Goal: Task Accomplishment & Management: Manage account settings

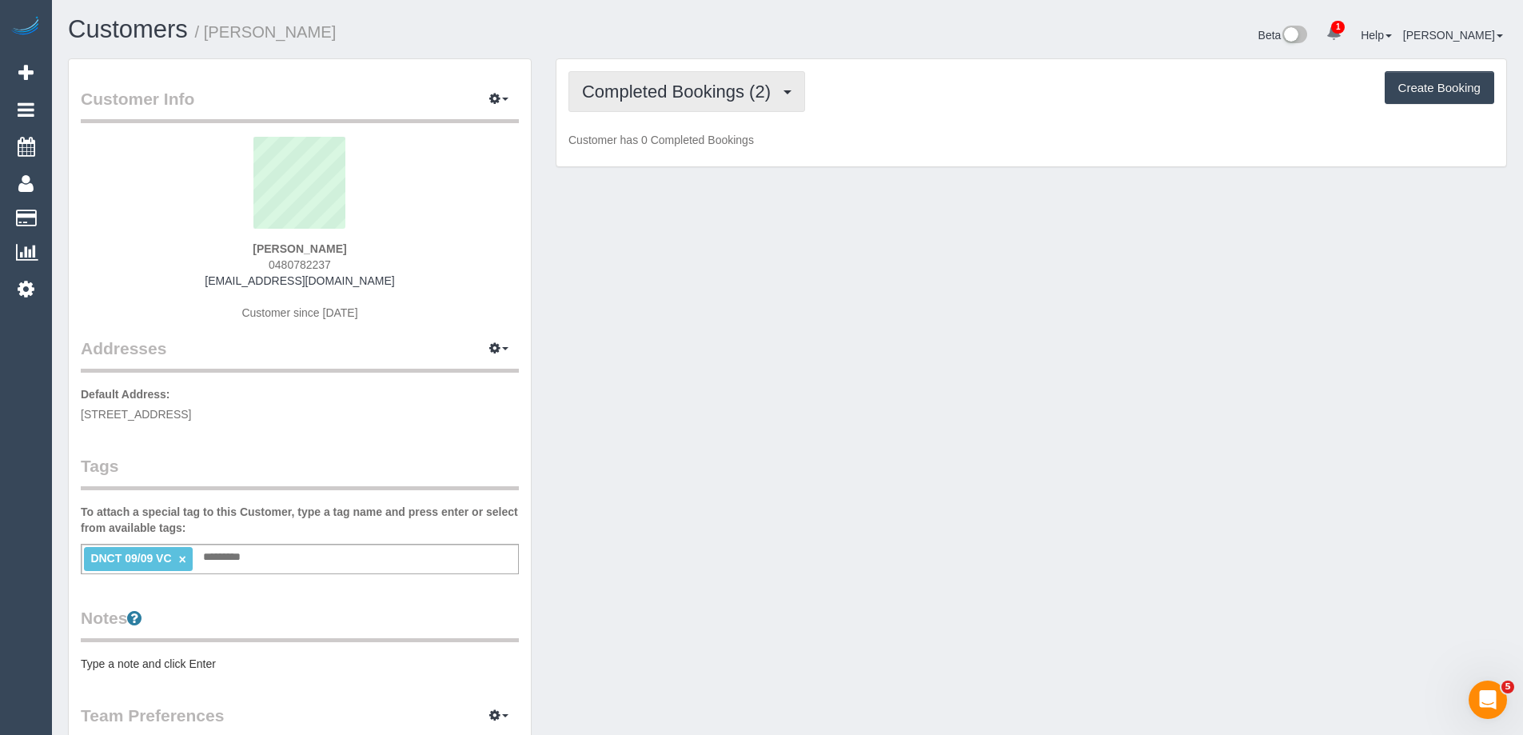
click at [665, 76] on button "Completed Bookings (2)" at bounding box center [687, 91] width 237 height 41
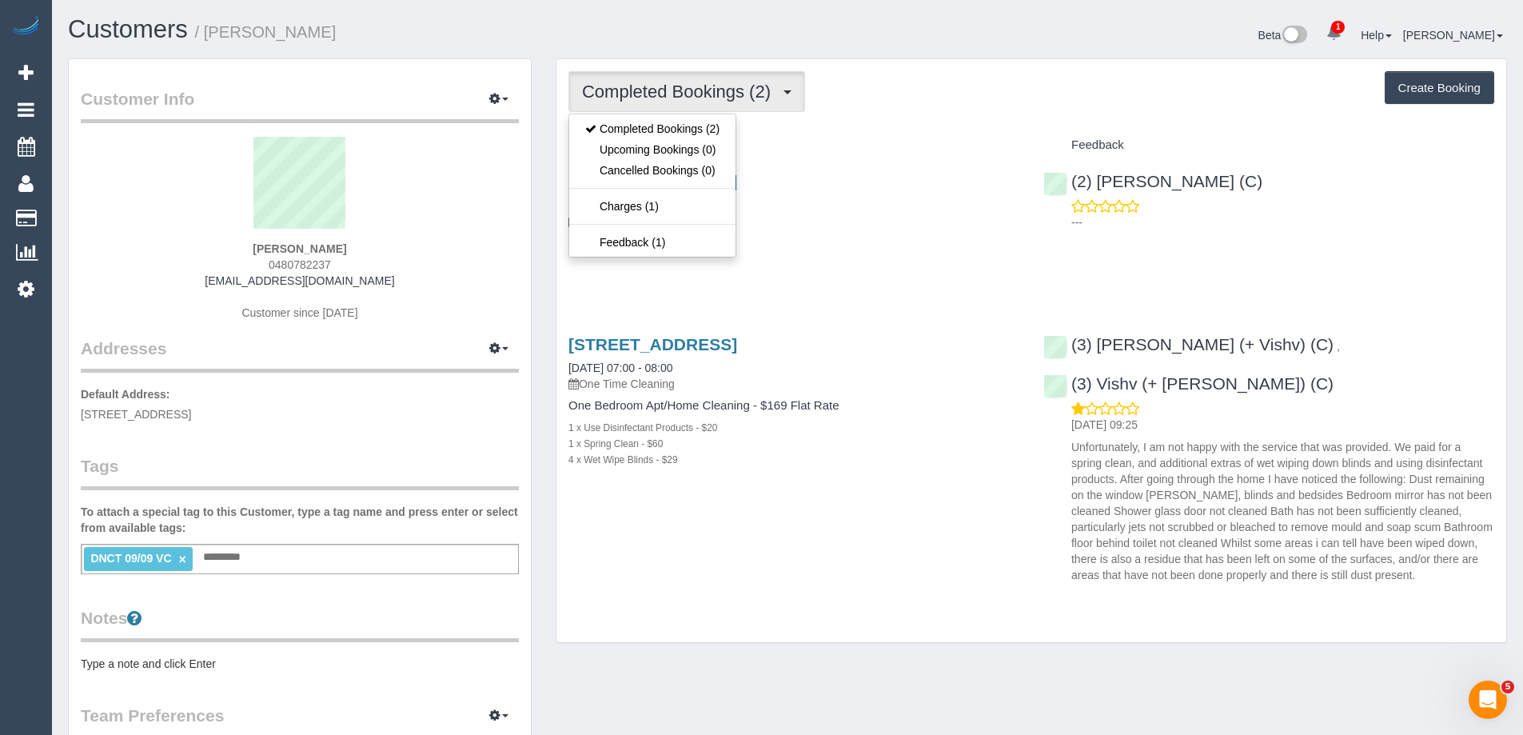
click at [924, 86] on div "Completed Bookings (2) Completed Bookings (2) Upcoming Bookings (0) Cancelled B…" at bounding box center [1032, 91] width 926 height 41
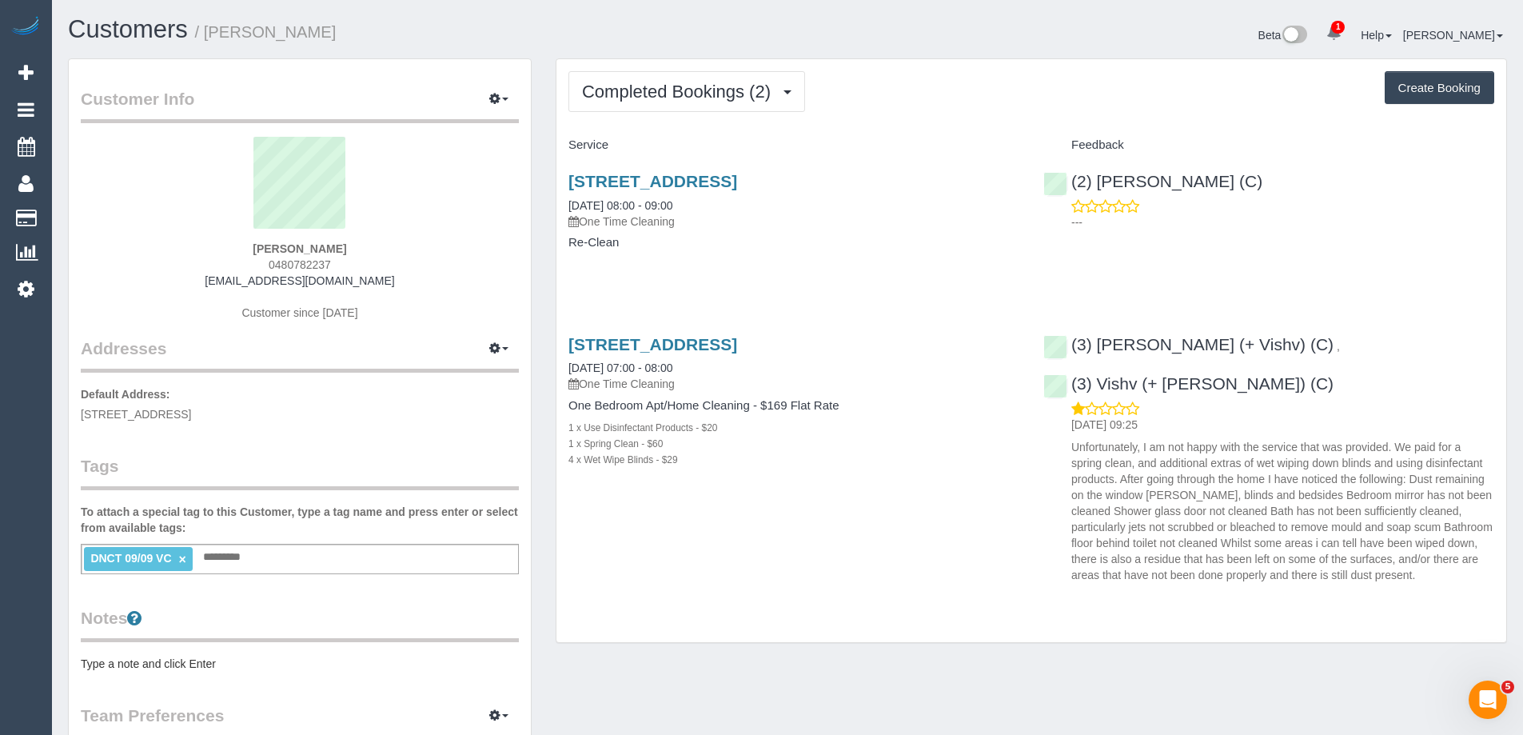
click at [183, 561] on link "×" at bounding box center [181, 560] width 7 height 14
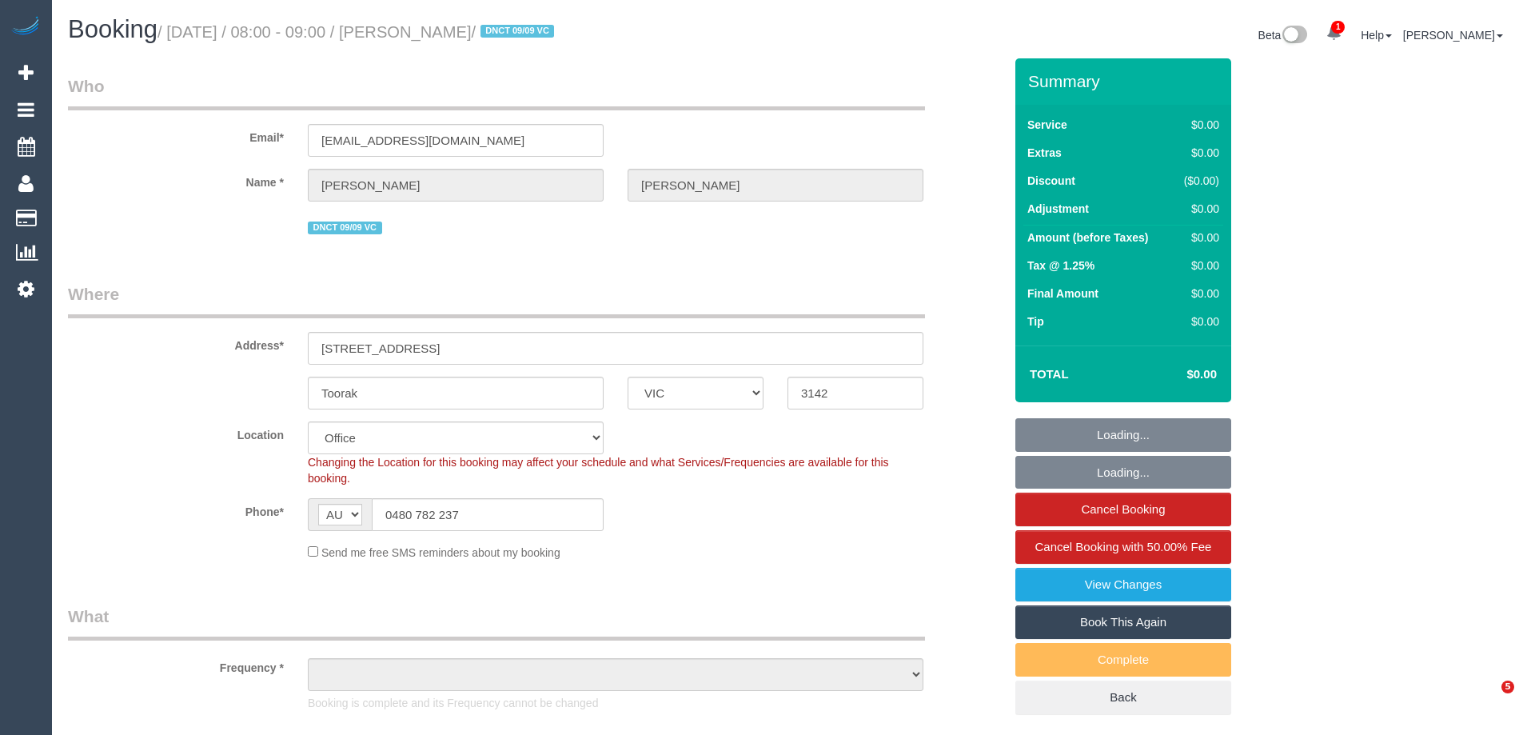
select select "VIC"
select select "object:653"
select select "number:28"
select select "number:14"
select select "number:18"
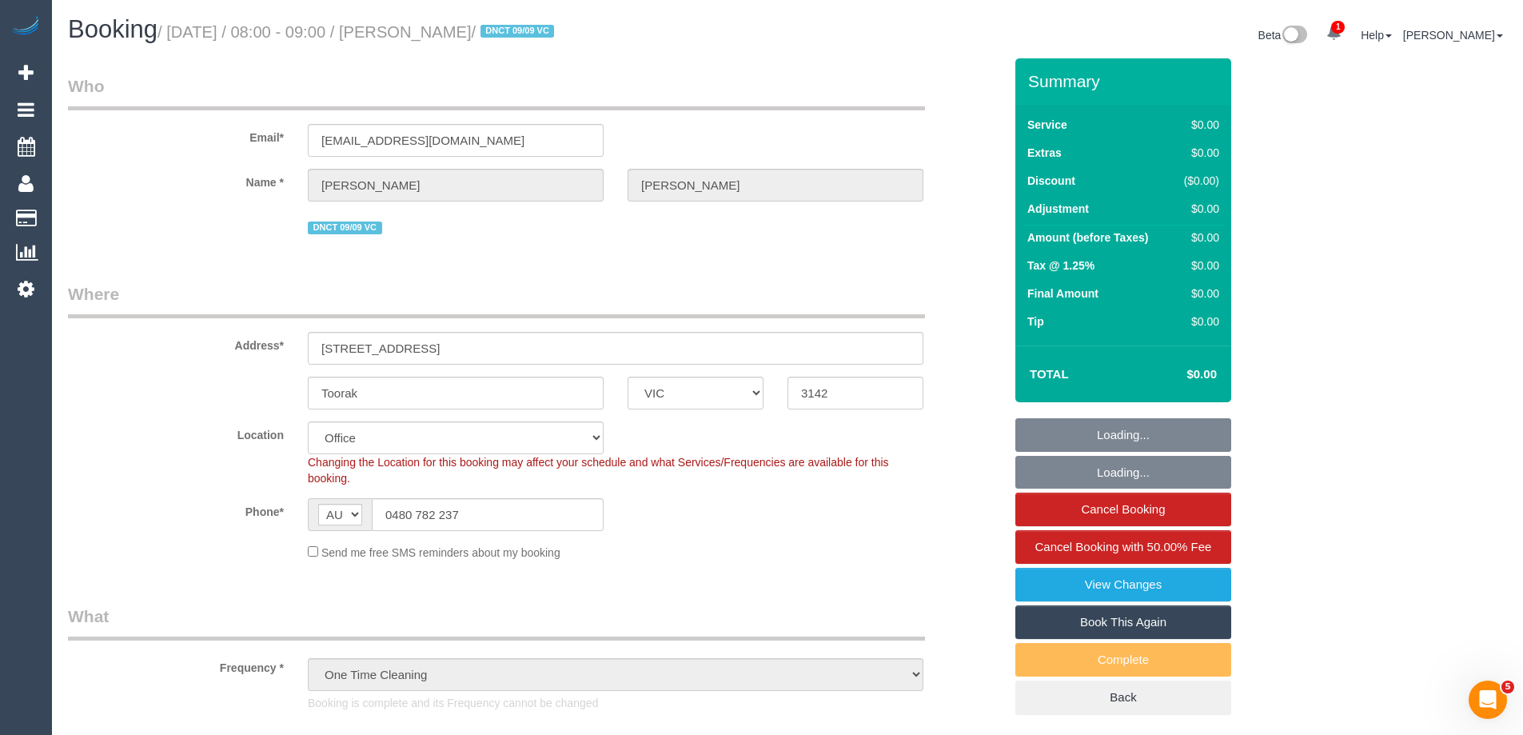
select select "object:2173"
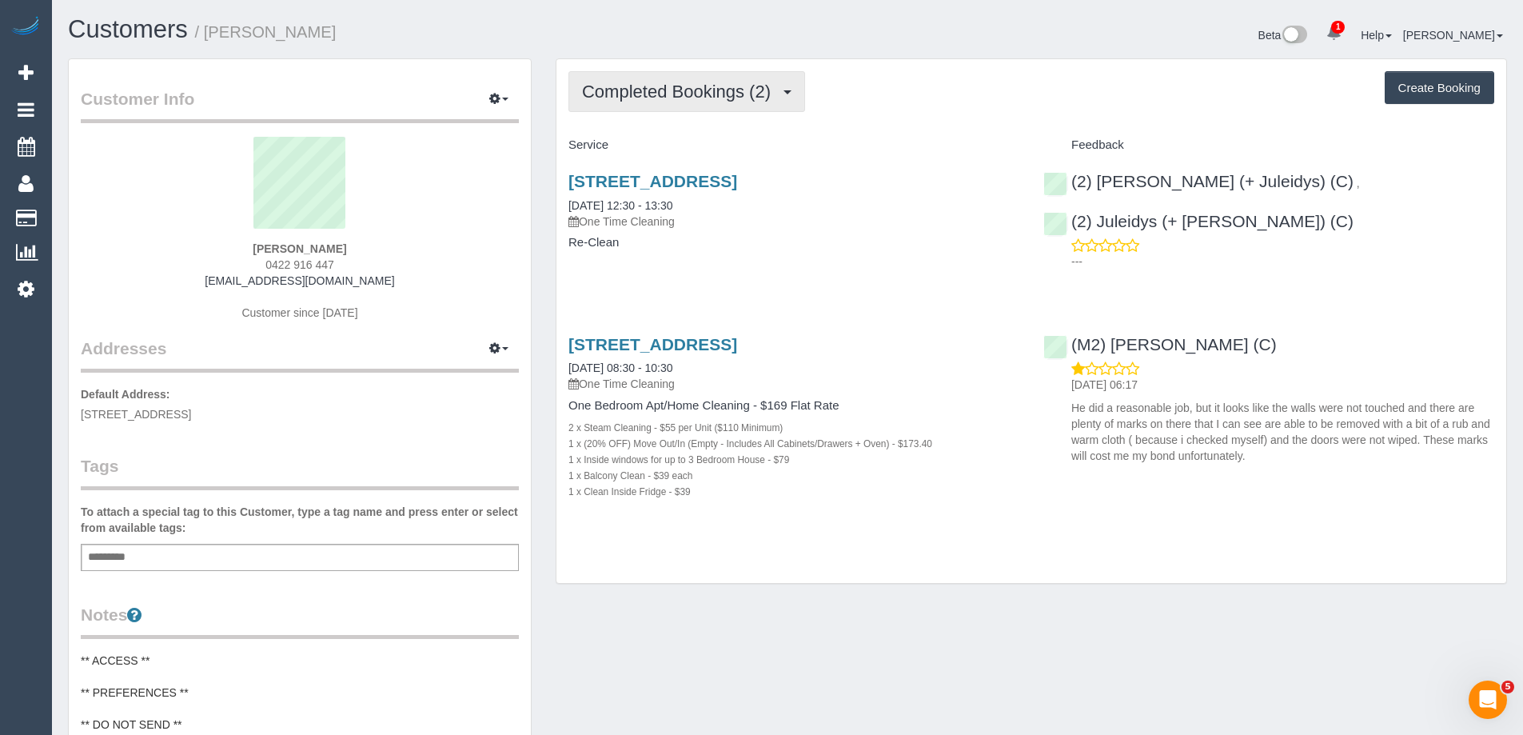
click at [663, 78] on button "Completed Bookings (2)" at bounding box center [687, 91] width 237 height 41
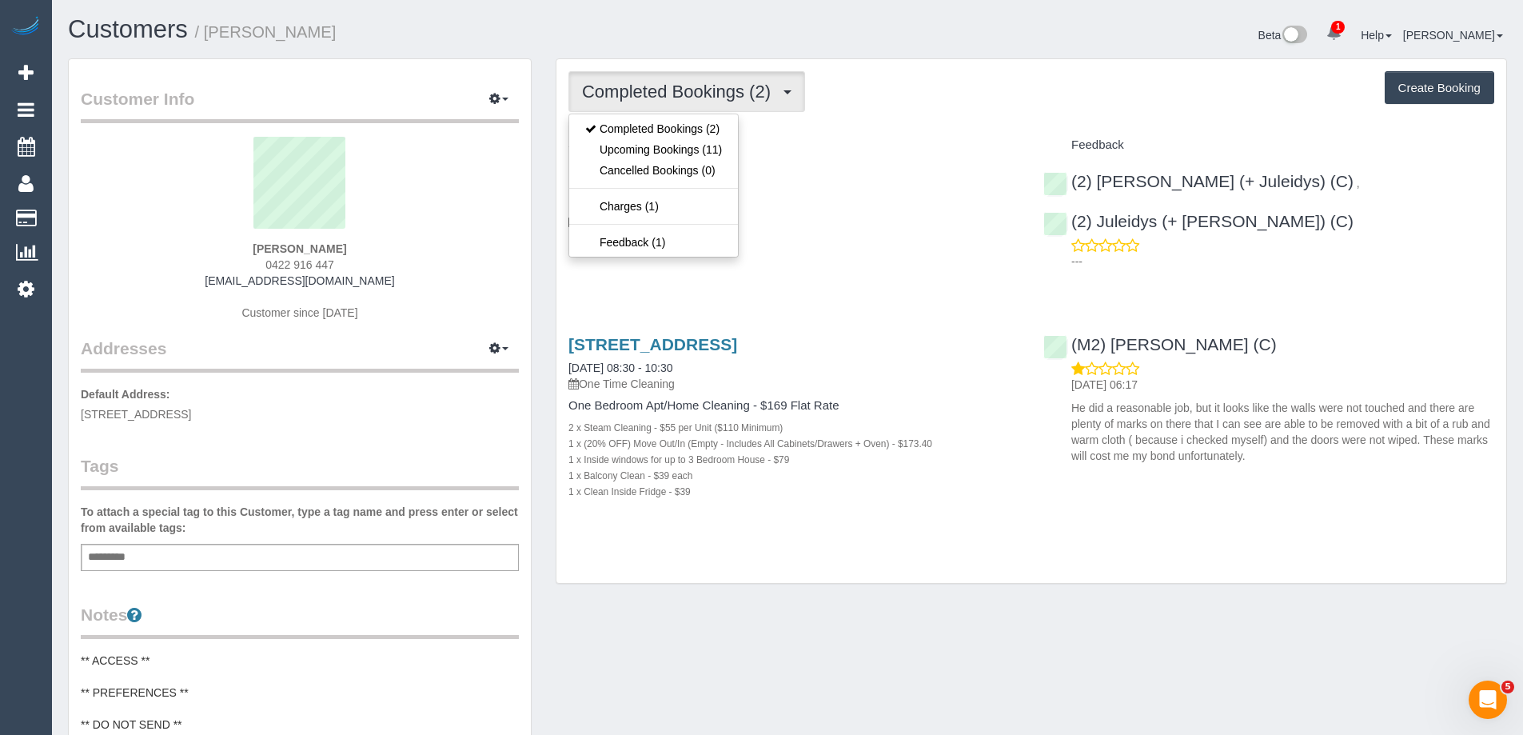
click at [950, 80] on div "Completed Bookings (2) Completed Bookings (2) Upcoming Bookings (11) Cancelled …" at bounding box center [1032, 91] width 926 height 41
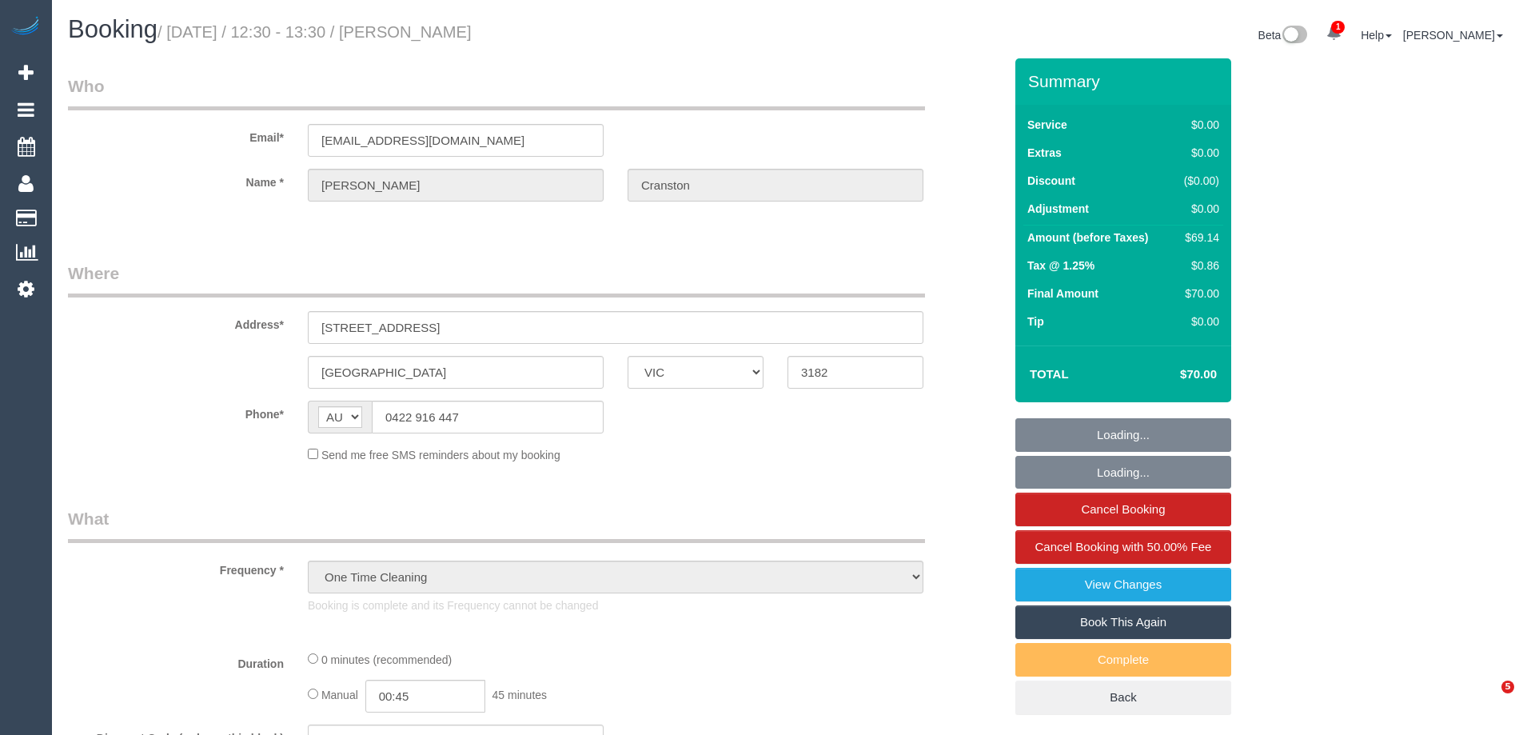
select select "VIC"
select select "string:stripe-pm_1S4vde2GScqysDRV2Izijv1z"
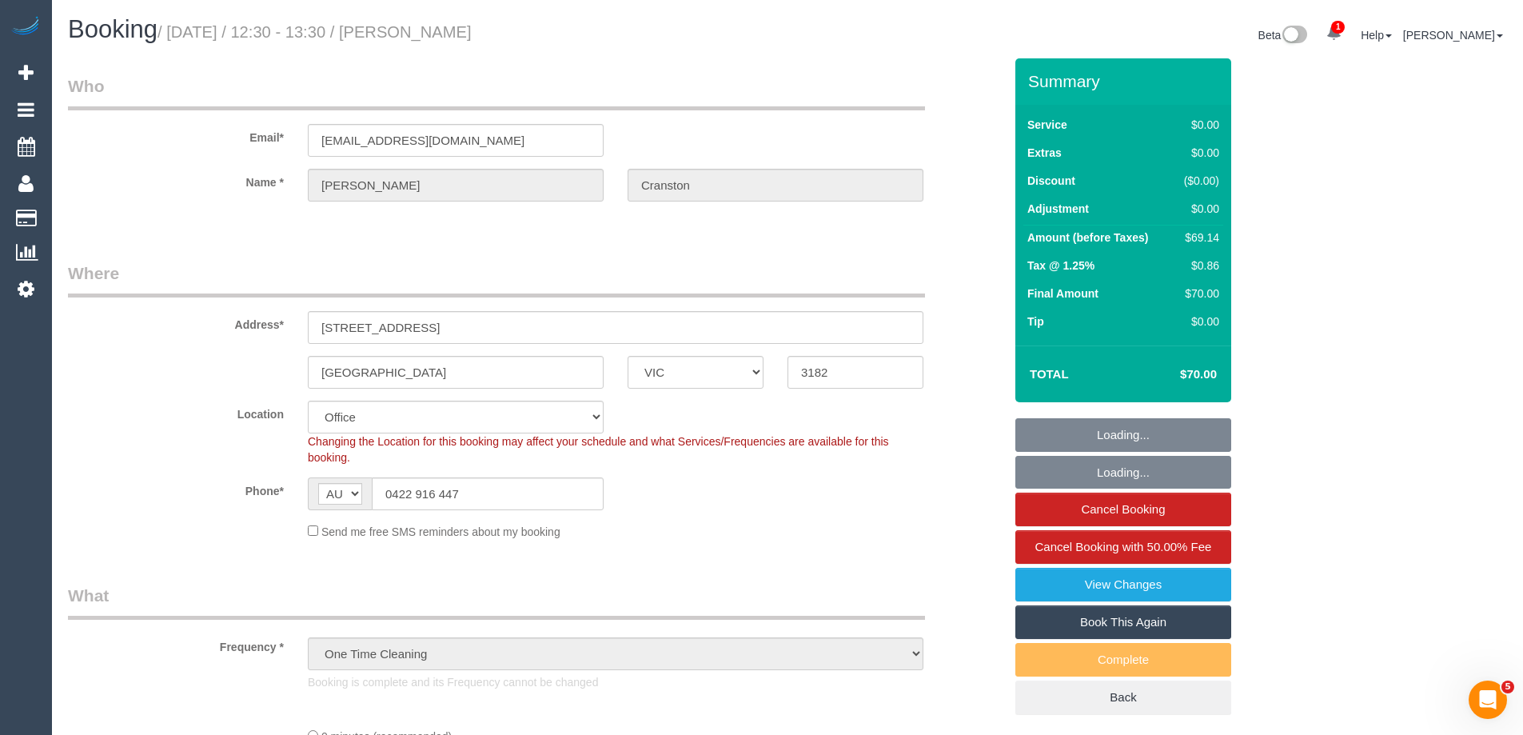
select select "object:630"
select select "number:28"
select select "number:14"
select select "VIC"
select select "number:28"
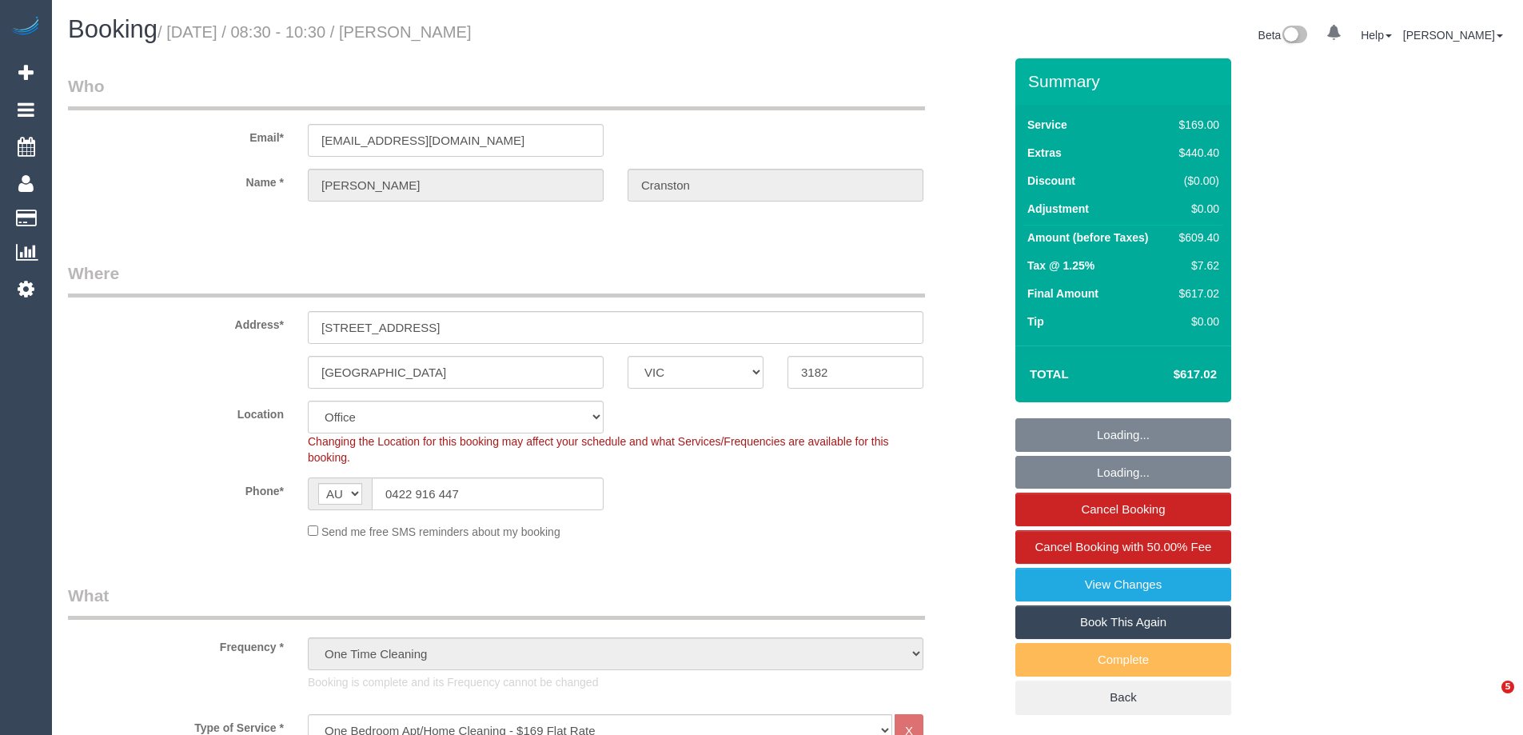
select select "number:14"
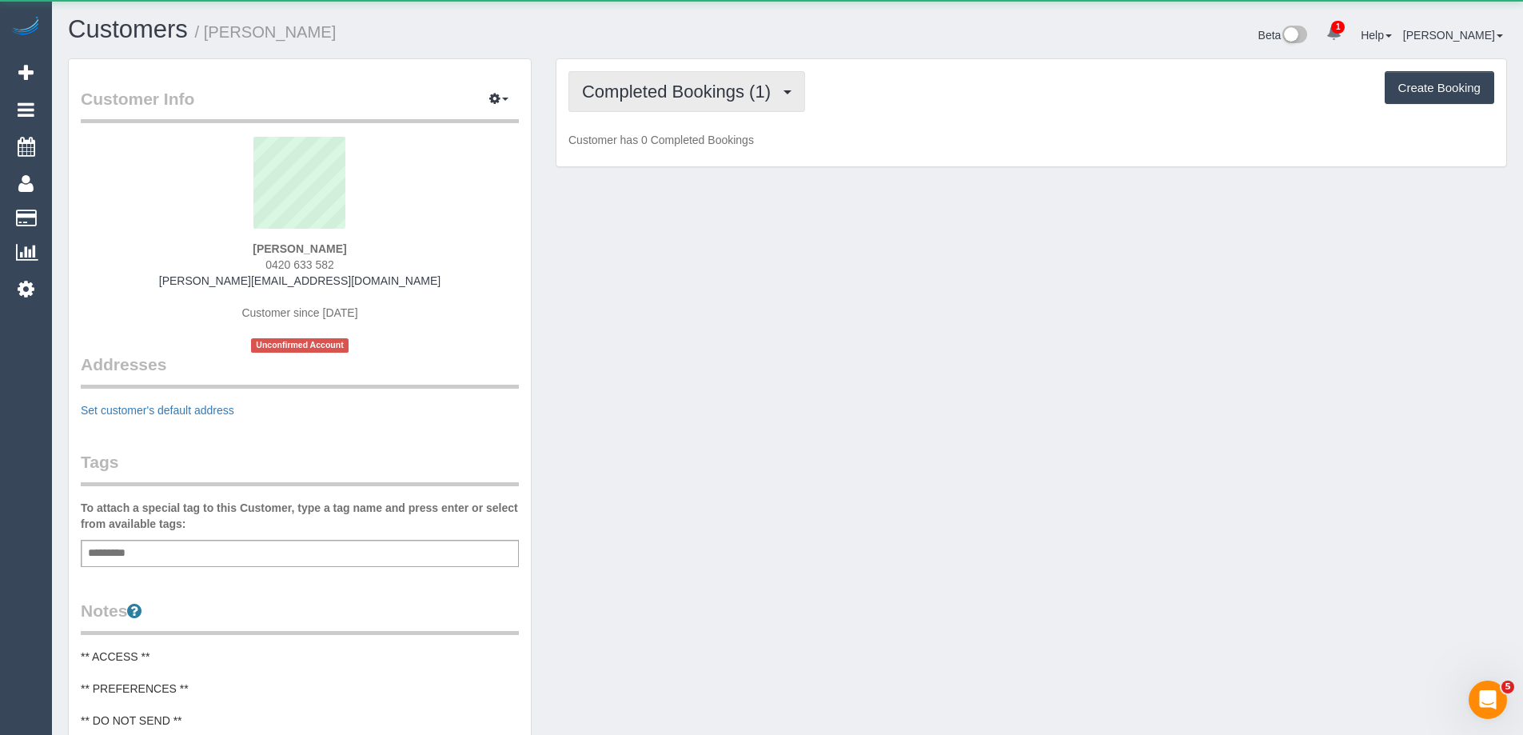
click at [667, 86] on span "Completed Bookings (1)" at bounding box center [680, 92] width 197 height 20
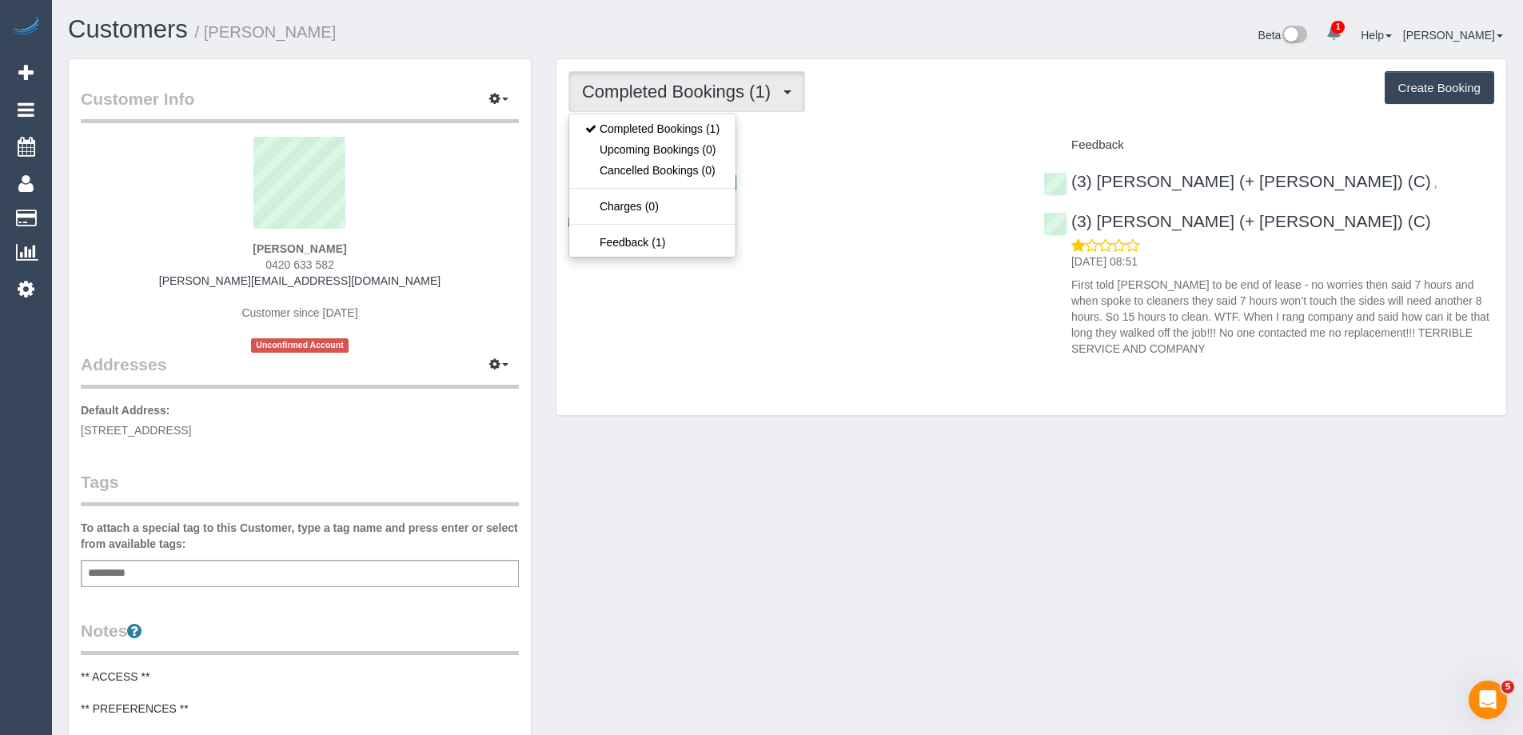
click at [871, 130] on div "Completed Bookings (1) Completed Bookings (1) Upcoming Bookings (0) Cancelled B…" at bounding box center [1032, 237] width 950 height 357
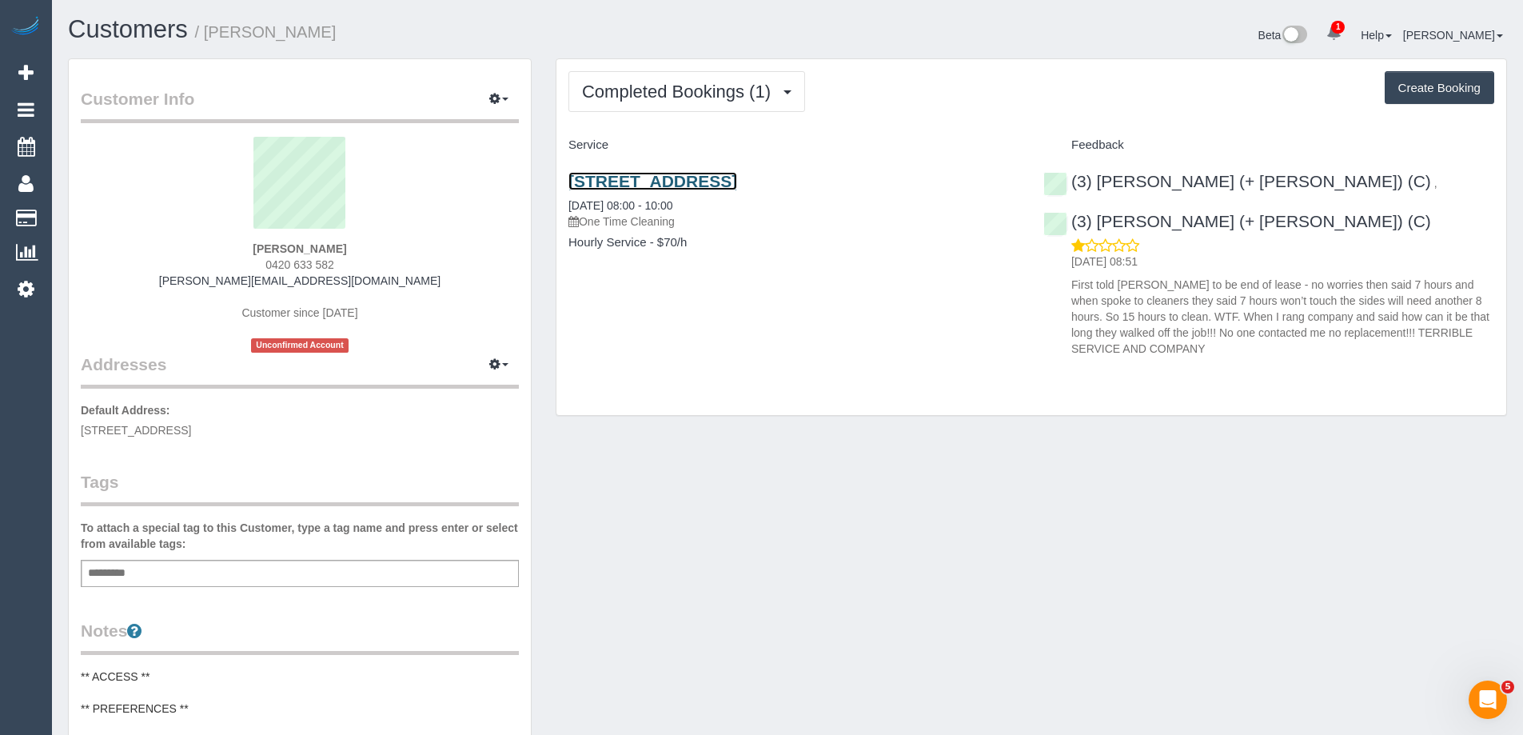
click at [737, 183] on link "7 Rutherglen Way, Taylors Lakes, VIC 3038" at bounding box center [653, 181] width 169 height 18
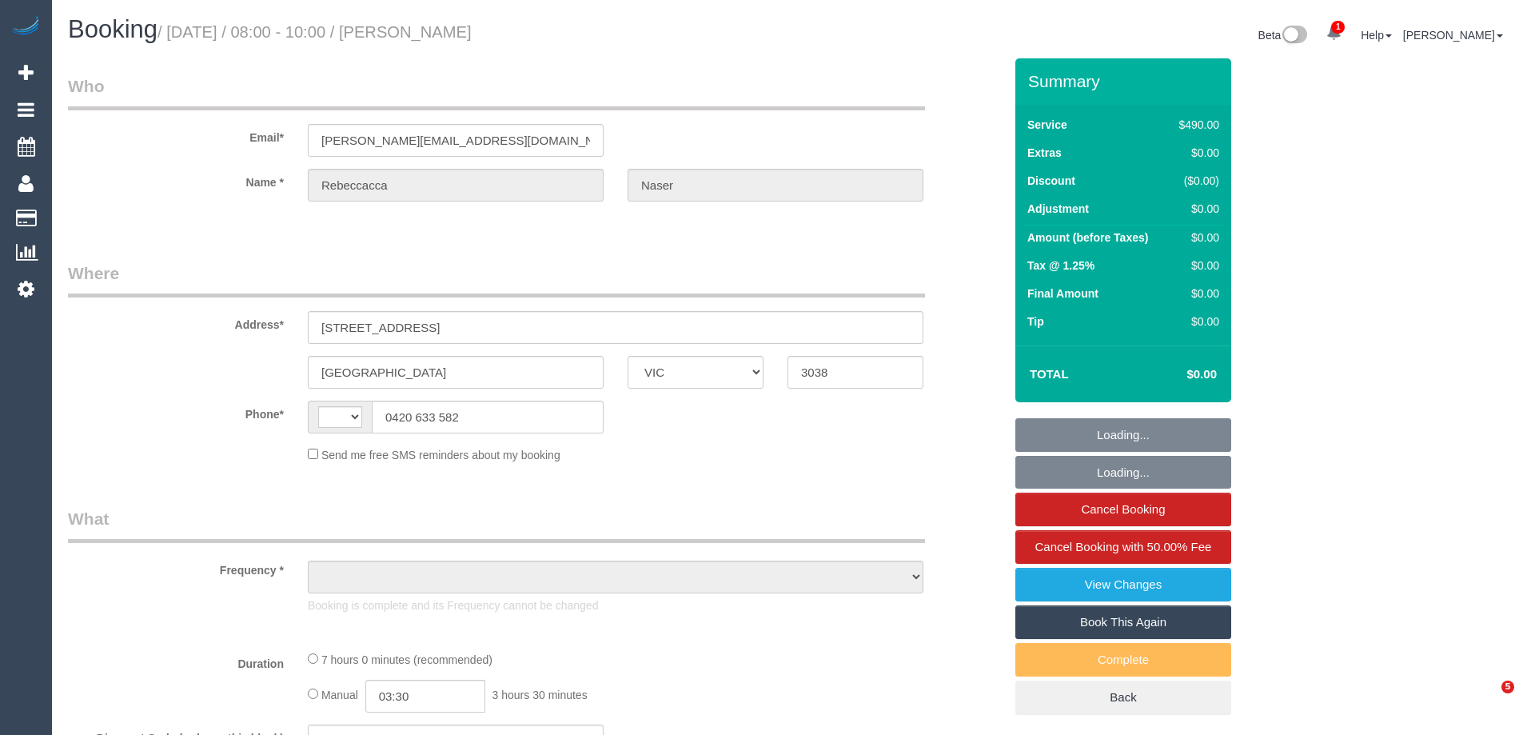
select select "VIC"
select select "string:stripe-pm_1S8Cl62GScqysDRV0fhkle3R"
select select "spot1"
select select "number:28"
select select "number:14"
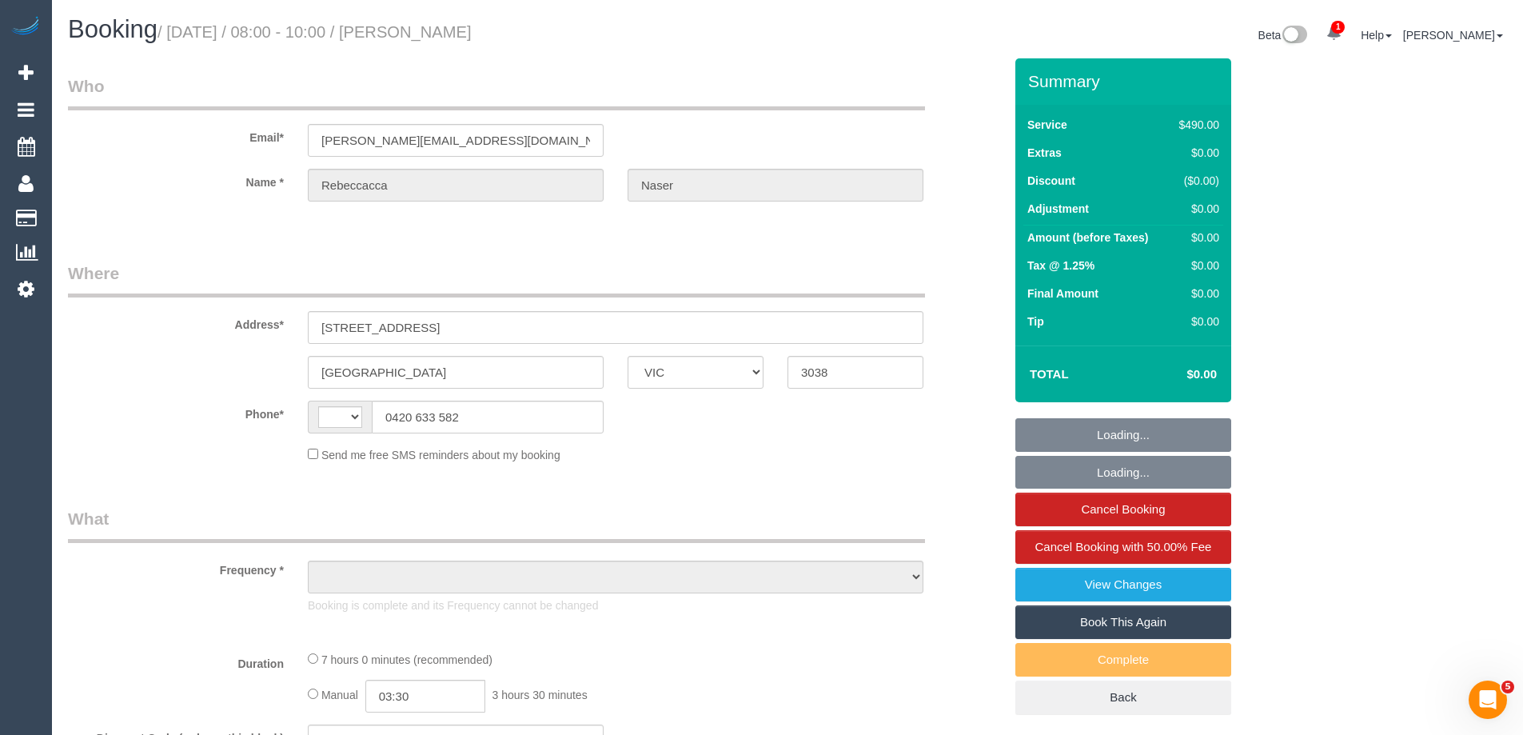
select select "number:19"
select select "number:25"
select select "number:12"
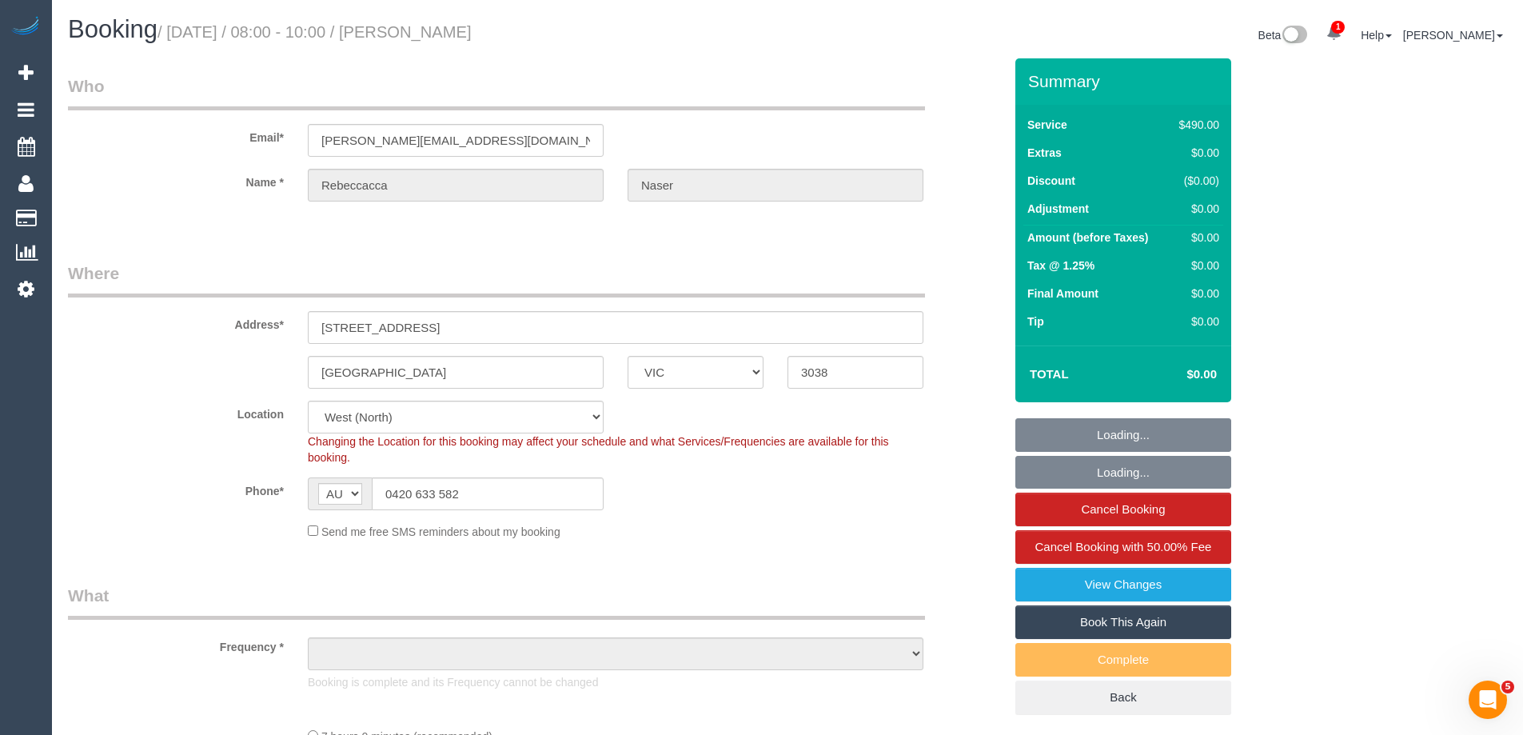
select select "string:AU"
select select "object:785"
select select "420"
select select "object:1514"
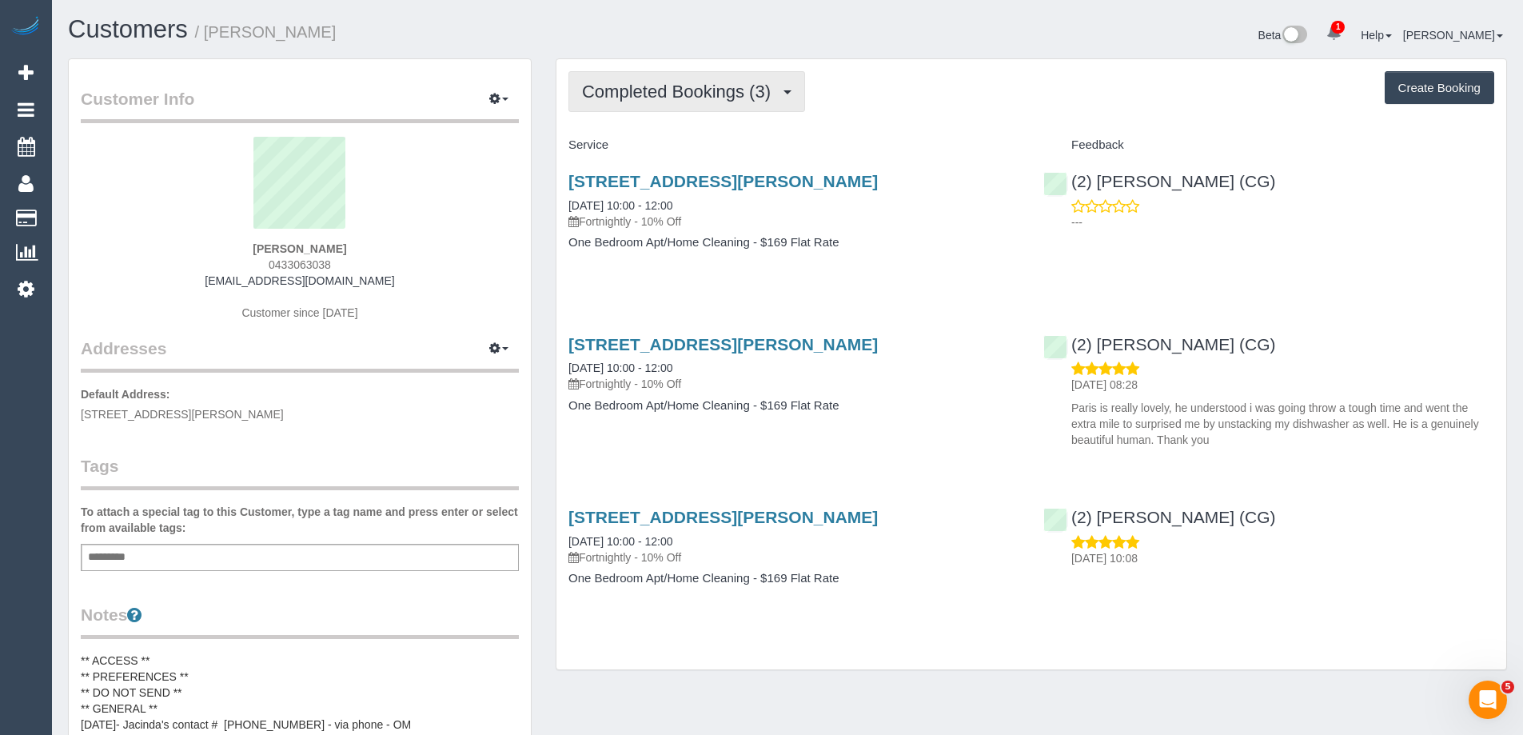
click at [790, 100] on button "Completed Bookings (3)" at bounding box center [687, 91] width 237 height 41
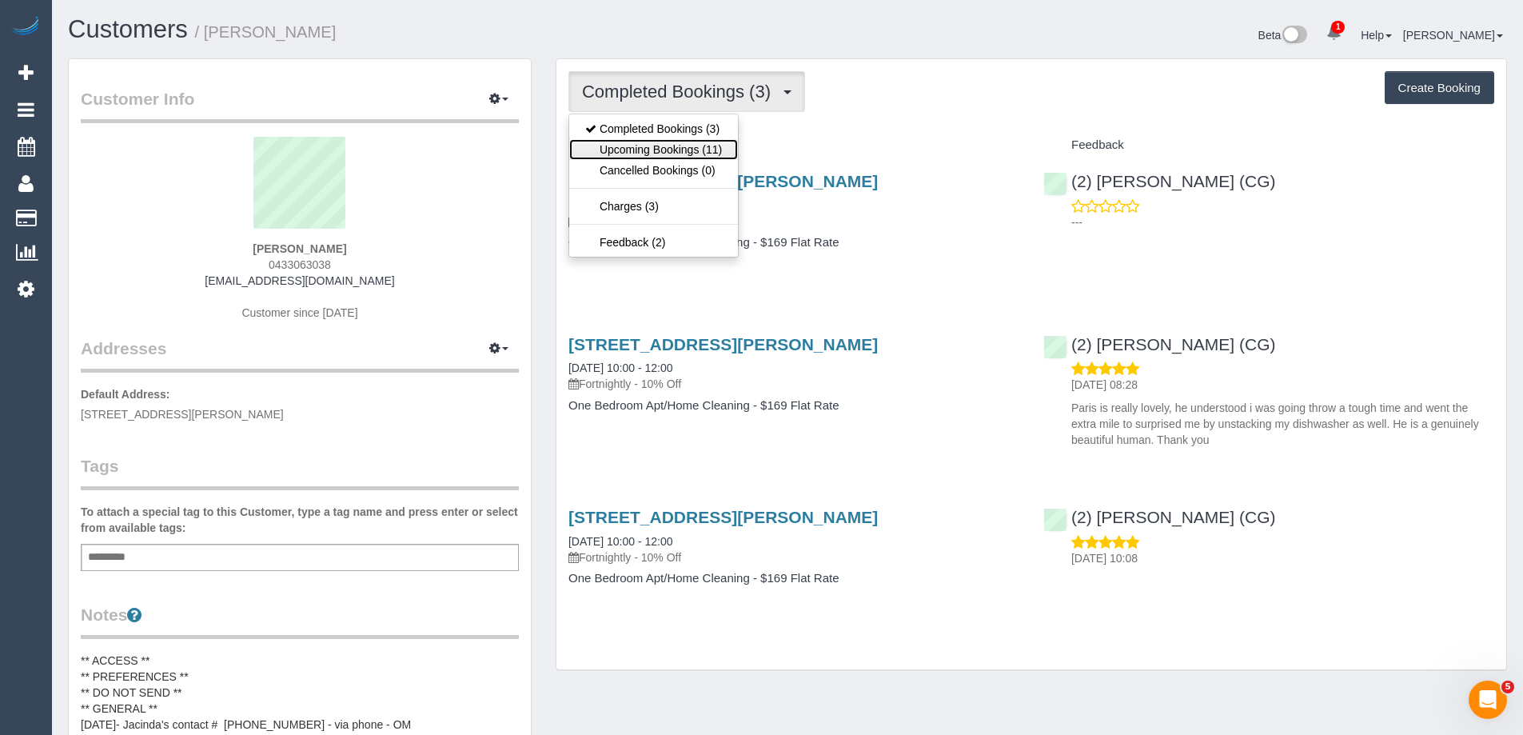
click at [696, 154] on link "Upcoming Bookings (11)" at bounding box center [653, 149] width 169 height 21
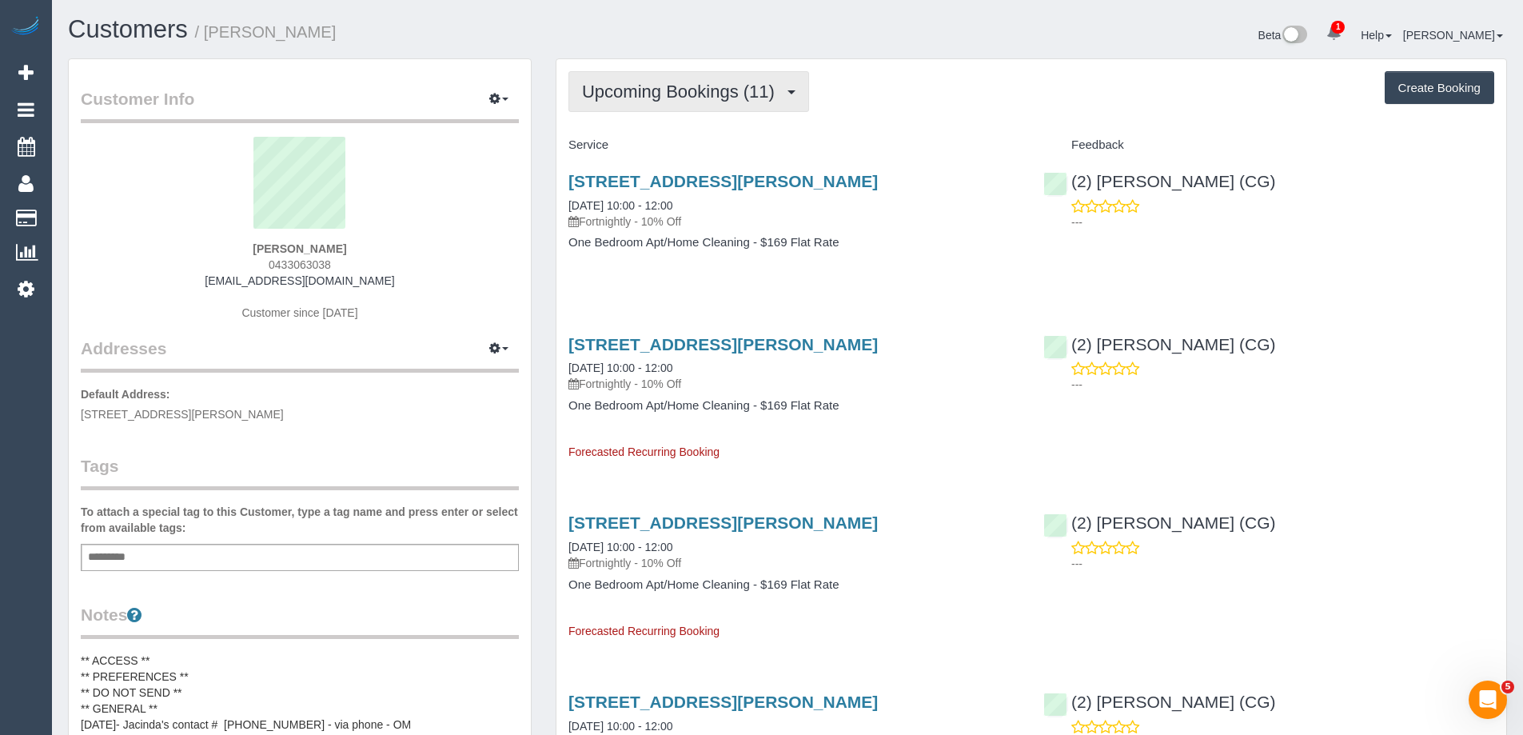
click at [726, 85] on span "Upcoming Bookings (11)" at bounding box center [682, 92] width 201 height 20
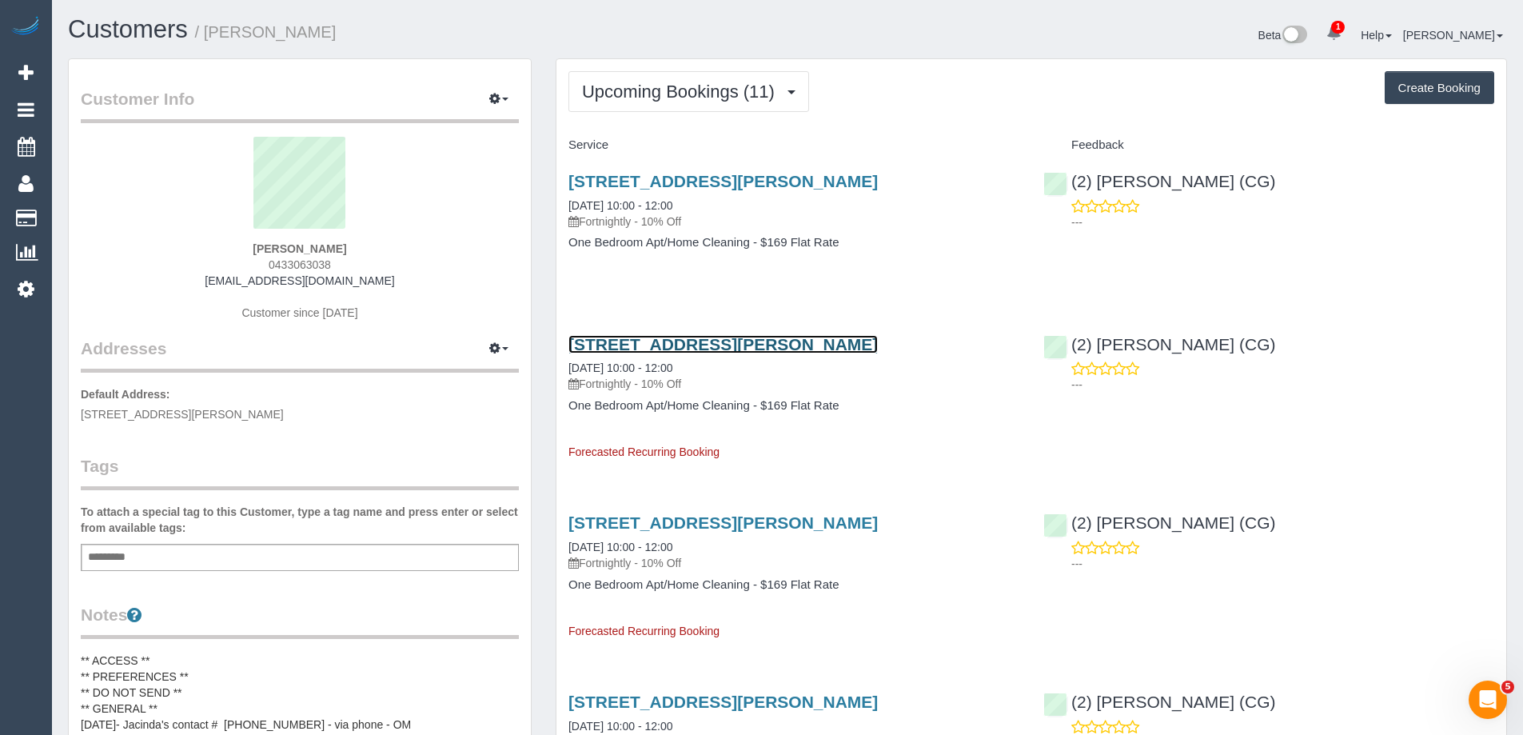
click at [778, 340] on link "[STREET_ADDRESS][PERSON_NAME]" at bounding box center [723, 344] width 309 height 18
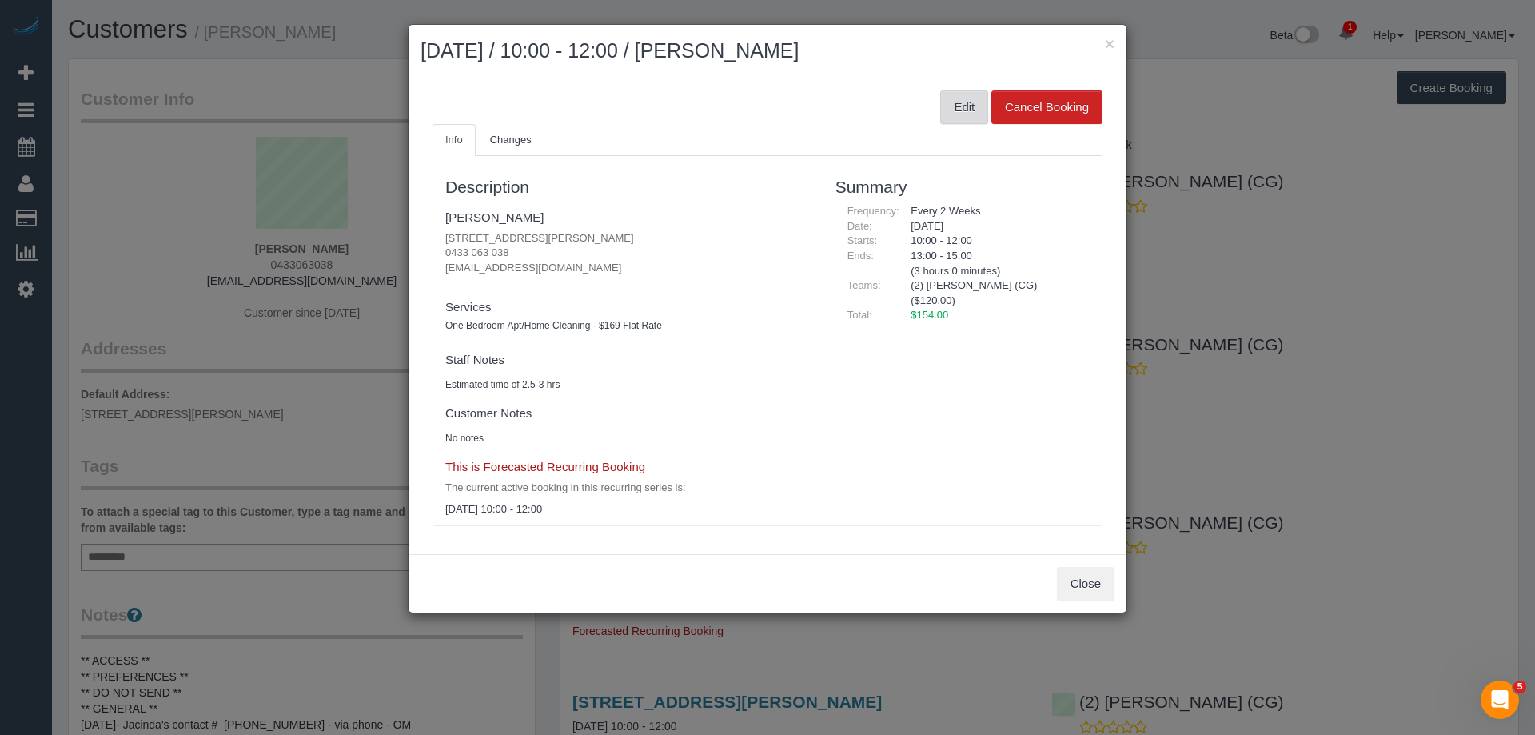
click at [948, 104] on button "Edit" at bounding box center [964, 107] width 48 height 34
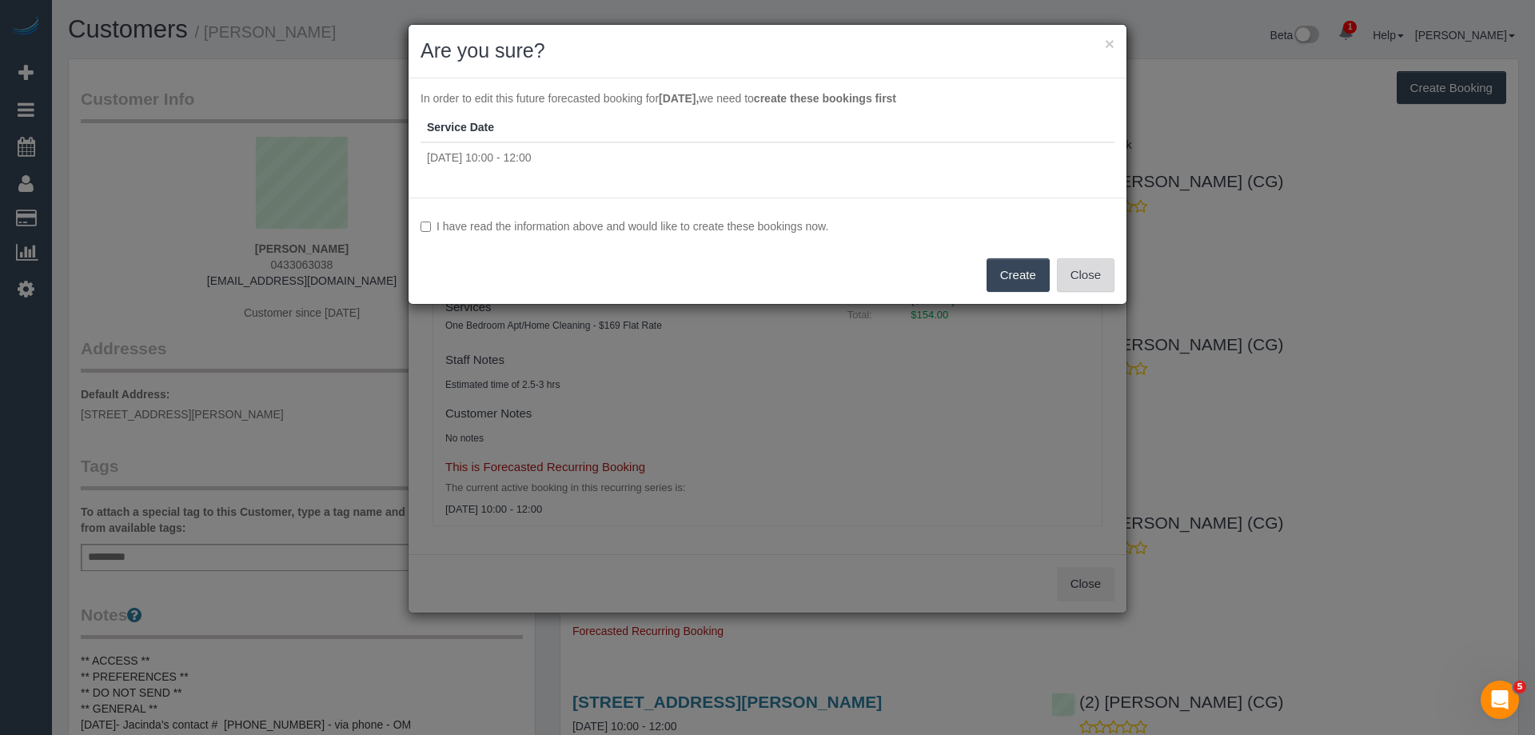
click at [1075, 268] on button "Close" at bounding box center [1086, 275] width 58 height 34
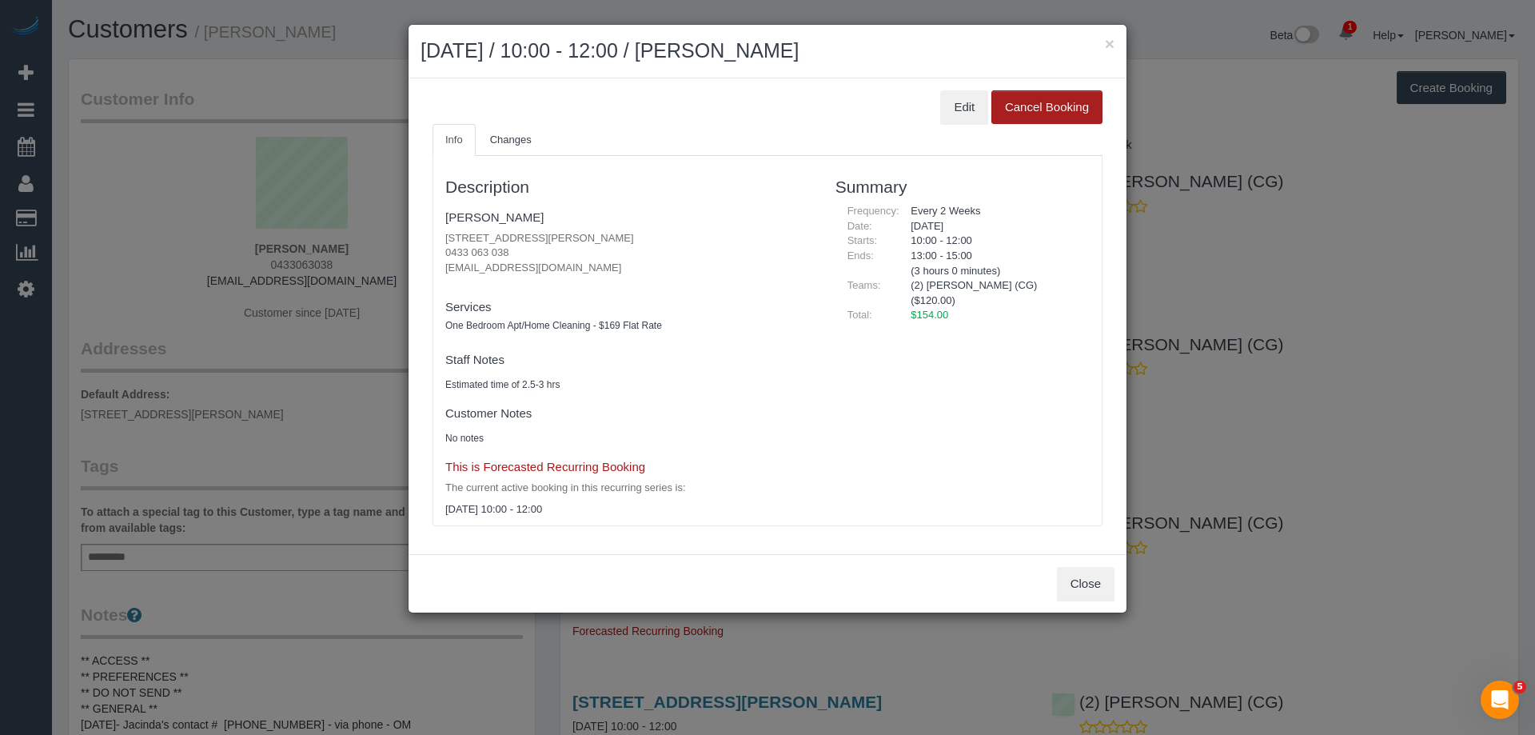
click at [1062, 101] on button "Cancel Booking" at bounding box center [1047, 107] width 111 height 34
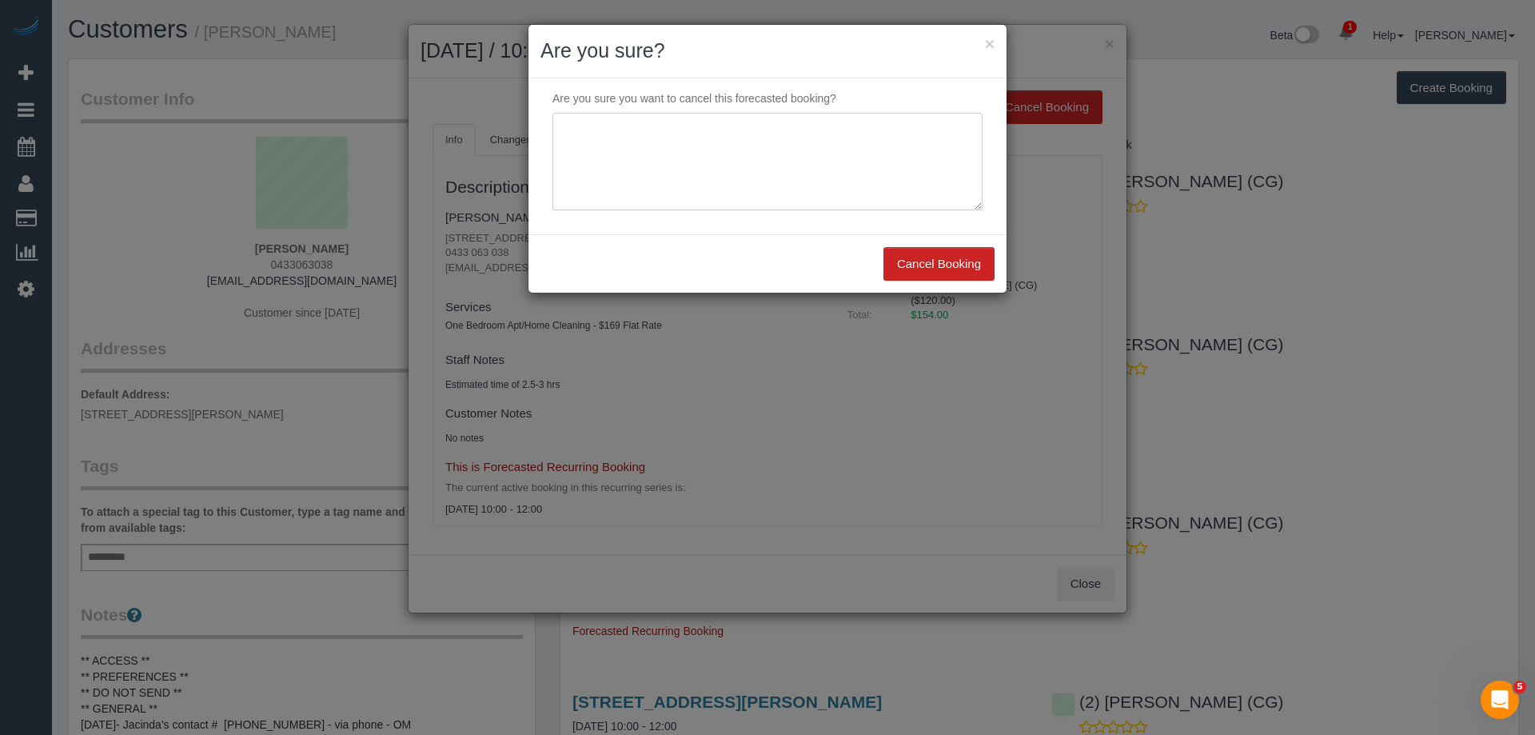
click at [632, 168] on textarea at bounding box center [768, 162] width 430 height 98
drag, startPoint x: 790, startPoint y: 146, endPoint x: 557, endPoint y: 129, distance: 233.3
click at [558, 129] on textarea at bounding box center [768, 162] width 430 height 98
type textarea "Customer away via email VC"
click at [905, 251] on button "Cancel Booking" at bounding box center [939, 264] width 111 height 34
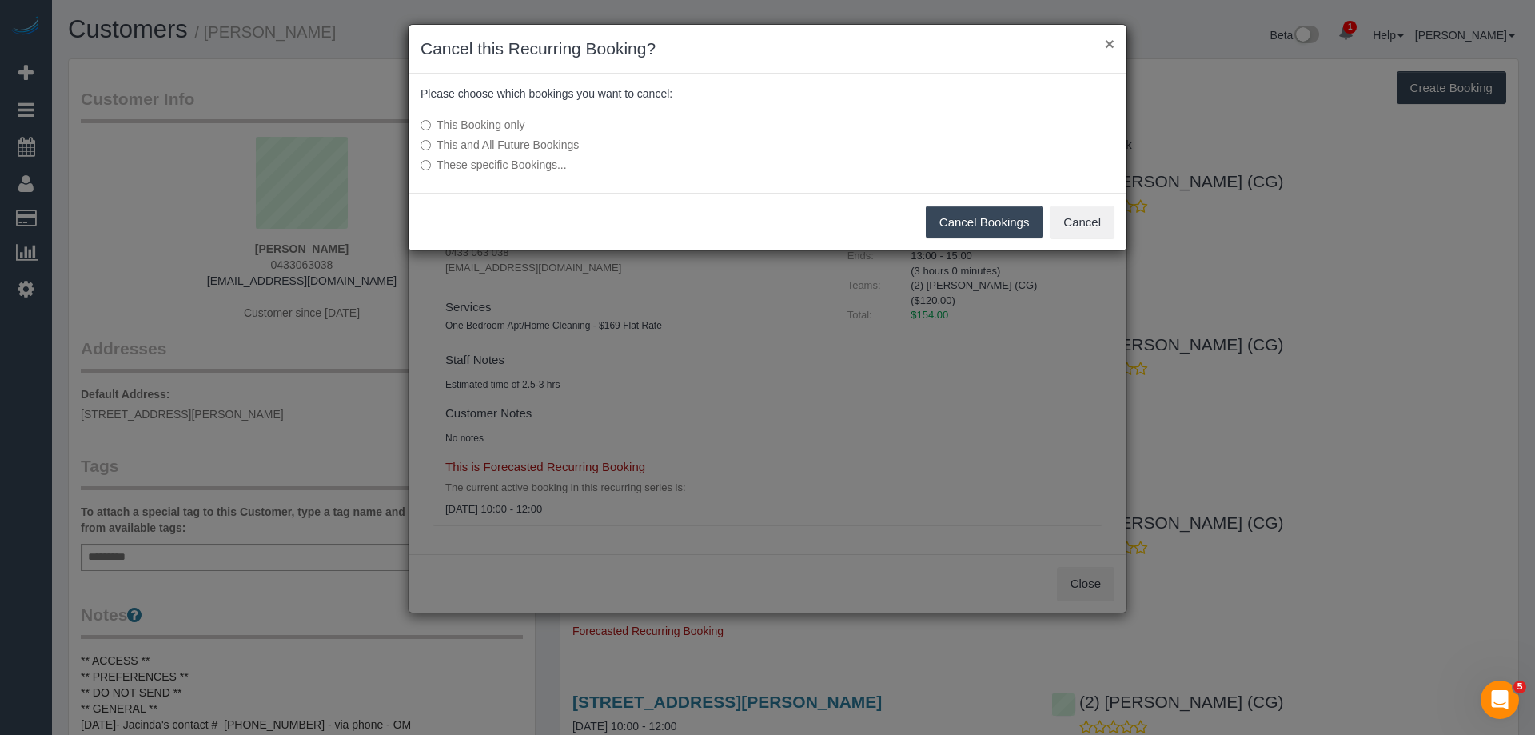
click at [1111, 41] on button "×" at bounding box center [1110, 43] width 10 height 17
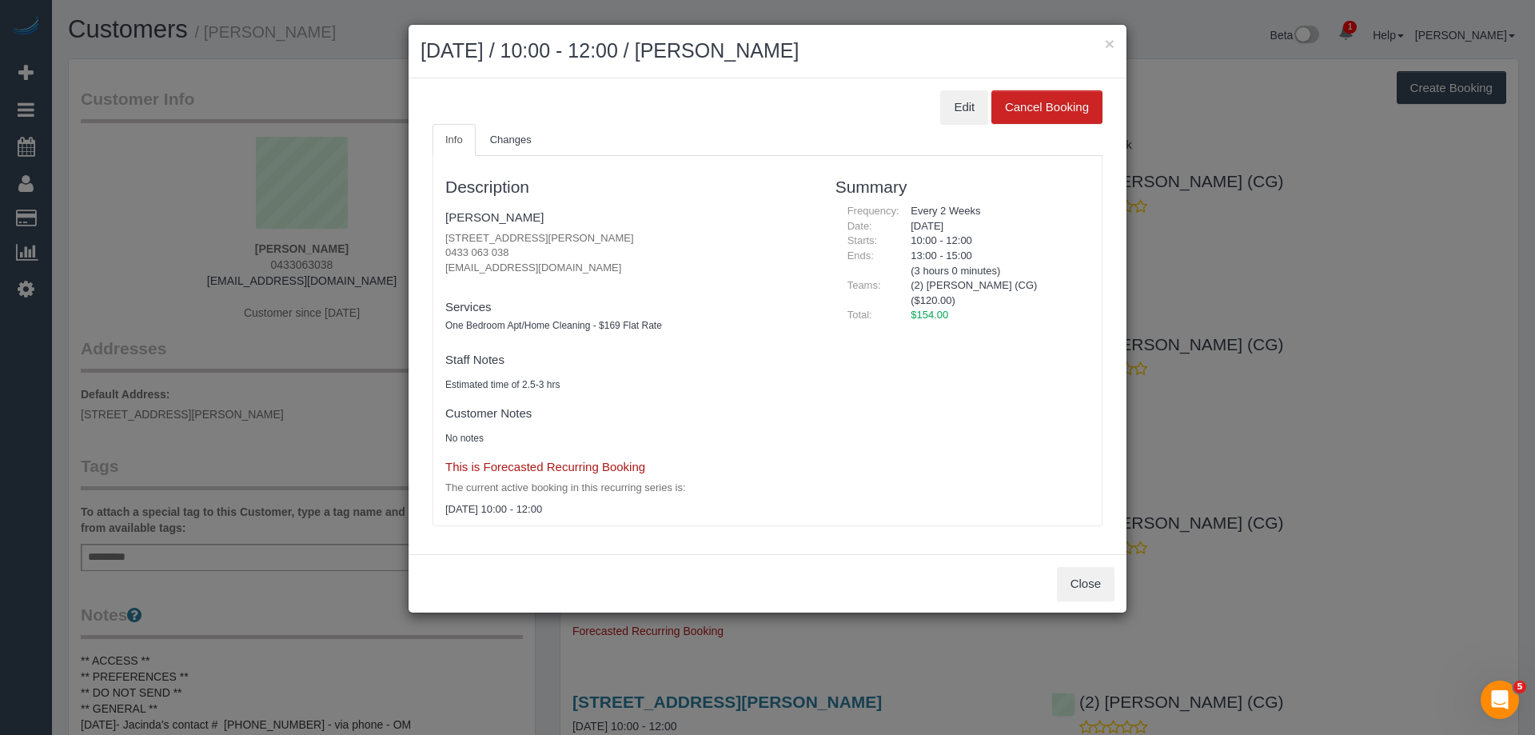
click at [1115, 46] on div "× October 16, 2025 / 10:00 - 12:00 / Jacinda Lewis" at bounding box center [768, 52] width 718 height 54
click at [1109, 50] on button "×" at bounding box center [1110, 43] width 10 height 17
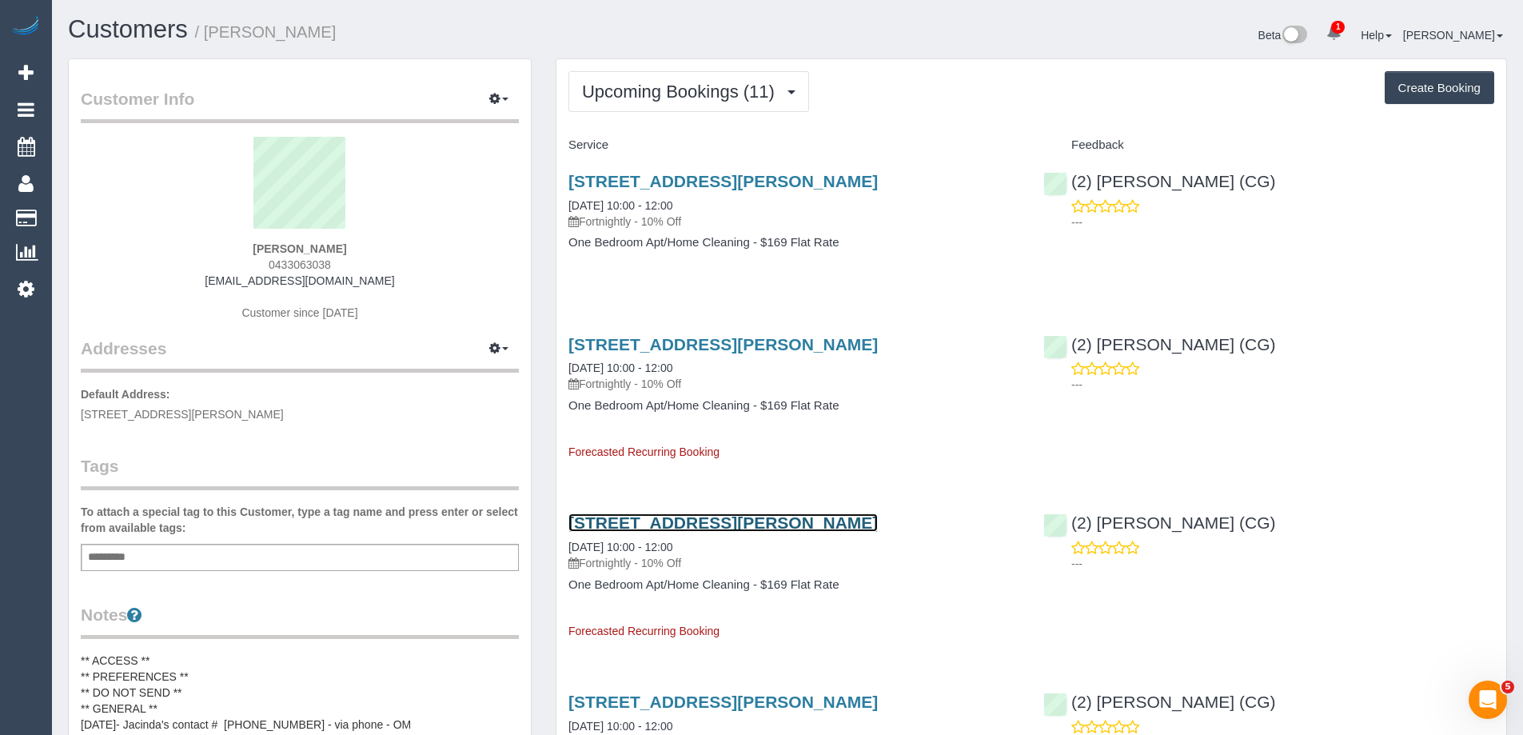
click at [752, 523] on link "Unit 1 61 Kyle Rd, 1, Altona North, VIC 3025" at bounding box center [723, 522] width 309 height 18
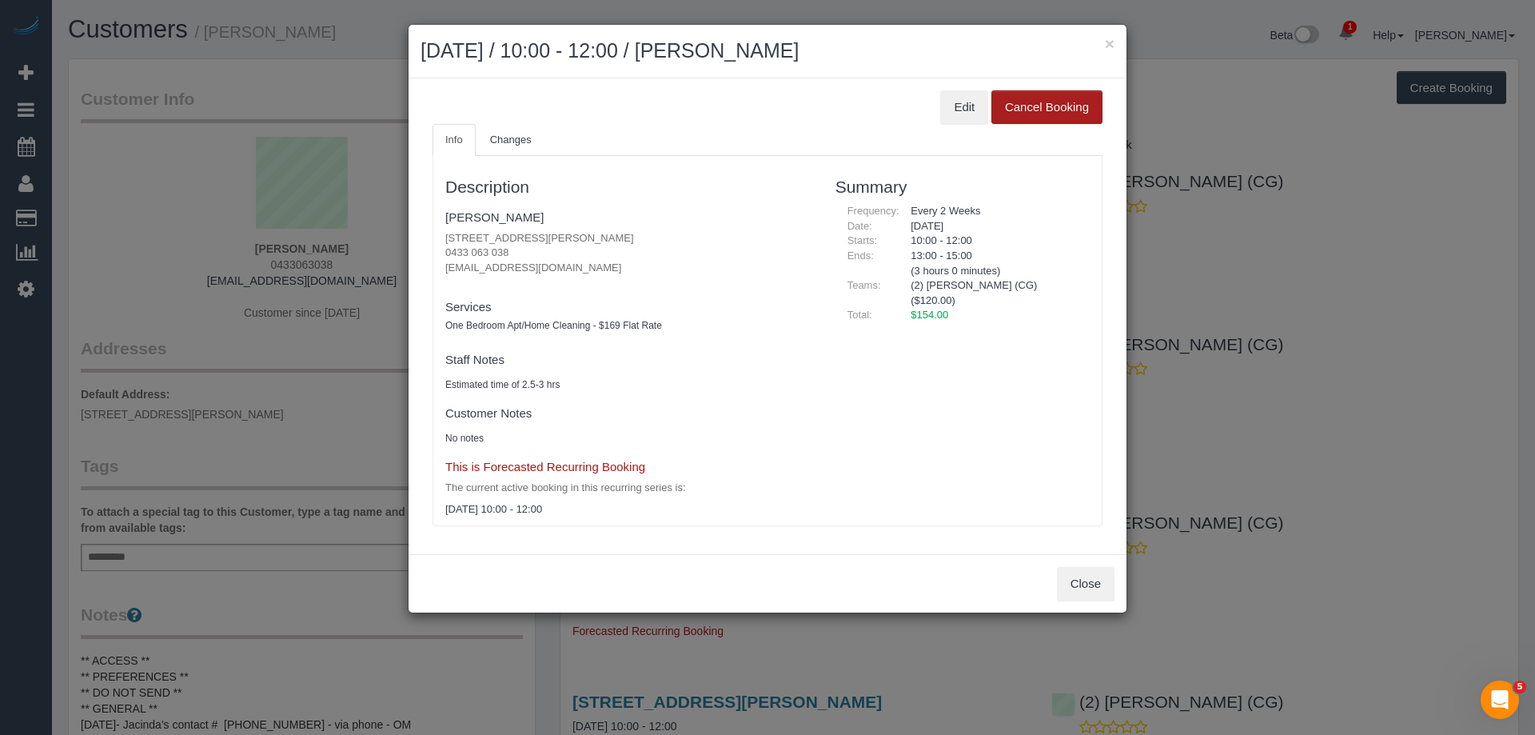
click at [1028, 99] on button "Cancel Booking" at bounding box center [1047, 107] width 111 height 34
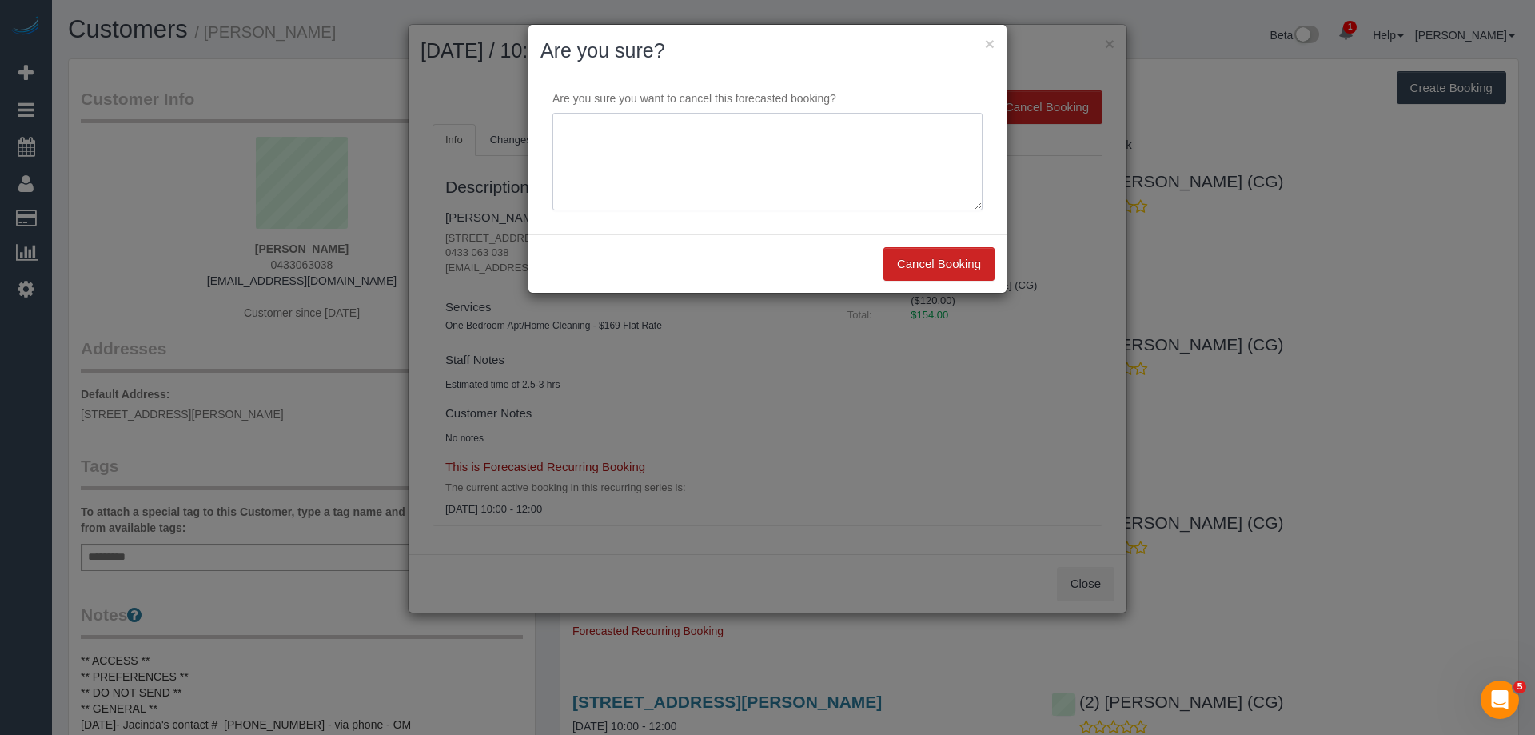
click at [716, 159] on textarea at bounding box center [768, 162] width 430 height 98
paste textarea "Customer away via email VC"
type textarea "Customer away via email VC"
click at [921, 248] on button "Cancel Booking" at bounding box center [939, 264] width 111 height 34
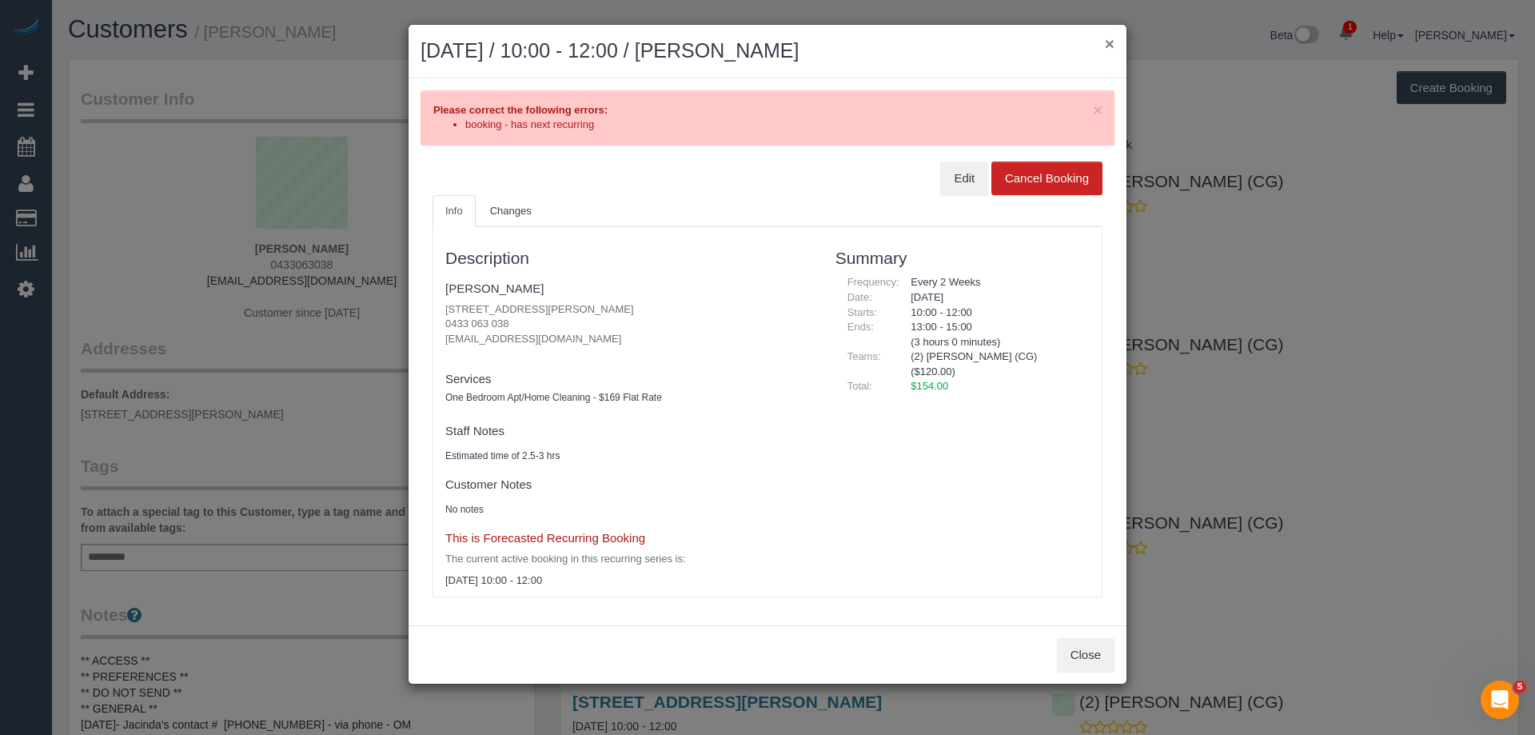
click at [1106, 46] on button "×" at bounding box center [1110, 43] width 10 height 17
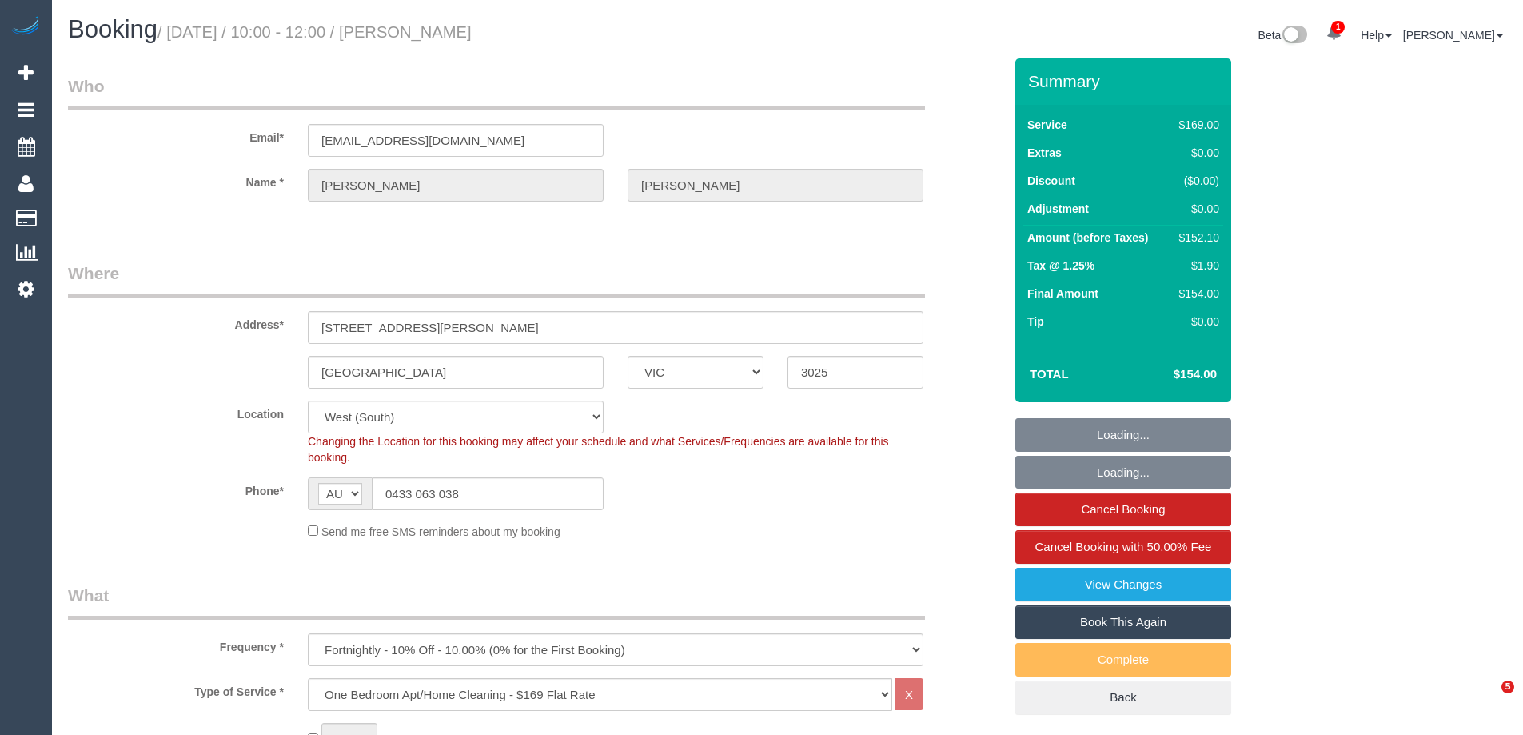
select select "VIC"
select select "number:27"
select select "number:14"
select select "number:19"
select select "number:24"
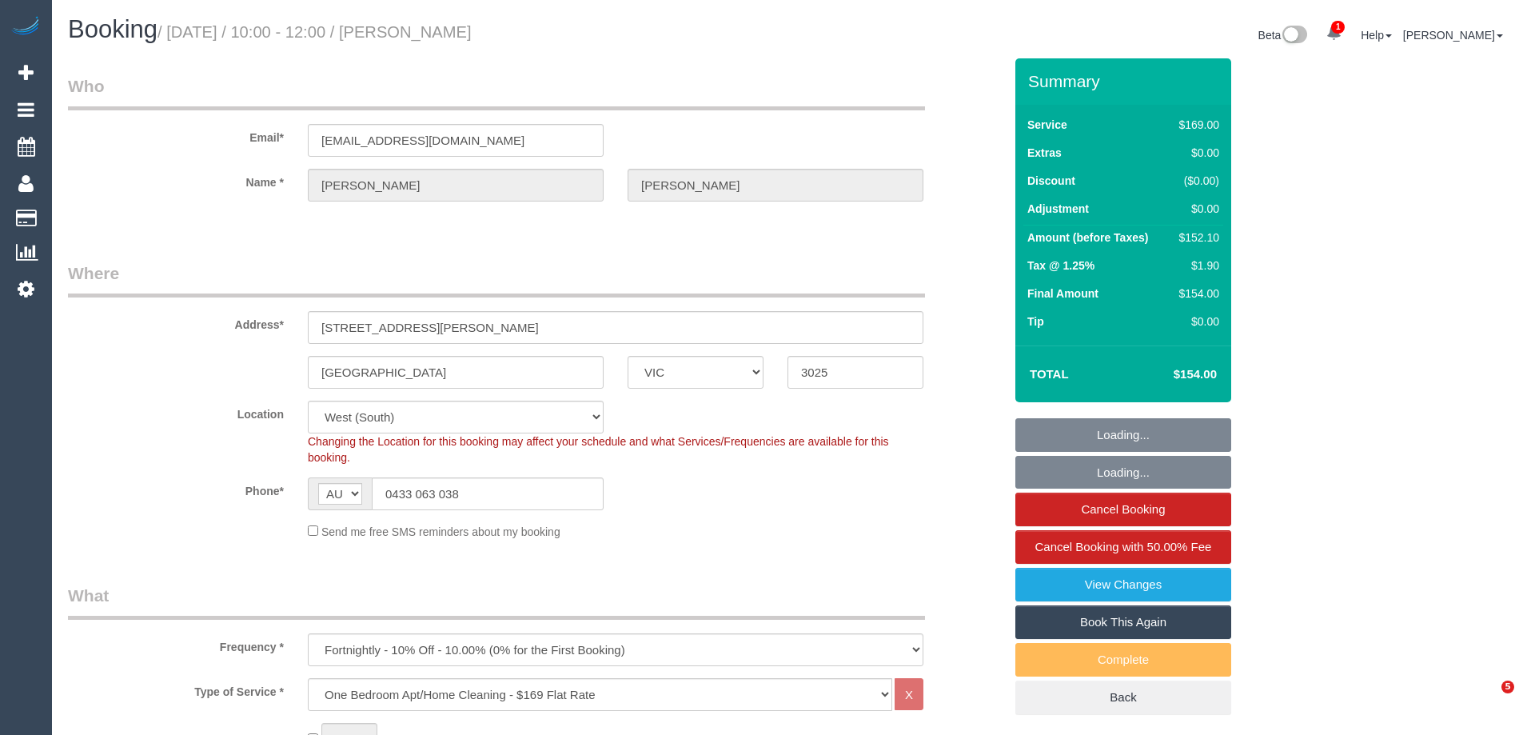
select select "number:34"
select select "number:11"
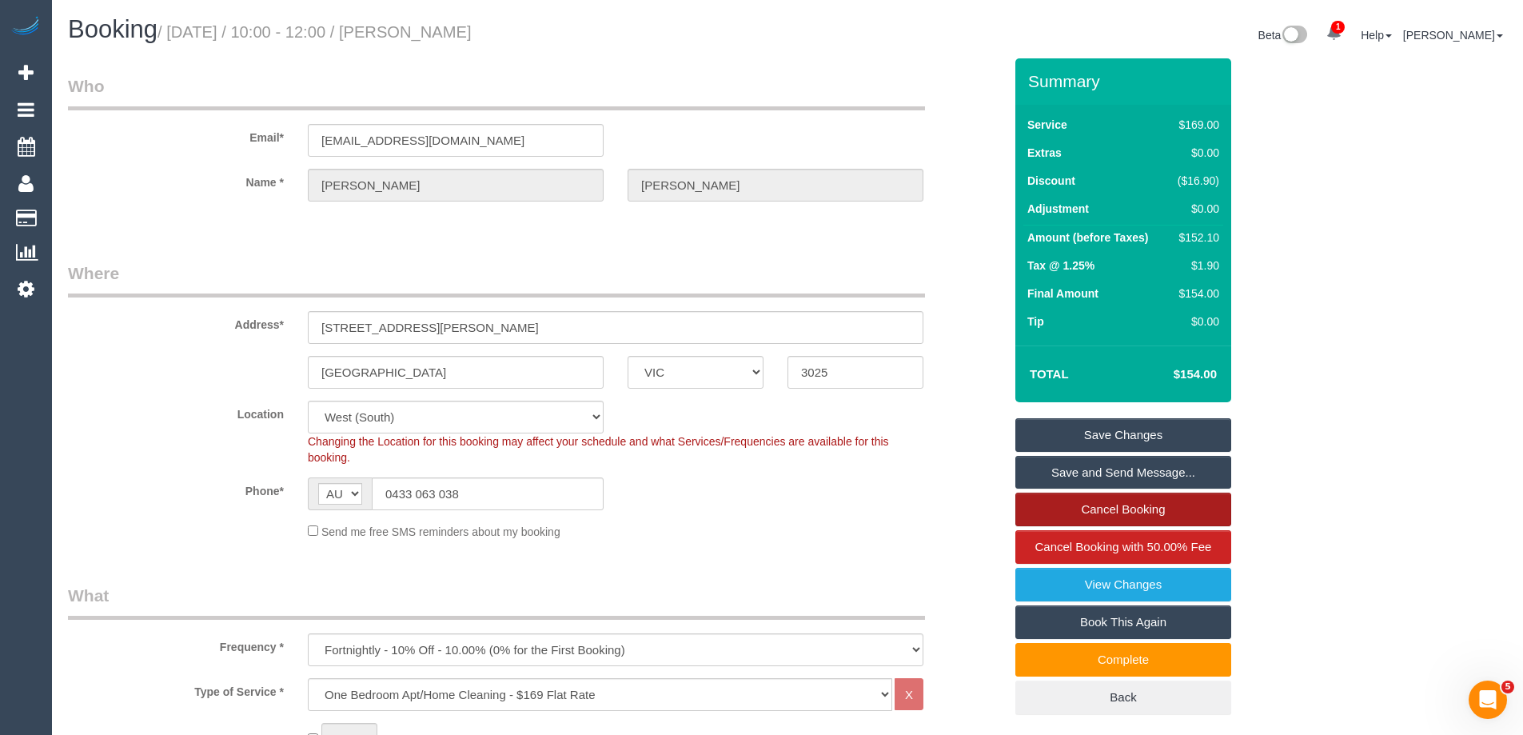
click at [1156, 505] on link "Cancel Booking" at bounding box center [1123, 510] width 216 height 34
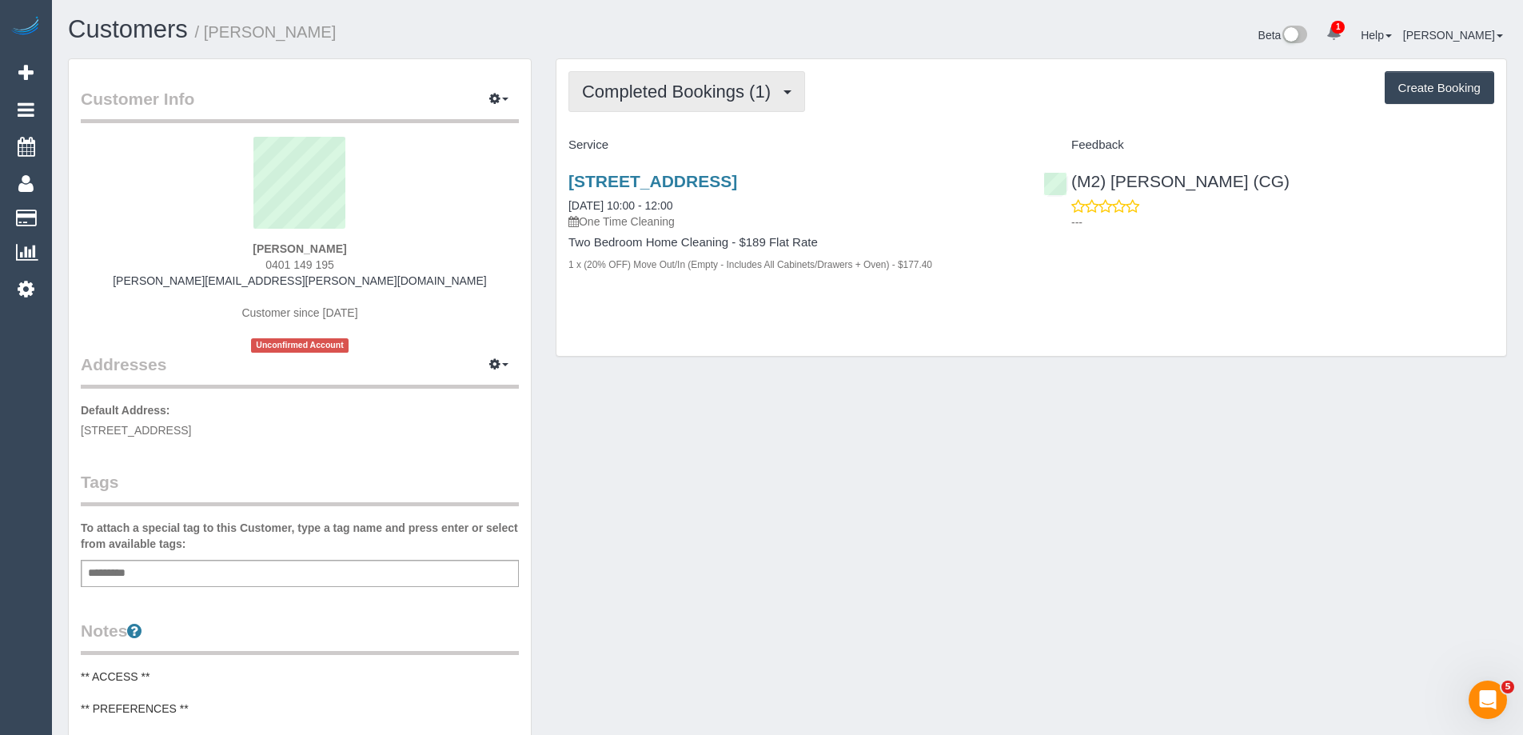
click at [684, 98] on span "Completed Bookings (1)" at bounding box center [680, 92] width 197 height 20
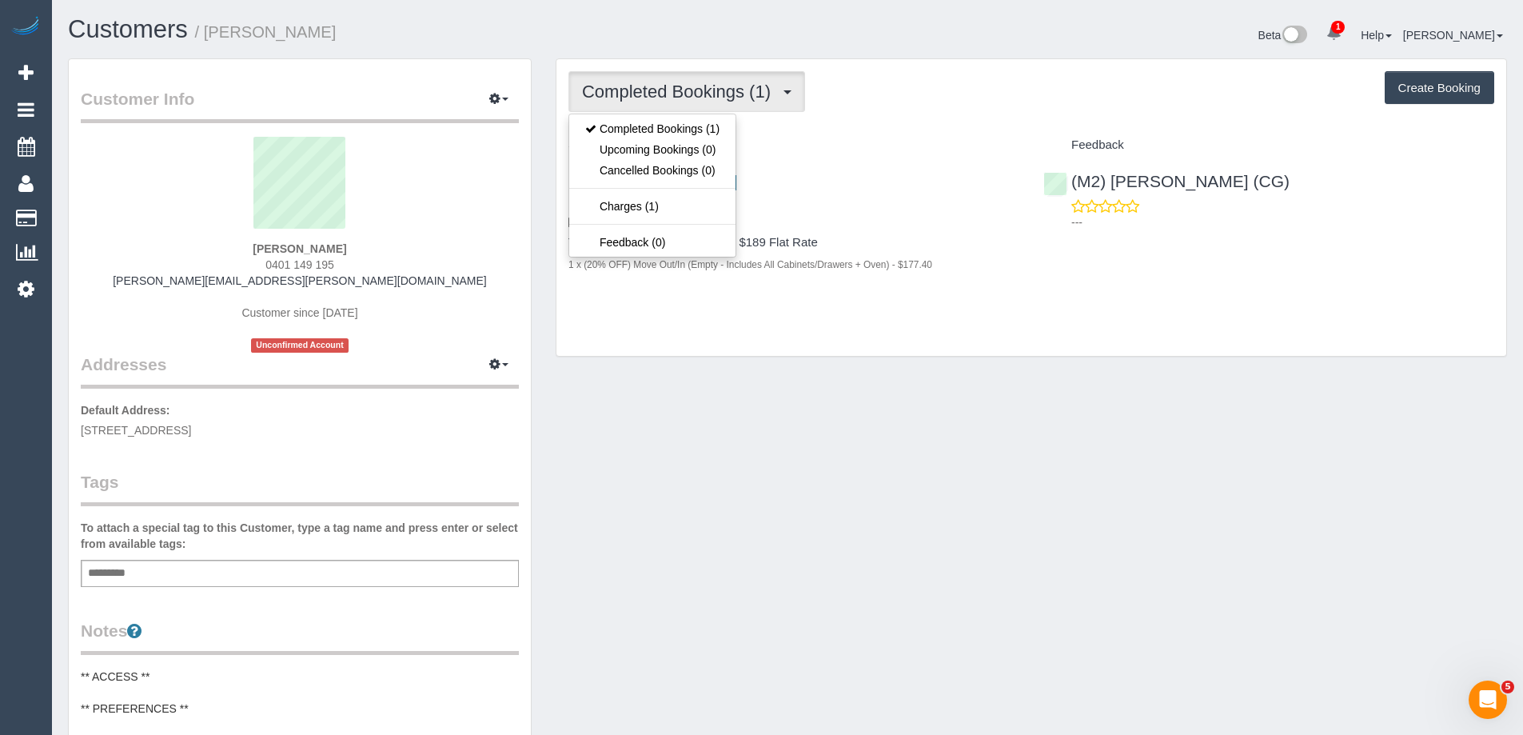
drag, startPoint x: 884, startPoint y: 93, endPoint x: 893, endPoint y: 96, distance: 9.4
click at [885, 93] on div "Completed Bookings (1) Completed Bookings (1) Upcoming Bookings (0) Cancelled B…" at bounding box center [1032, 91] width 926 height 41
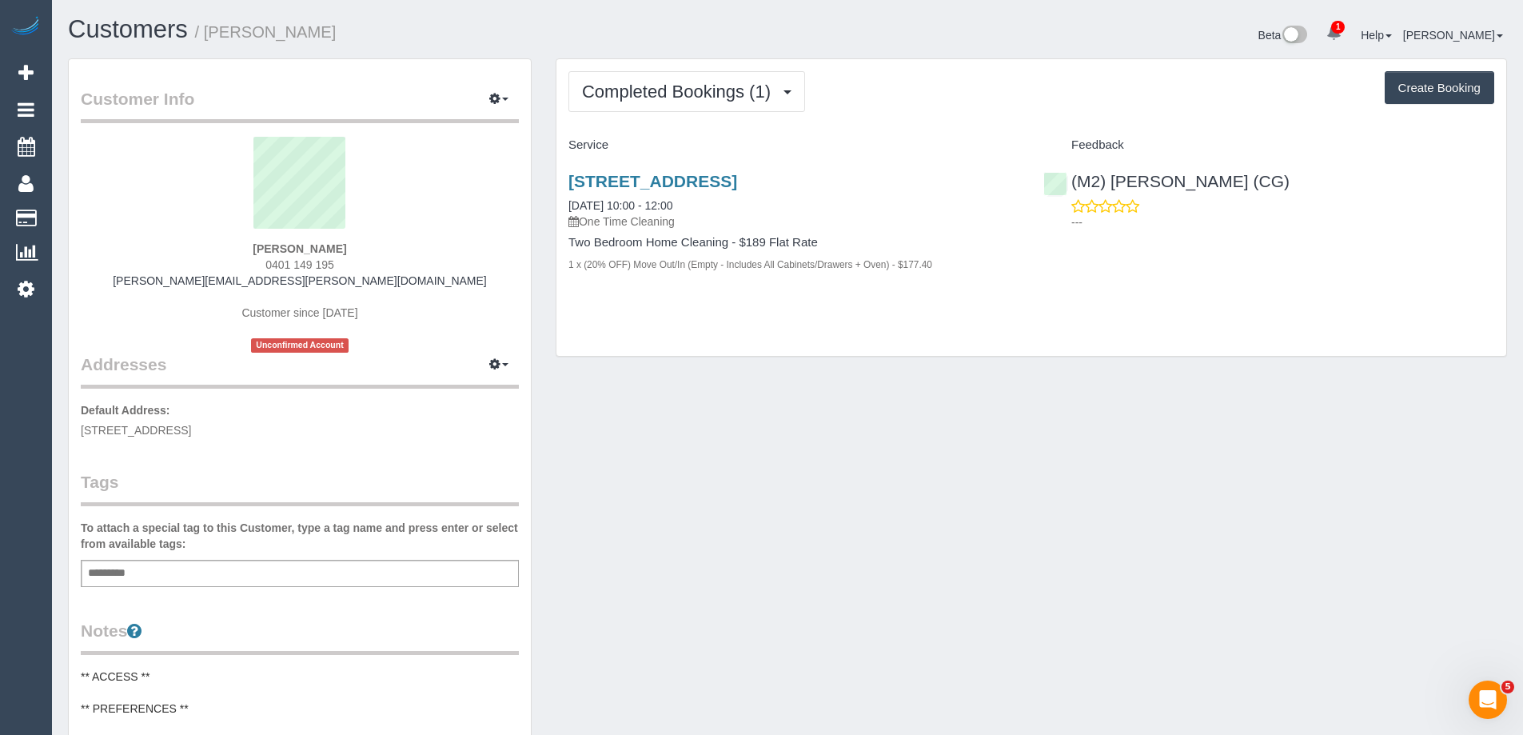
drag, startPoint x: 373, startPoint y: 265, endPoint x: 217, endPoint y: 256, distance: 156.2
click at [225, 257] on div "Philip McGhie 0401 149 195 philip.mcghie@symbion.com.au Customer since 2025 Unc…" at bounding box center [300, 245] width 438 height 216
copy span "0401 149 195"
drag, startPoint x: 407, startPoint y: 257, endPoint x: 384, endPoint y: 253, distance: 23.4
click at [405, 257] on div "Philip McGhie 0401 149 195 philip.mcghie@symbion.com.au Customer since 2025 Unc…" at bounding box center [300, 245] width 438 height 216
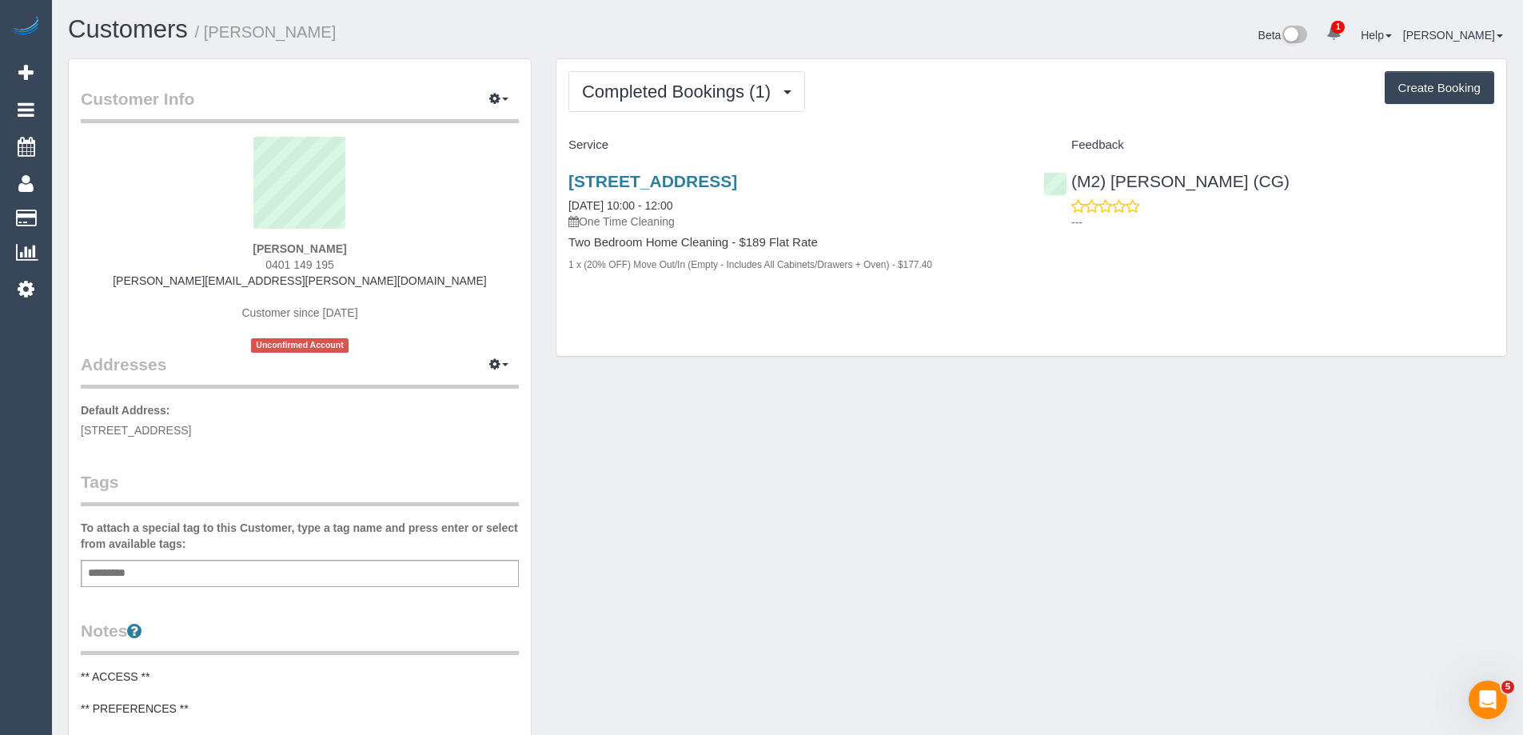
drag, startPoint x: 384, startPoint y: 247, endPoint x: 179, endPoint y: 243, distance: 204.7
click at [180, 243] on div "Philip McGhie 0401 149 195 philip.mcghie@symbion.com.au Customer since 2025 Unc…" at bounding box center [300, 245] width 438 height 216
copy strong "Philip McGhie"
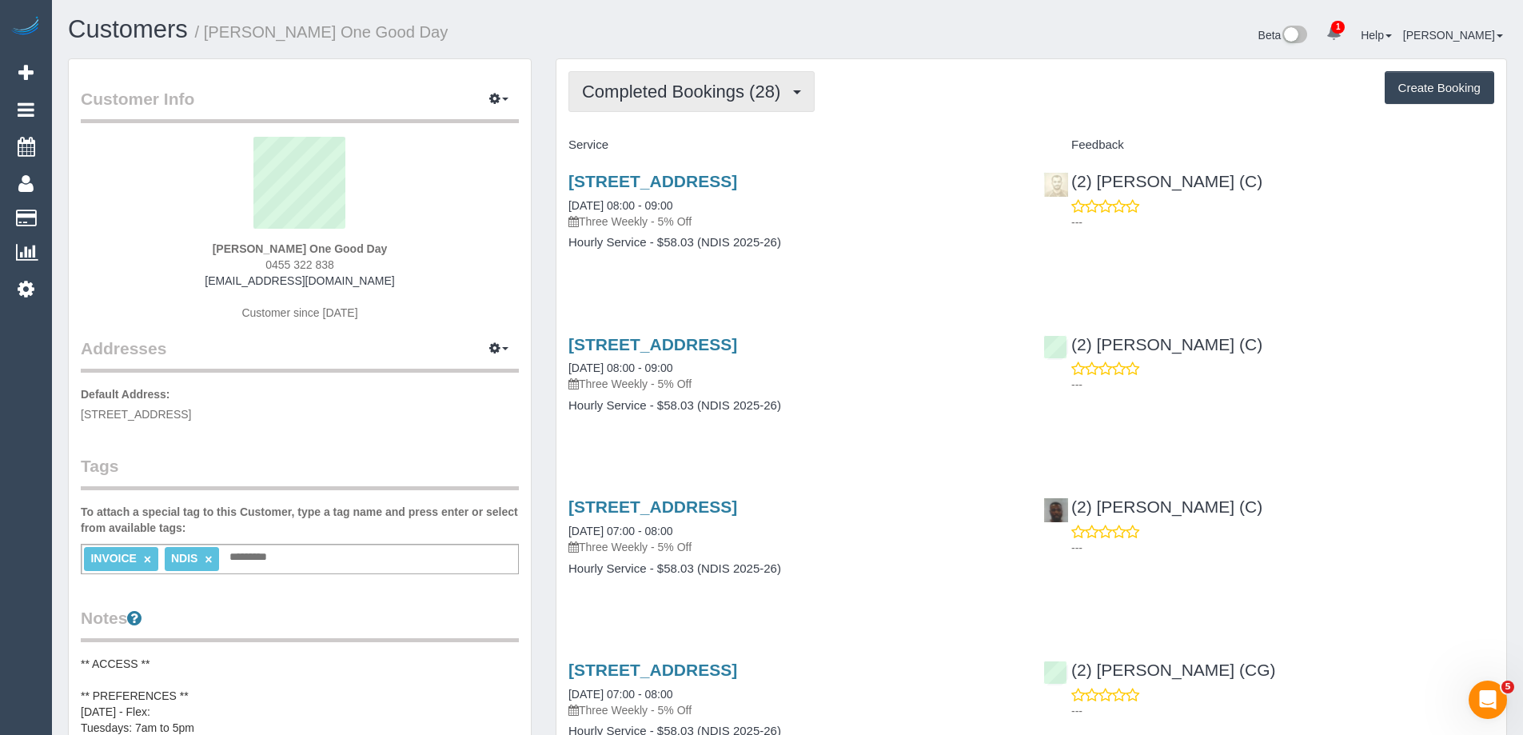
click at [659, 91] on span "Completed Bookings (28)" at bounding box center [685, 92] width 206 height 20
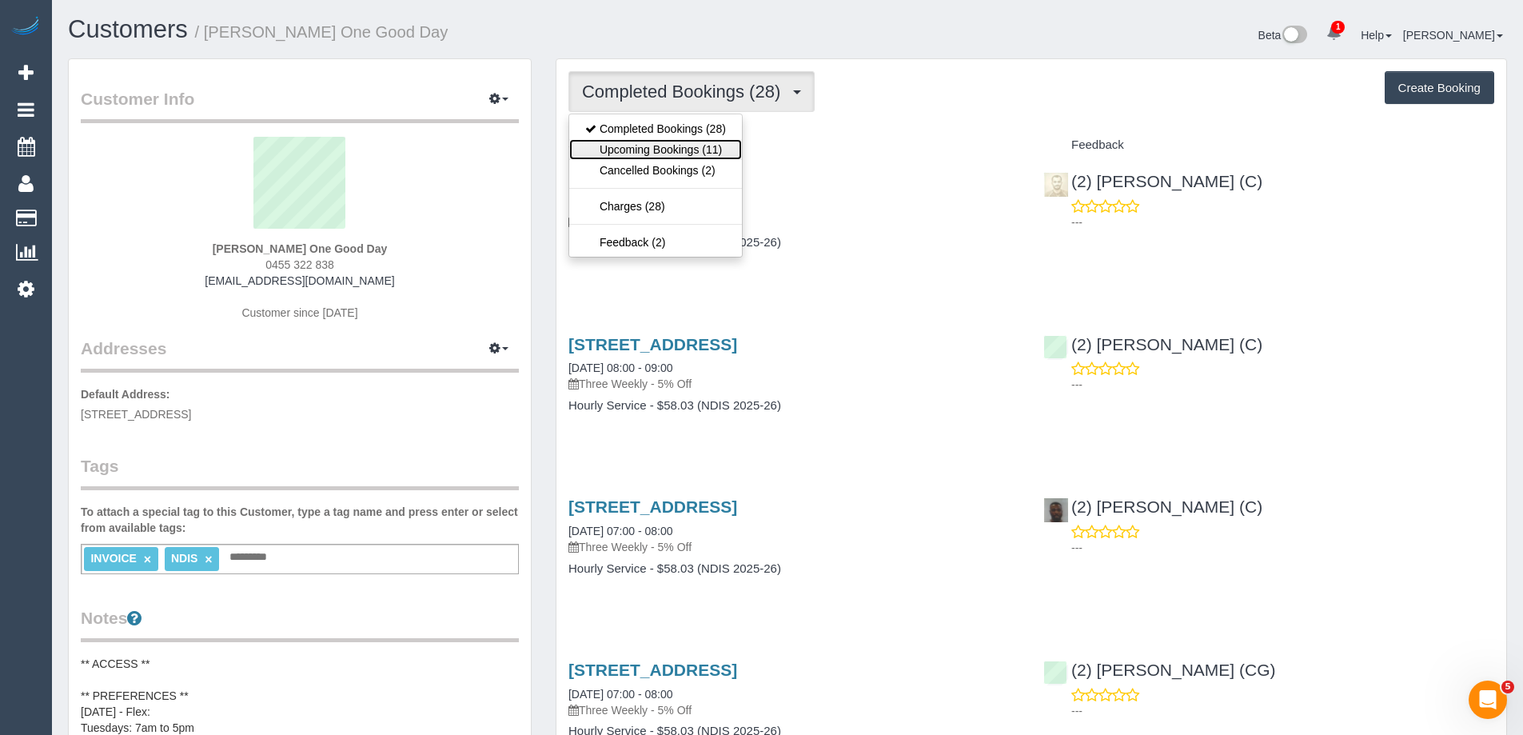
click at [716, 155] on link "Upcoming Bookings (11)" at bounding box center [655, 149] width 173 height 21
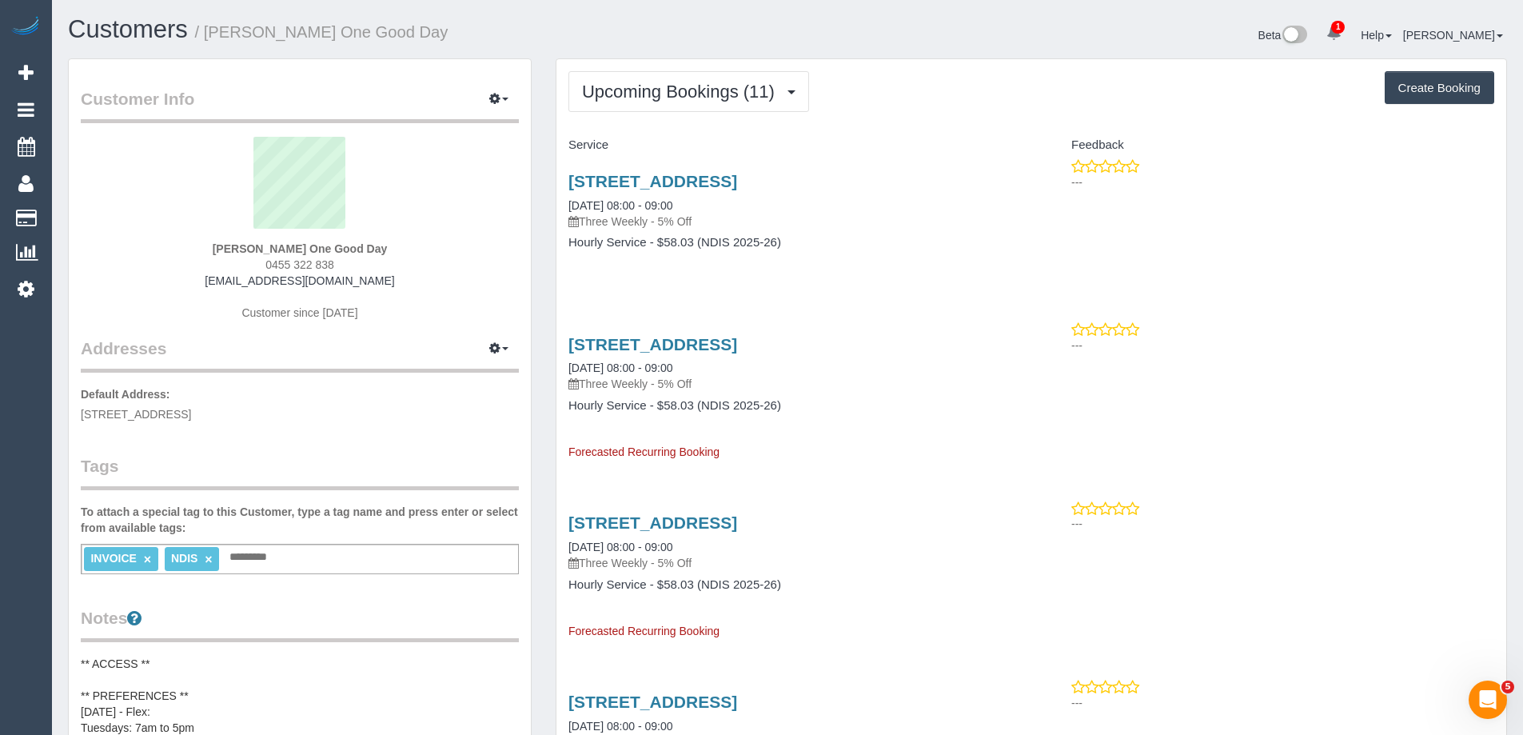
click at [880, 106] on div "Upcoming Bookings (11) Completed Bookings (28) Upcoming Bookings (11) Cancelled…" at bounding box center [1032, 91] width 926 height 41
drag, startPoint x: 680, startPoint y: 85, endPoint x: 684, endPoint y: 96, distance: 11.9
click at [680, 85] on span "Upcoming Bookings (11)" at bounding box center [682, 92] width 201 height 20
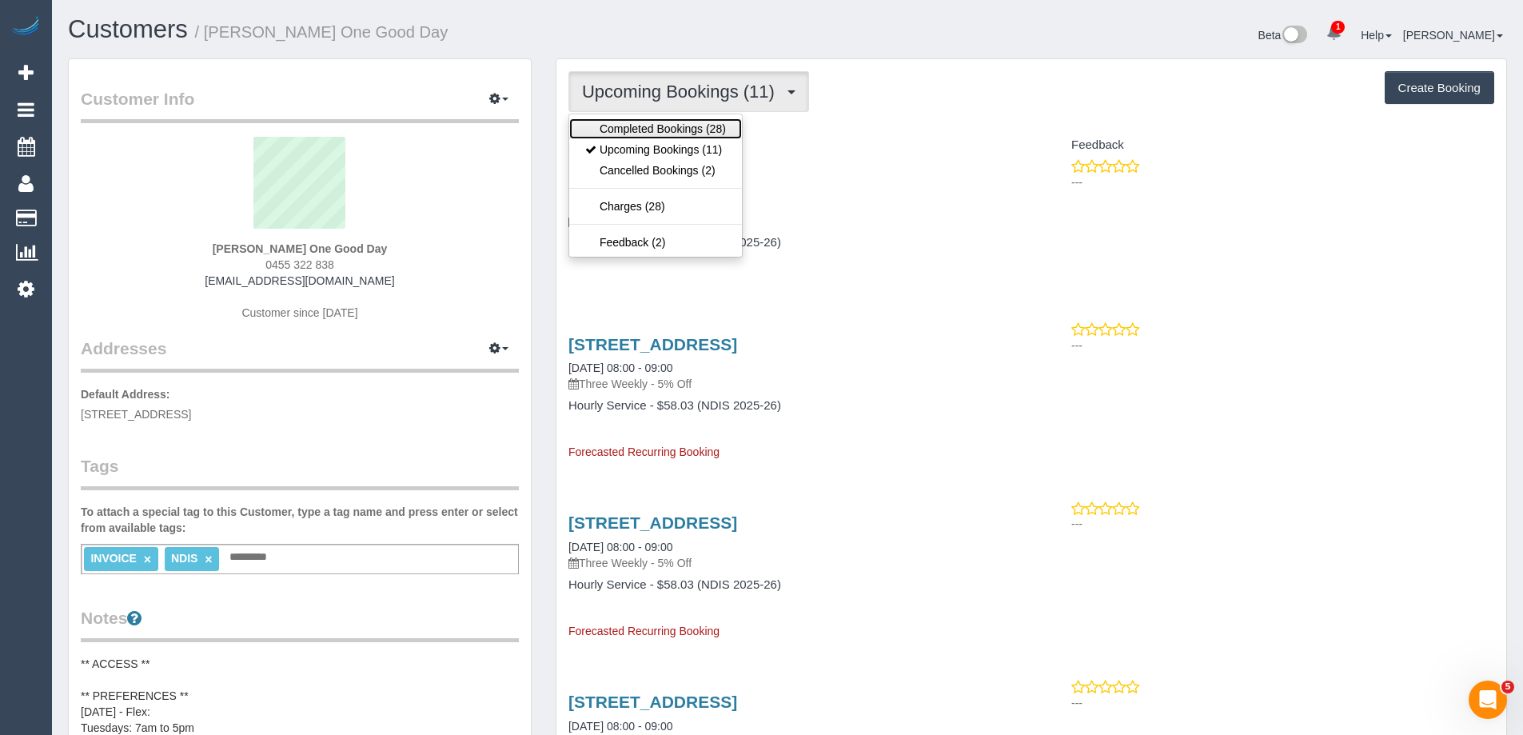
click at [678, 124] on link "Completed Bookings (28)" at bounding box center [655, 128] width 173 height 21
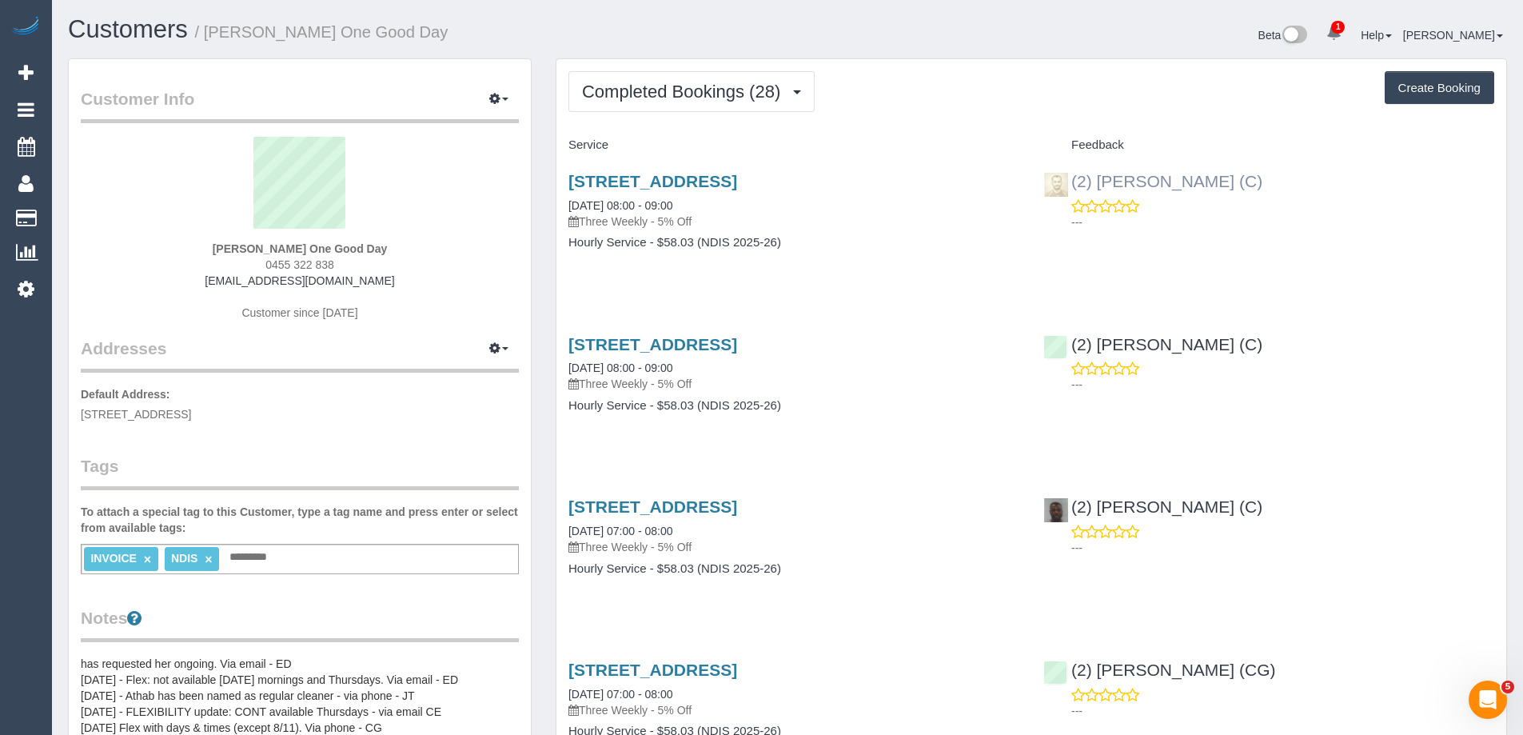
drag, startPoint x: 1209, startPoint y: 187, endPoint x: 1071, endPoint y: 186, distance: 138.3
click at [1071, 186] on div "(2) Uzair Saleem (C) ---" at bounding box center [1268, 197] width 475 height 78
copy link "(2) [PERSON_NAME] (C)"
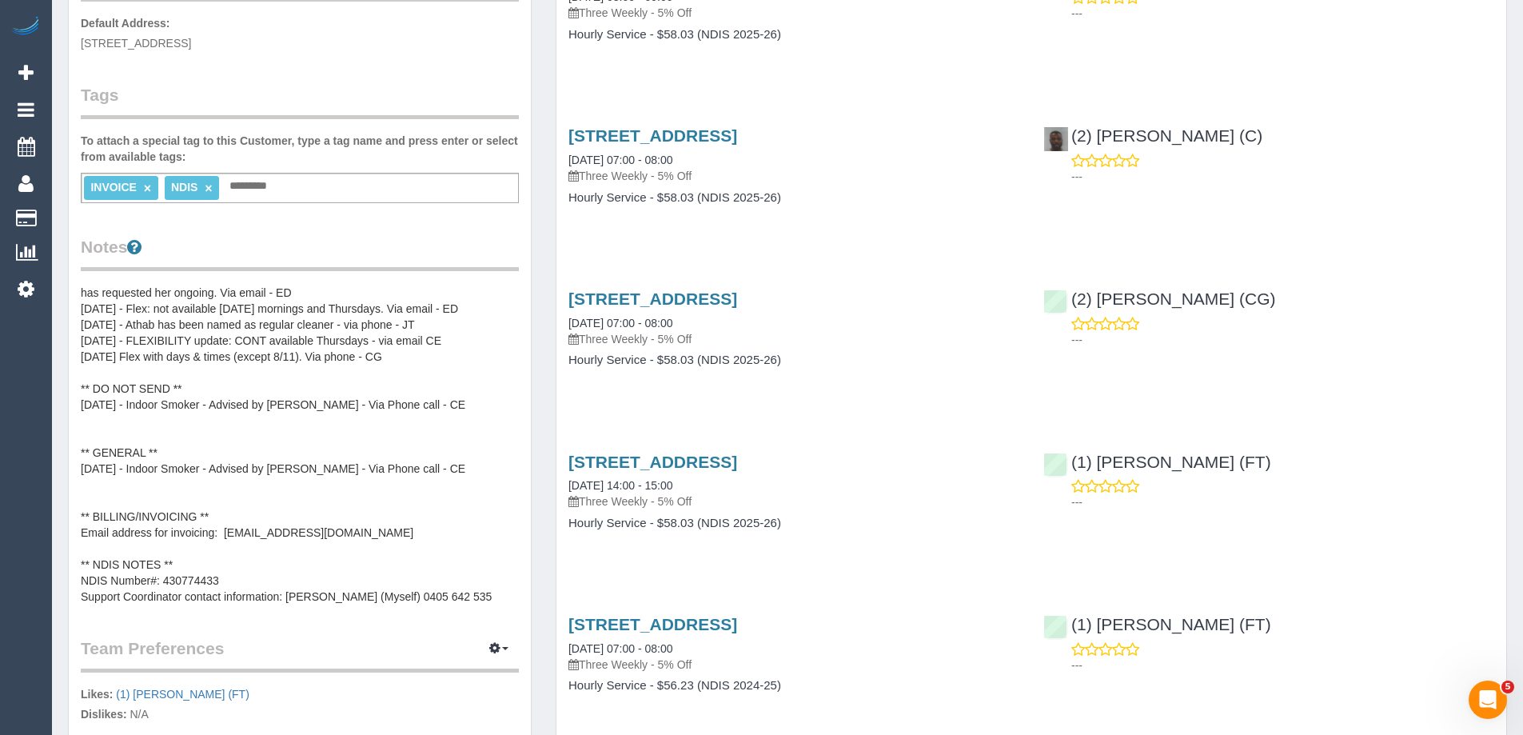
scroll to position [400, 0]
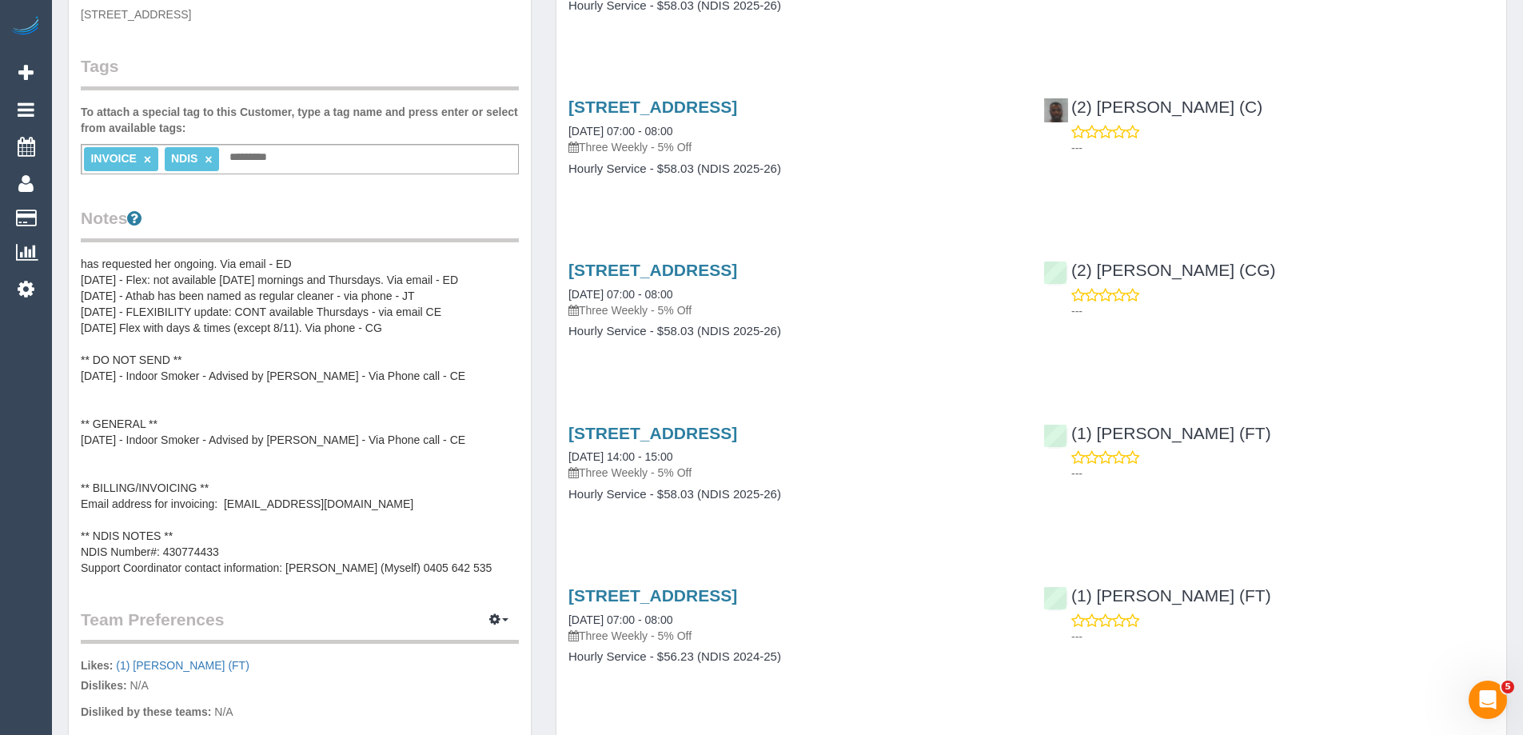
click at [273, 367] on pre "** ACCESS ** ** PREFERENCES ** 11/6/25 - Flex: Tuesdays: 7am to 5pm Wednesdays:…" at bounding box center [300, 416] width 438 height 320
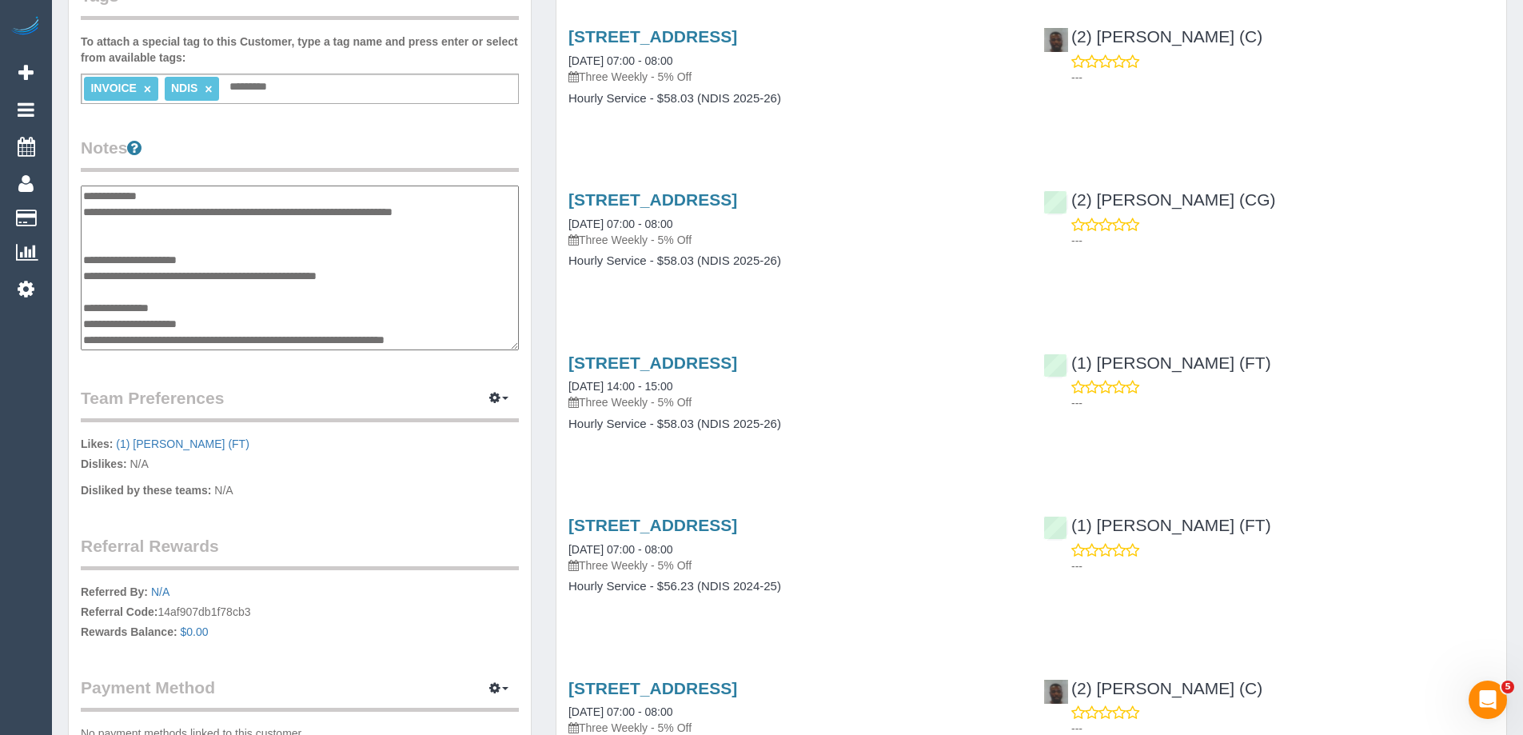
scroll to position [560, 0]
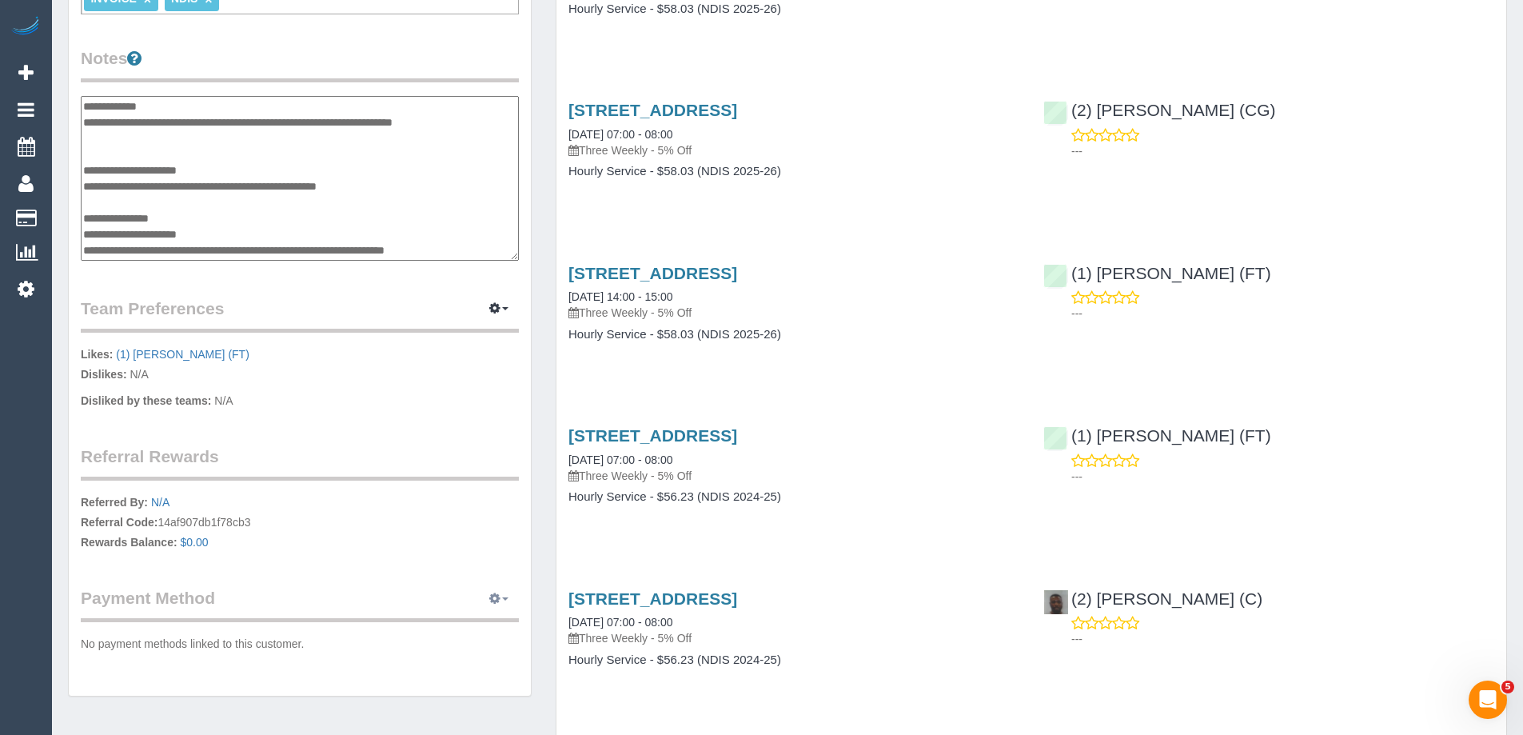
click at [501, 601] on button "button" at bounding box center [499, 598] width 40 height 25
click at [468, 415] on div "Customer Info Edit Contact Info Send Message Email Preferences Special Sales Ta…" at bounding box center [300, 97] width 462 height 1197
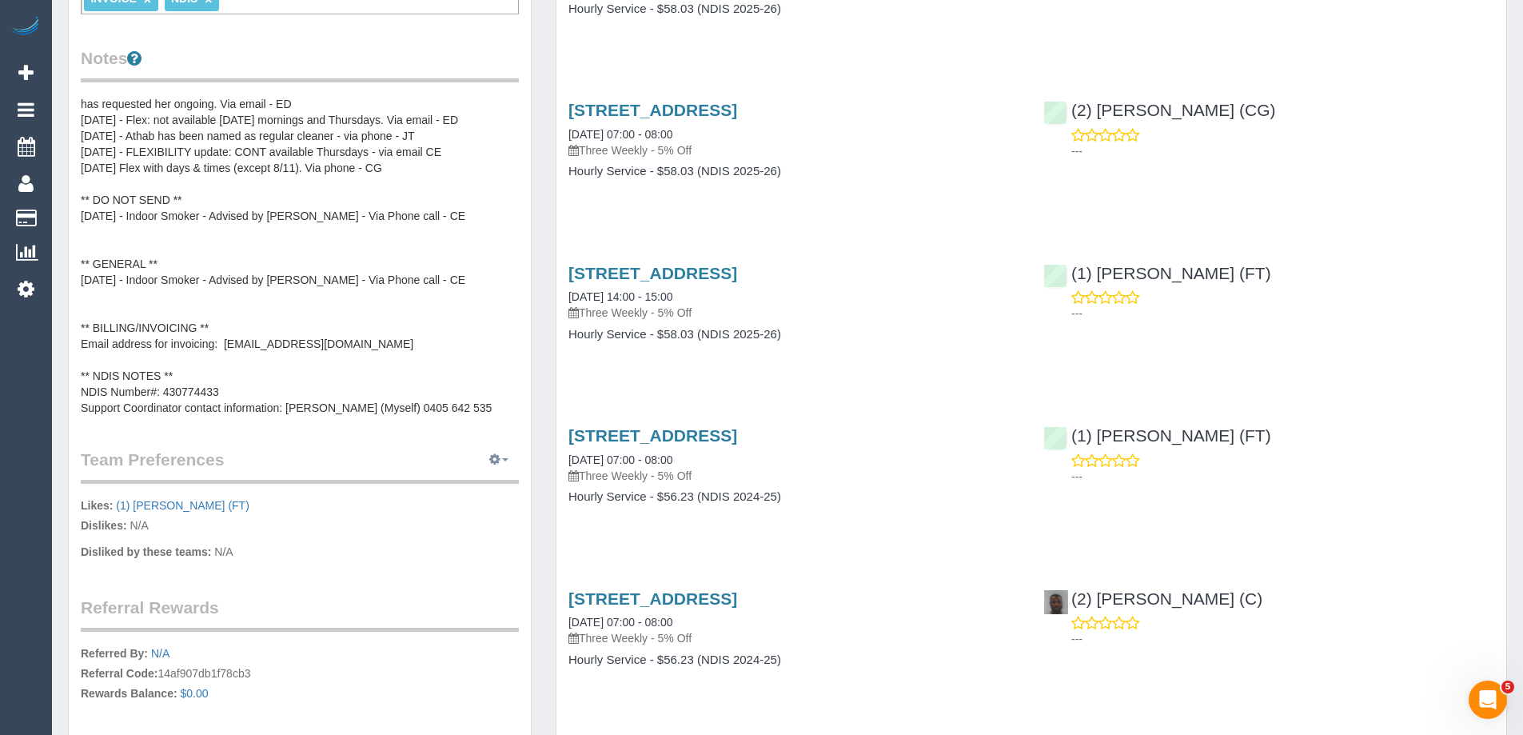
click at [498, 463] on icon "button" at bounding box center [494, 459] width 11 height 10
click at [451, 498] on link "Manage Preferences" at bounding box center [450, 489] width 136 height 21
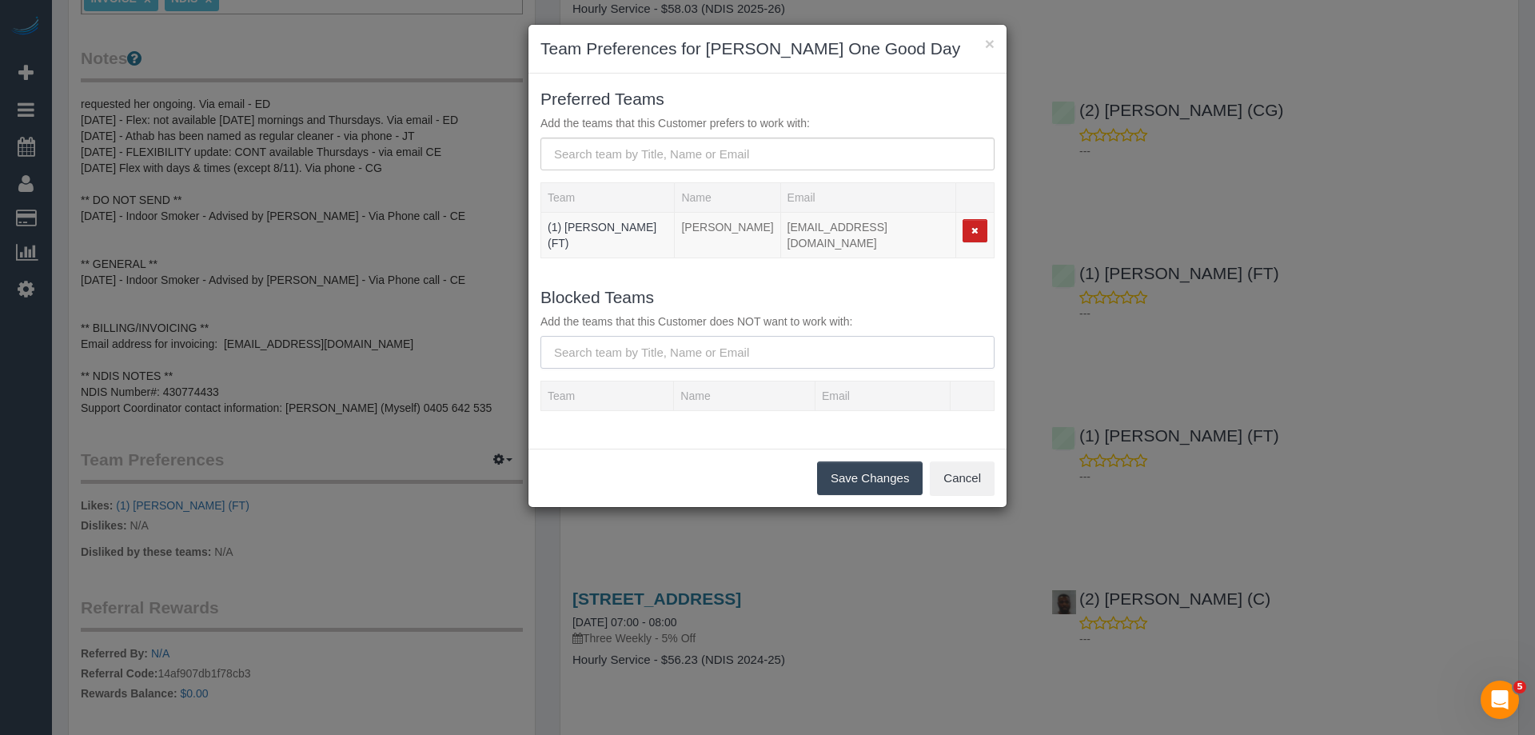
click at [670, 344] on input "text" at bounding box center [768, 352] width 454 height 33
paste input "(2) [PERSON_NAME] (C)"
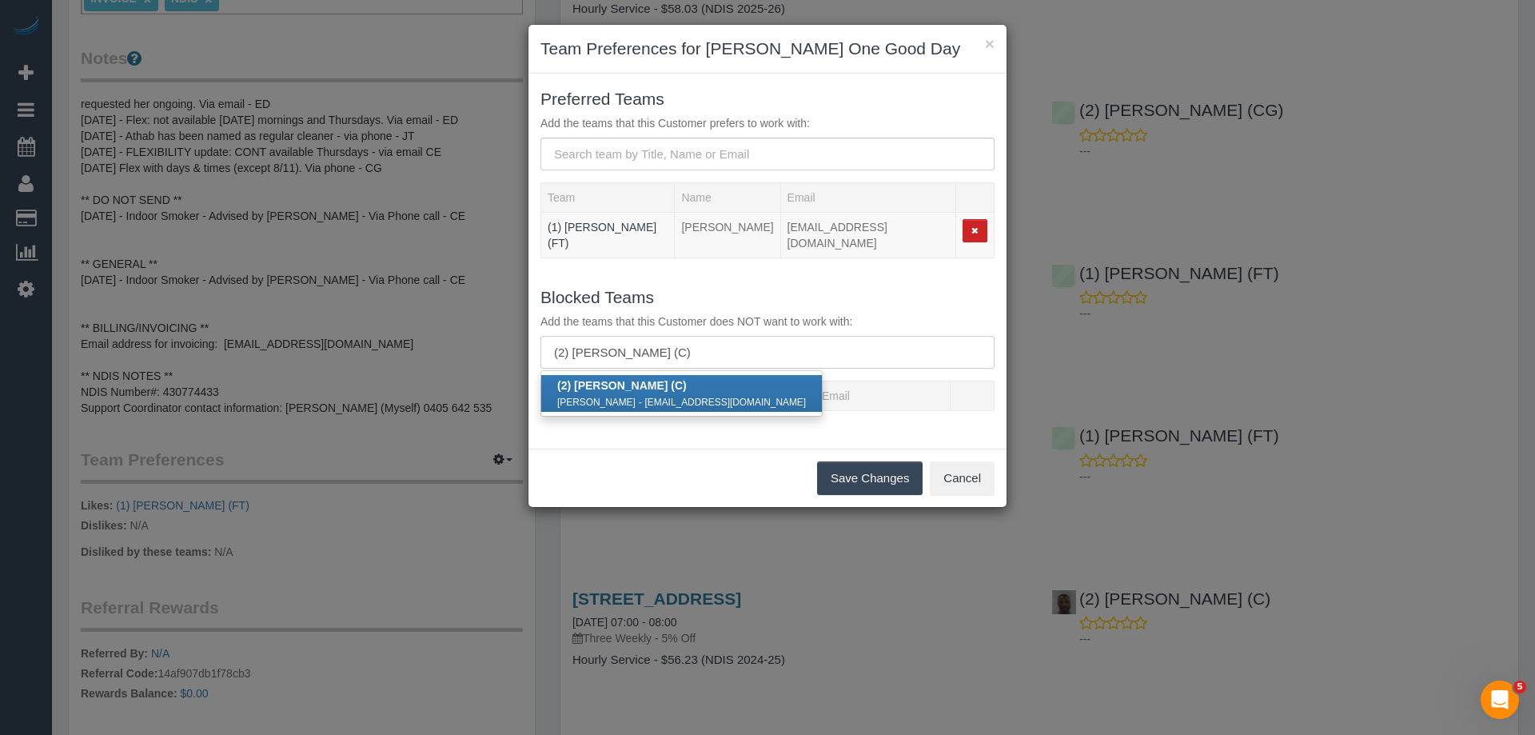
type input "(2) [PERSON_NAME] (C)"
click at [660, 393] on div "Uzair Saleem - uzairsaleem30@gmail.com" at bounding box center [681, 401] width 249 height 16
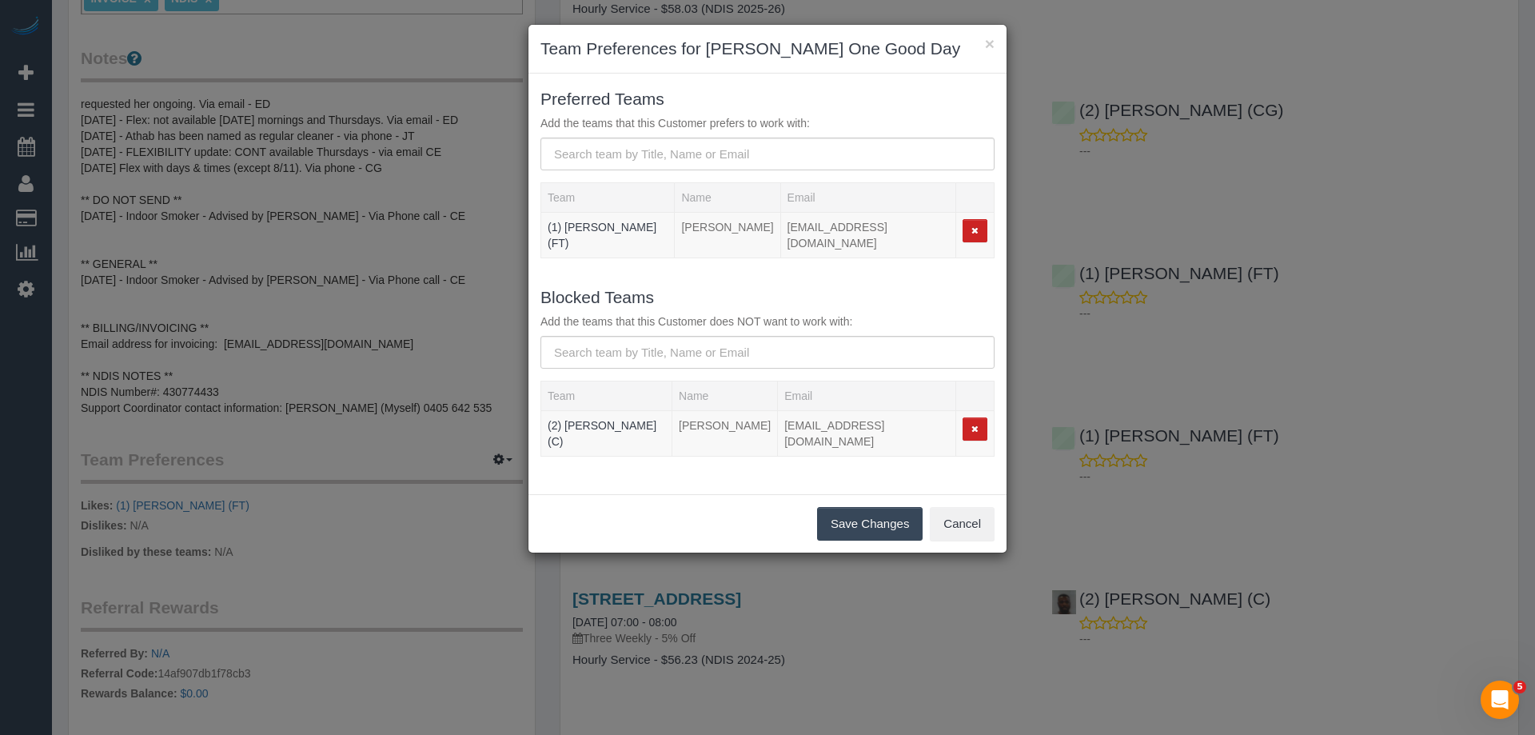
click at [853, 507] on button "Save Changes" at bounding box center [870, 524] width 106 height 34
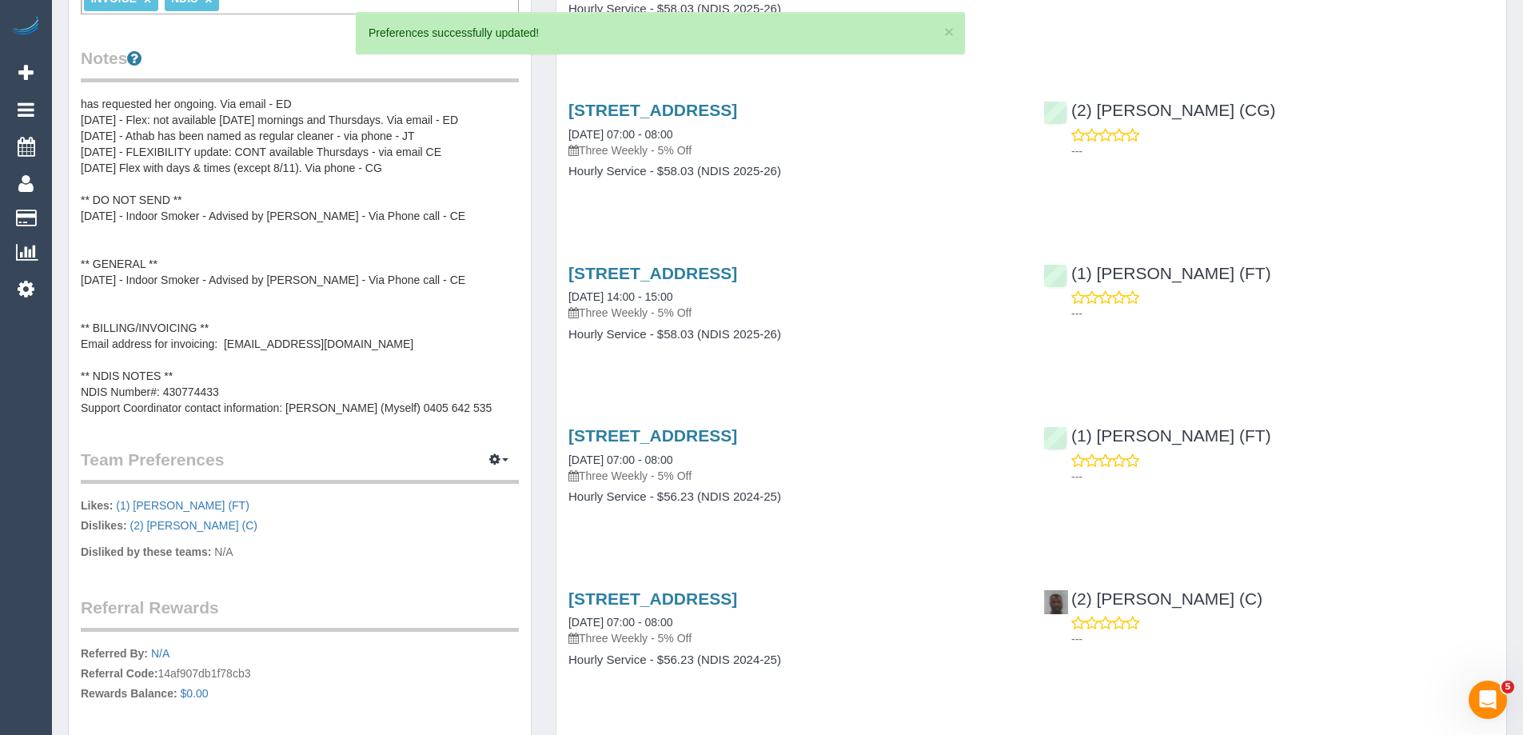
click at [218, 237] on pre "** ACCESS ** ** PREFERENCES ** 11/6/25 - Flex: Tuesdays: 7am to 5pm Wednesdays:…" at bounding box center [300, 256] width 438 height 320
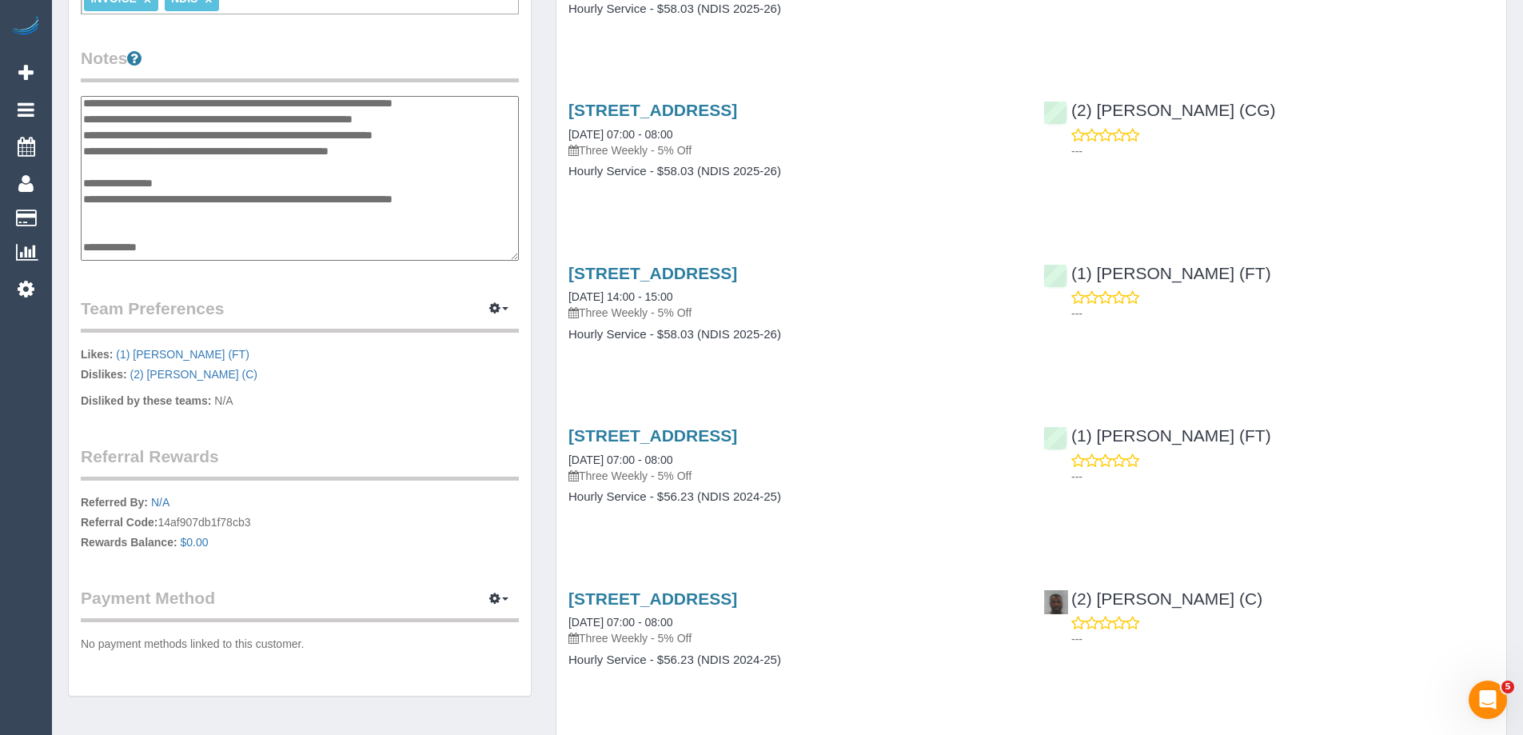
scroll to position [176, 0]
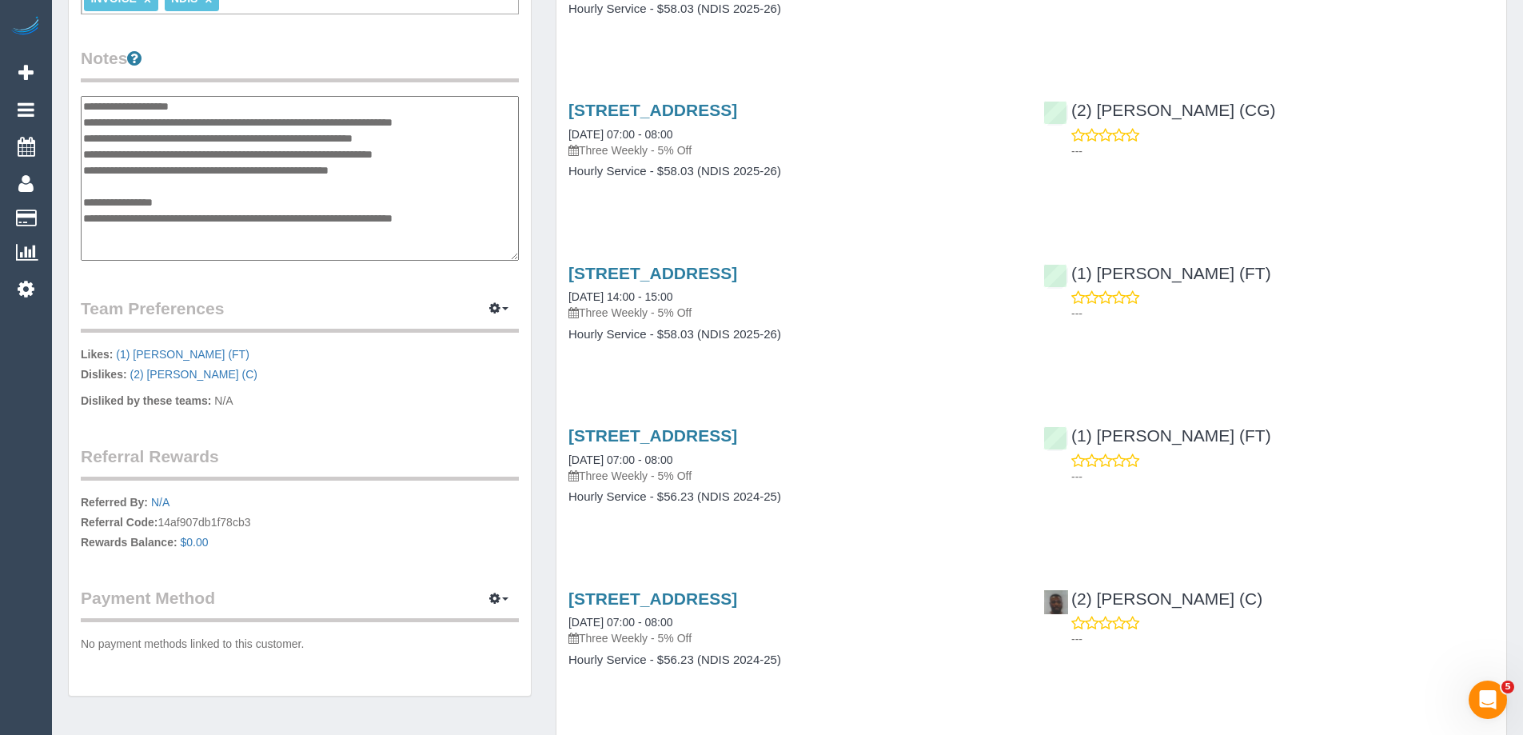
click at [197, 202] on textarea "**********" at bounding box center [300, 178] width 438 height 165
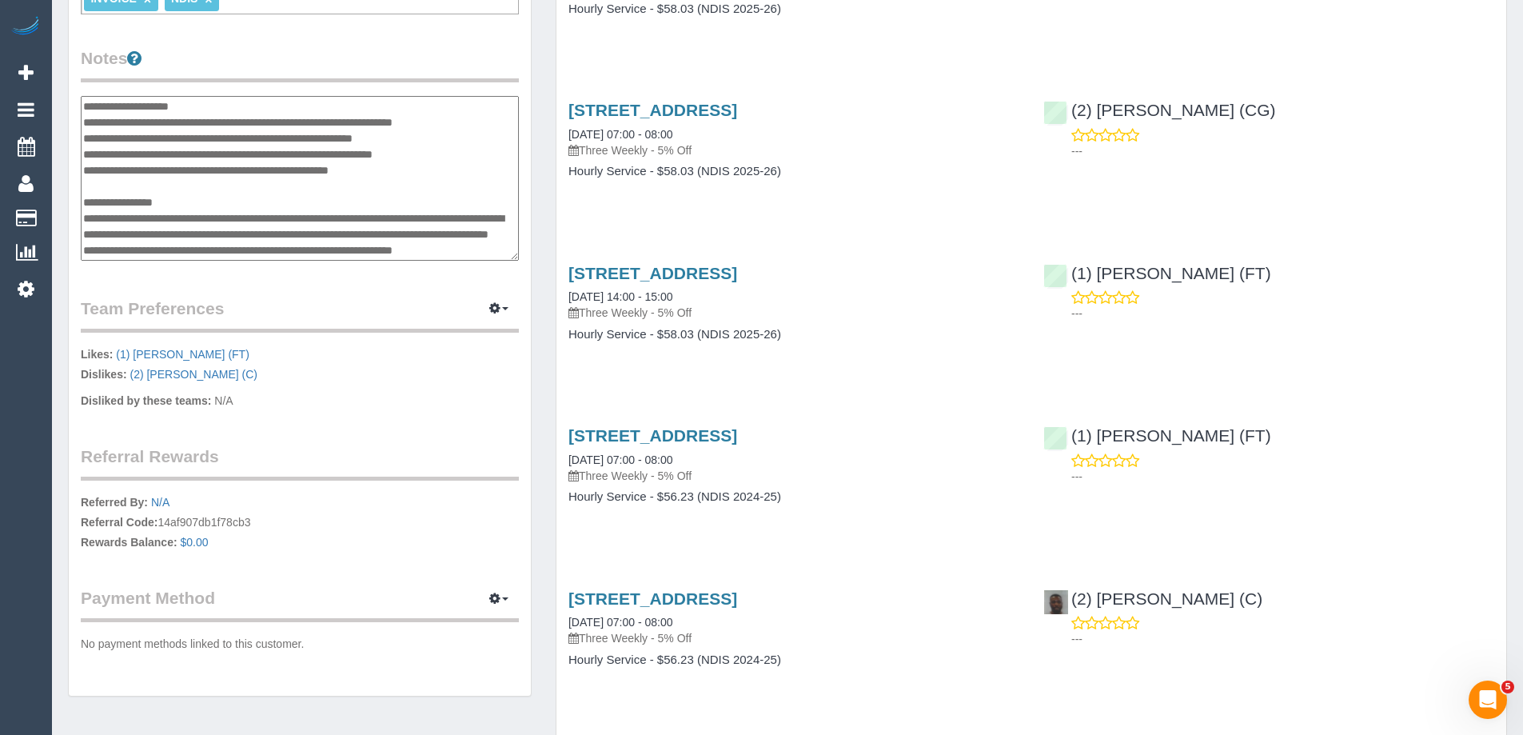
type textarea "**********"
click at [746, 209] on div "5 Maywood Drive, Epping, VIC 3076 29/07/2025 07:00 - 08:00 Three Weekly - 5% Of…" at bounding box center [794, 148] width 475 height 123
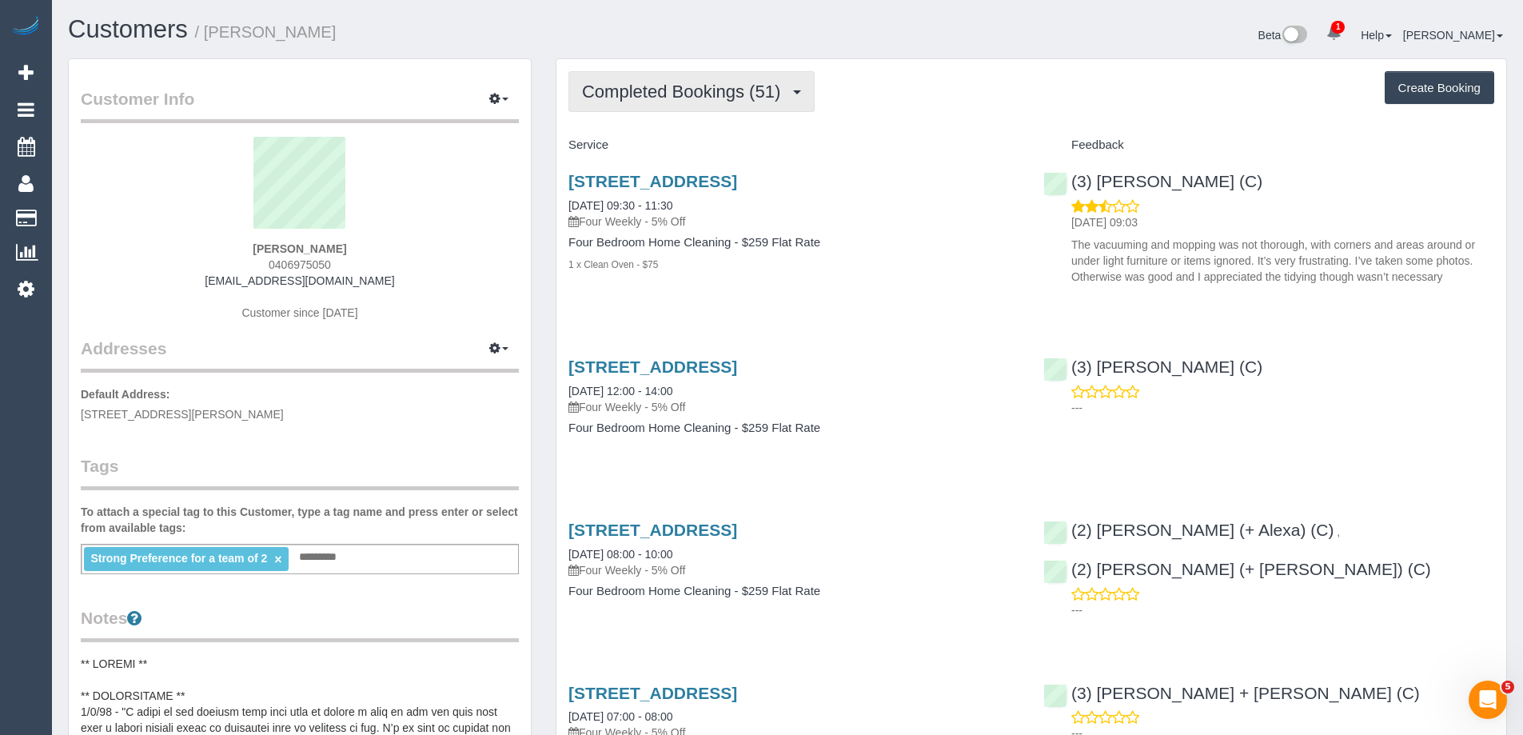
click at [744, 87] on span "Completed Bookings (51)" at bounding box center [685, 92] width 206 height 20
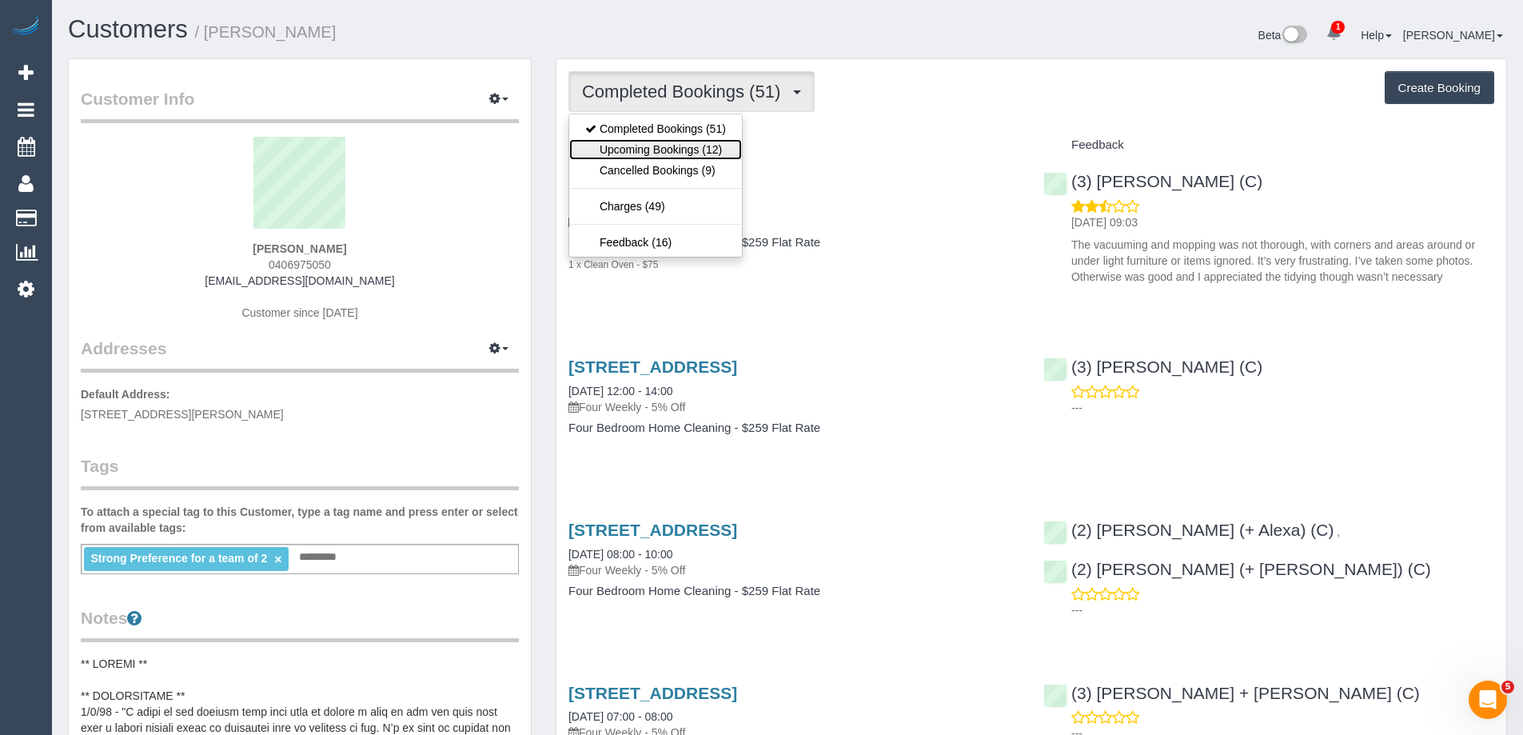
click at [704, 153] on link "Upcoming Bookings (12)" at bounding box center [655, 149] width 173 height 21
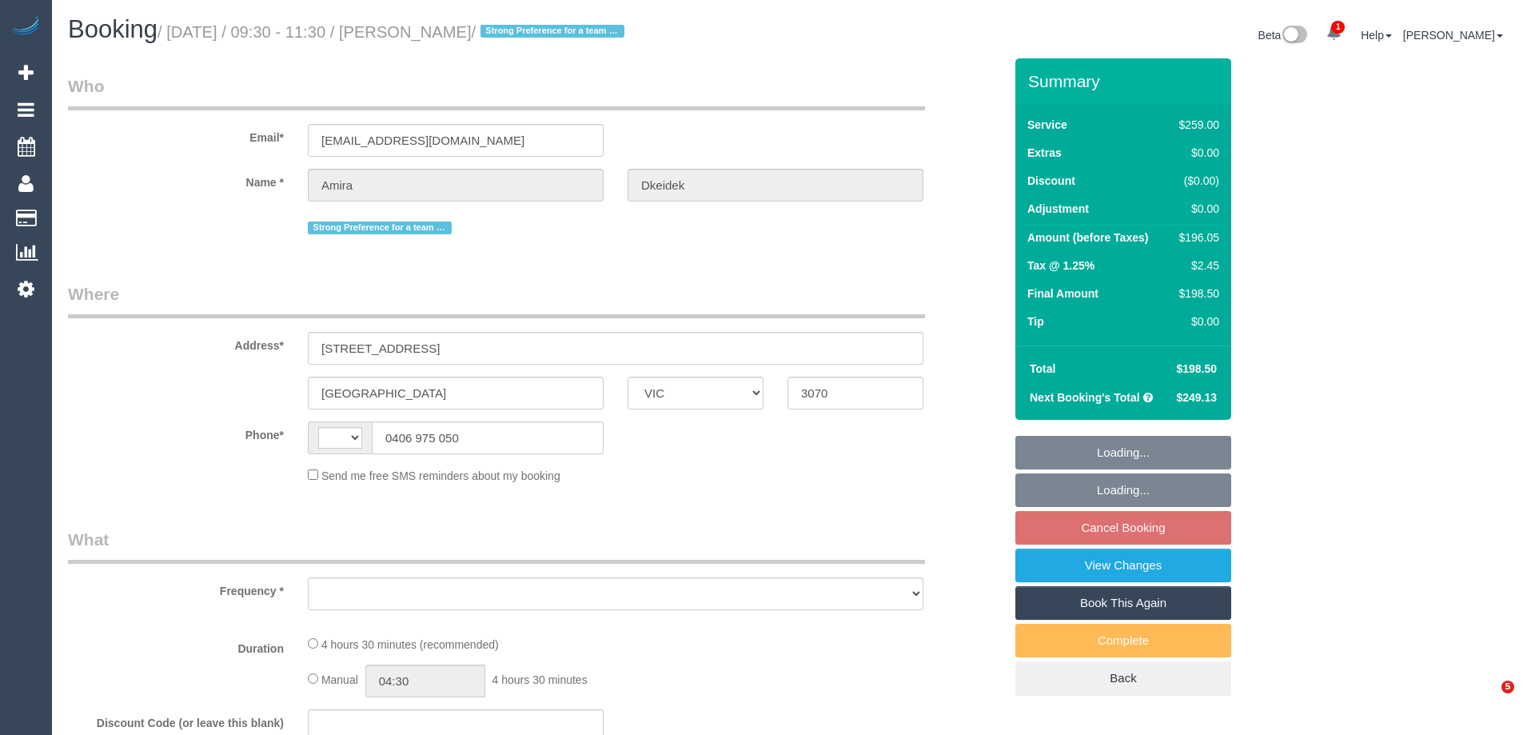
select select "VIC"
select select "object:302"
select select "number:28"
select select "number:14"
select select "number:18"
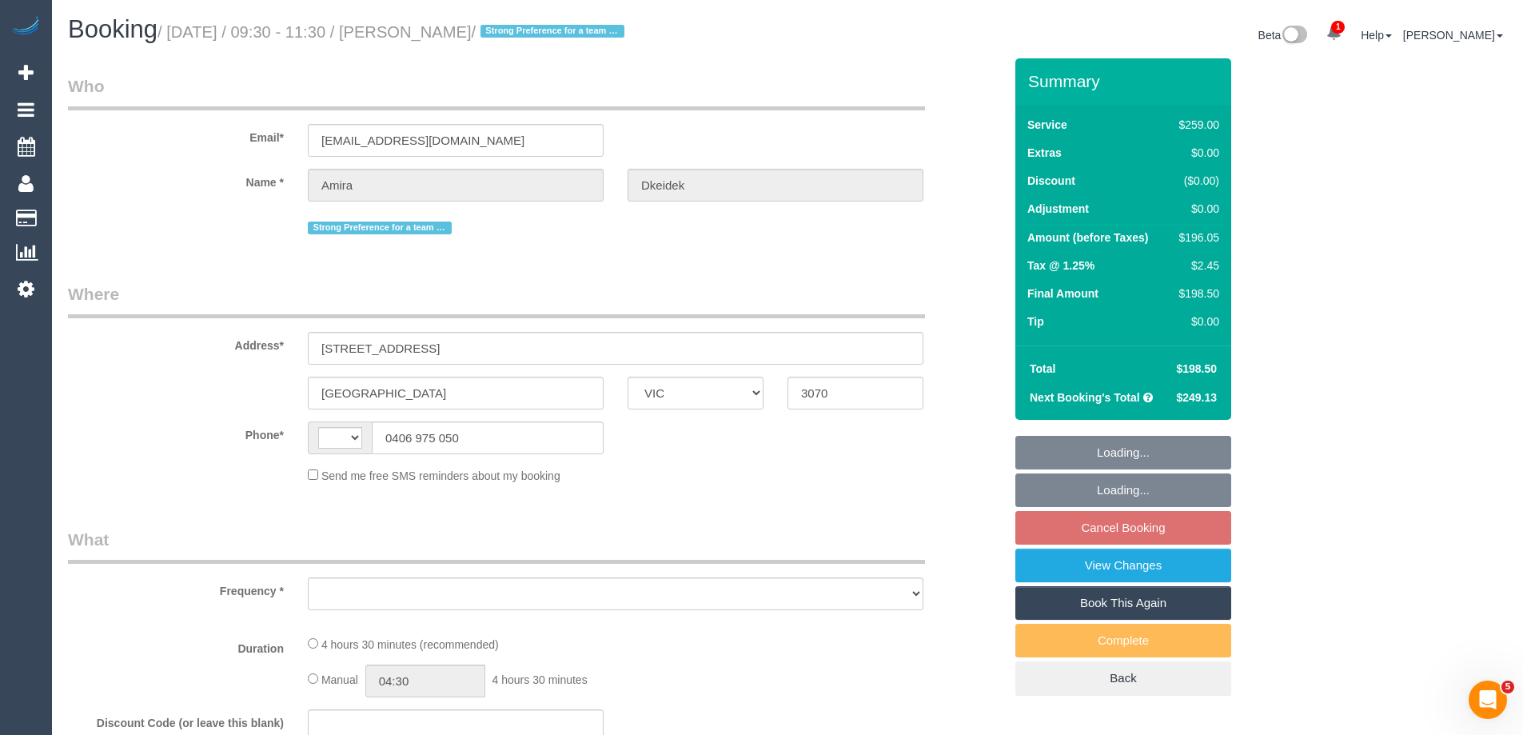
select select "number:23"
select select "number:13"
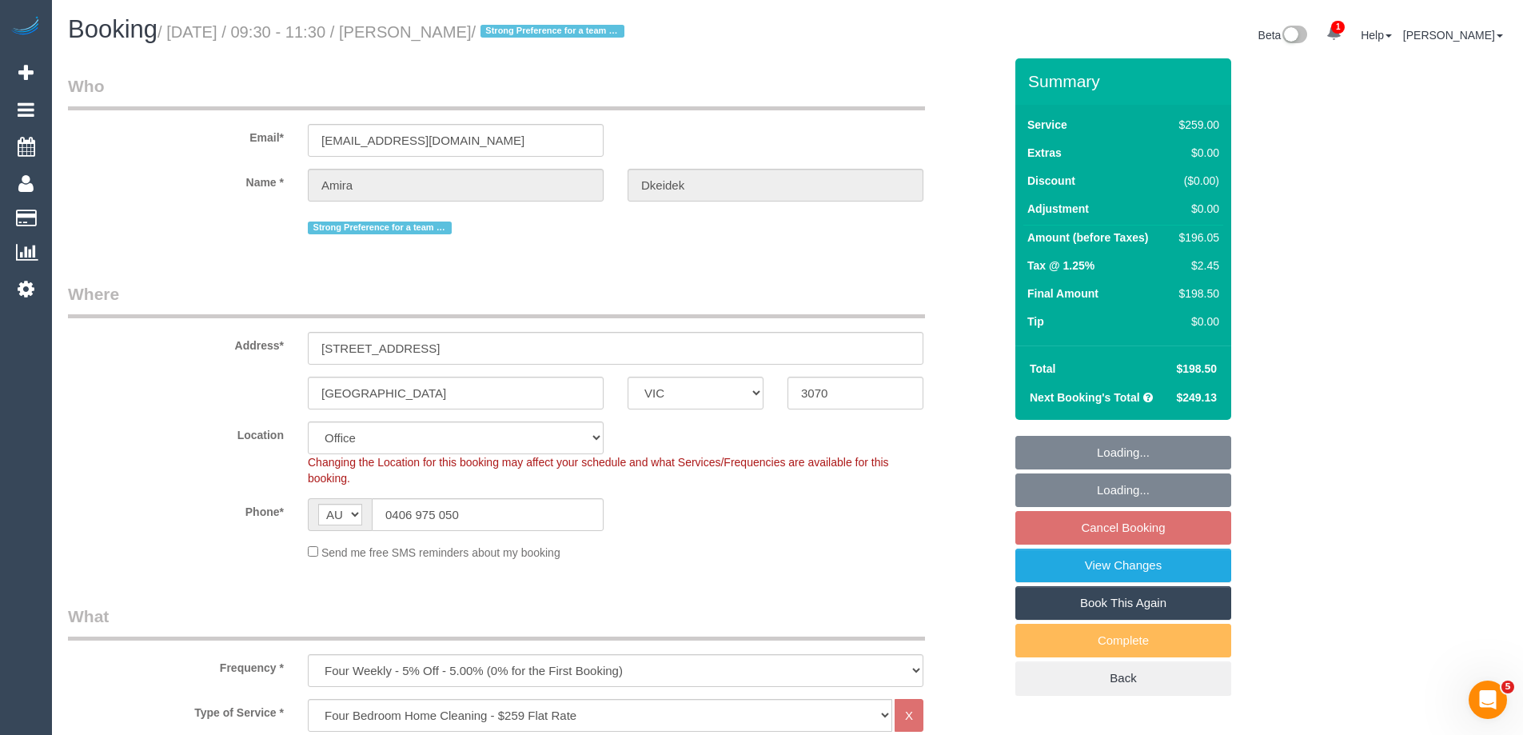
select select "string:AU"
select select "object:837"
select select "string:stripe-pm_1JsQaj2GScqysDRVT6pX7zL7"
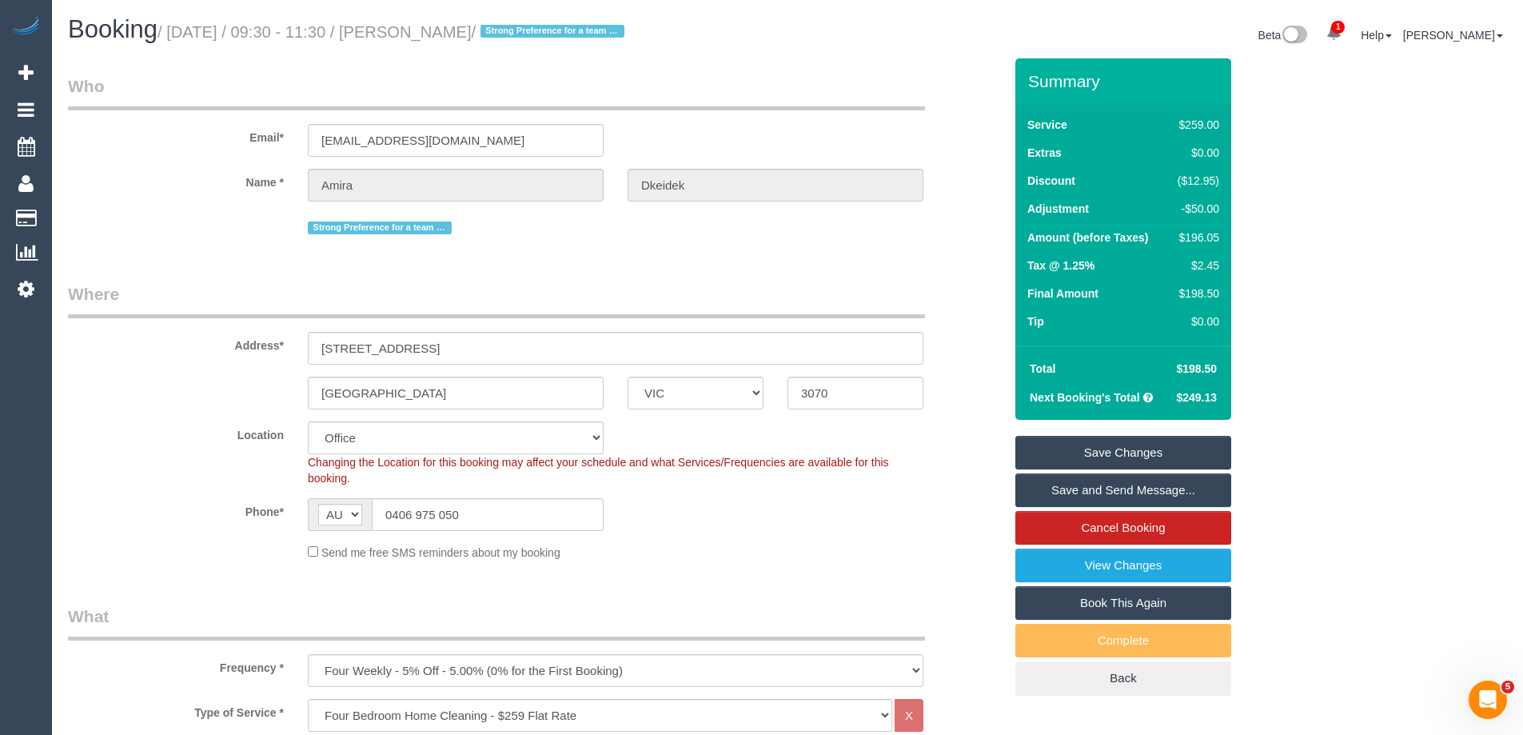
click at [159, 199] on div "Name * Amira Dkeidek" at bounding box center [536, 185] width 960 height 33
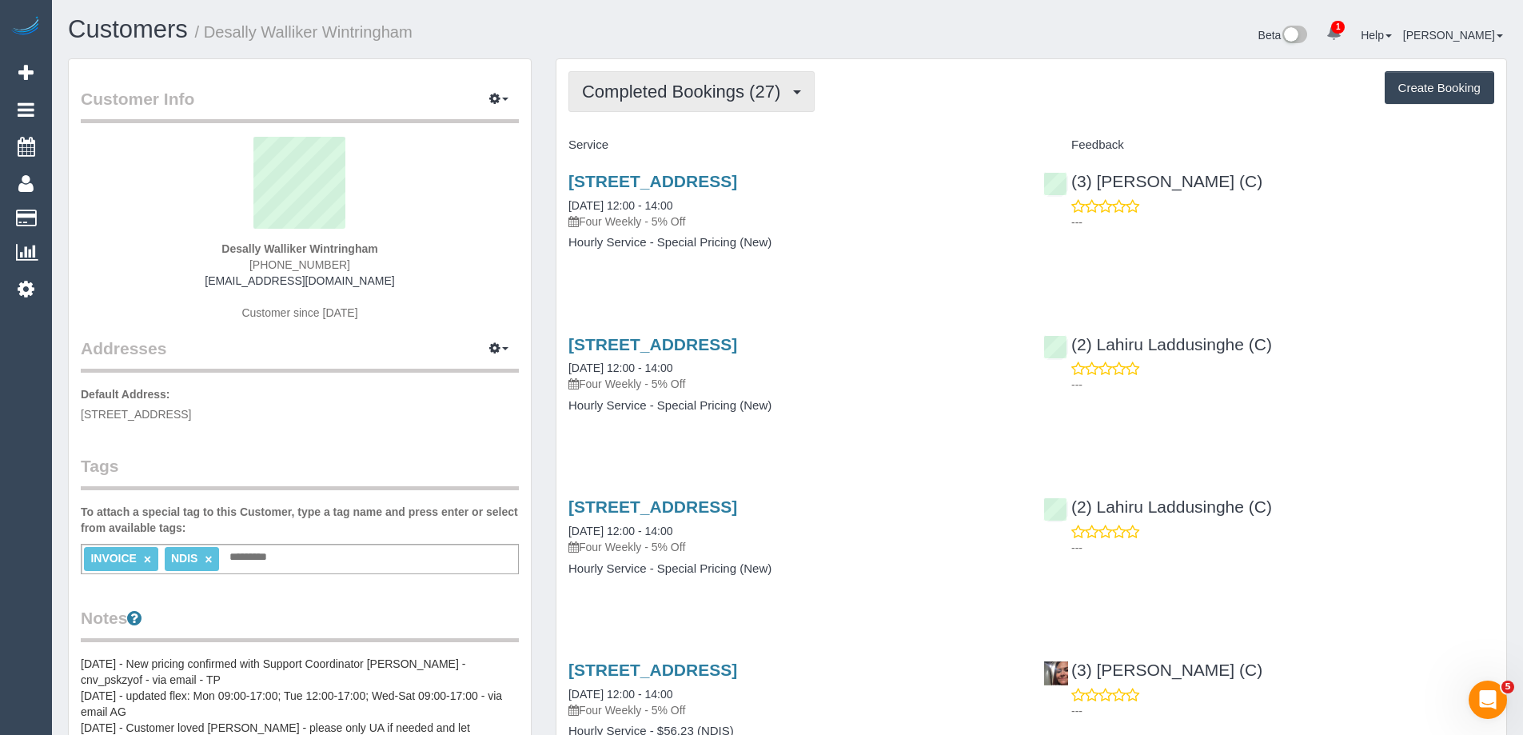
click at [687, 98] on span "Completed Bookings (27)" at bounding box center [685, 92] width 206 height 20
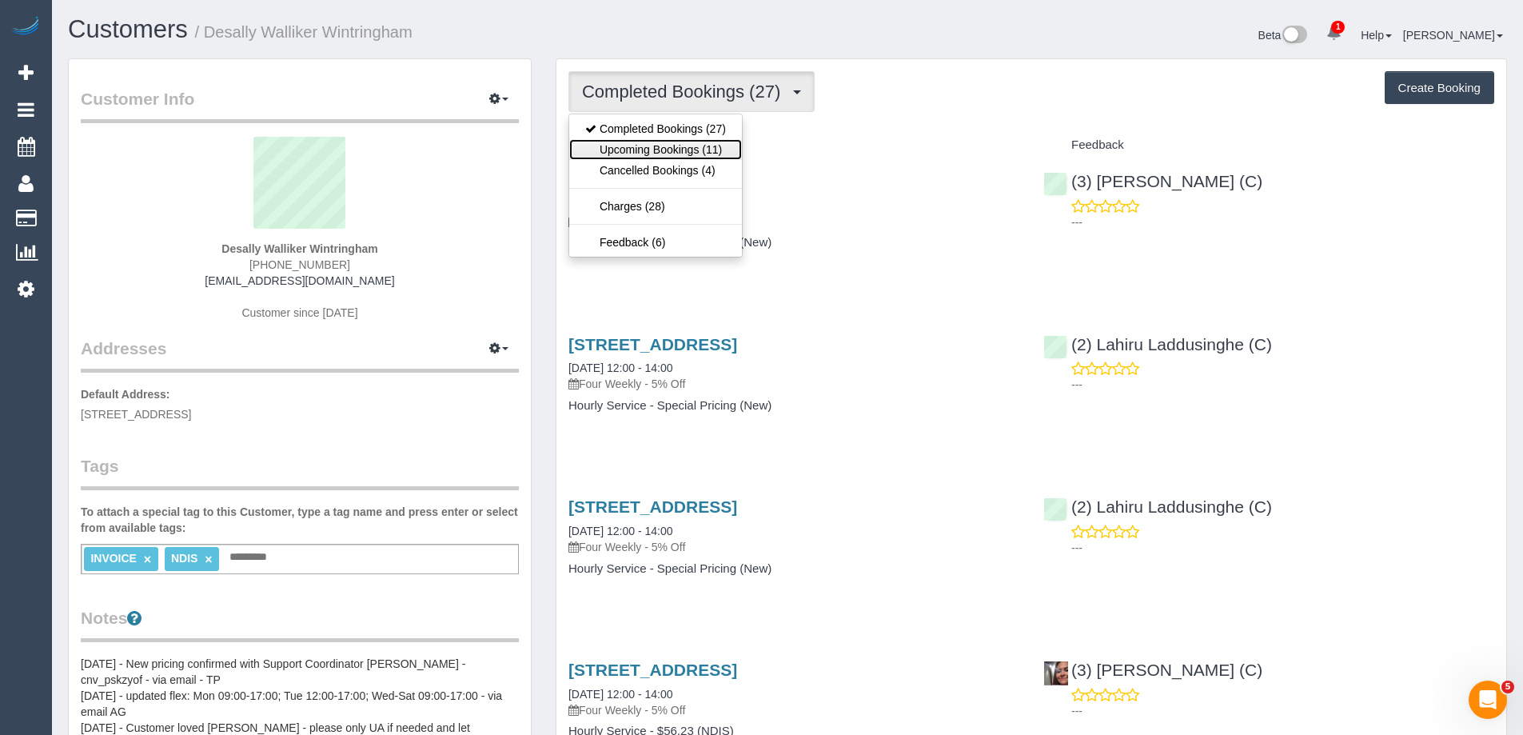
click at [692, 147] on link "Upcoming Bookings (11)" at bounding box center [655, 149] width 173 height 21
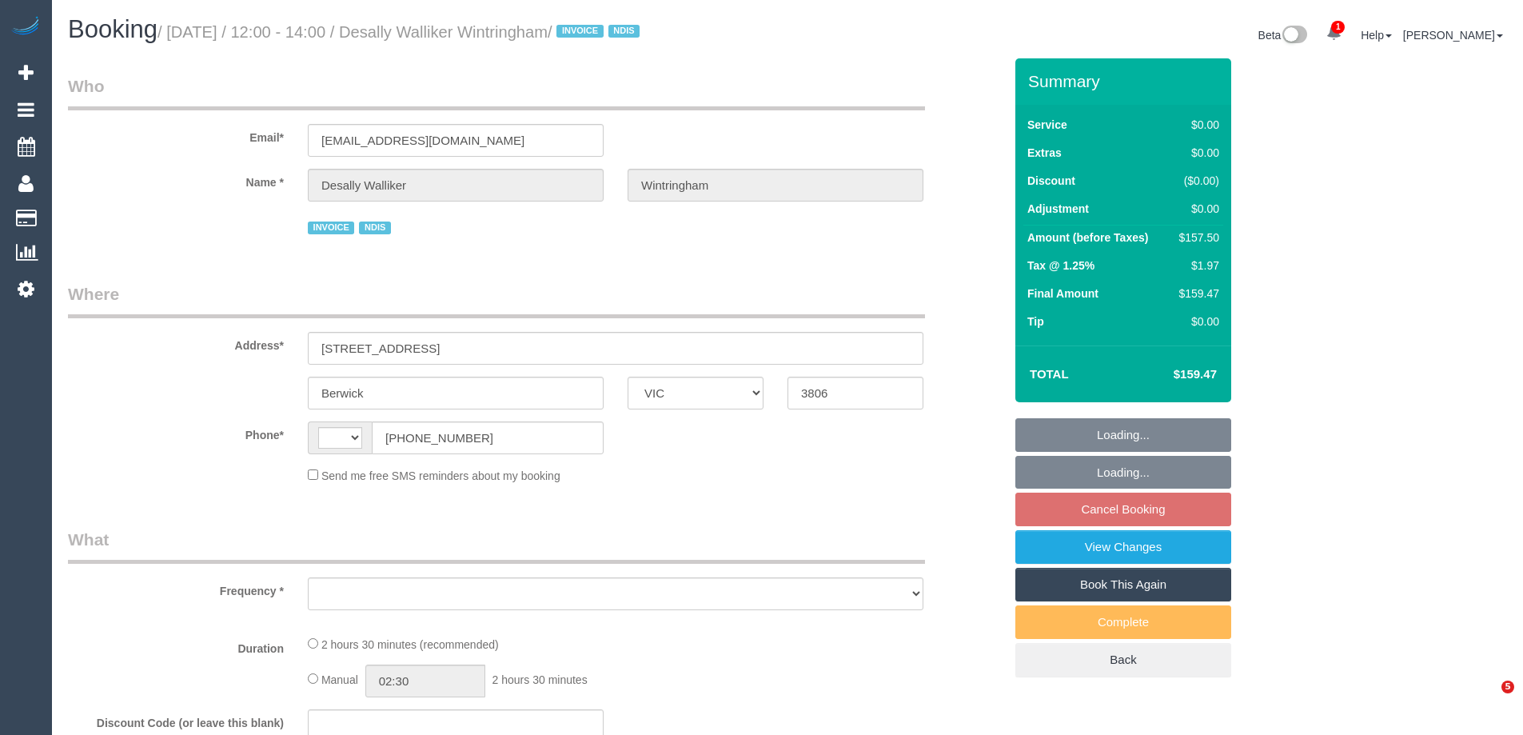
select select "VIC"
select select "number:27"
select select "number:14"
select select "number:19"
select select "number:24"
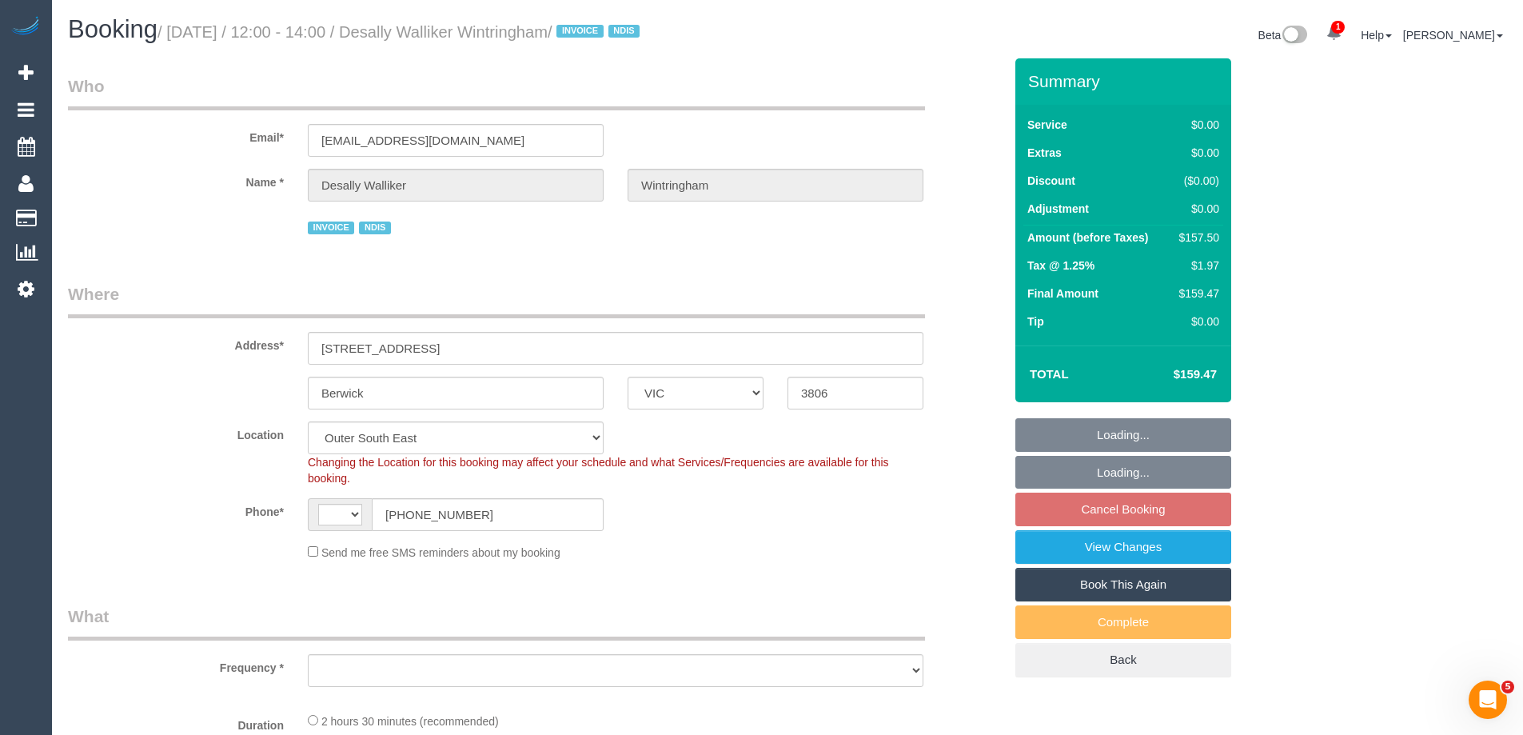
select select "string:AU"
select select "object:1124"
select select "150"
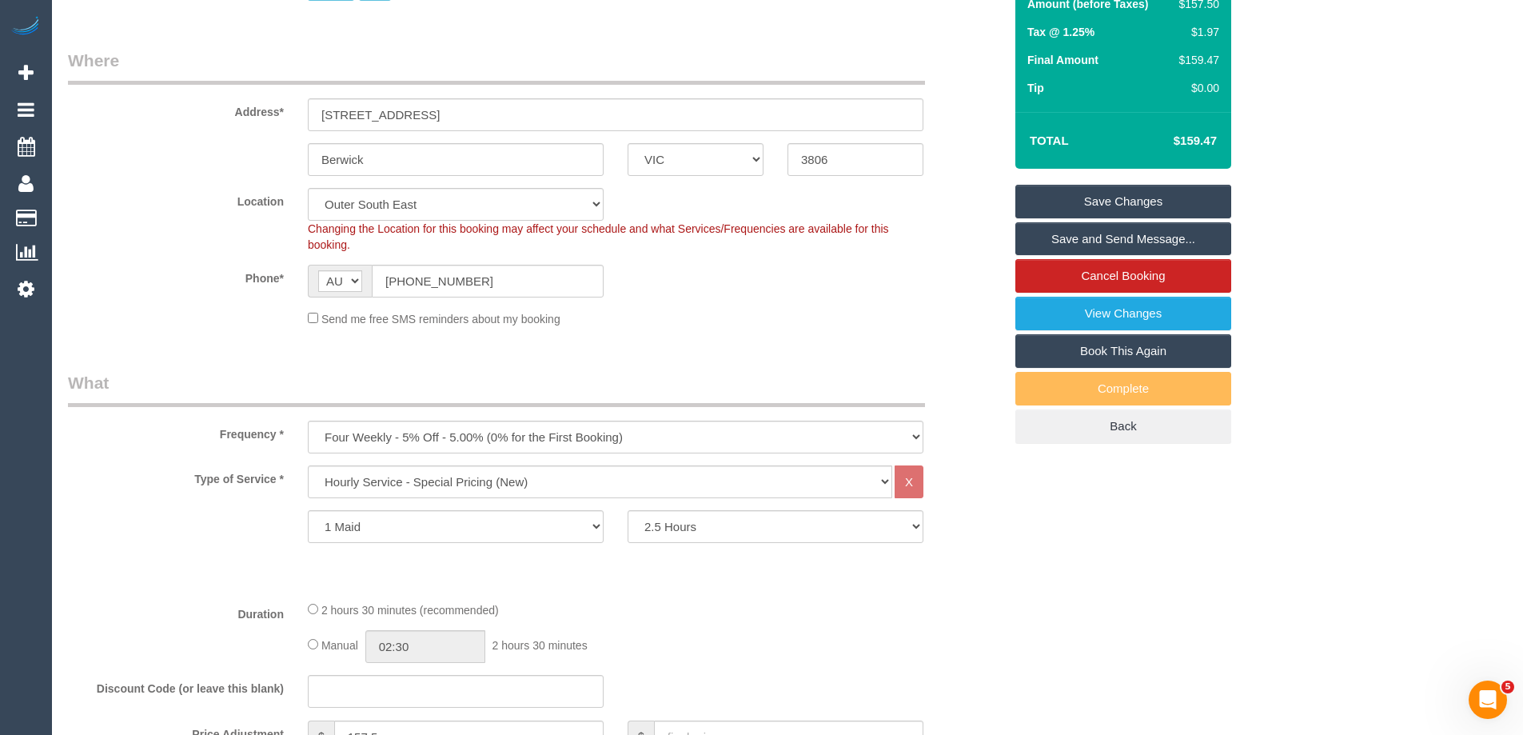
scroll to position [240, 0]
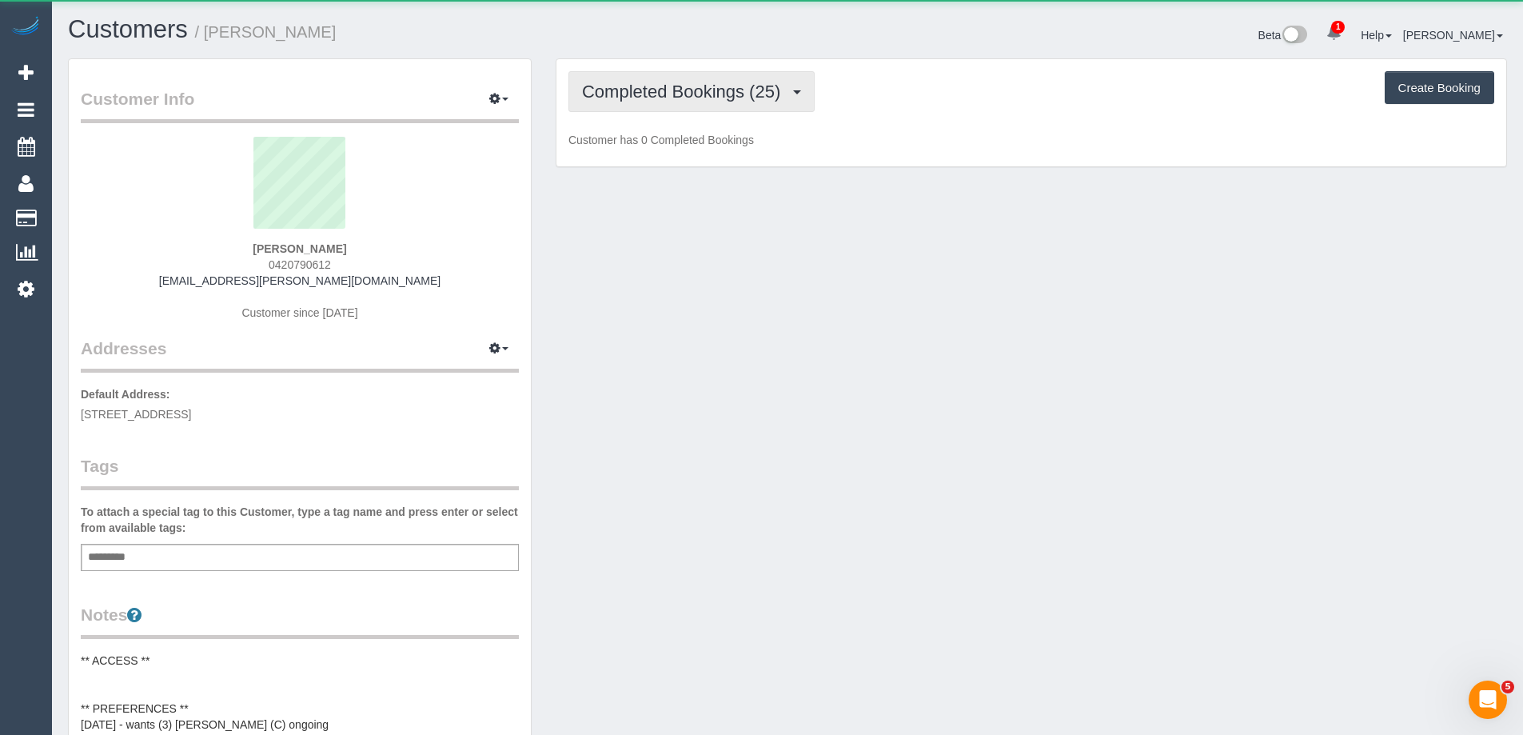
click at [745, 84] on span "Completed Bookings (25)" at bounding box center [685, 92] width 206 height 20
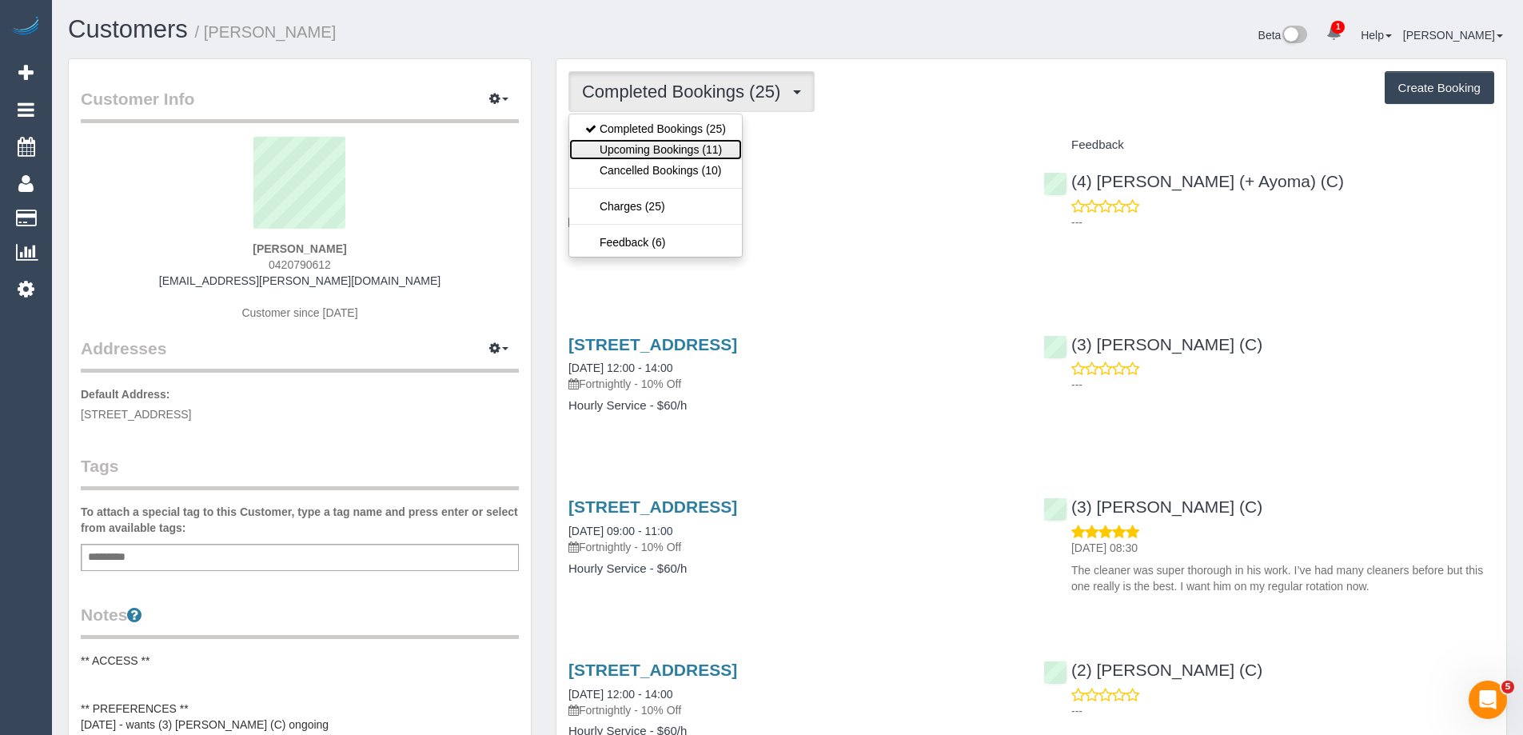
click at [696, 146] on link "Upcoming Bookings (11)" at bounding box center [655, 149] width 173 height 21
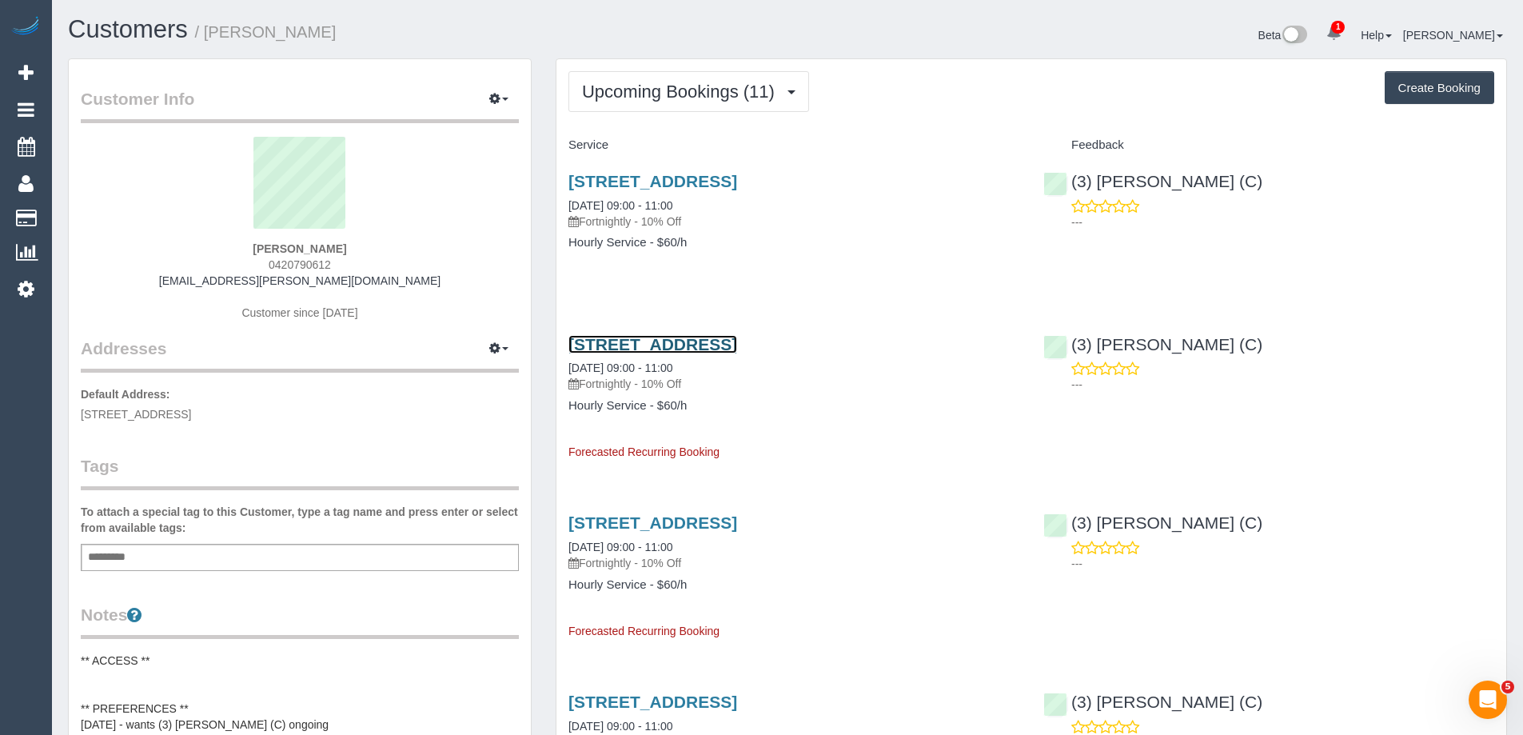
click at [737, 341] on link "10 Map Road, Greenvale, VIC 3059" at bounding box center [653, 344] width 169 height 18
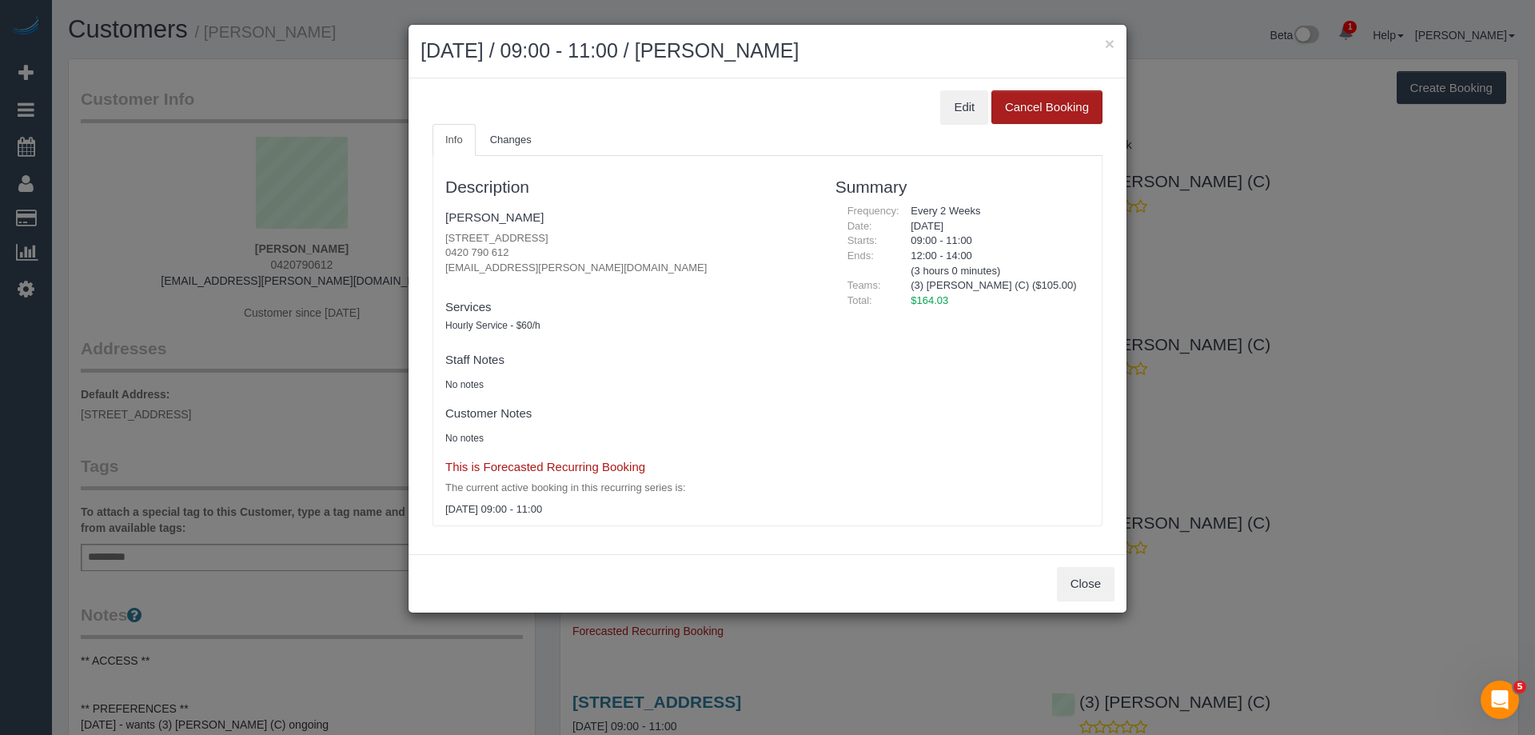
click at [1028, 98] on button "Cancel Booking" at bounding box center [1047, 107] width 111 height 34
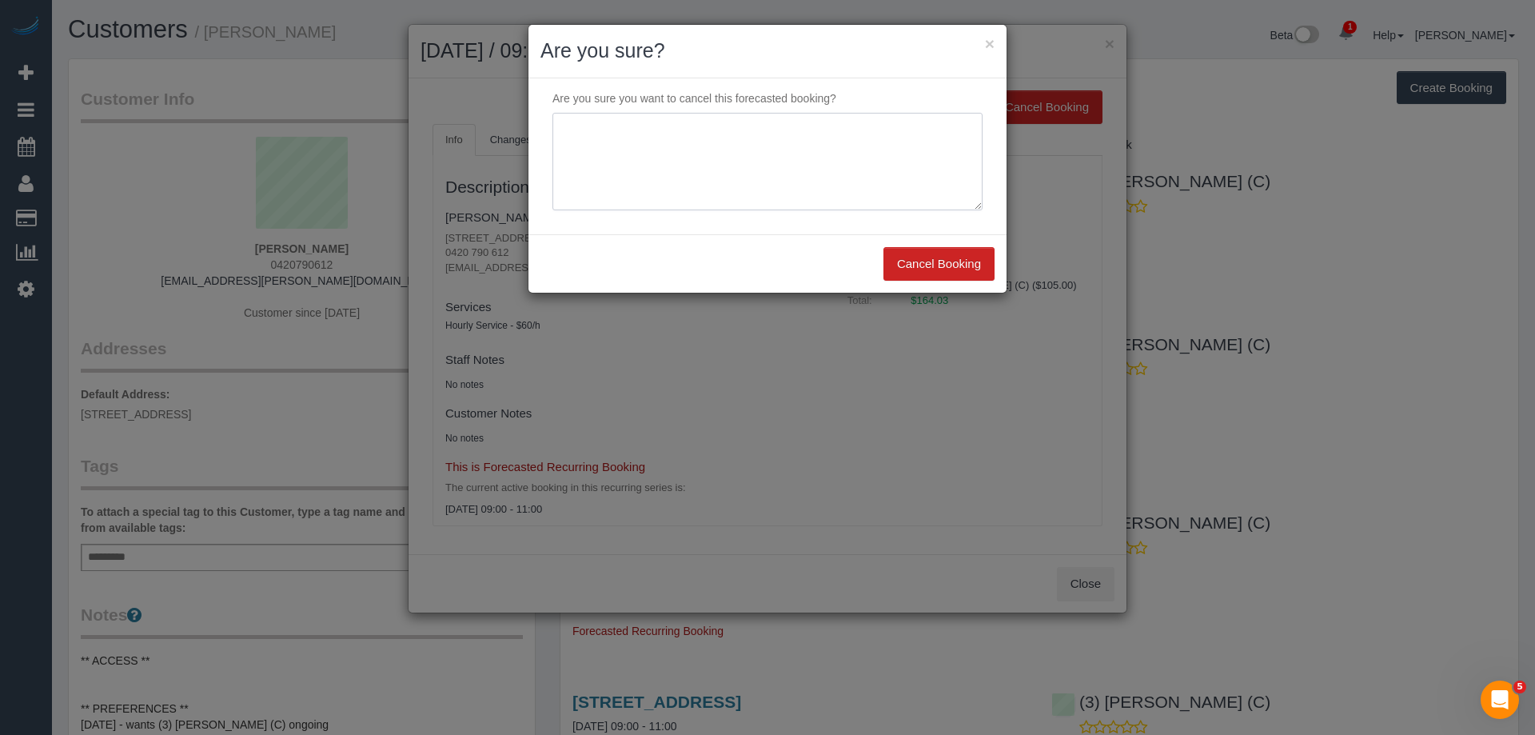
click at [692, 151] on textarea at bounding box center [768, 162] width 430 height 98
drag, startPoint x: 854, startPoint y: 157, endPoint x: 429, endPoint y: 156, distance: 425.4
click at [429, 156] on div "× Are you sure? Are you sure you want to cancel this forecasted booking? Cancel…" at bounding box center [767, 367] width 1535 height 735
type textarea "Customer on leave OS via email VC"
click at [933, 261] on button "Cancel Booking" at bounding box center [939, 264] width 111 height 34
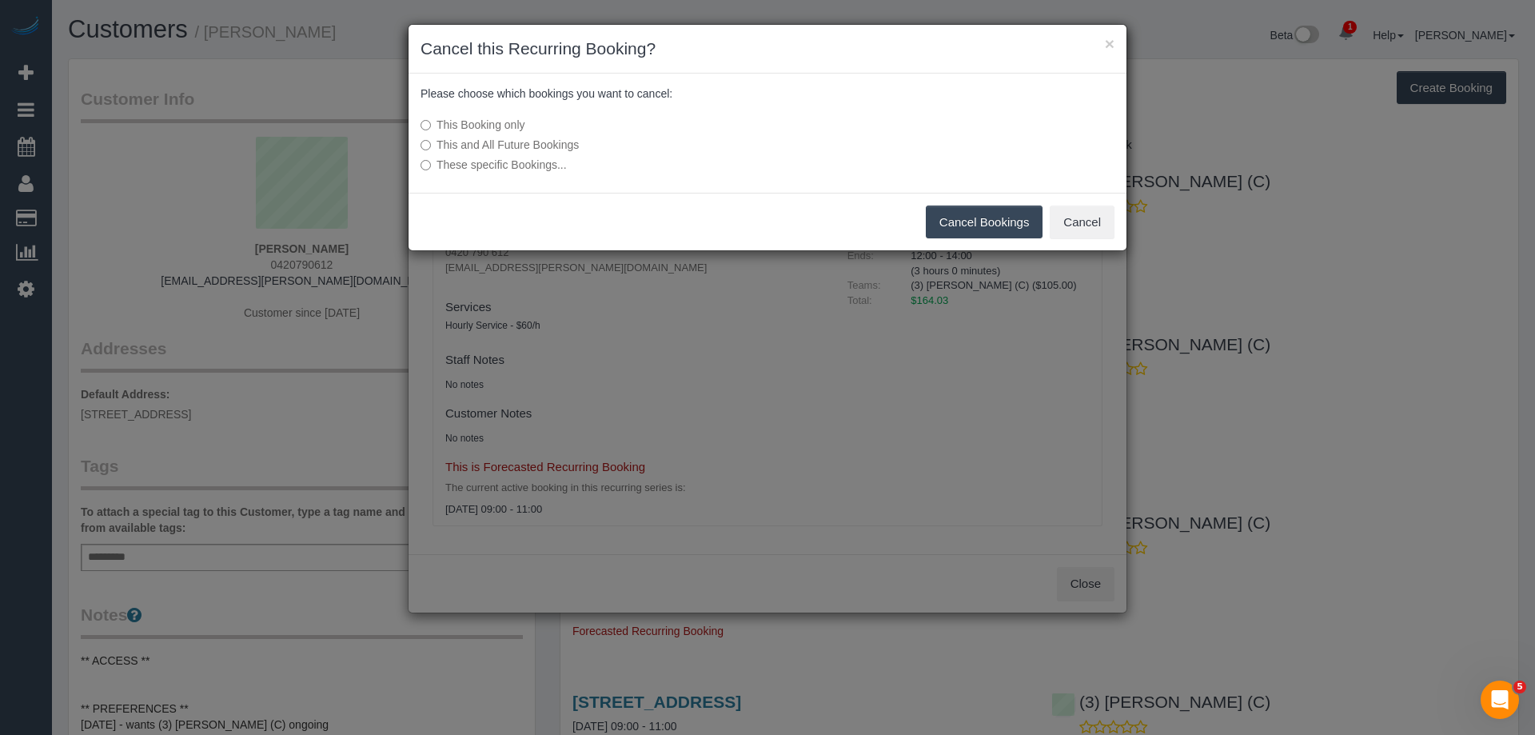
click at [992, 221] on button "Cancel Bookings" at bounding box center [985, 222] width 118 height 34
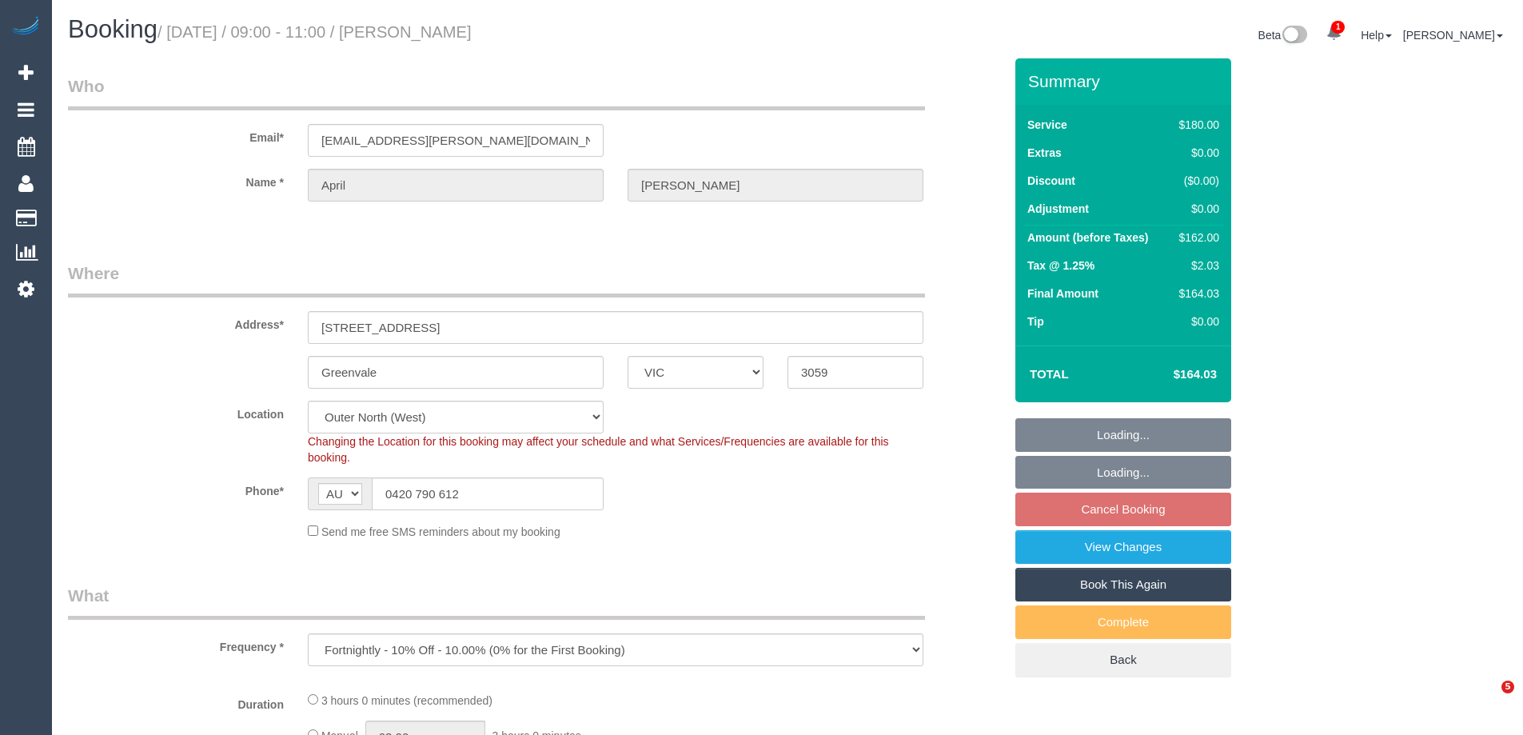
select select "VIC"
select select "object:942"
select select "180"
select select "number:27"
select select "number:19"
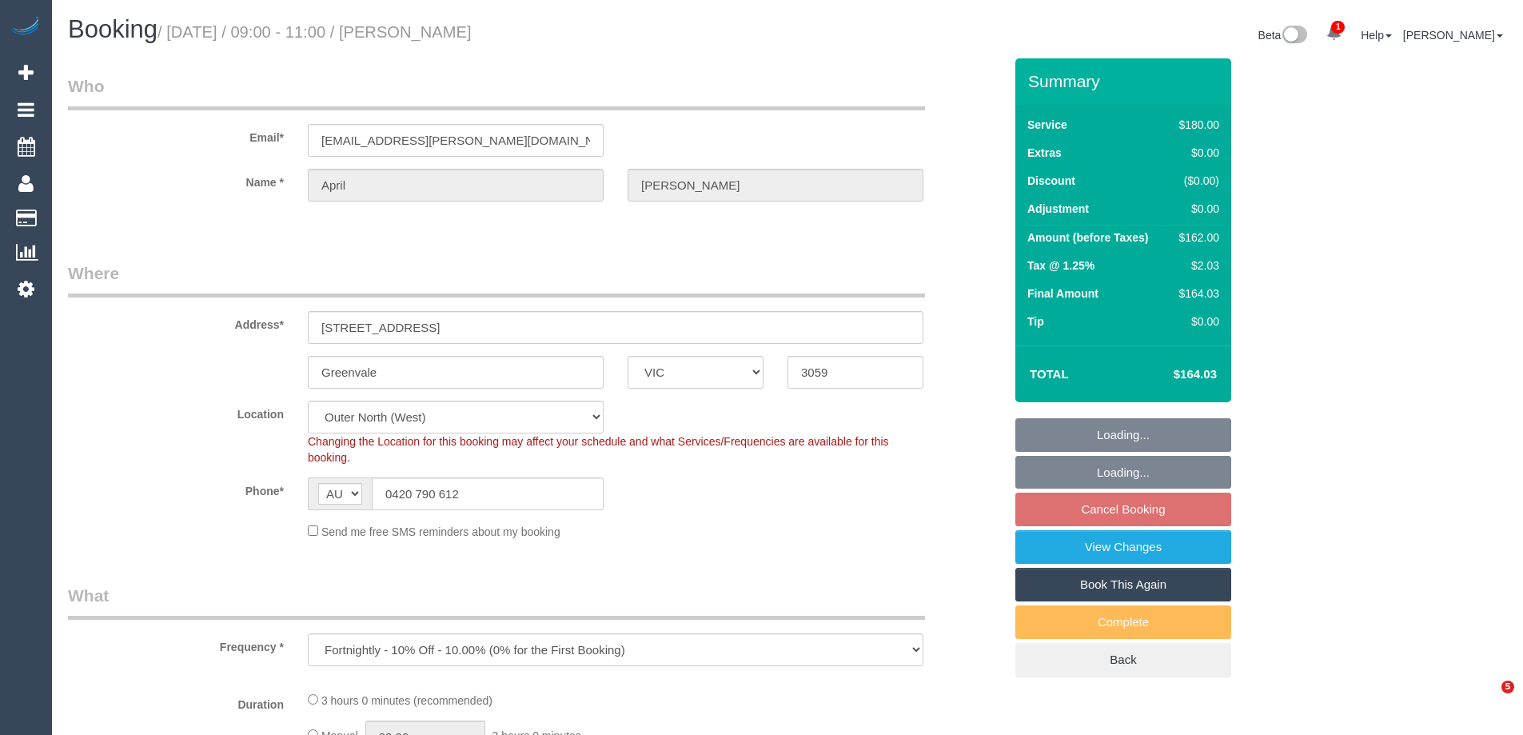
select select "number:33"
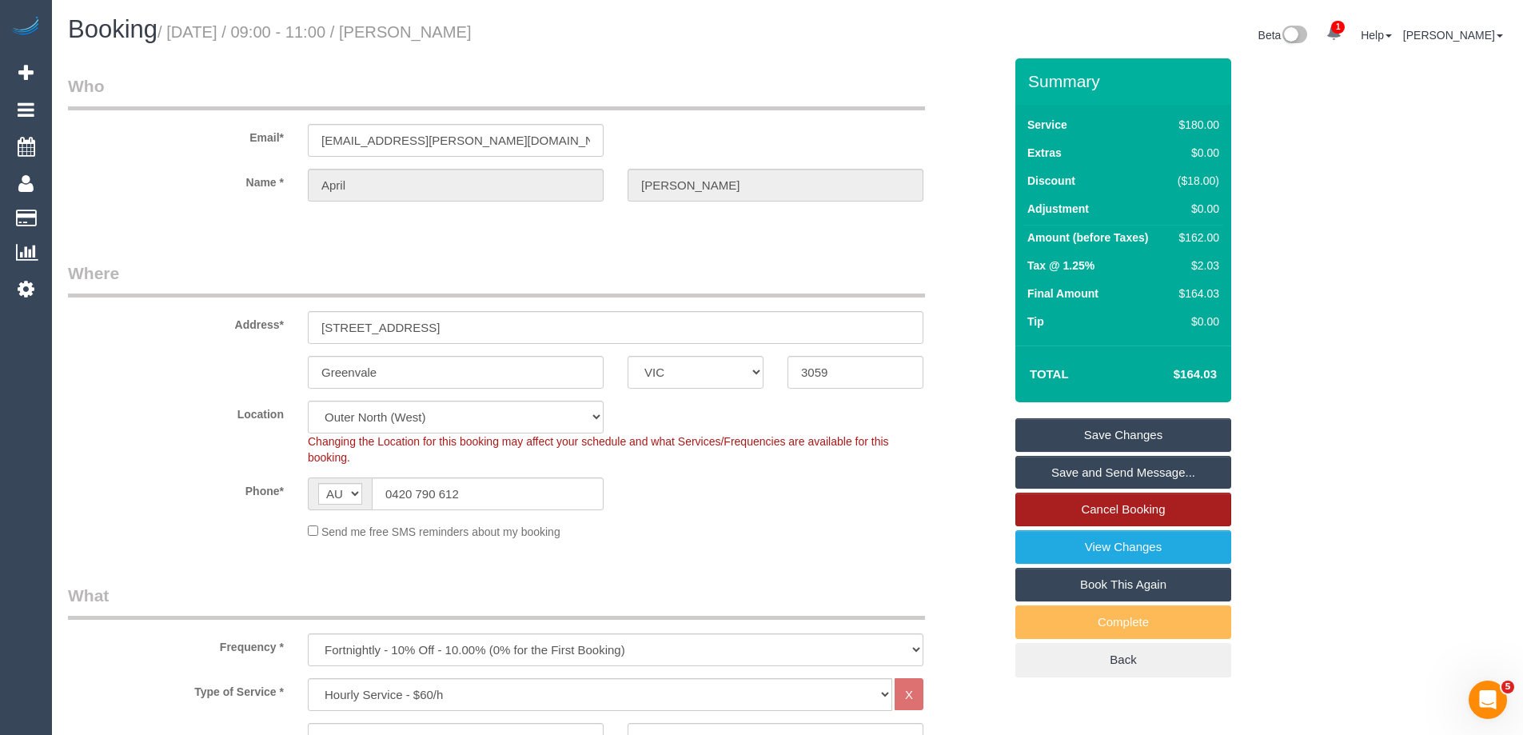
click at [1103, 509] on link "Cancel Booking" at bounding box center [1123, 510] width 216 height 34
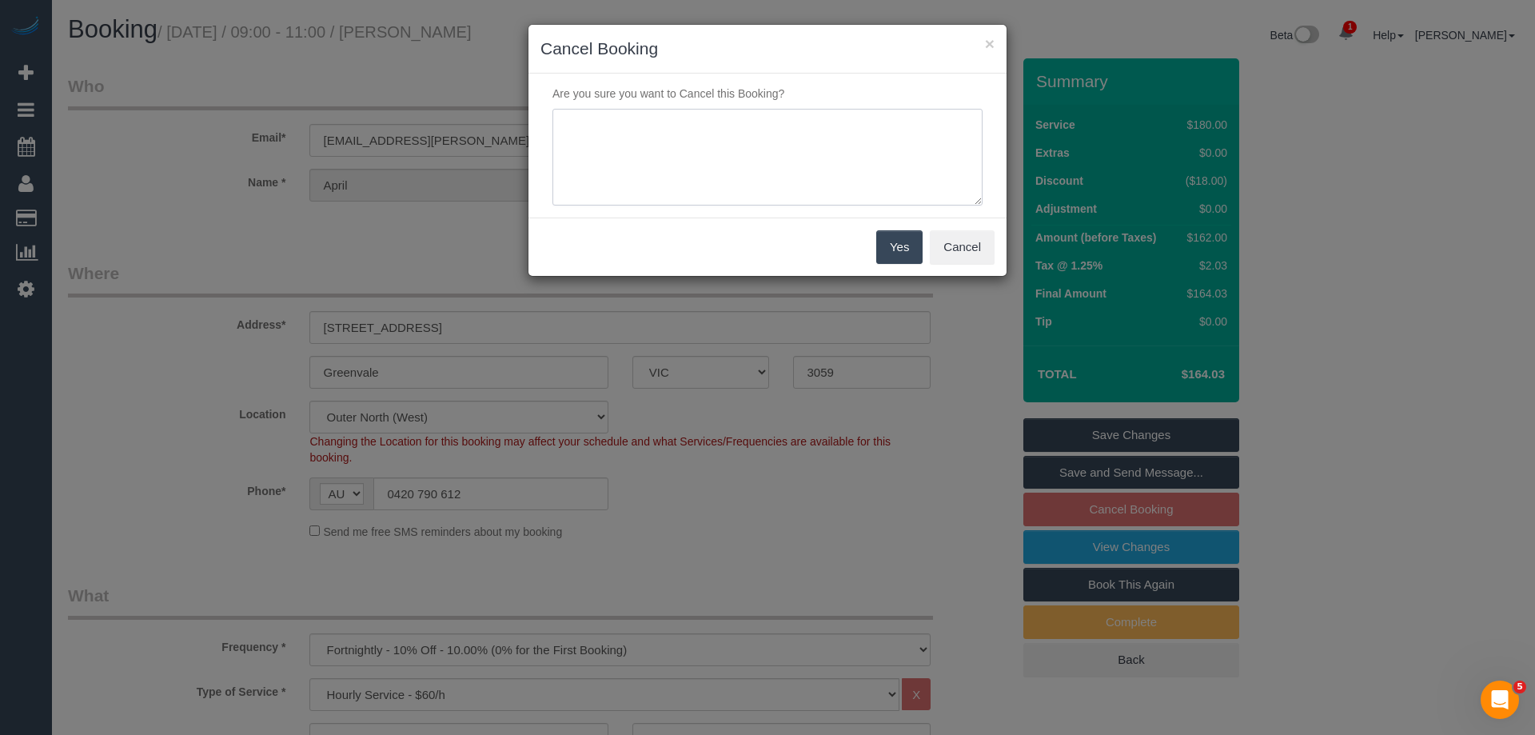
click at [784, 146] on textarea at bounding box center [768, 158] width 430 height 98
paste textarea "Customer on leave OS via email VC"
type textarea "Customer on leave OS via email VC"
click at [899, 242] on button "Yes" at bounding box center [899, 247] width 46 height 34
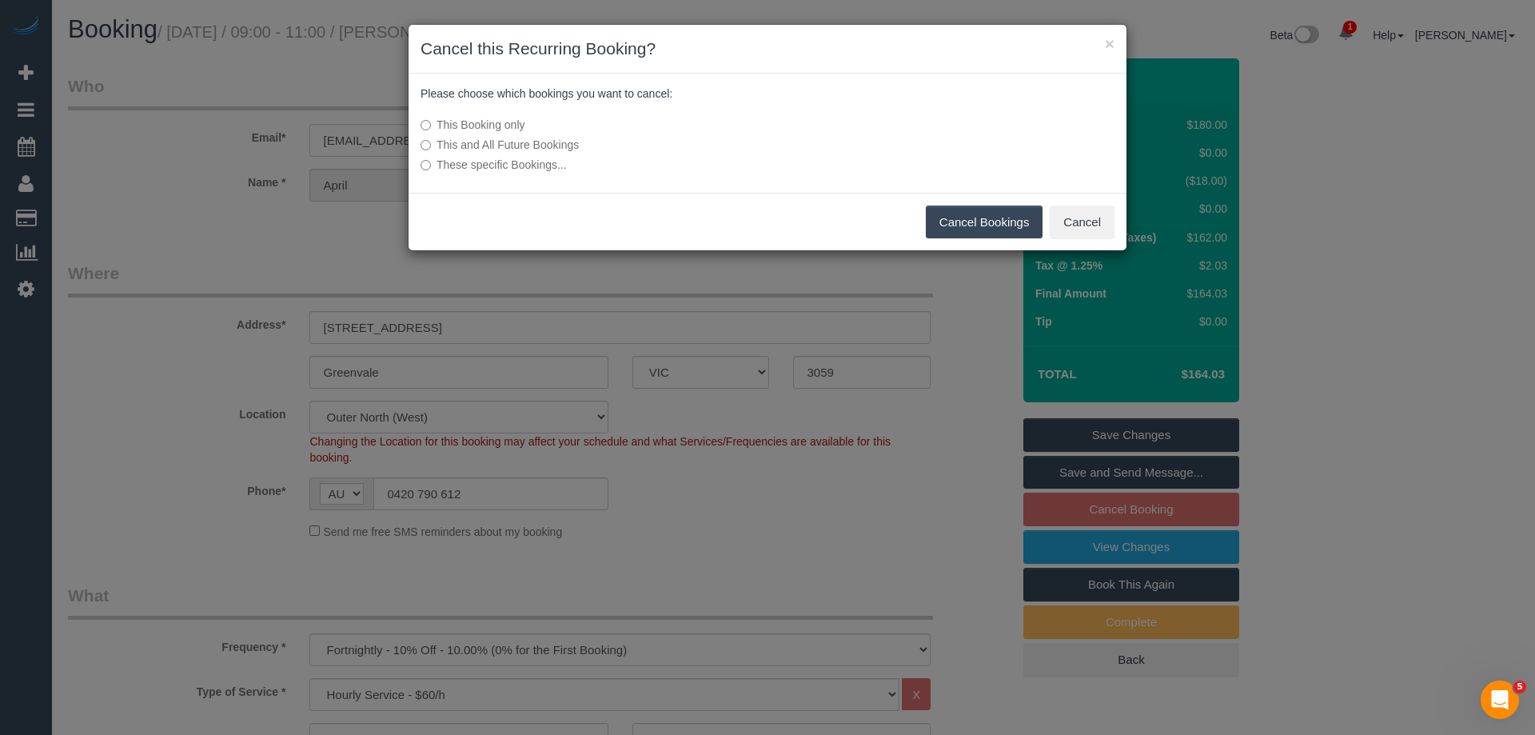
click at [1000, 217] on button "Cancel Bookings" at bounding box center [985, 222] width 118 height 34
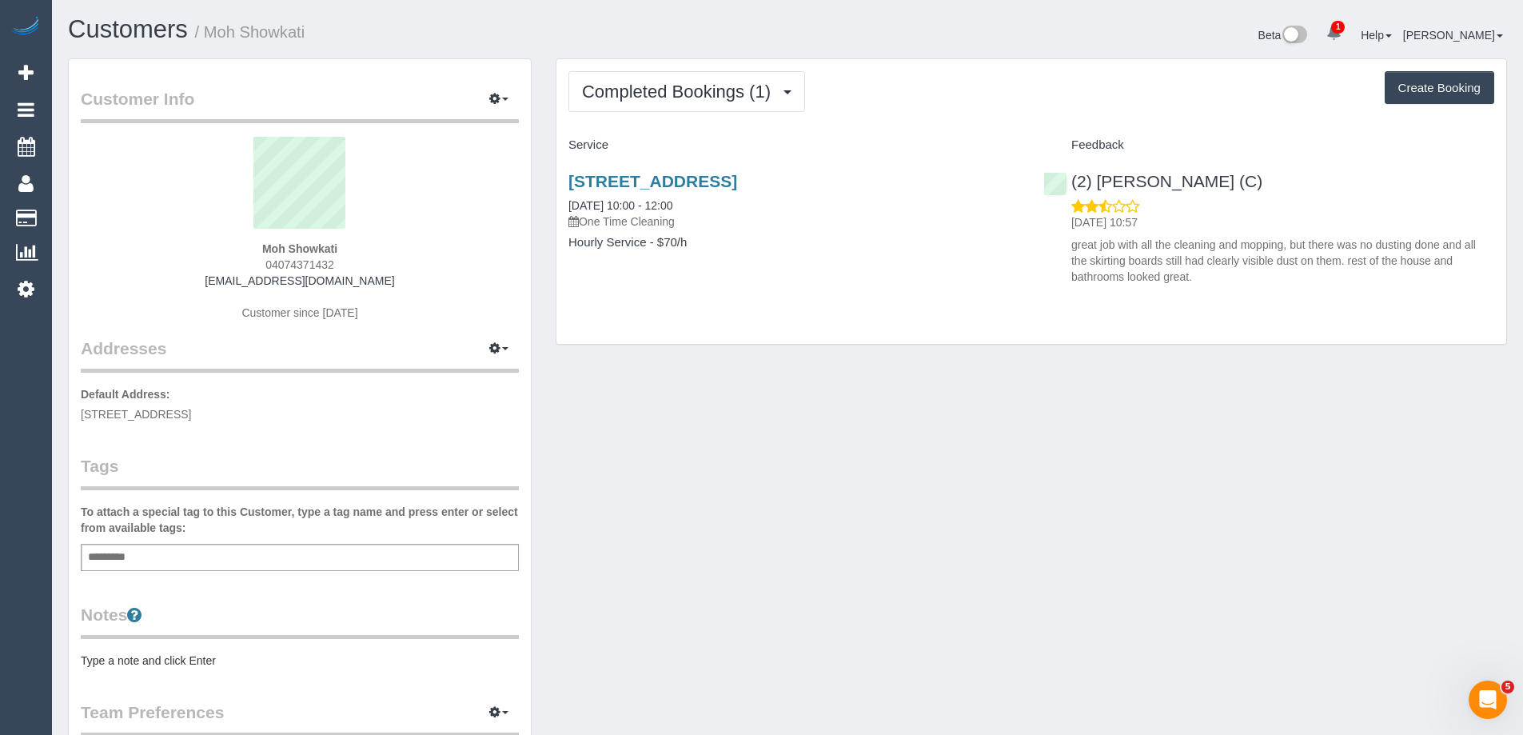
click at [1283, 385] on div "Customer Info Edit Contact Info Send Message Email Preferences Special Sales Ta…" at bounding box center [787, 585] width 1463 height 1055
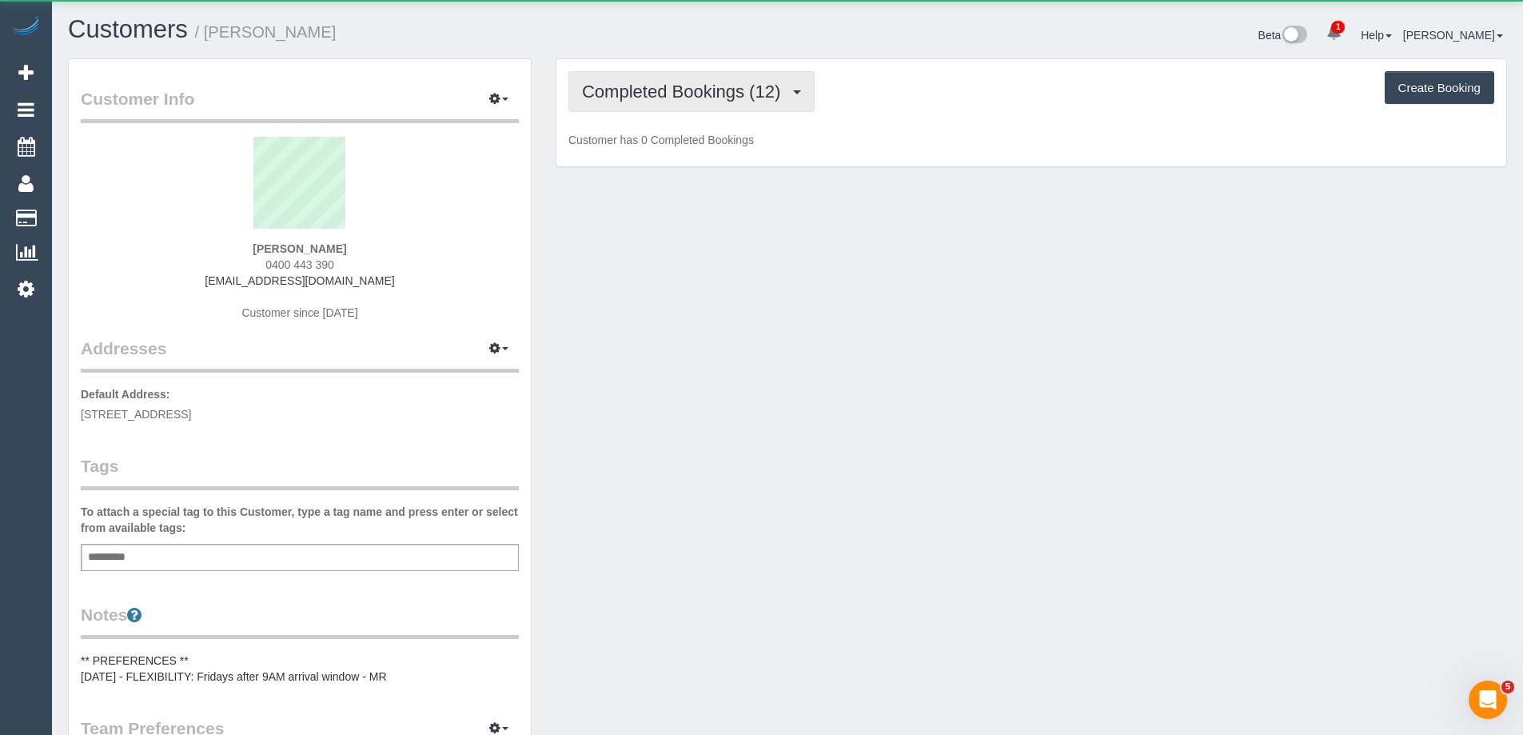
click at [751, 96] on span "Completed Bookings (12)" at bounding box center [685, 92] width 206 height 20
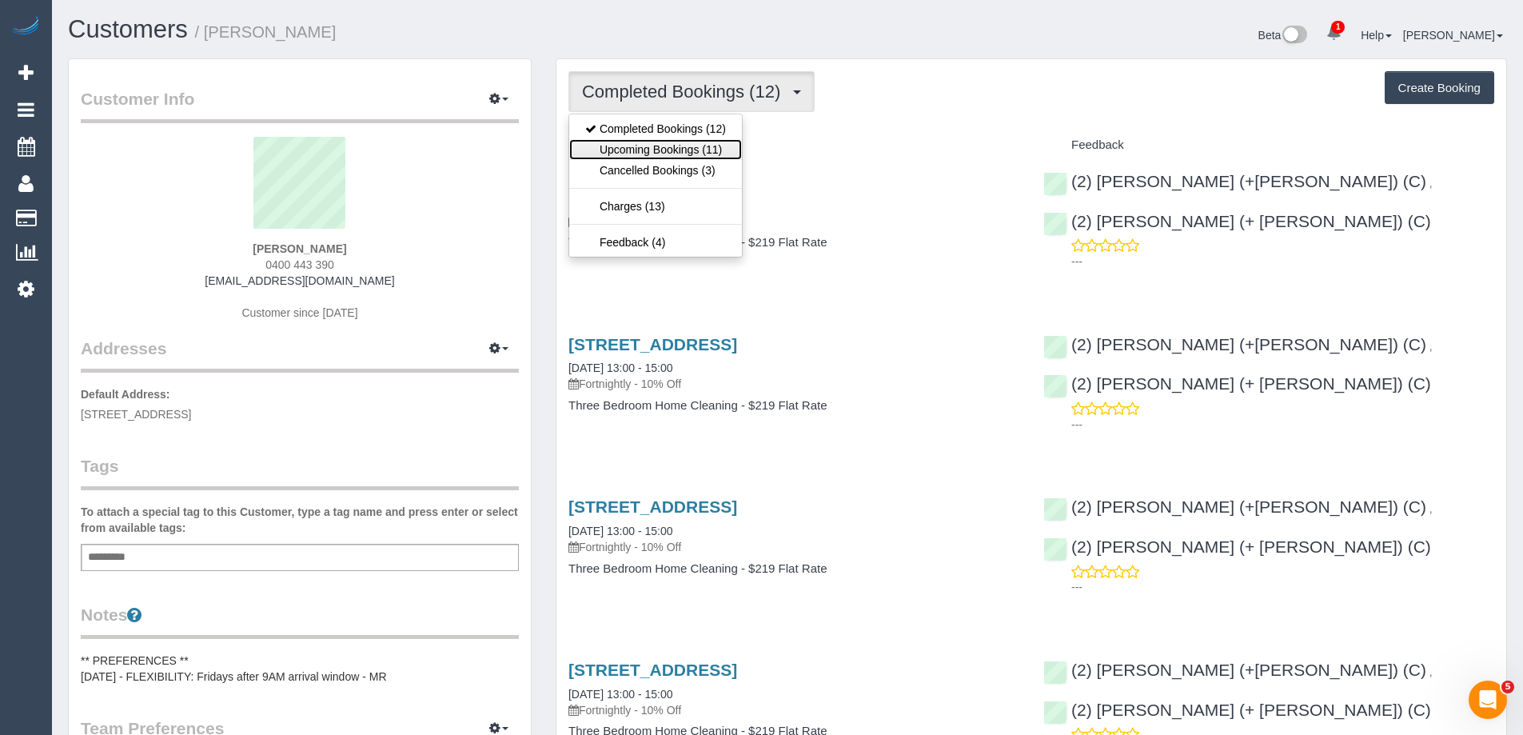
click at [702, 154] on link "Upcoming Bookings (11)" at bounding box center [655, 149] width 173 height 21
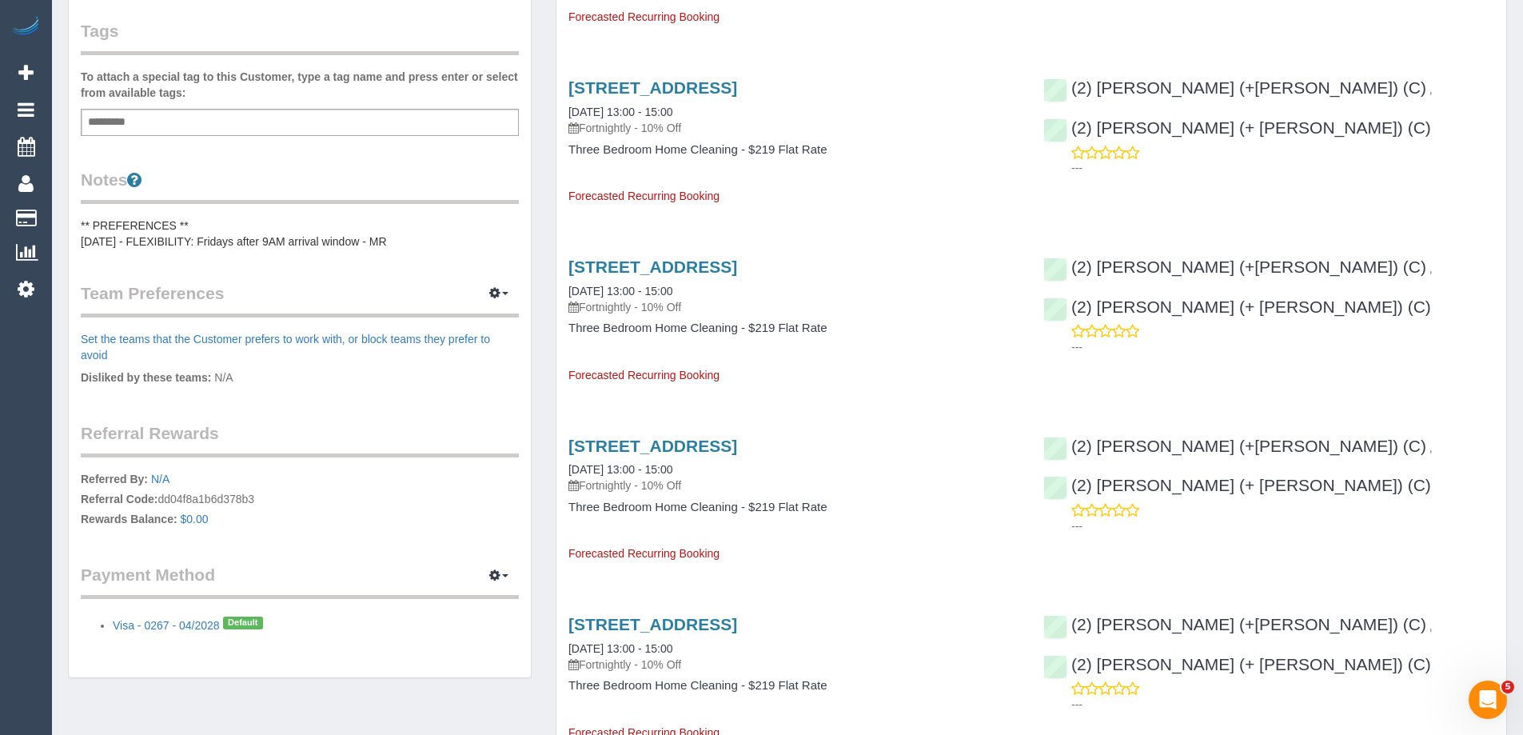
scroll to position [480, 0]
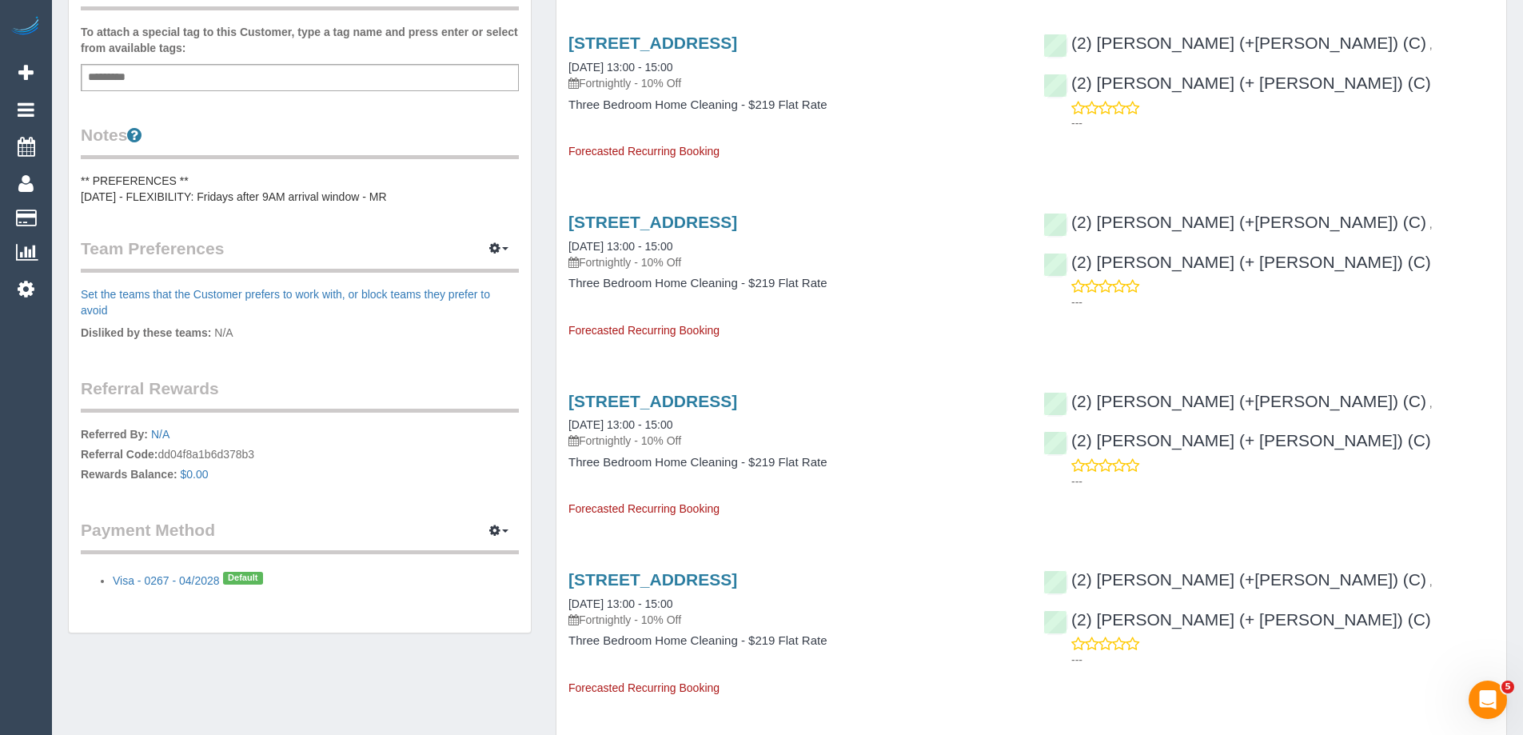
click at [136, 178] on pre "** PREFERENCES ** [DATE] - FLEXIBILITY: Fridays after 9AM arrival window - MR" at bounding box center [300, 189] width 438 height 32
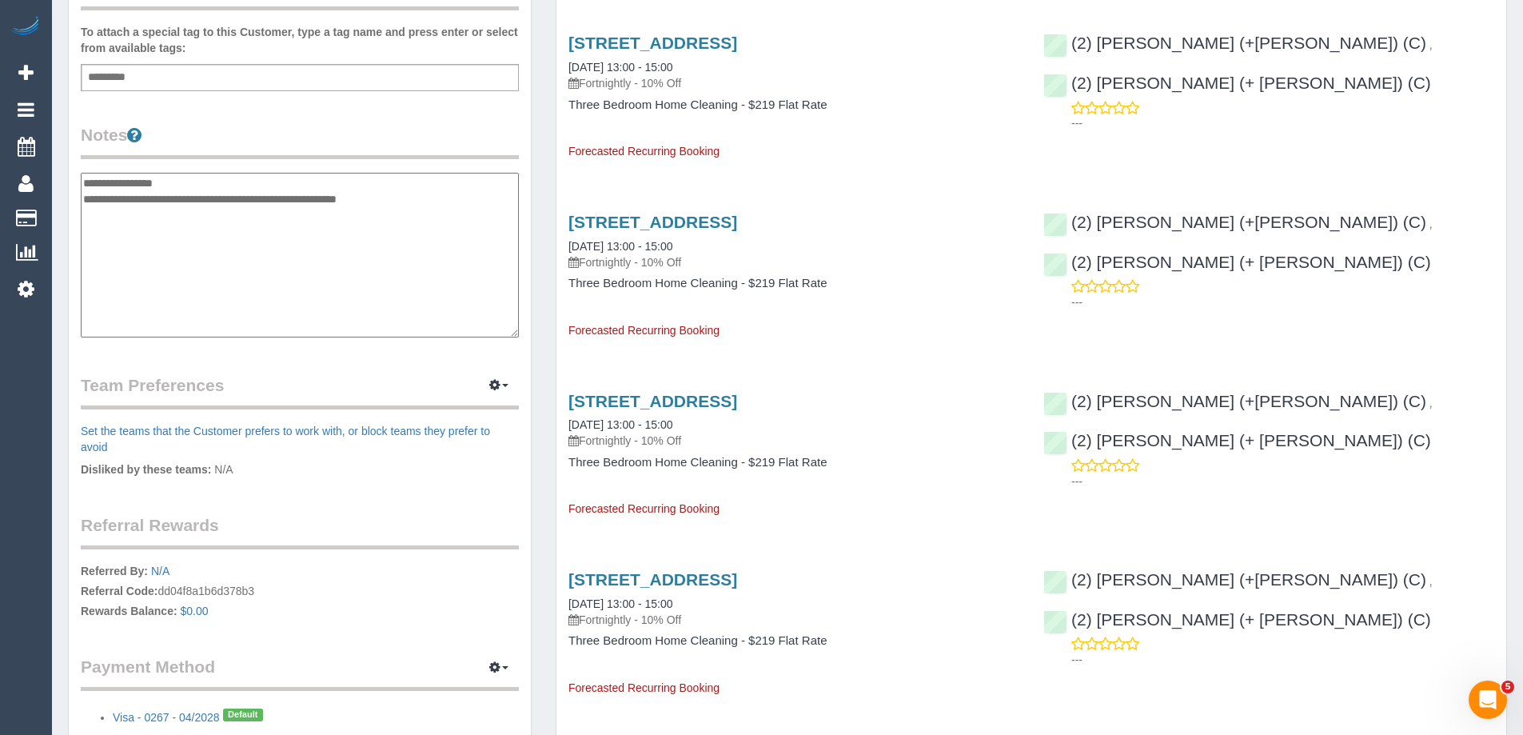
click at [80, 184] on div "Customer Info Edit Contact Info Send Message Email Preferences Special Sales Ta…" at bounding box center [300, 174] width 462 height 1191
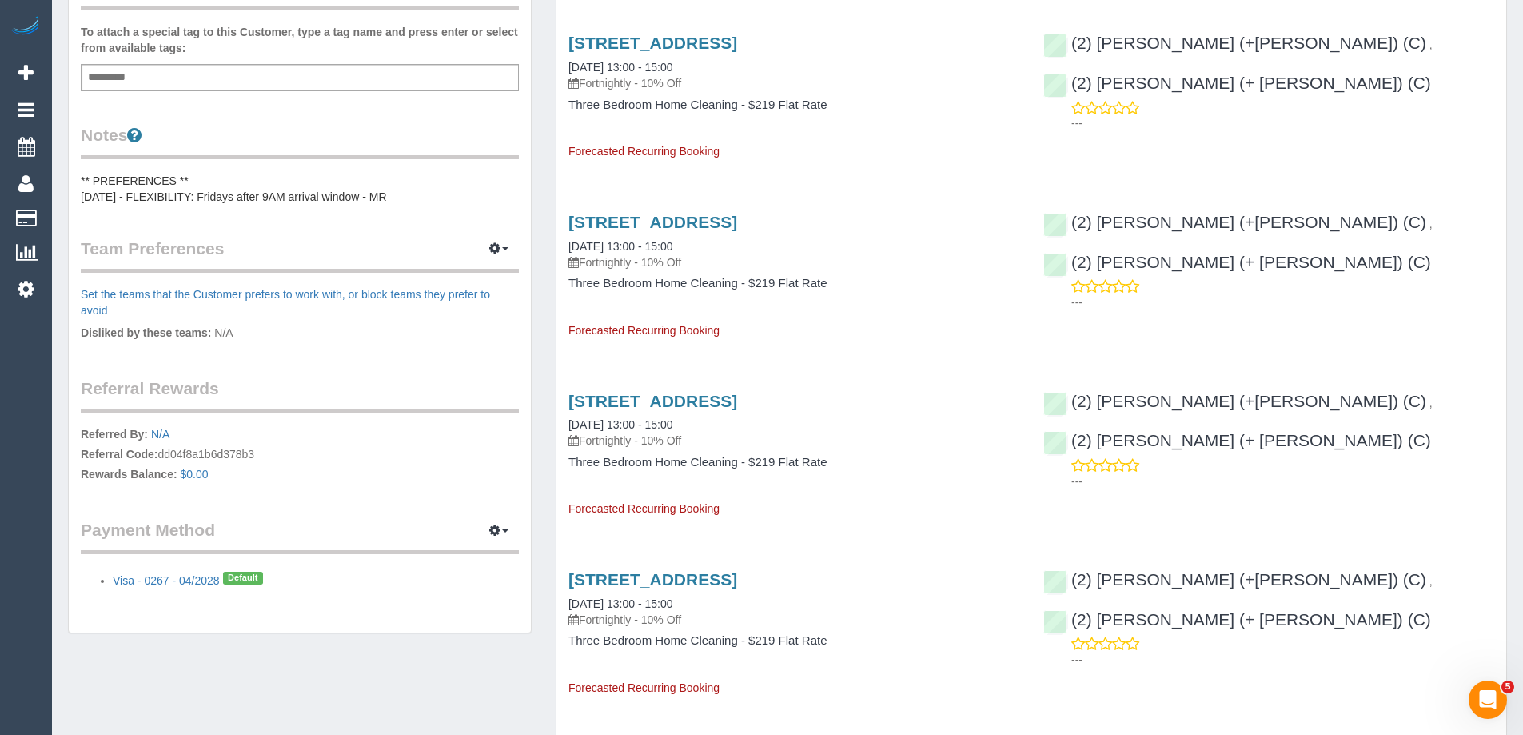
click at [84, 184] on pre "** PREFERENCES ** [DATE] - FLEXIBILITY: Fridays after 9AM arrival window - MR" at bounding box center [300, 189] width 438 height 32
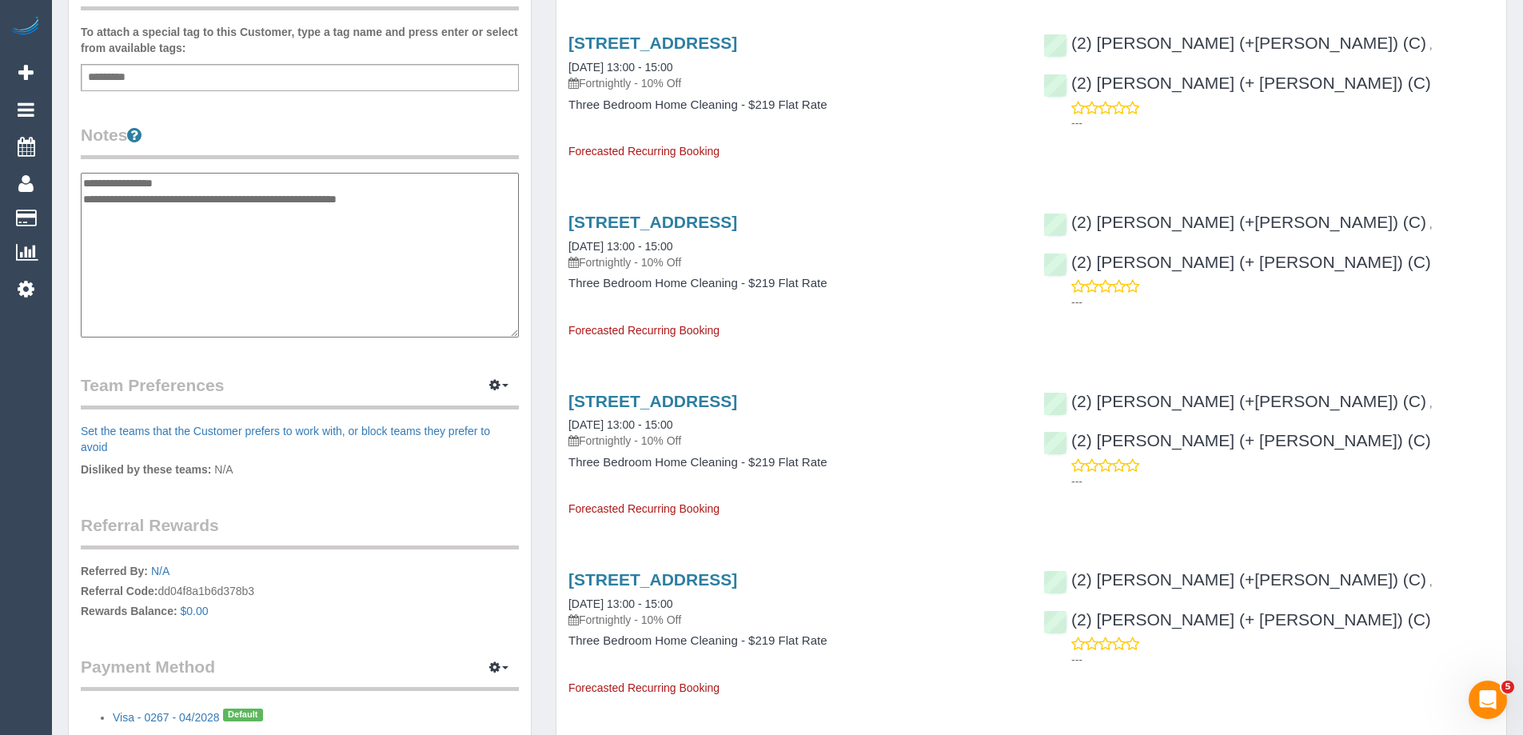
click at [84, 182] on textarea "**********" at bounding box center [300, 255] width 438 height 165
click at [131, 224] on textarea "**********" at bounding box center [300, 255] width 438 height 165
click at [160, 230] on textarea "**********" at bounding box center [300, 255] width 438 height 165
paste textarea "**********"
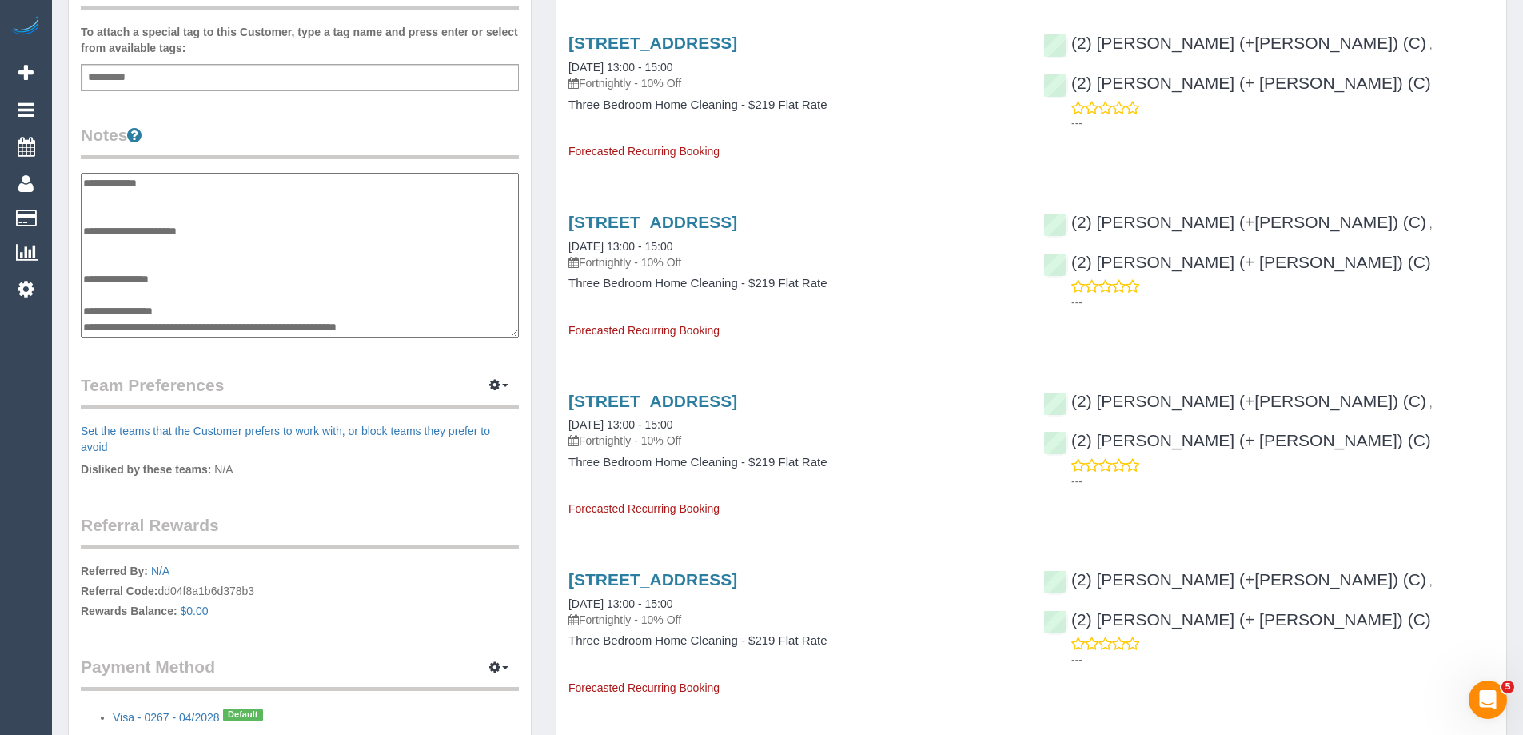
drag, startPoint x: 333, startPoint y: 330, endPoint x: 85, endPoint y: 329, distance: 247.9
click at [85, 329] on textarea "**********" at bounding box center [300, 255] width 438 height 165
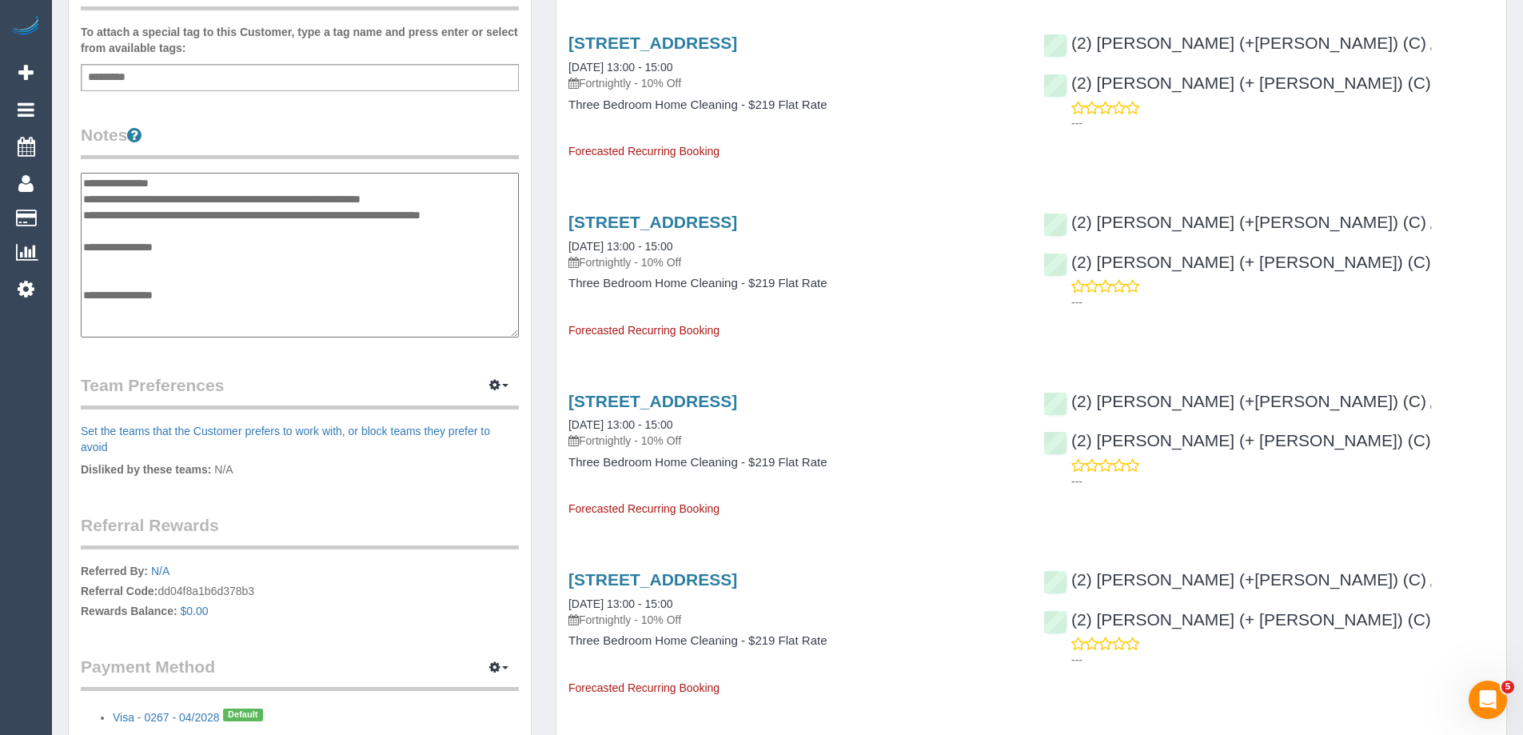
click at [137, 253] on textarea "**********" at bounding box center [300, 255] width 438 height 165
click at [137, 259] on textarea "**********" at bounding box center [300, 255] width 438 height 165
paste textarea "**********"
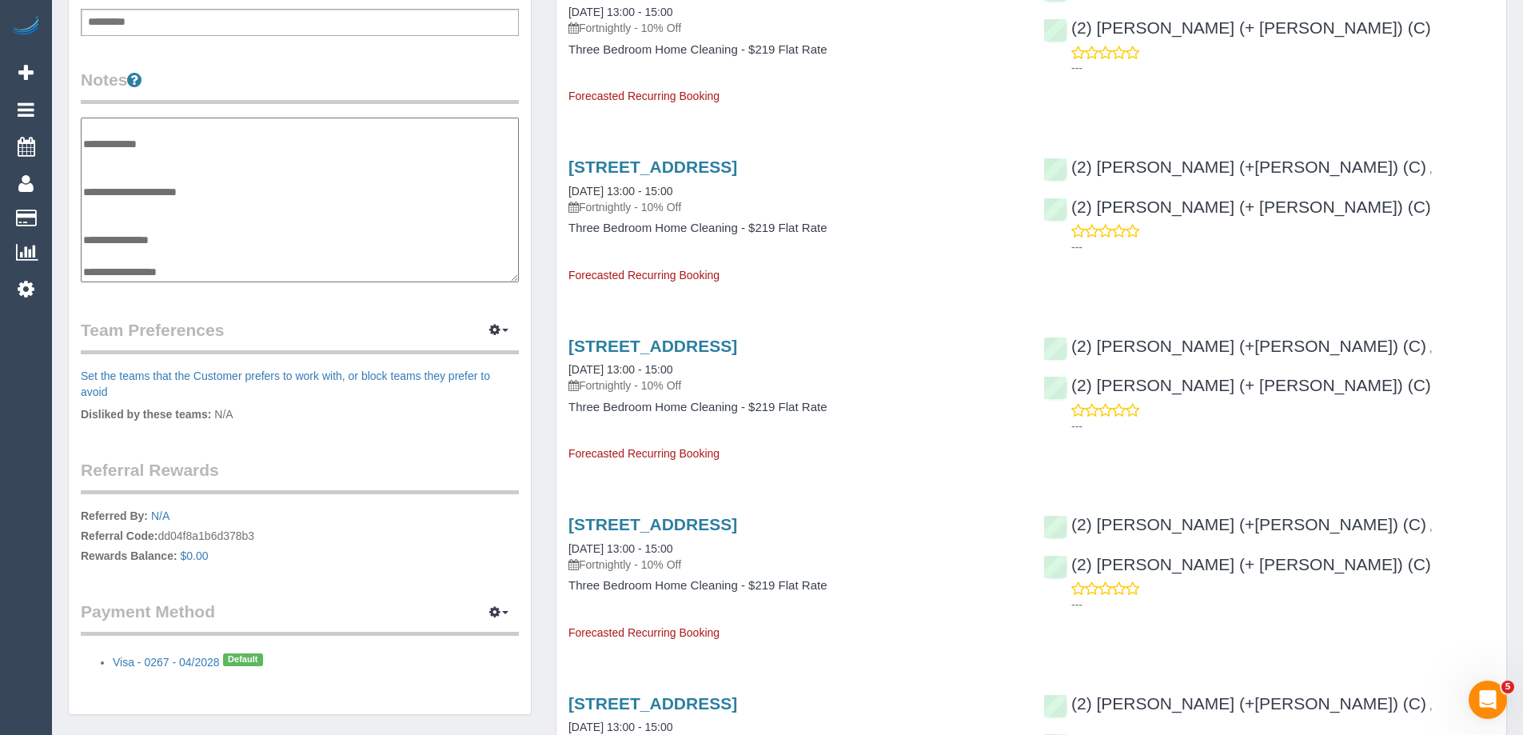
scroll to position [560, 0]
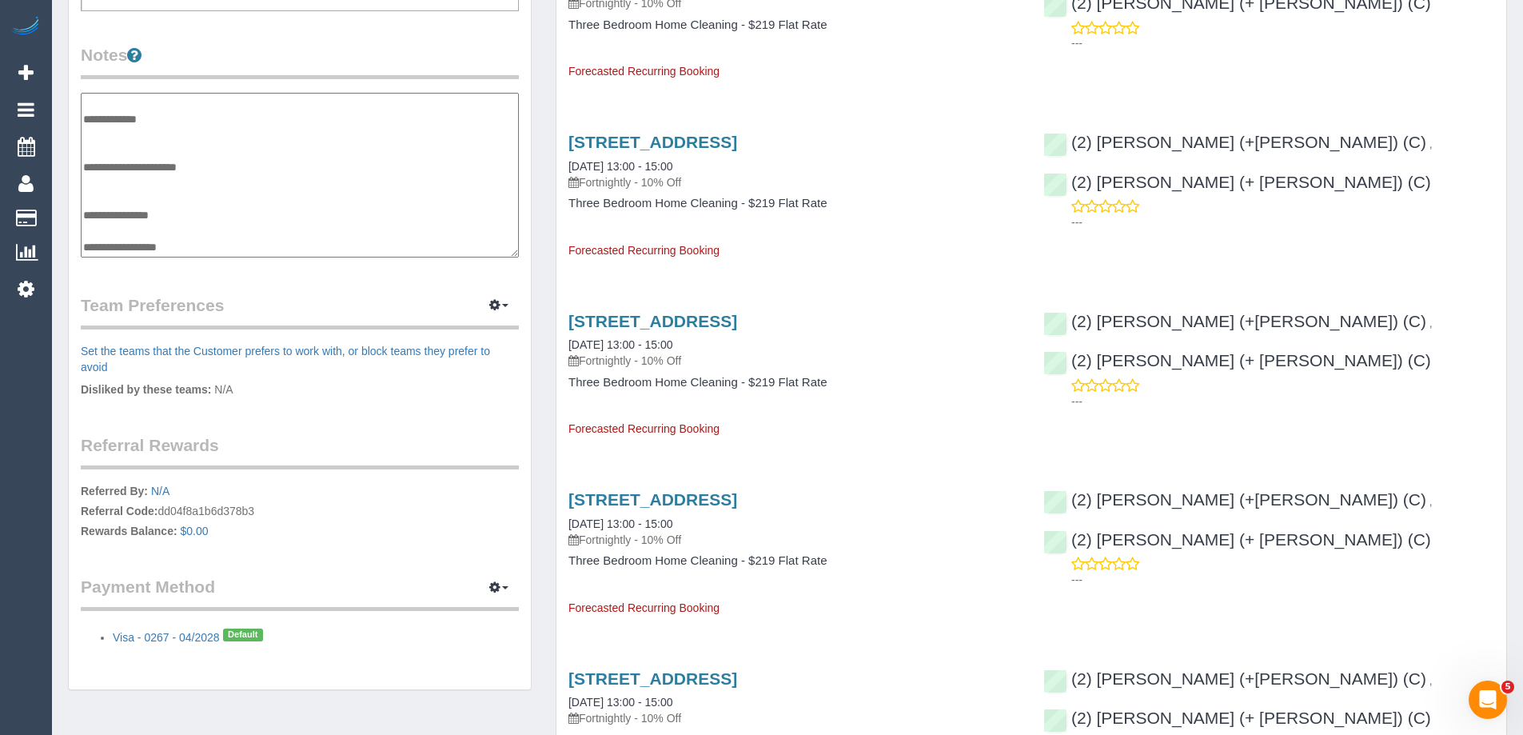
drag, startPoint x: 215, startPoint y: 238, endPoint x: 85, endPoint y: 221, distance: 131.5
click at [85, 221] on textarea "**********" at bounding box center [300, 175] width 438 height 165
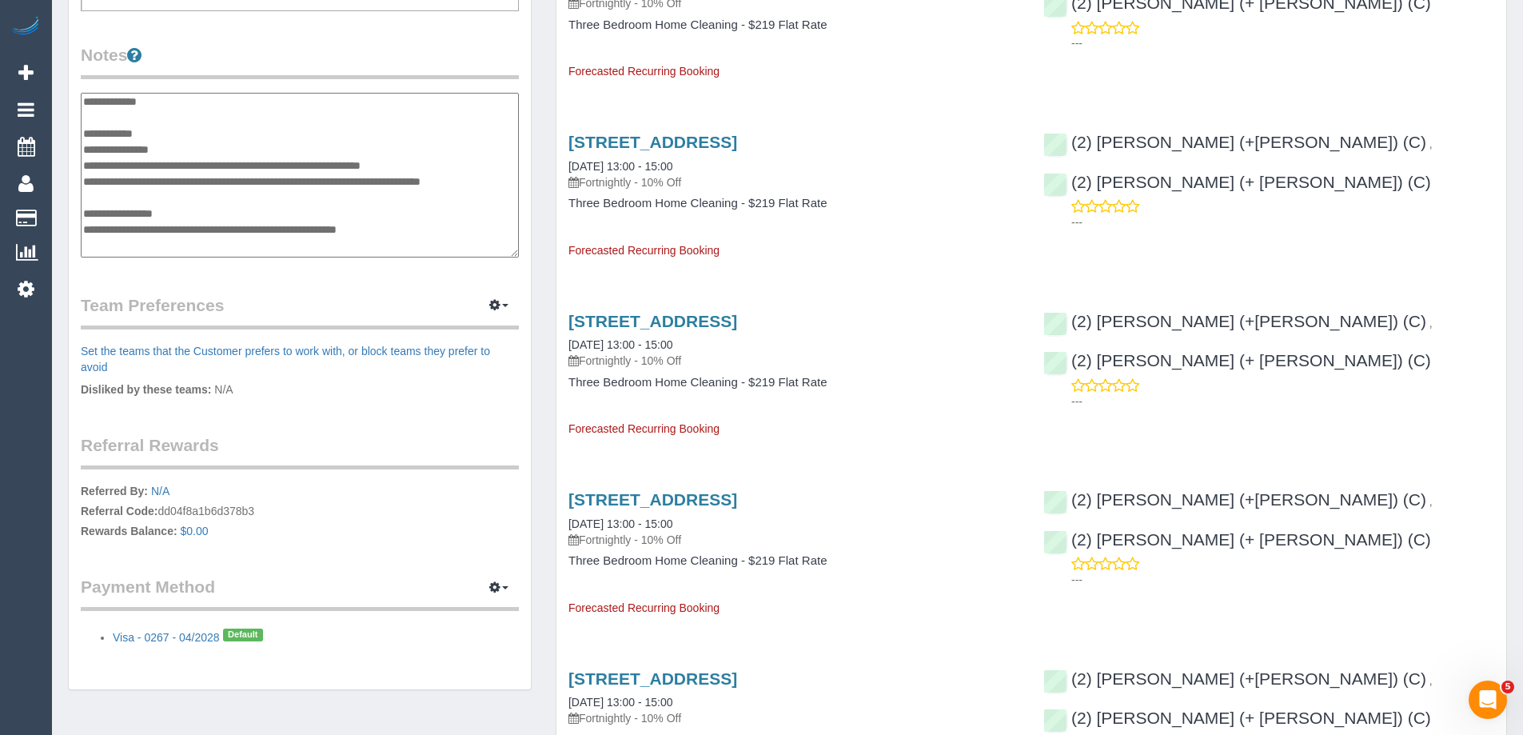
scroll to position [0, 0]
click at [82, 154] on textarea "**********" at bounding box center [300, 175] width 438 height 165
click at [498, 182] on textarea "**********" at bounding box center [300, 175] width 438 height 165
type textarea "**********"
click at [606, 265] on div "Service Feedback Unit 5/25 Kenilworth St, Reservoir, VIC 3073 03/10/2025 13:00 …" at bounding box center [1032, 540] width 926 height 1937
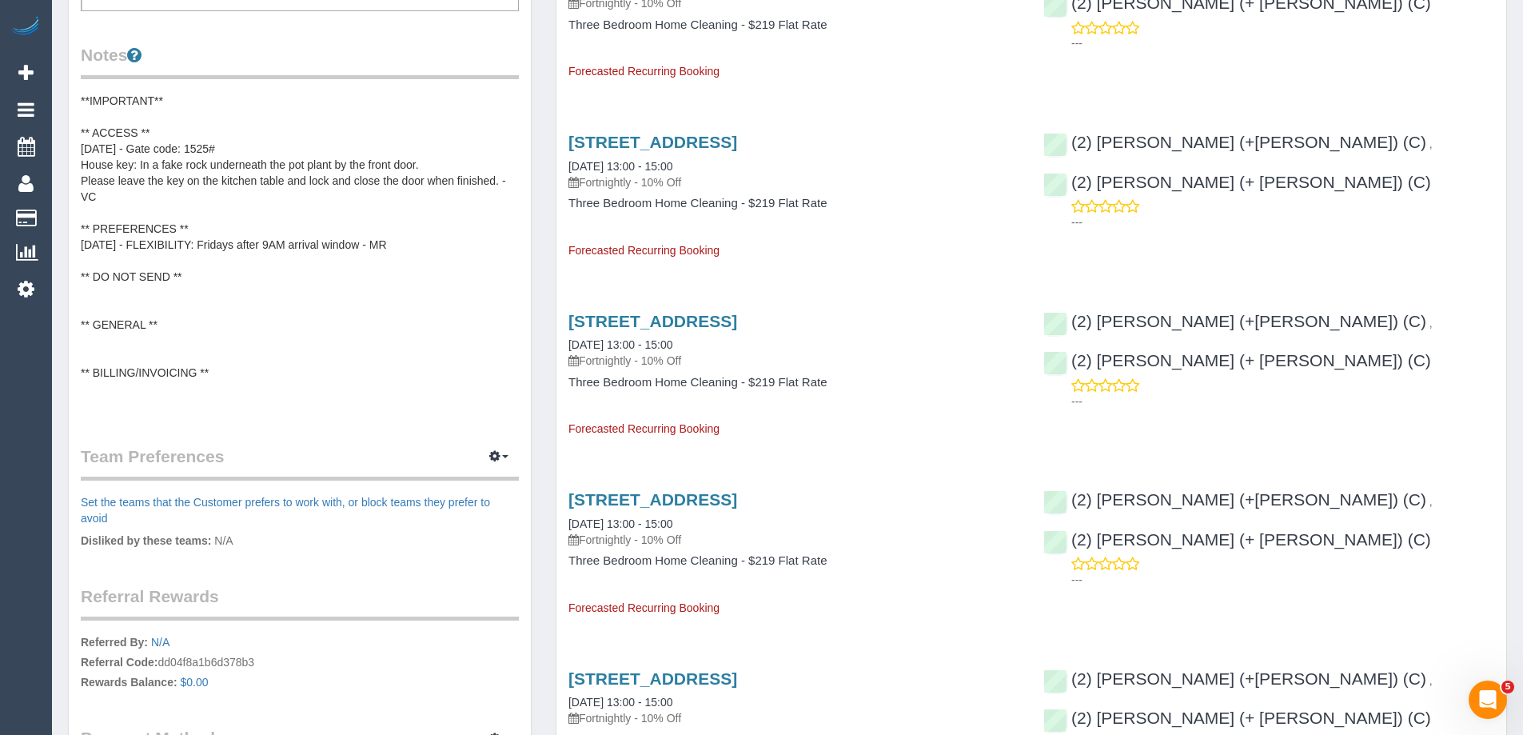
click at [221, 178] on pre "**IMPORTANT** ** ACCESS ** 02/10/25 - Gate code: 1525# House key: In a fake roc…" at bounding box center [300, 253] width 438 height 320
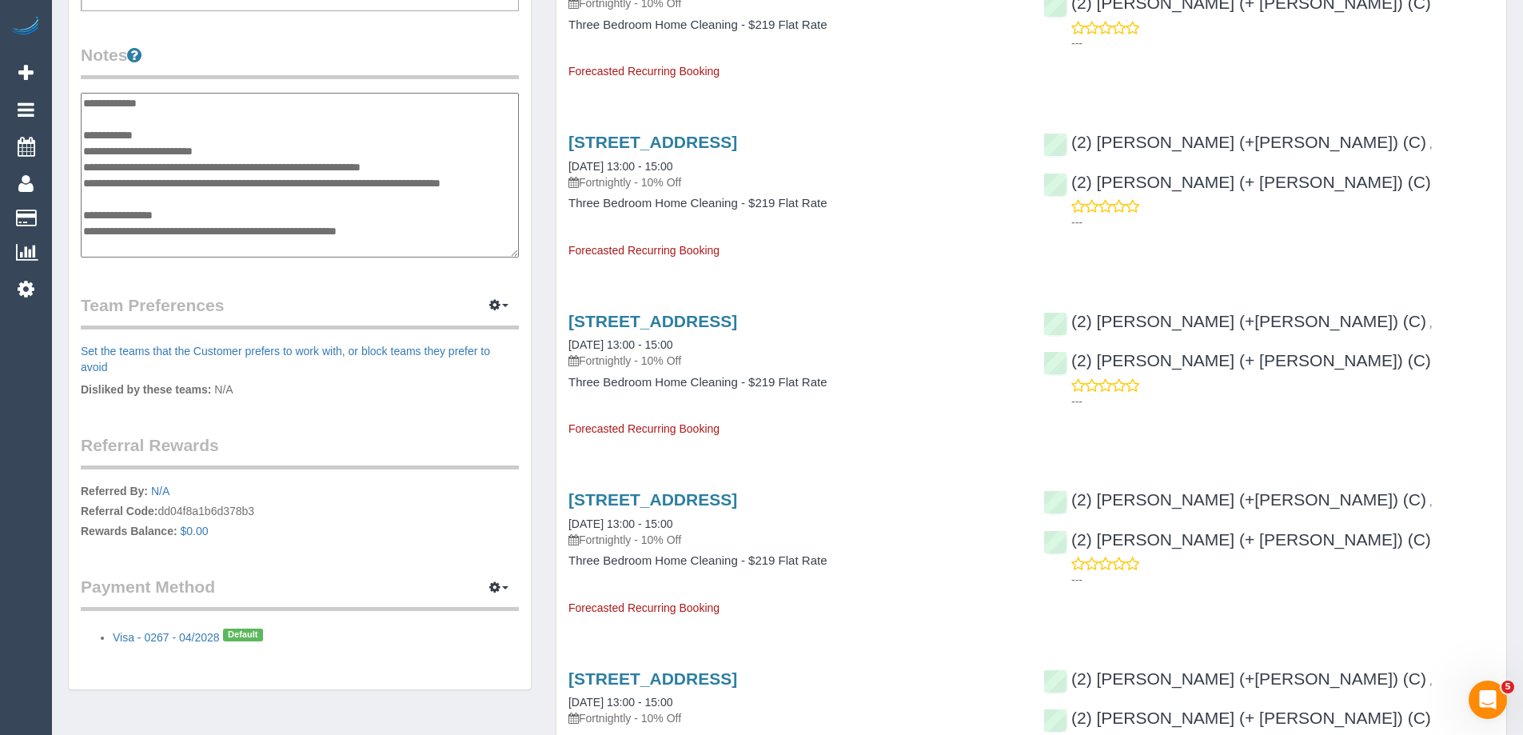
click at [91, 198] on textarea "**********" at bounding box center [300, 175] width 438 height 165
type textarea "**********"
click at [268, 48] on legend "Notes" at bounding box center [300, 61] width 438 height 36
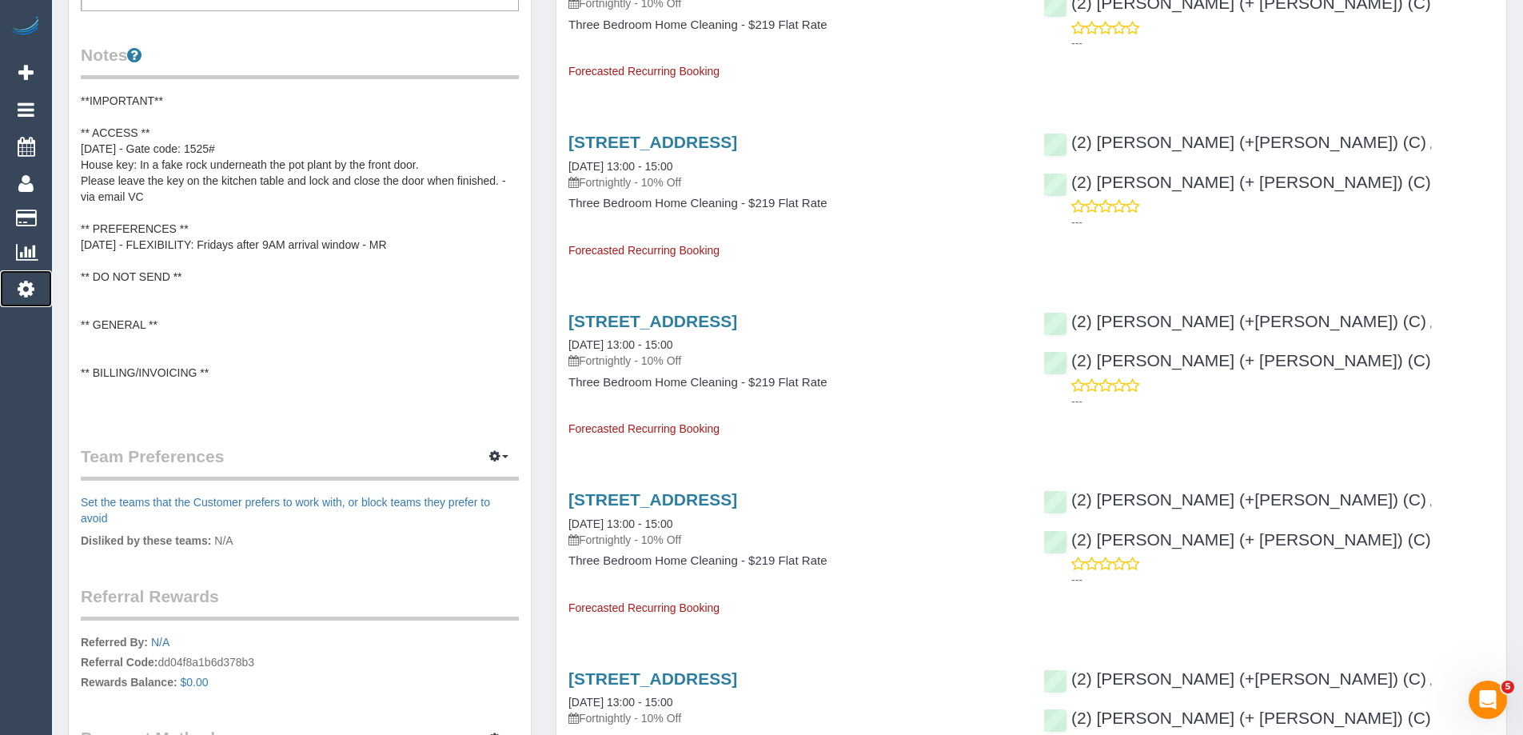
click at [22, 286] on icon at bounding box center [26, 288] width 17 height 19
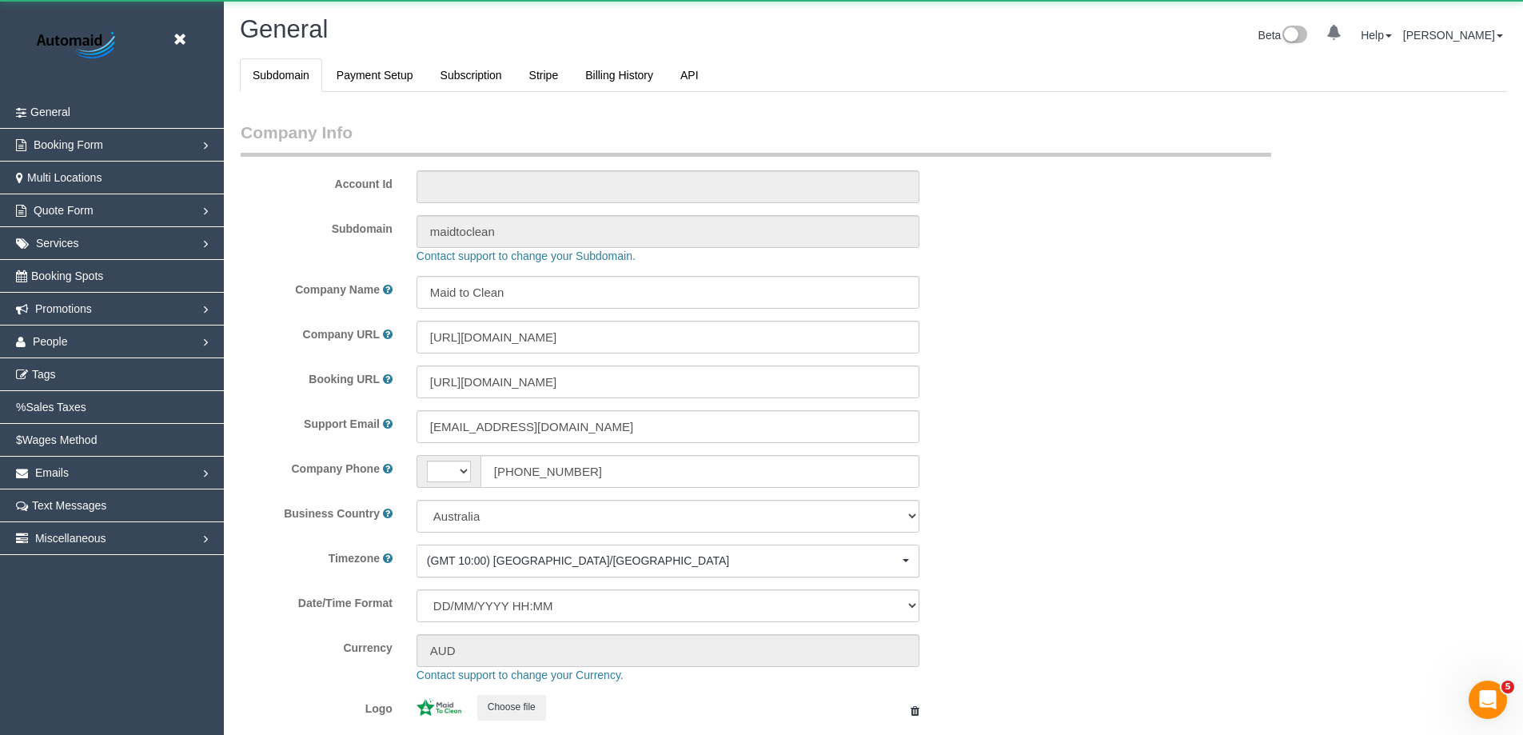
select select "string:AU"
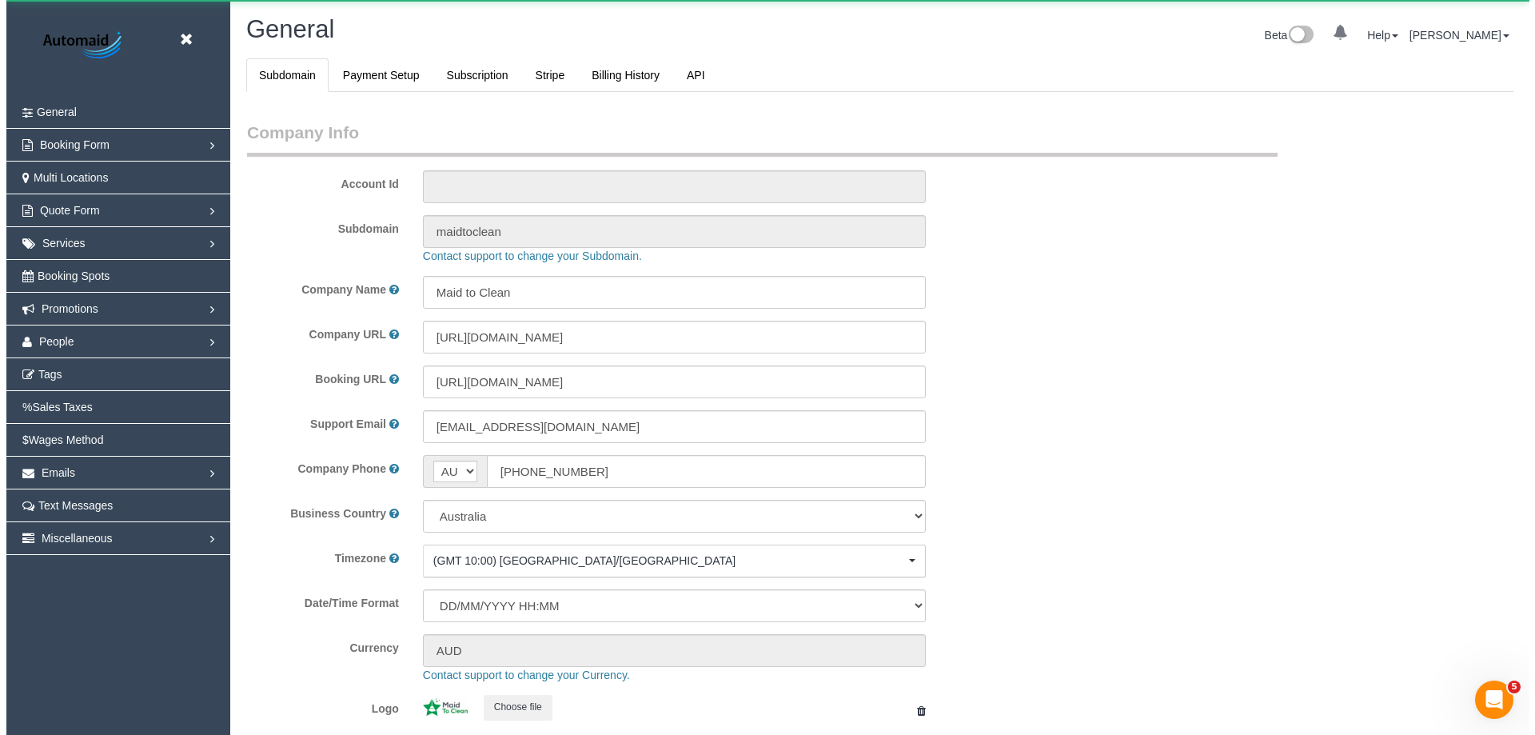
scroll to position [3623, 1523]
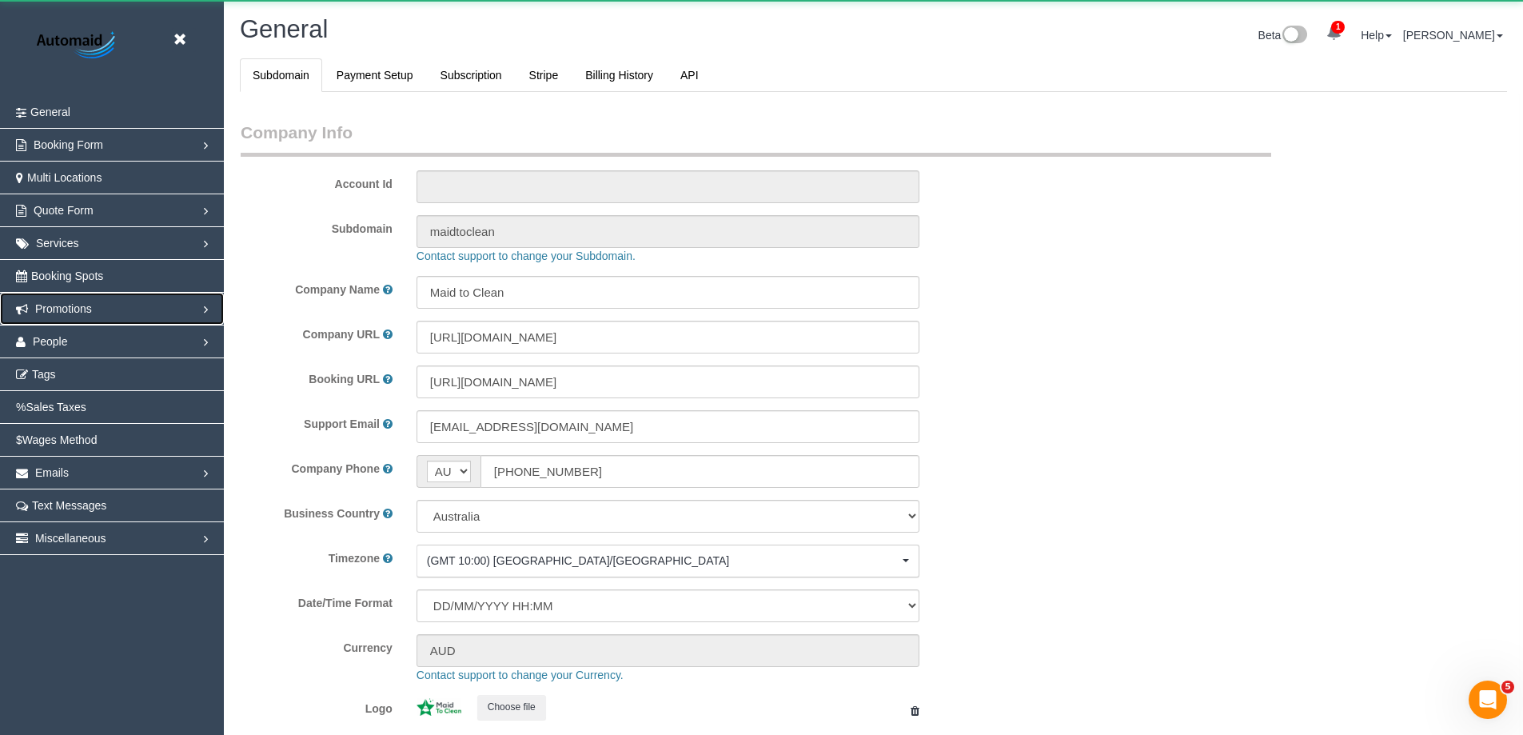
click at [62, 301] on link "Promotions" at bounding box center [112, 309] width 224 height 32
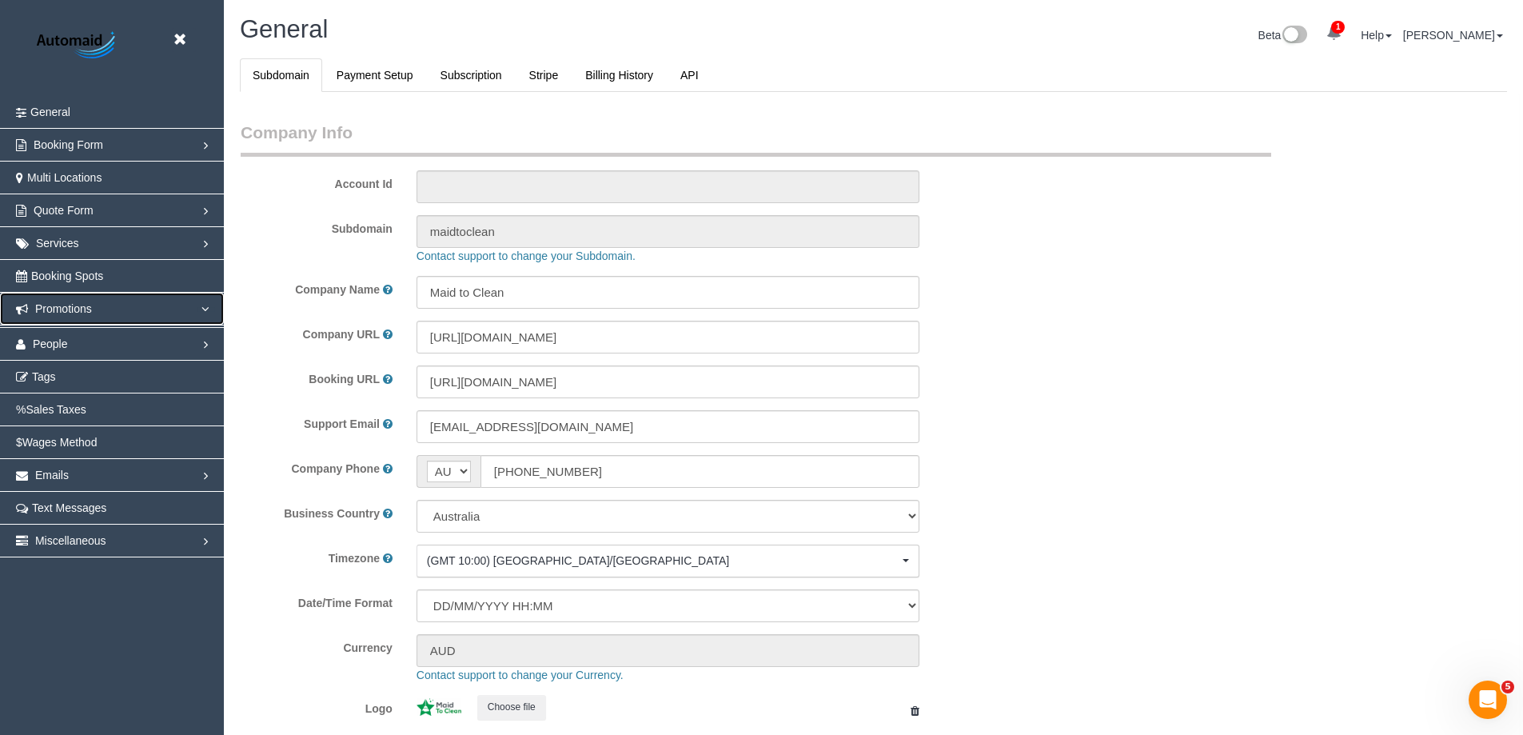
select select "1"
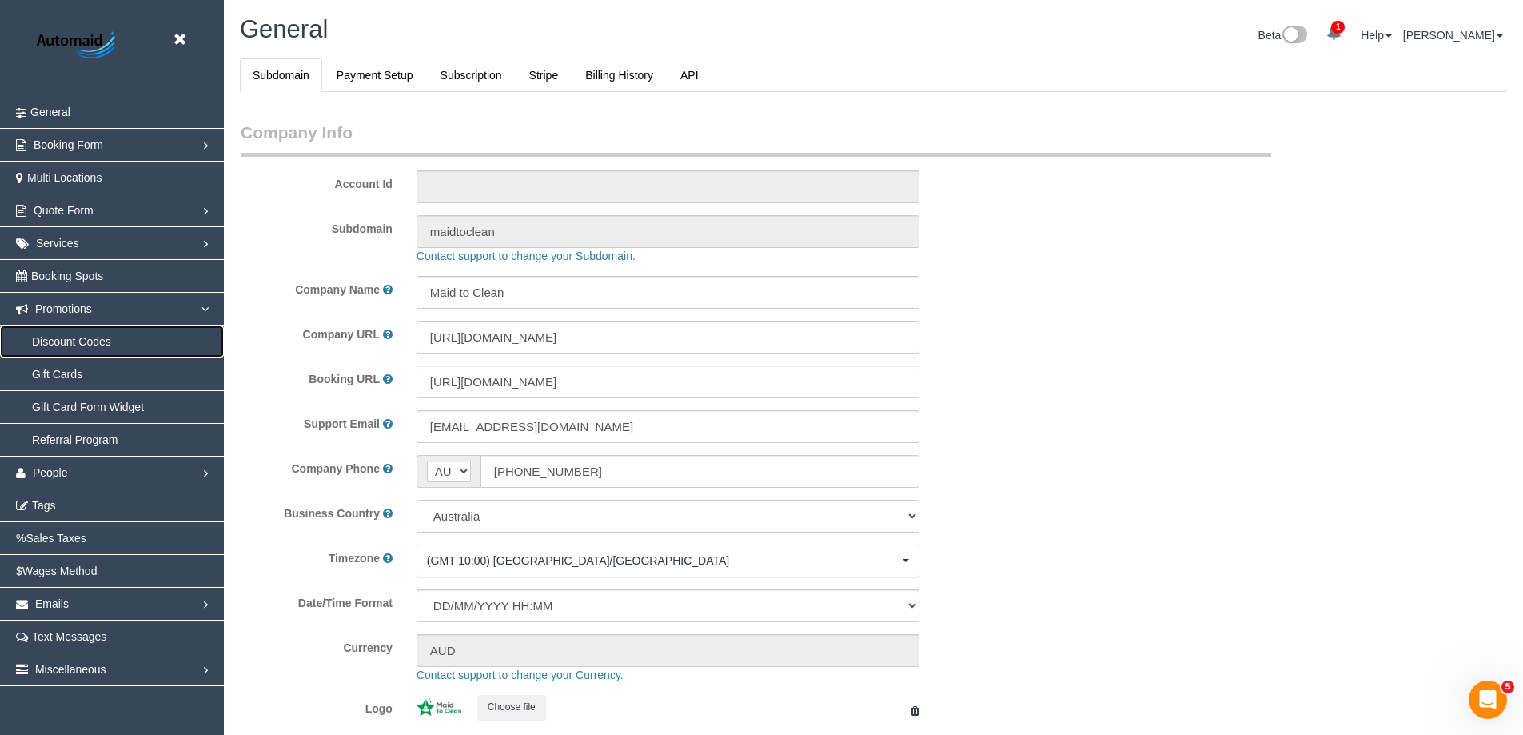
click at [90, 337] on link "Discount Codes" at bounding box center [112, 341] width 224 height 32
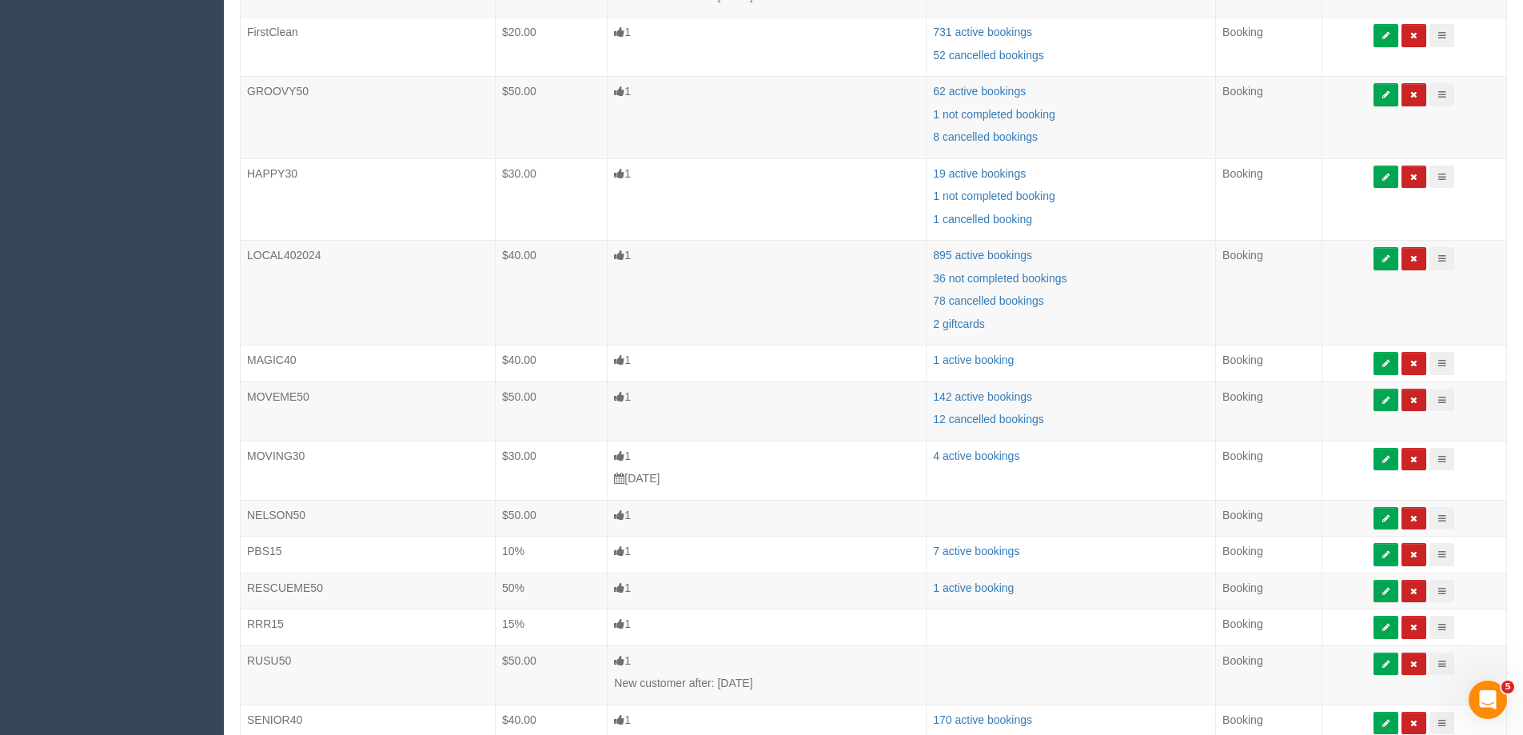
scroll to position [1759, 0]
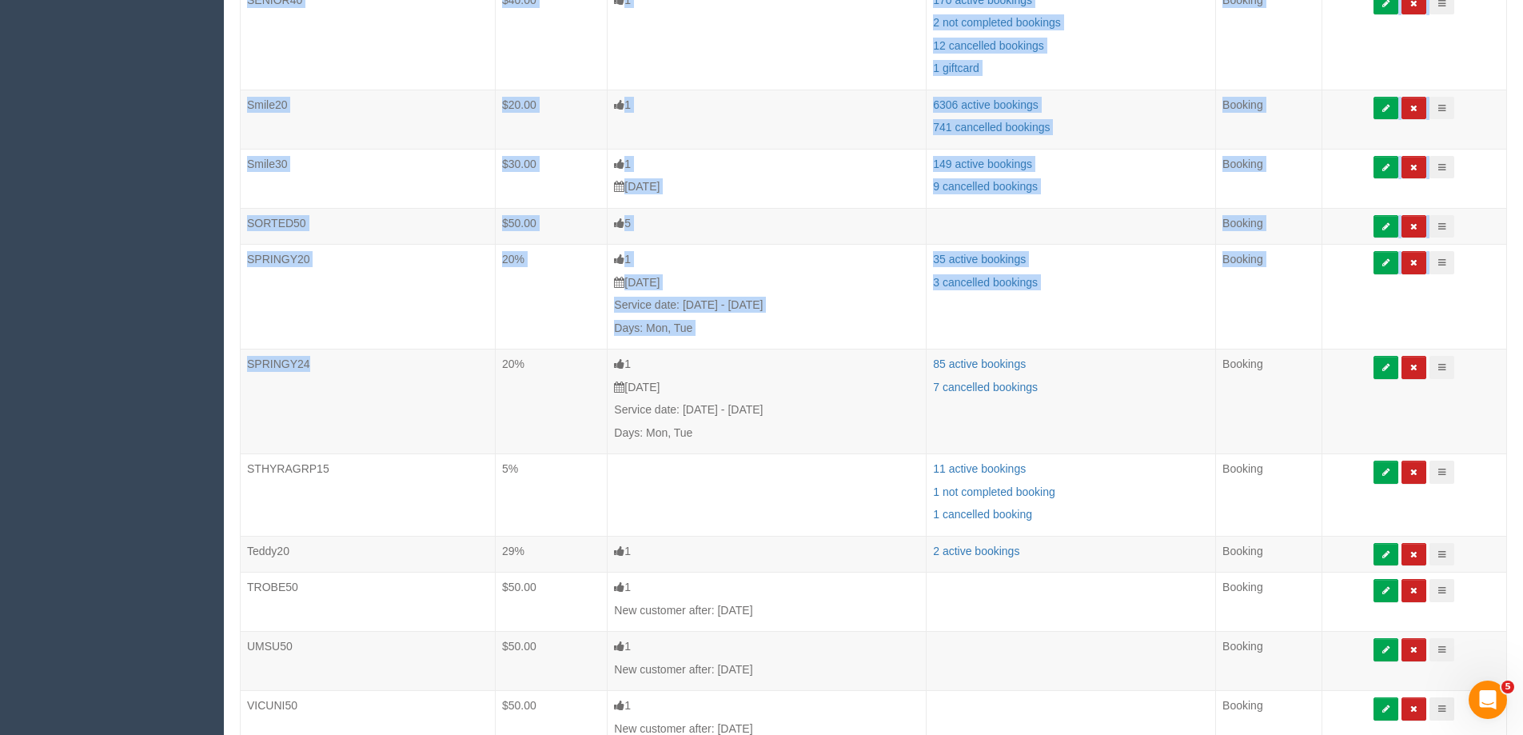
drag, startPoint x: 346, startPoint y: 368, endPoint x: 238, endPoint y: 257, distance: 154.4
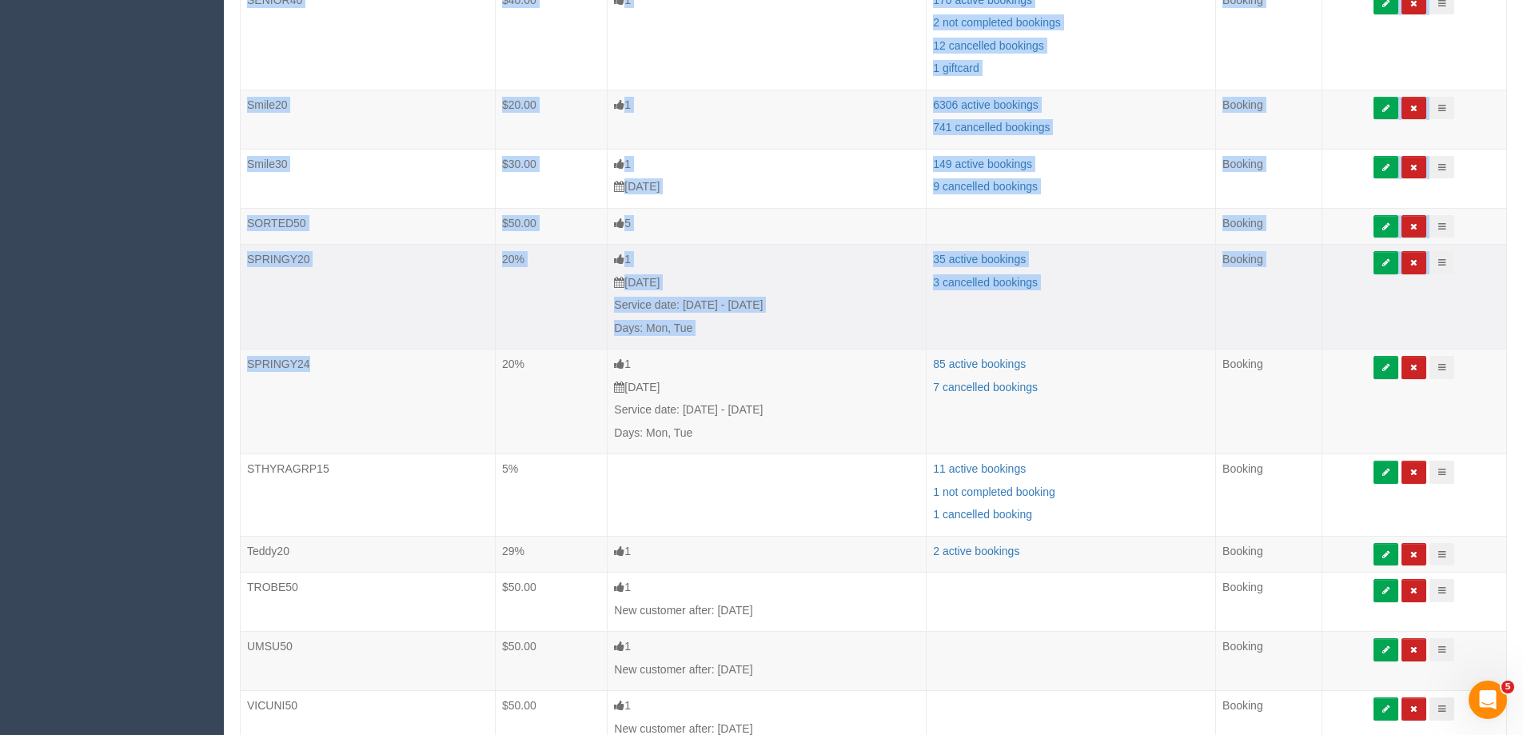
click at [338, 289] on td "SPRINGY20" at bounding box center [368, 297] width 255 height 105
click at [330, 257] on td "SPRINGY20" at bounding box center [368, 297] width 255 height 105
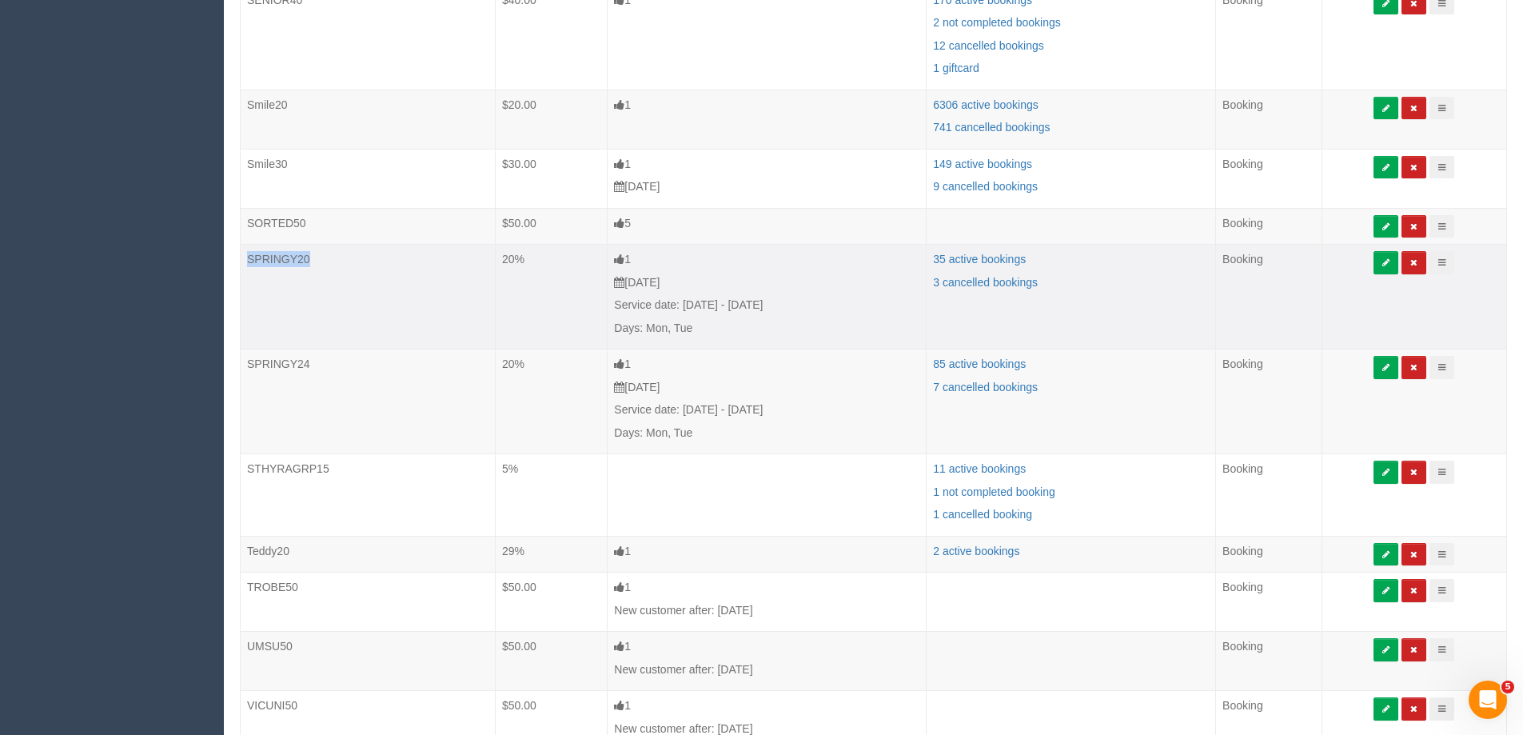
drag, startPoint x: 318, startPoint y: 258, endPoint x: 248, endPoint y: 263, distance: 70.5
click at [248, 263] on td "SPRINGY20" at bounding box center [368, 297] width 255 height 105
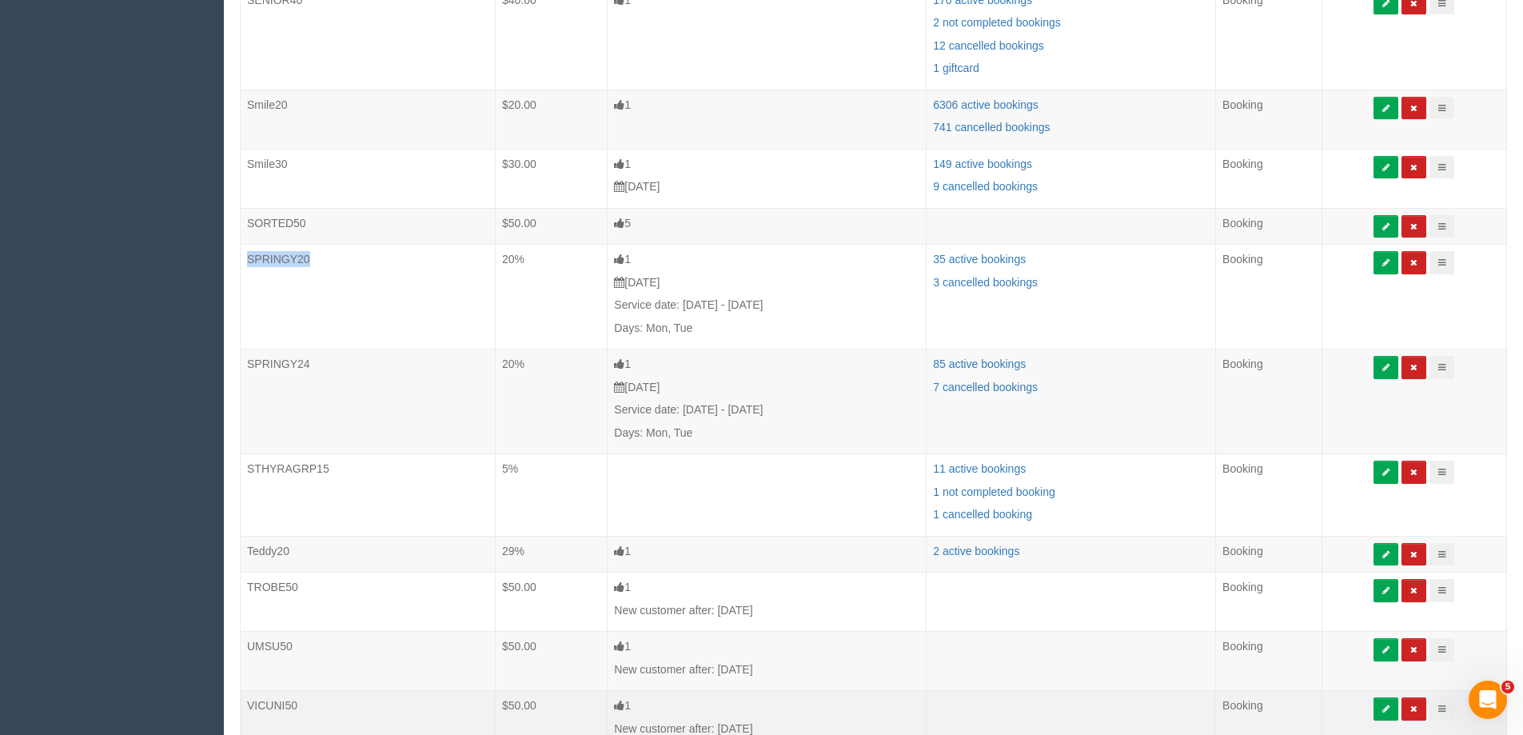
copy td "SPRINGY20"
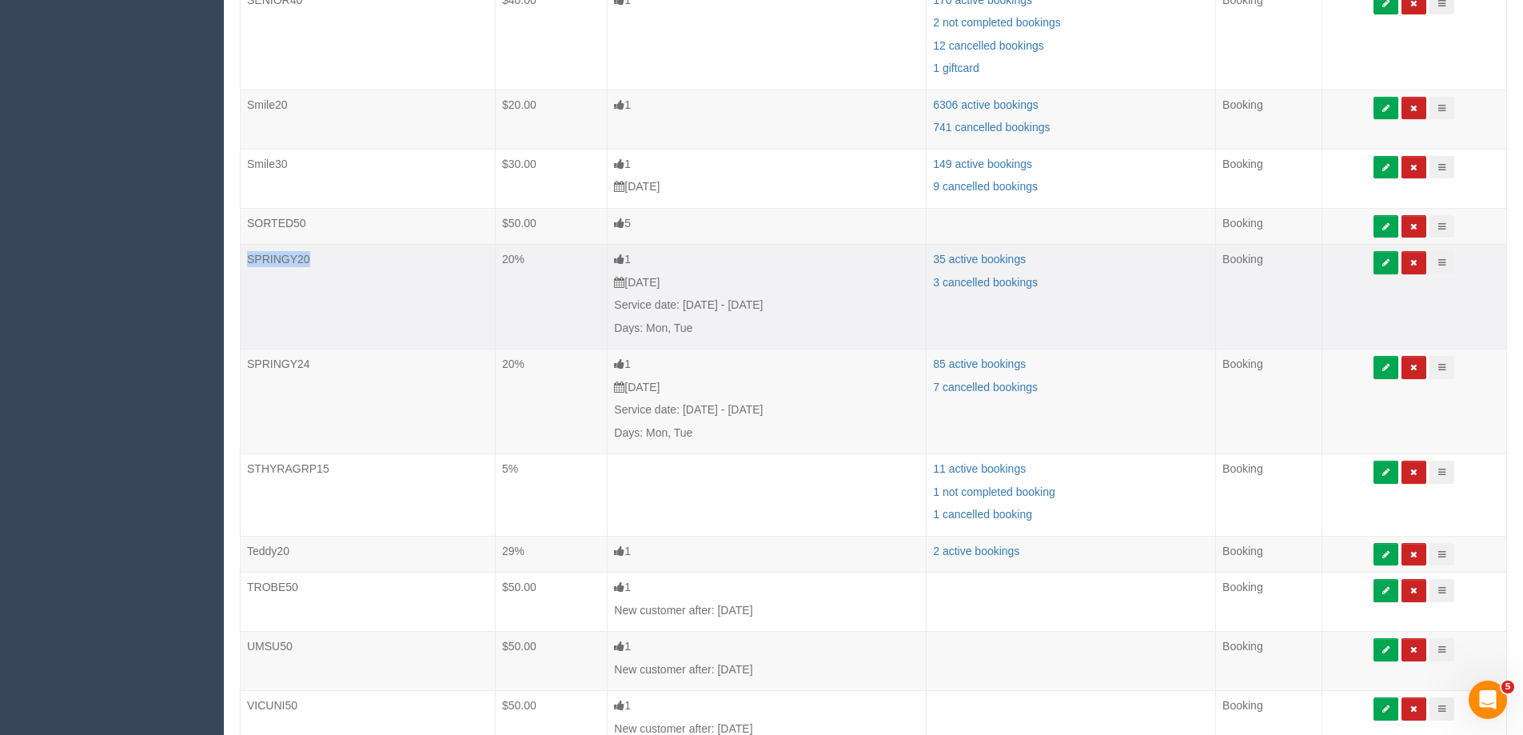
click at [417, 279] on td "SPRINGY20" at bounding box center [368, 297] width 255 height 105
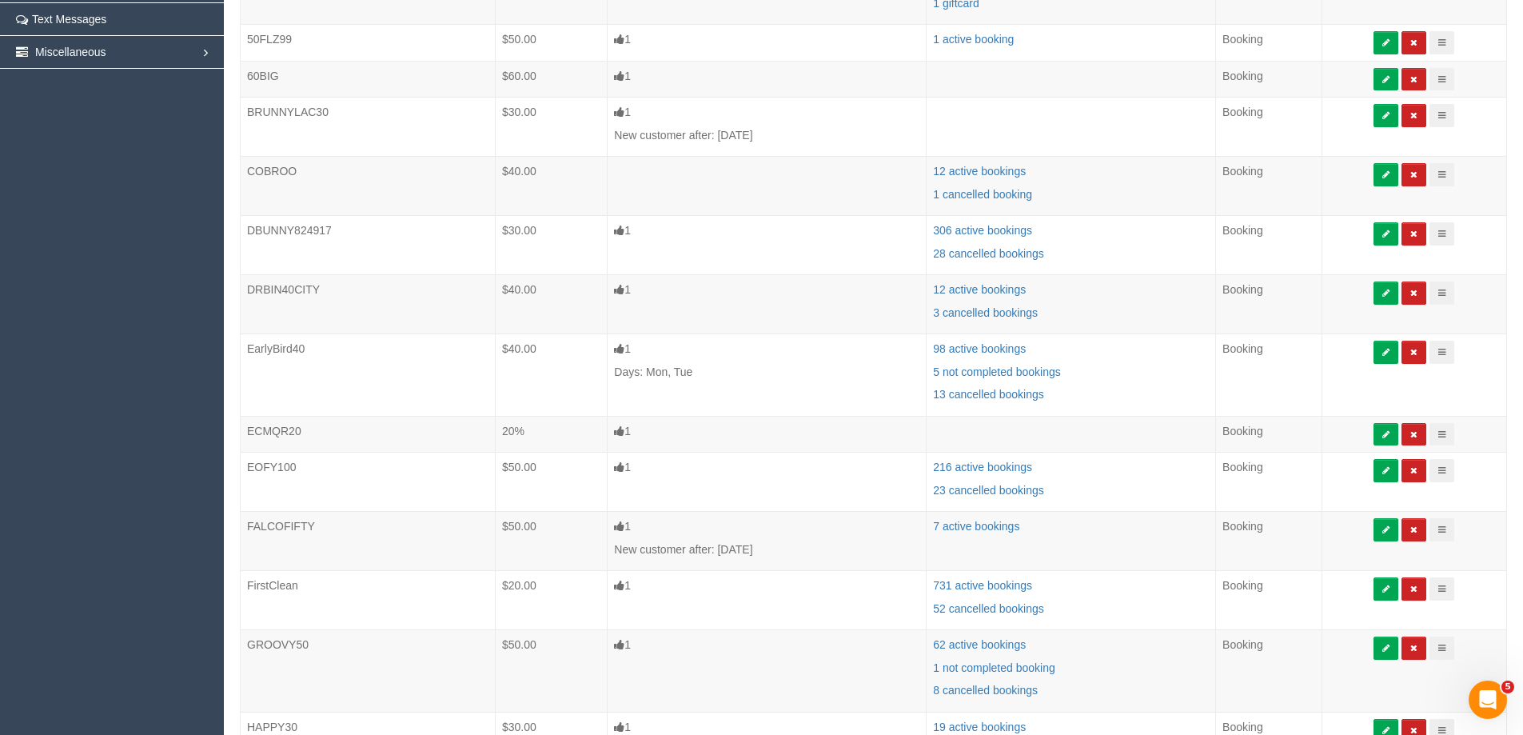
scroll to position [480, 0]
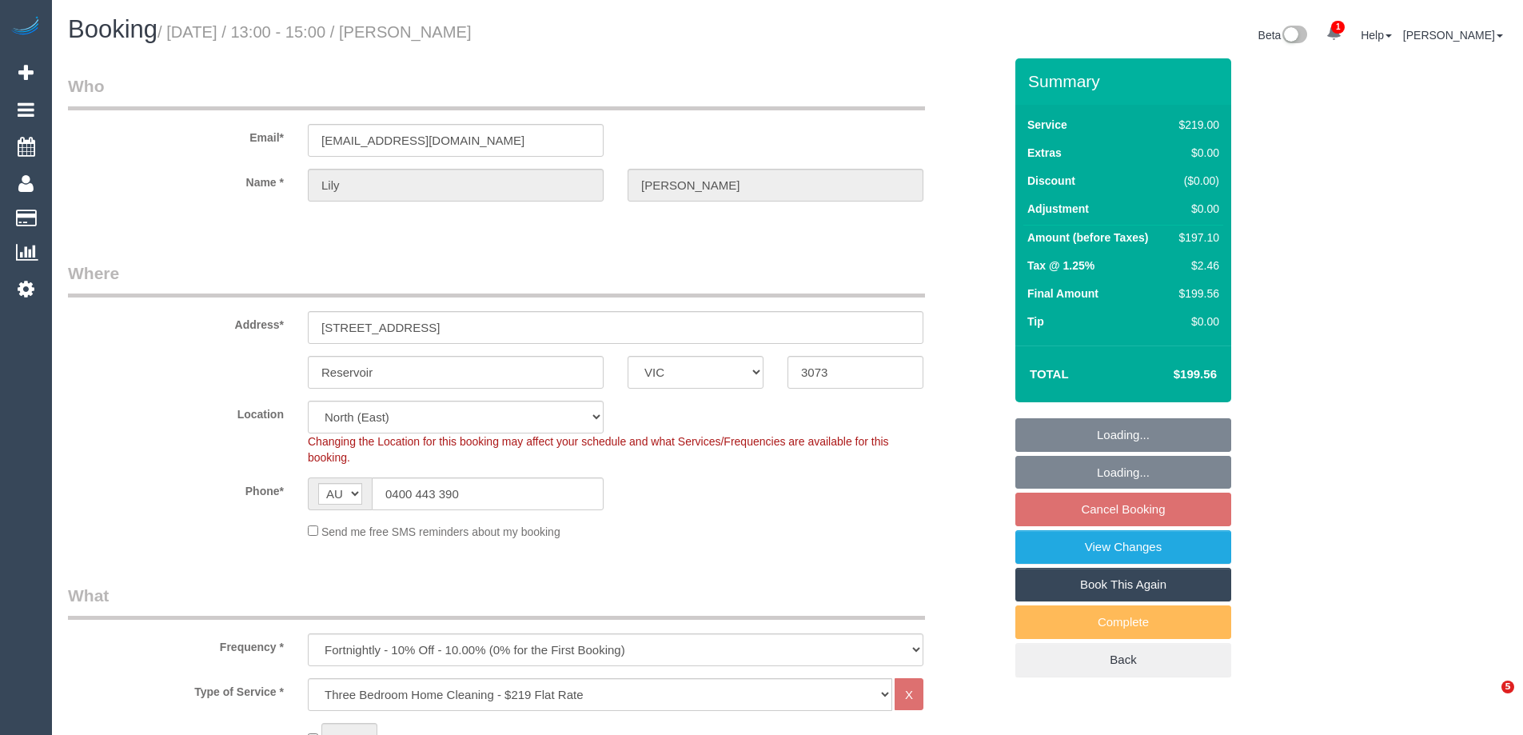
select select "VIC"
select select "number:27"
select select "number:14"
select select "number:19"
select select "number:36"
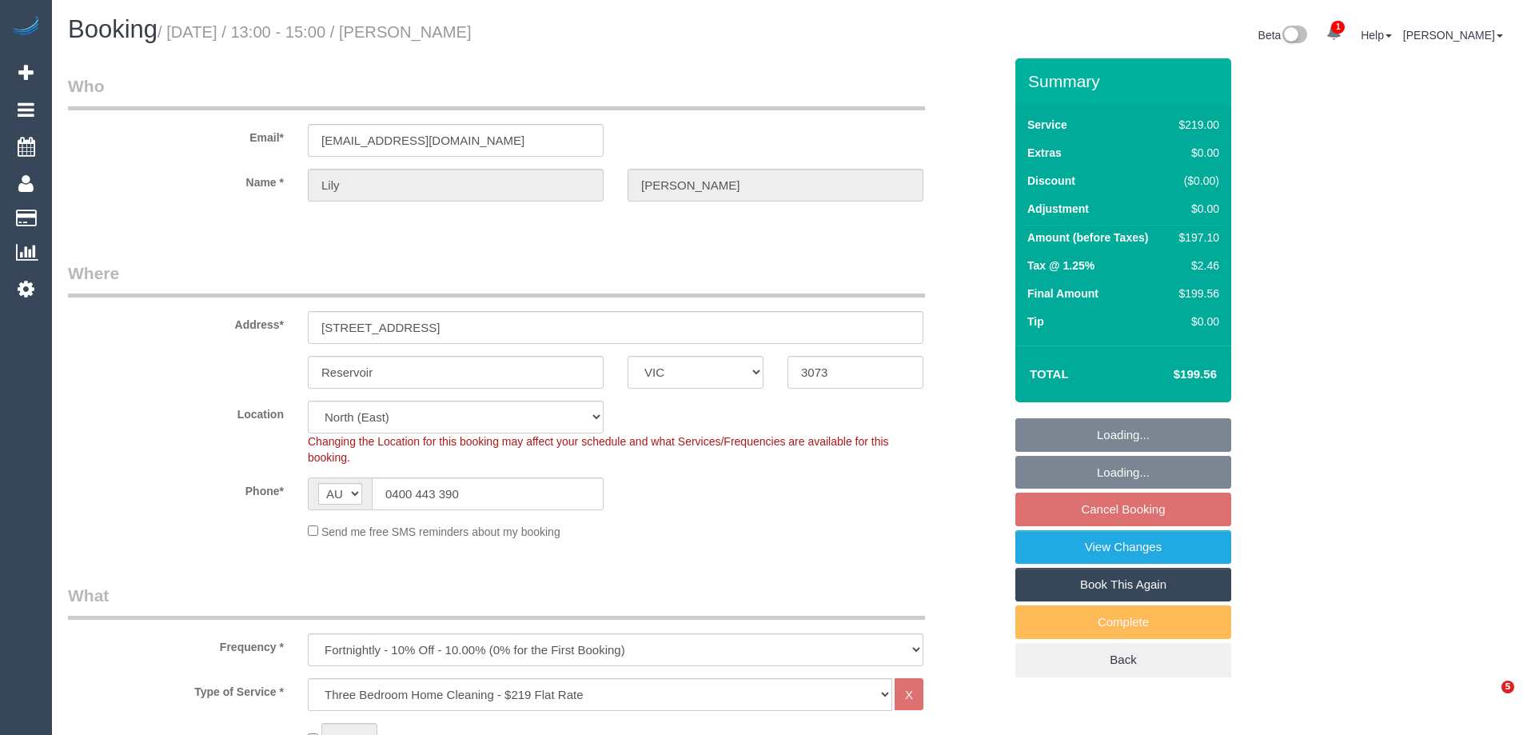
select select "number:34"
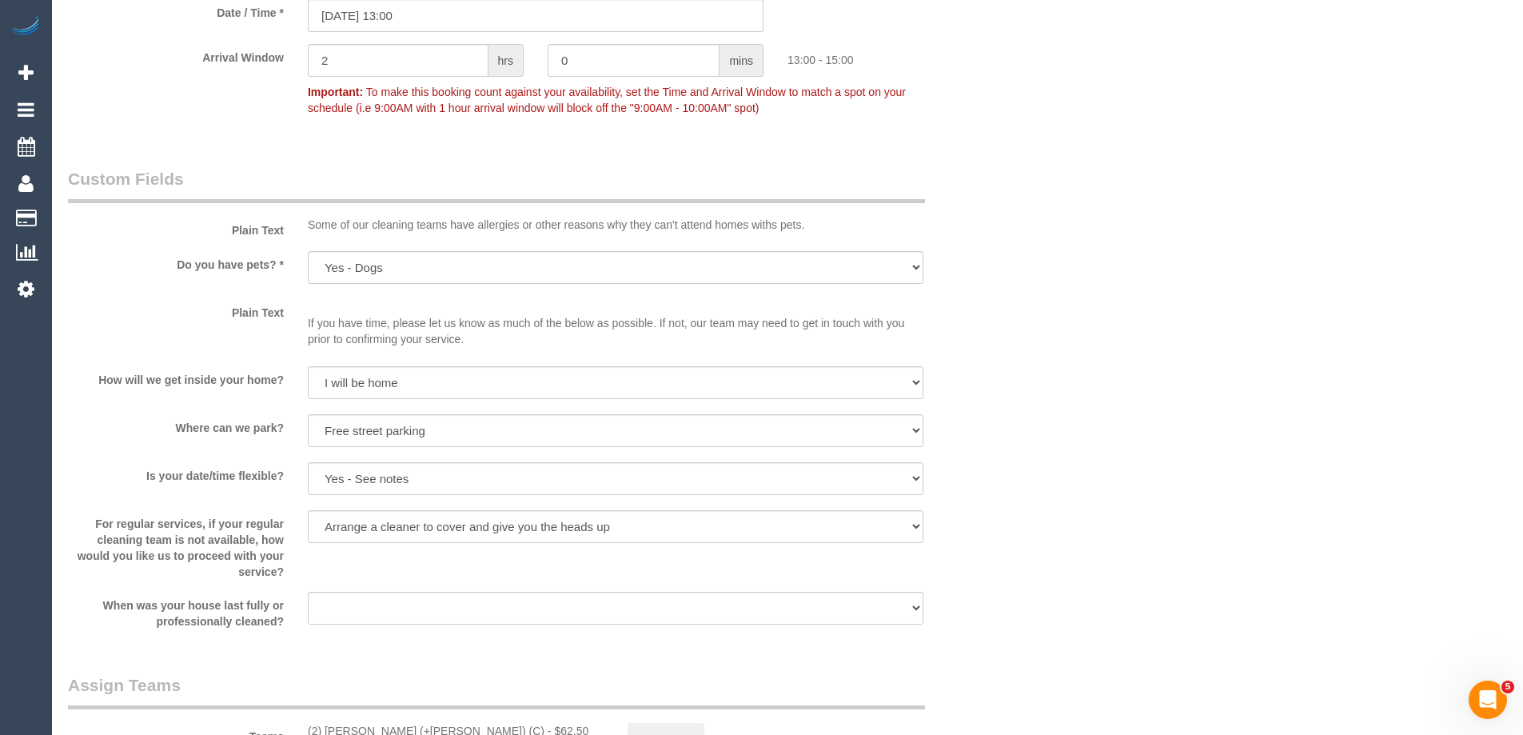
scroll to position [2448, 0]
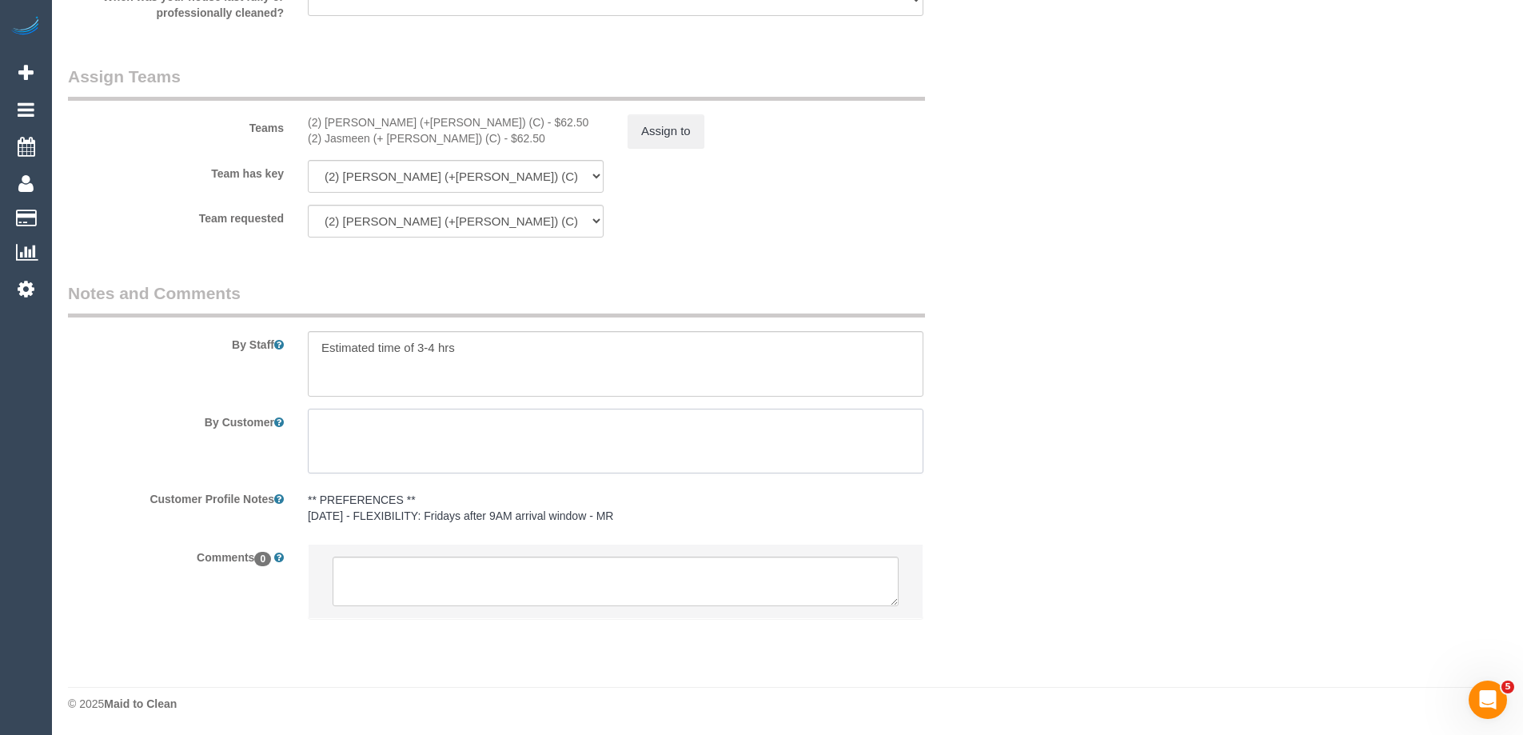
click at [473, 453] on textarea at bounding box center [616, 442] width 616 height 66
click at [427, 457] on textarea at bounding box center [616, 442] width 616 height 66
paste textarea "I may not be home as I have to take my mother to hospital earlier in the day. C…"
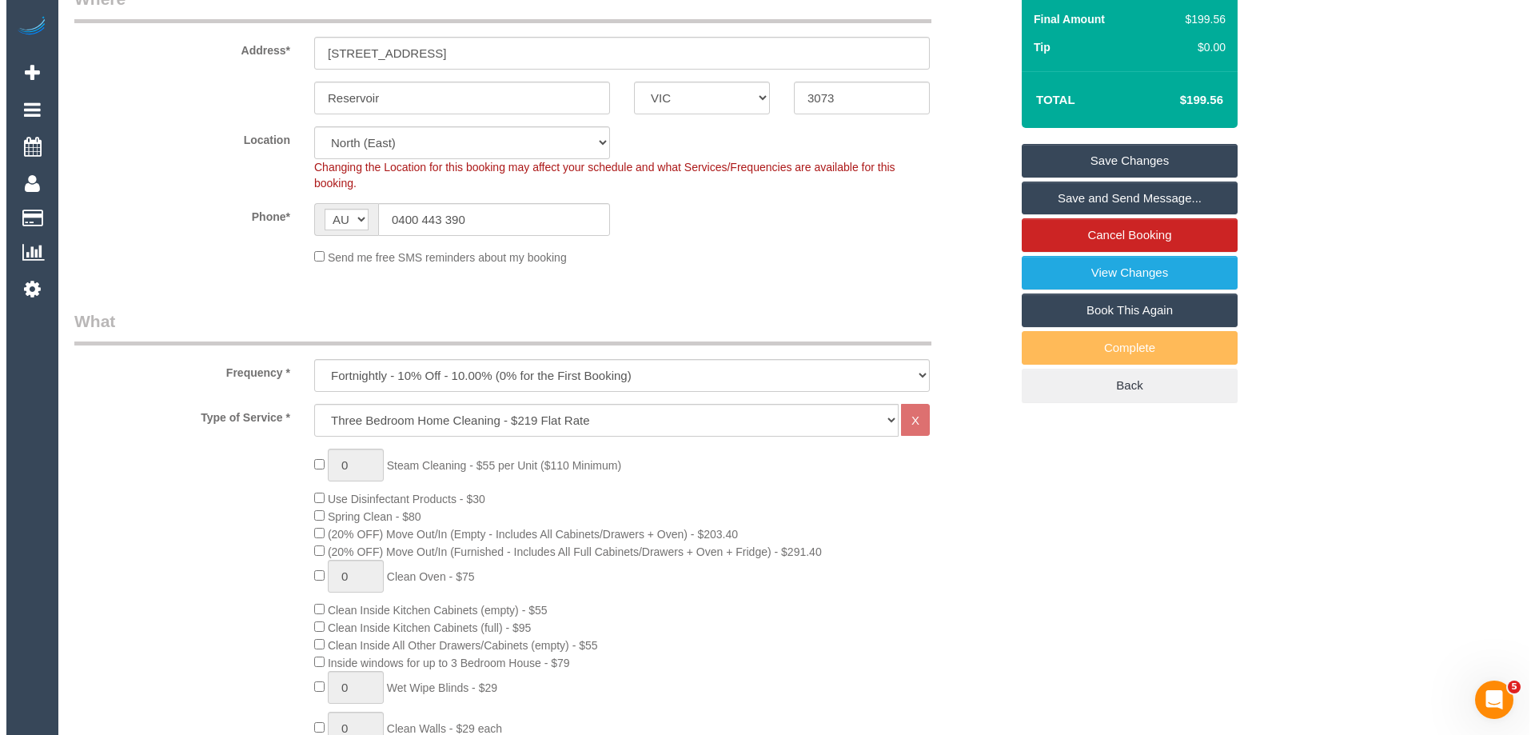
scroll to position [0, 0]
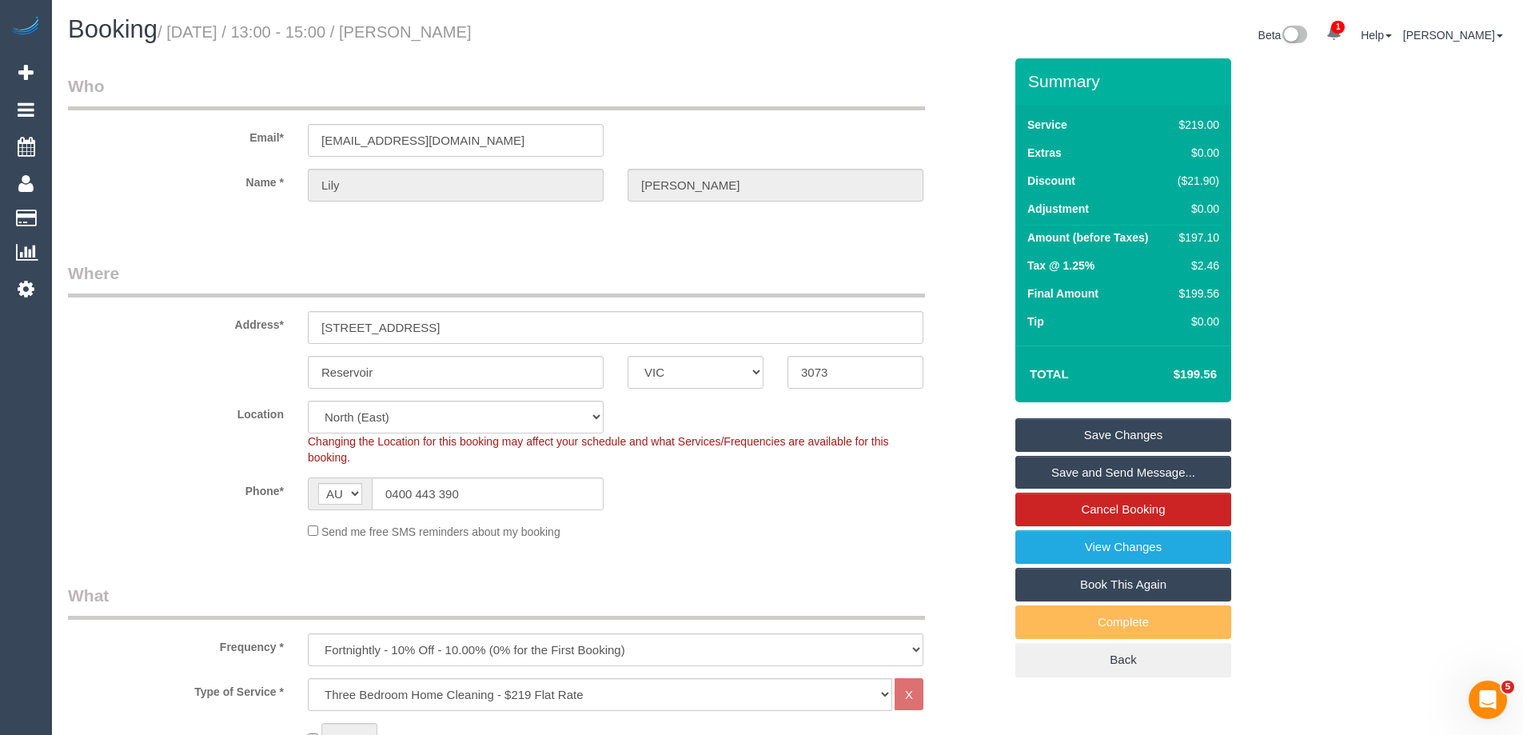
type textarea "I may not be home as I have to take my mother to hospital earlier in the day. C…"
click at [1161, 432] on link "Save Changes" at bounding box center [1123, 435] width 216 height 34
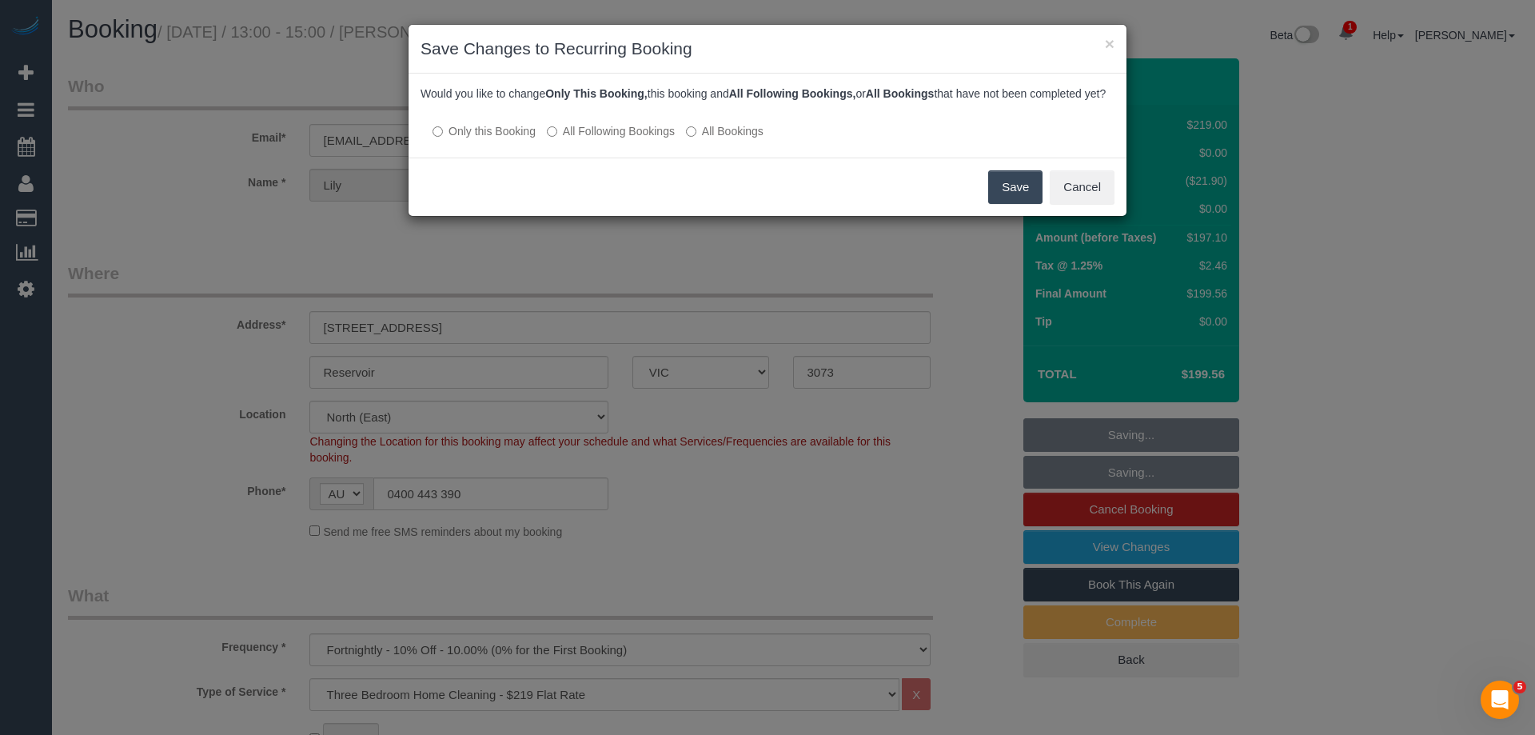
drag, startPoint x: 1015, startPoint y: 205, endPoint x: 976, endPoint y: 203, distance: 40.0
click at [1015, 204] on button "Save" at bounding box center [1015, 187] width 54 height 34
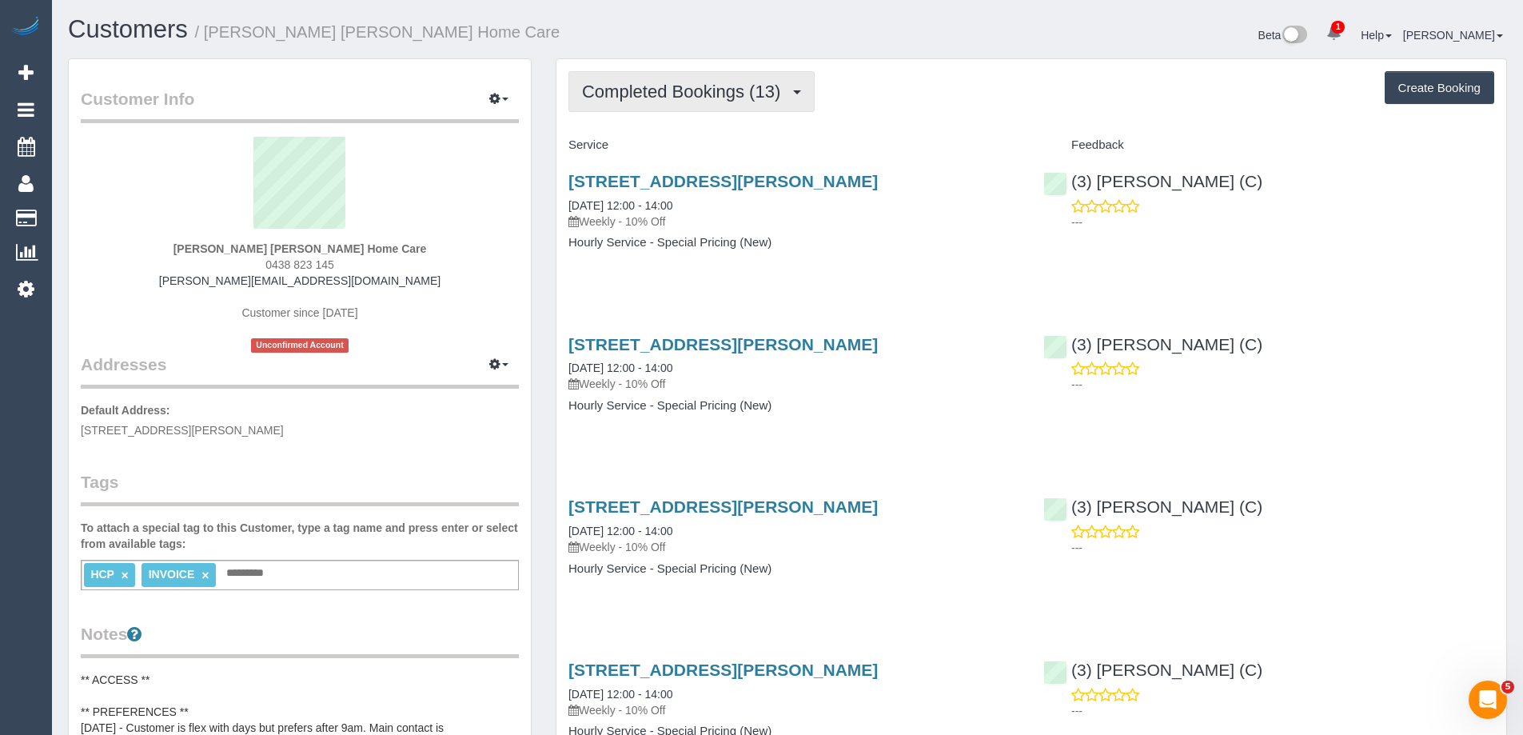
click at [741, 88] on span "Completed Bookings (13)" at bounding box center [685, 92] width 206 height 20
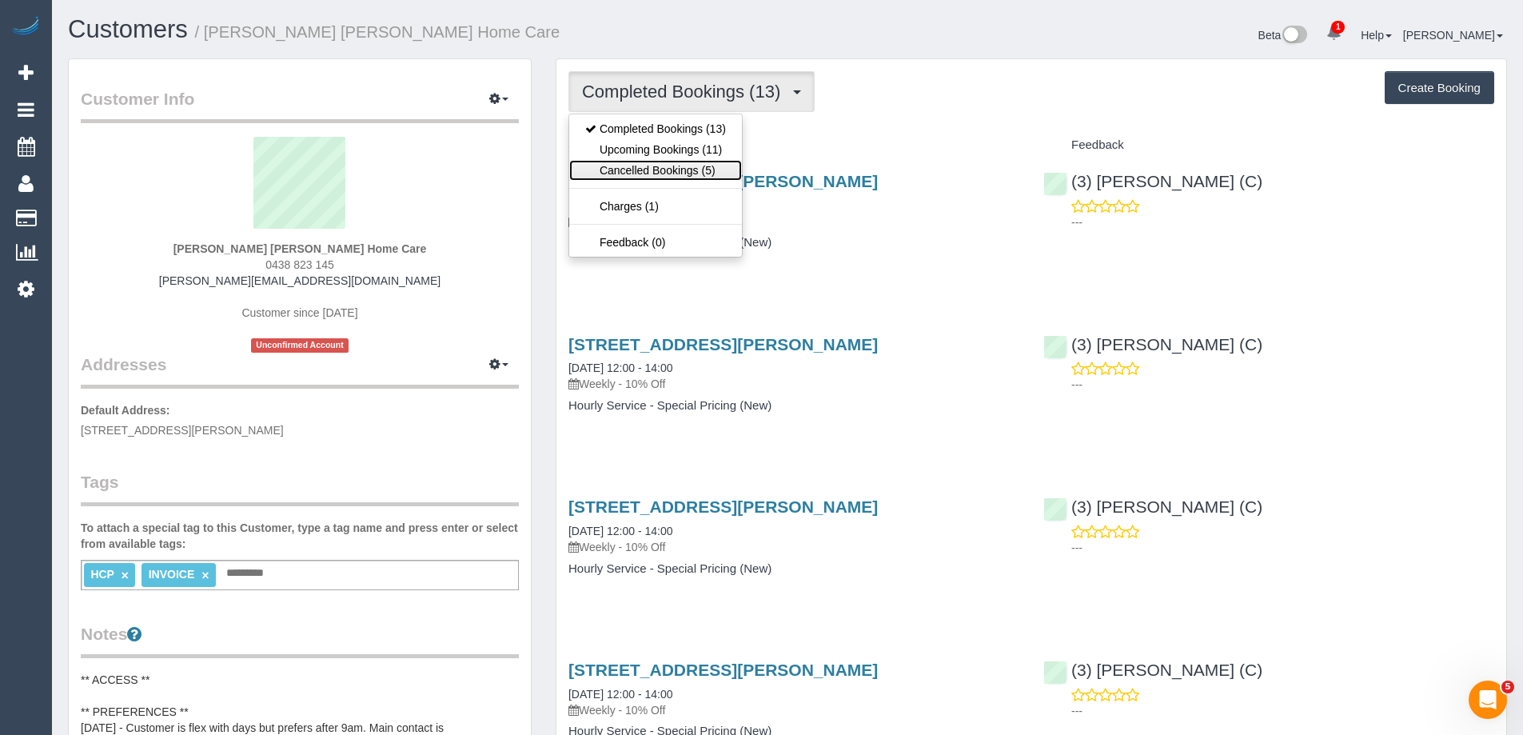
click at [729, 166] on link "Cancelled Bookings (5)" at bounding box center [655, 170] width 173 height 21
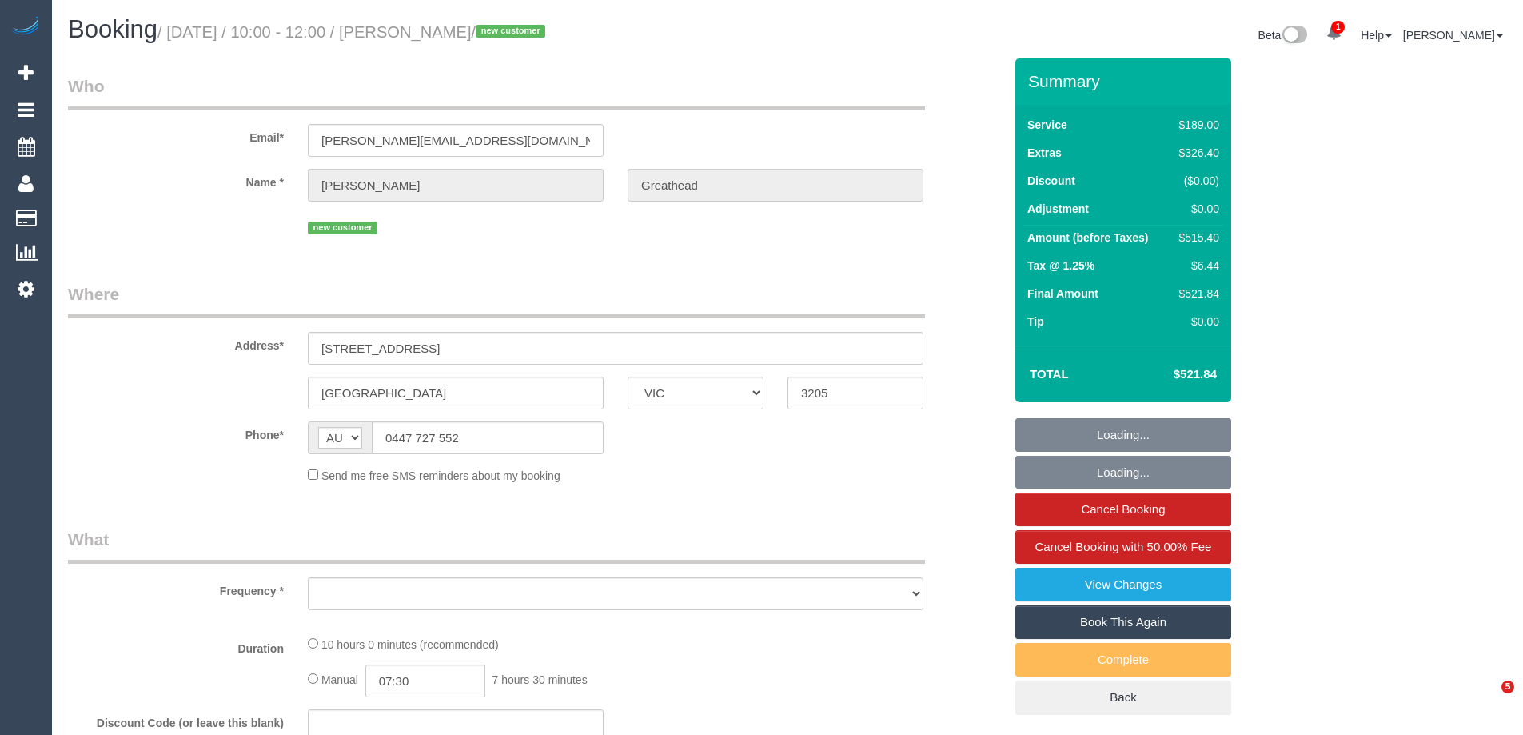
select select "VIC"
select select "string:stripe-pm_1SCTLb2GScqysDRV43v8Prw7"
select select "number:28"
select select "number:14"
select select "number:20"
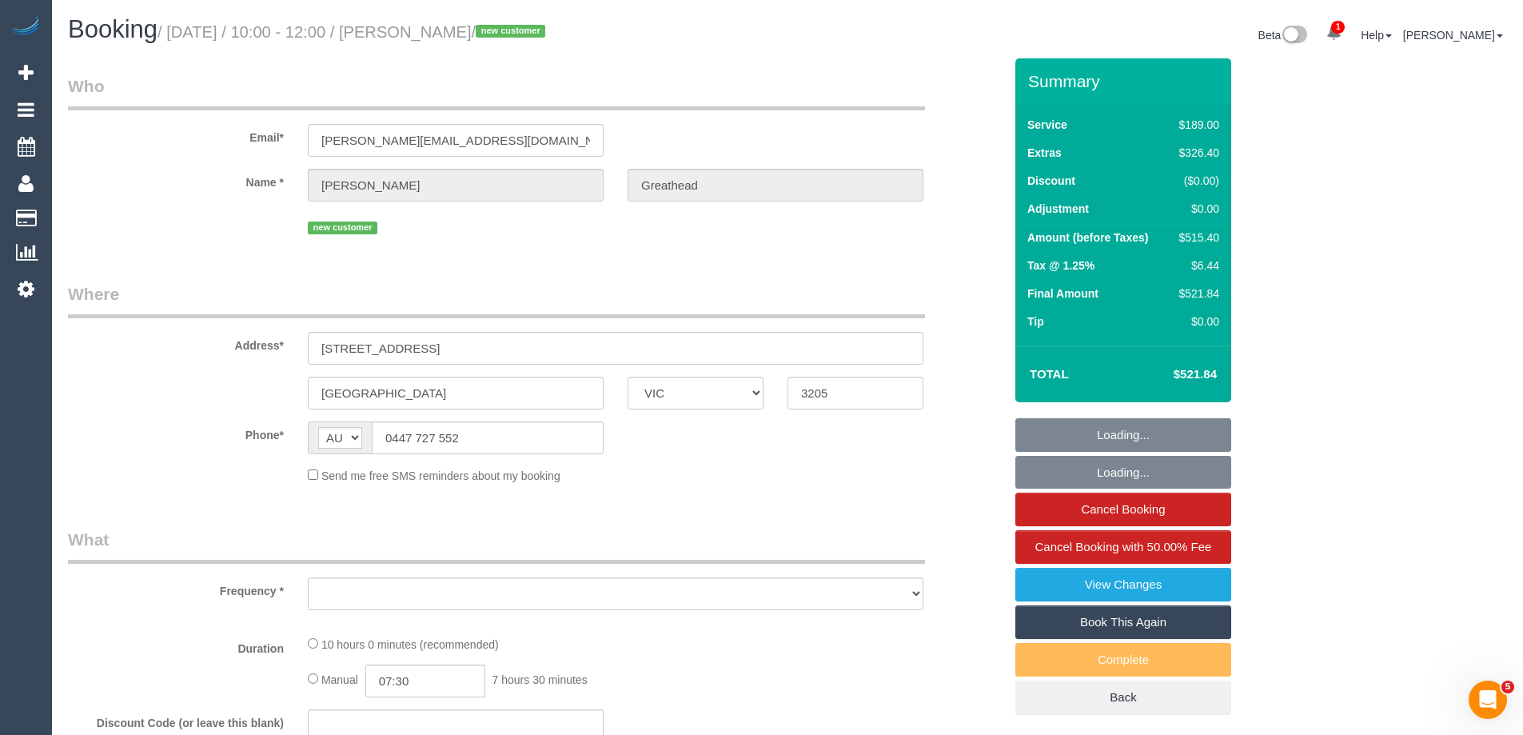
select select "number:24"
select select "number:26"
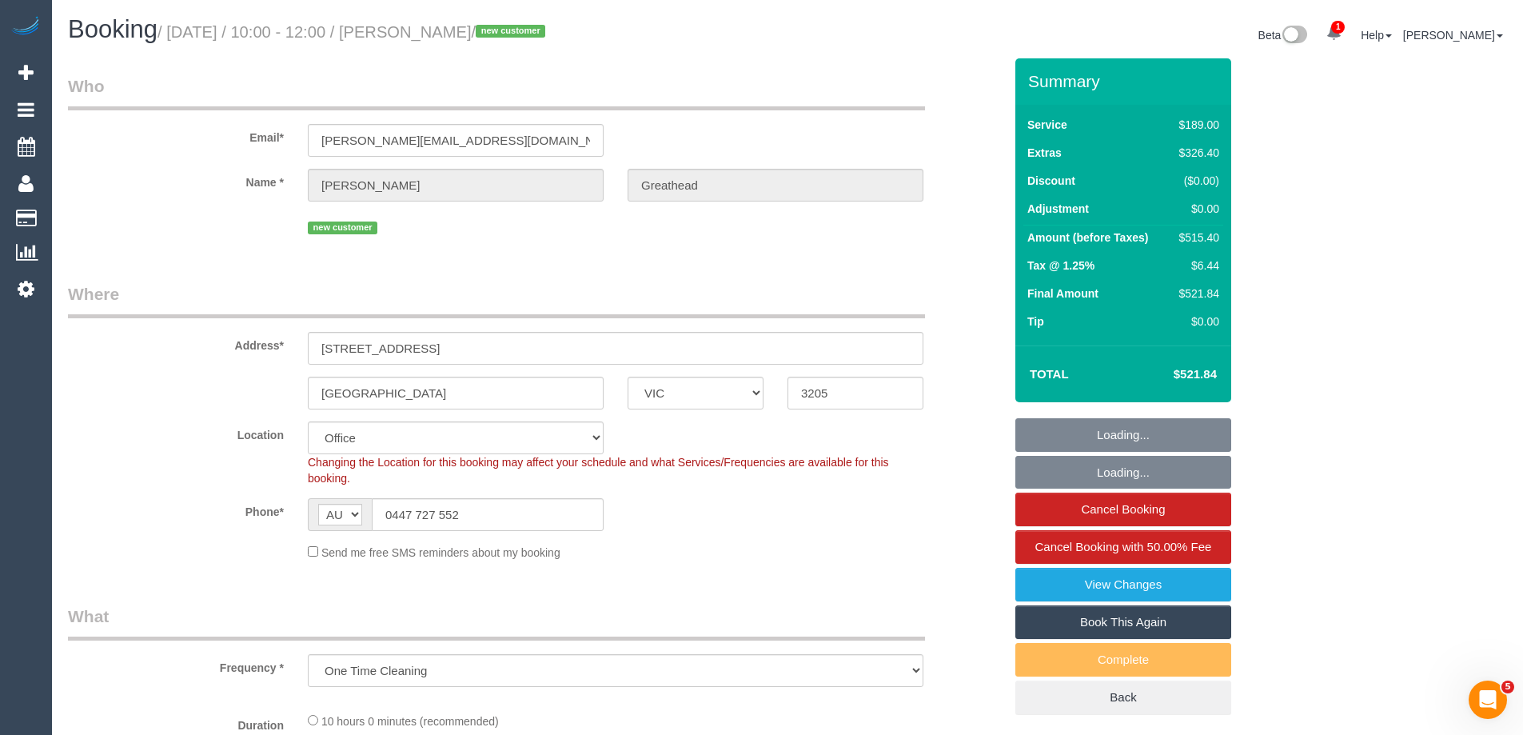
select select "object:2934"
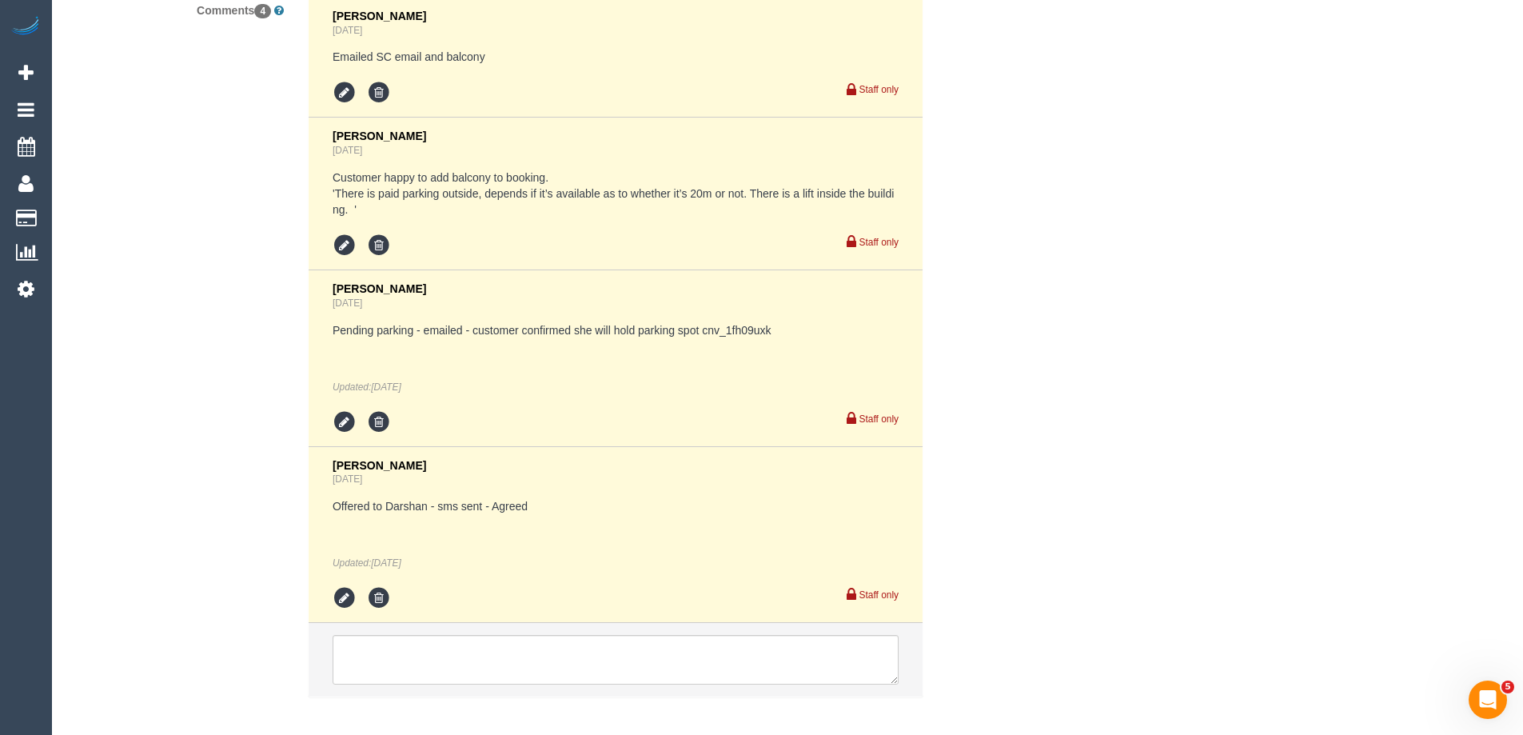
scroll to position [3070, 0]
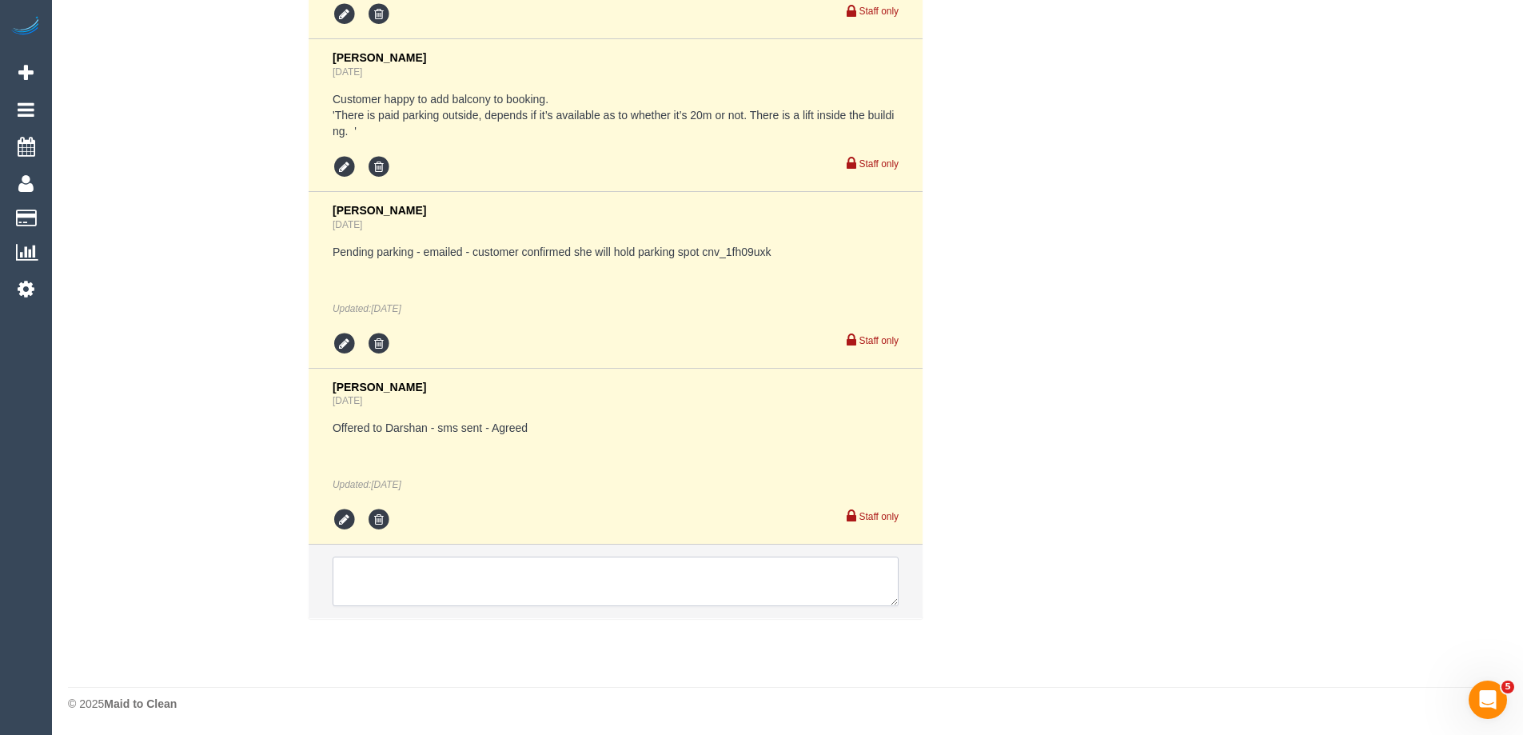
click at [489, 581] on textarea at bounding box center [616, 582] width 566 height 50
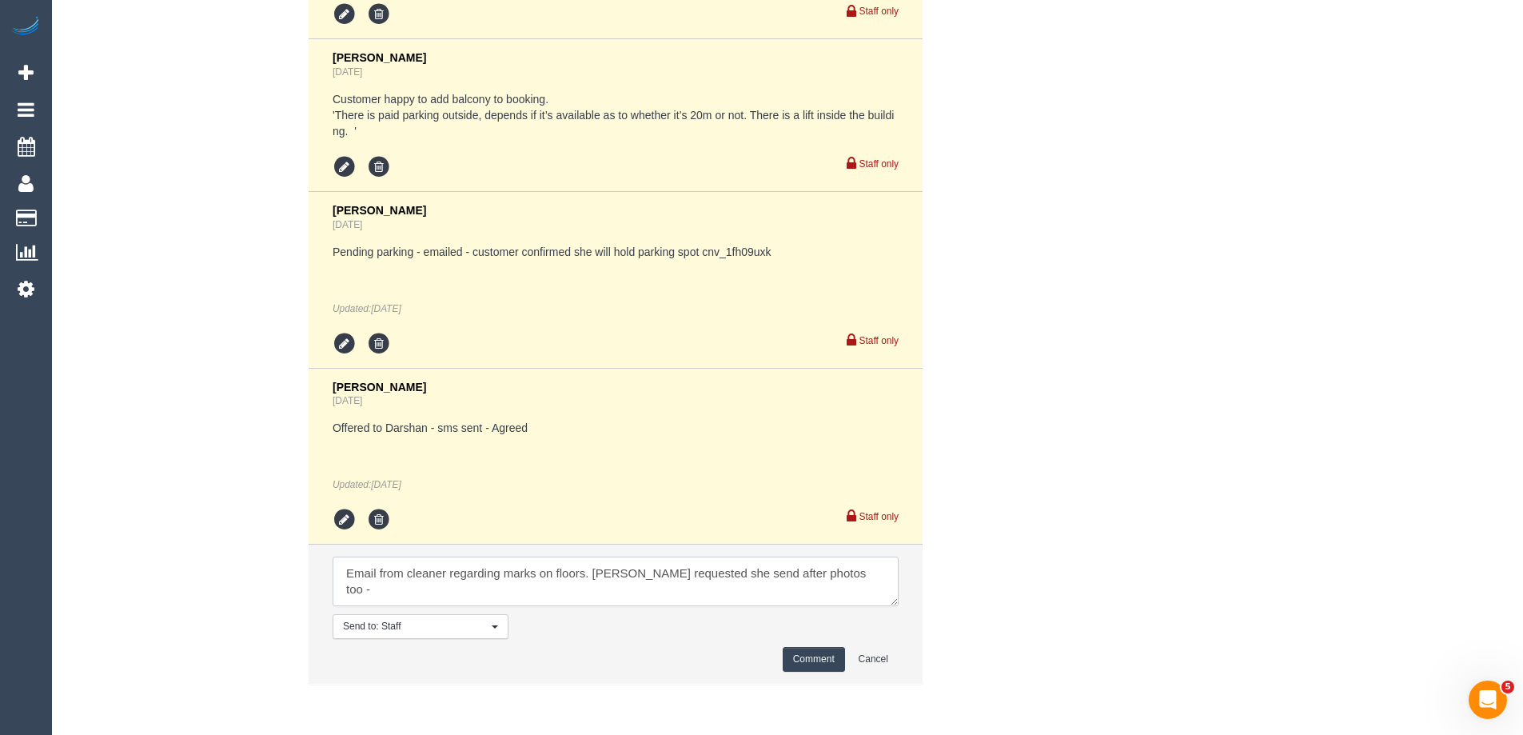
paste textarea "cnv_1fi0d15k"
type textarea "Email from cleaner regarding marks on floors. Ive requested she send after phot…"
click at [806, 659] on button "Comment" at bounding box center [814, 659] width 62 height 25
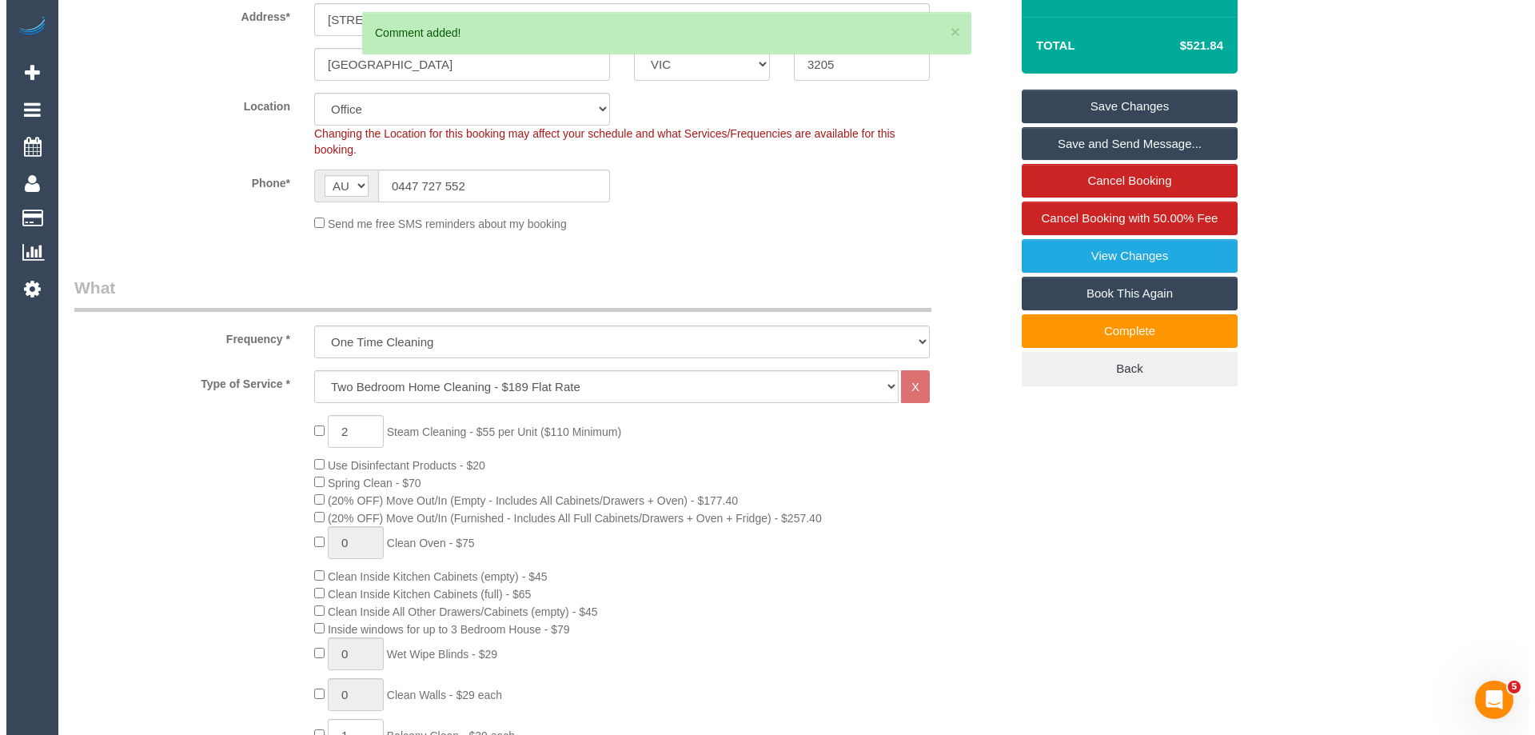
scroll to position [0, 0]
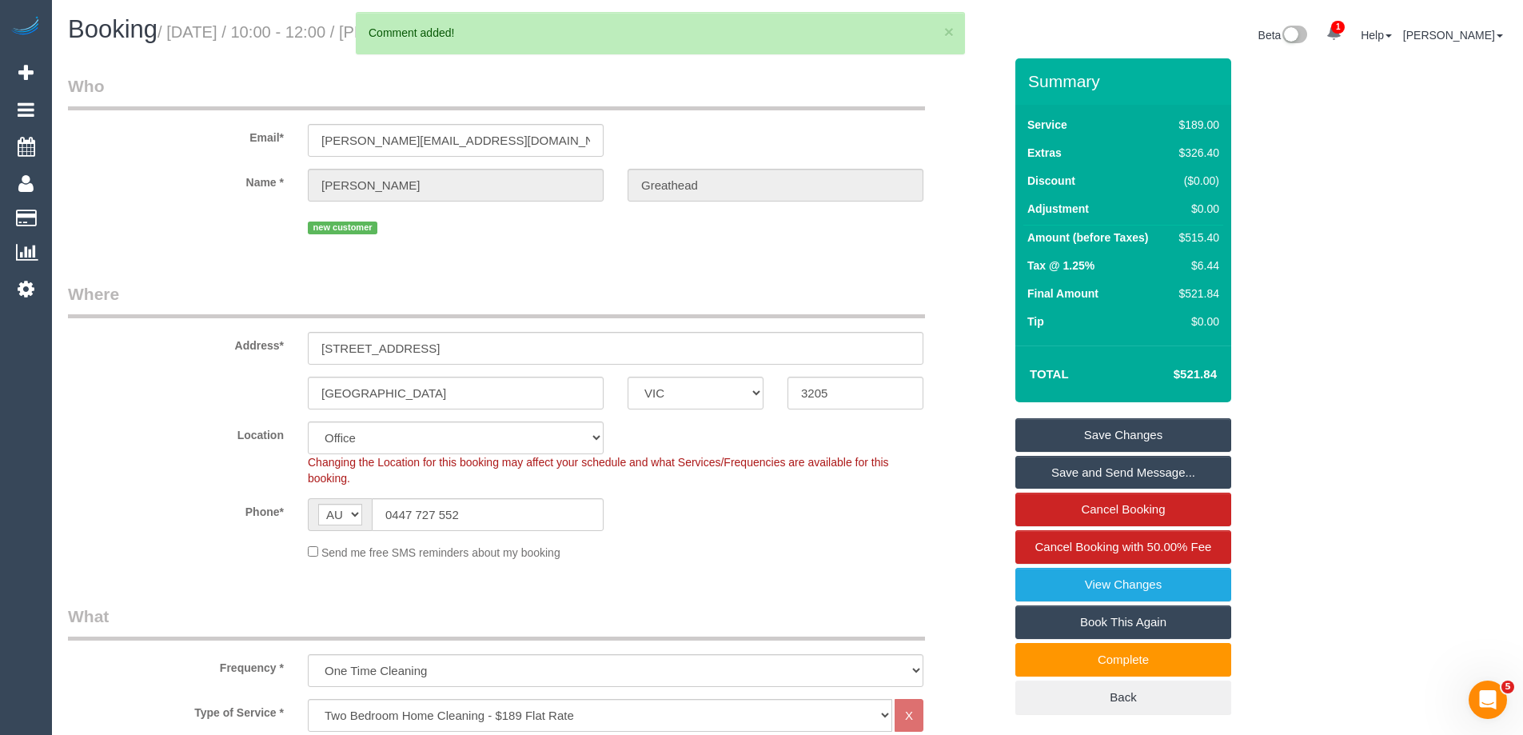
click at [1191, 433] on link "Save Changes" at bounding box center [1123, 435] width 216 height 34
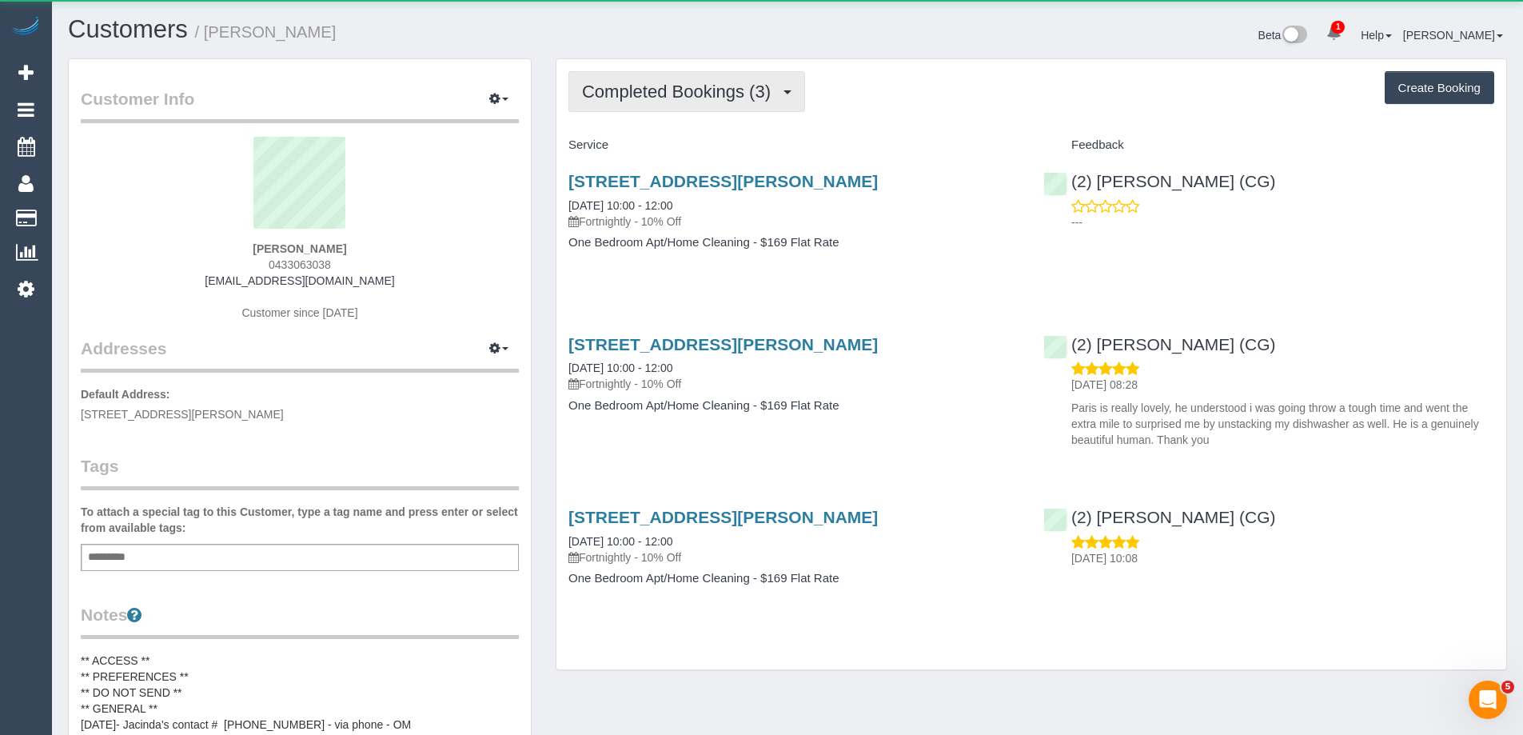
click at [635, 98] on span "Completed Bookings (3)" at bounding box center [680, 92] width 197 height 20
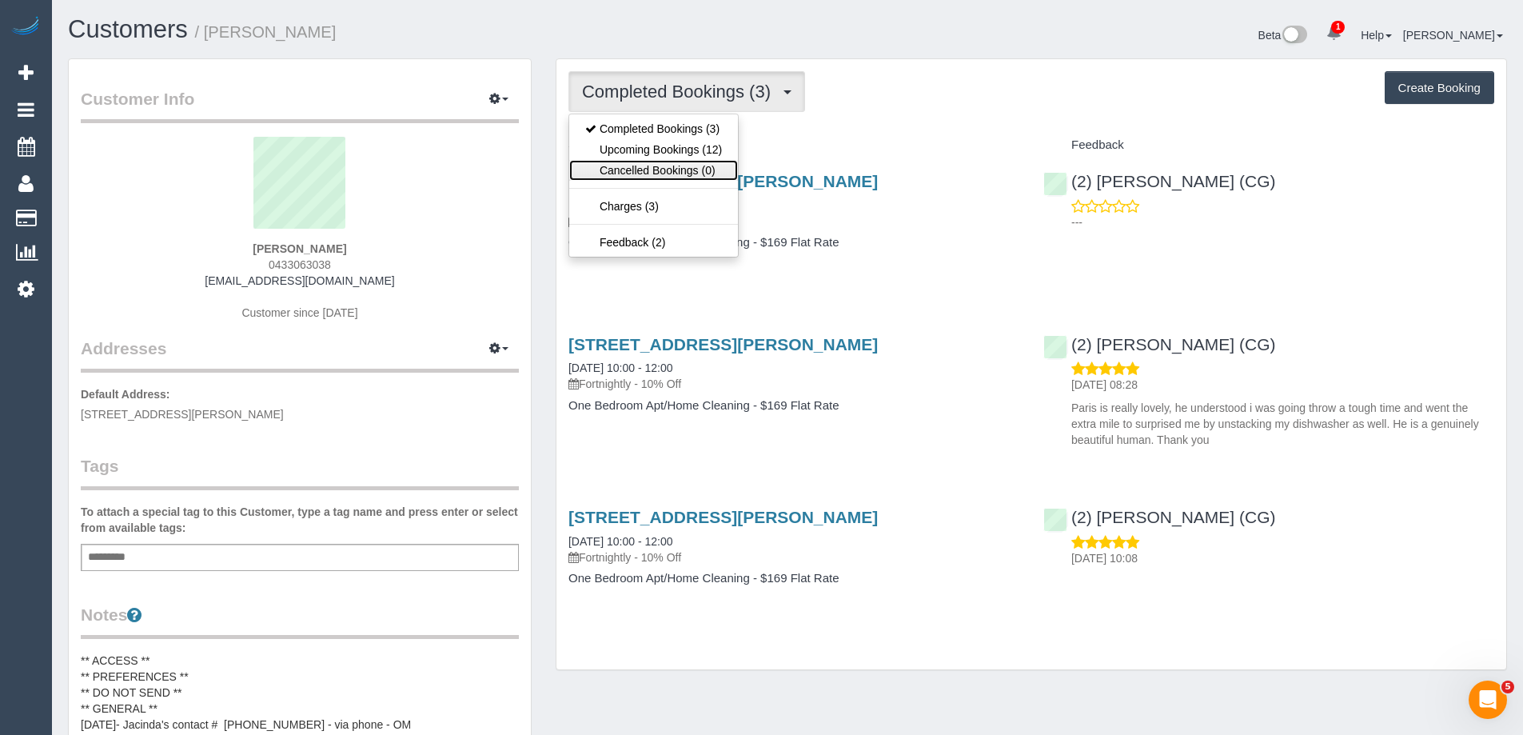
click at [637, 160] on link "Cancelled Bookings (0)" at bounding box center [653, 170] width 169 height 21
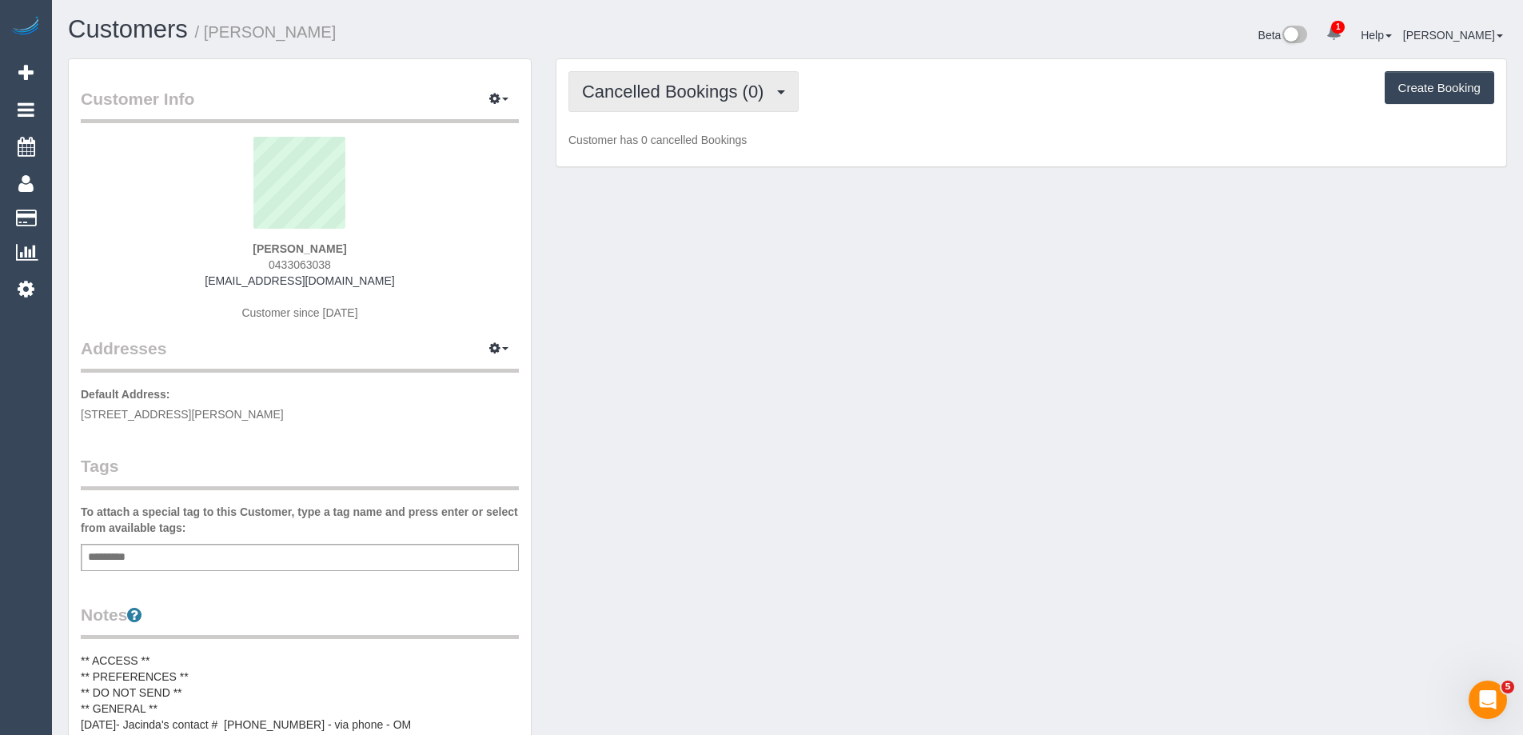
click at [667, 84] on span "Cancelled Bookings (0)" at bounding box center [677, 92] width 190 height 20
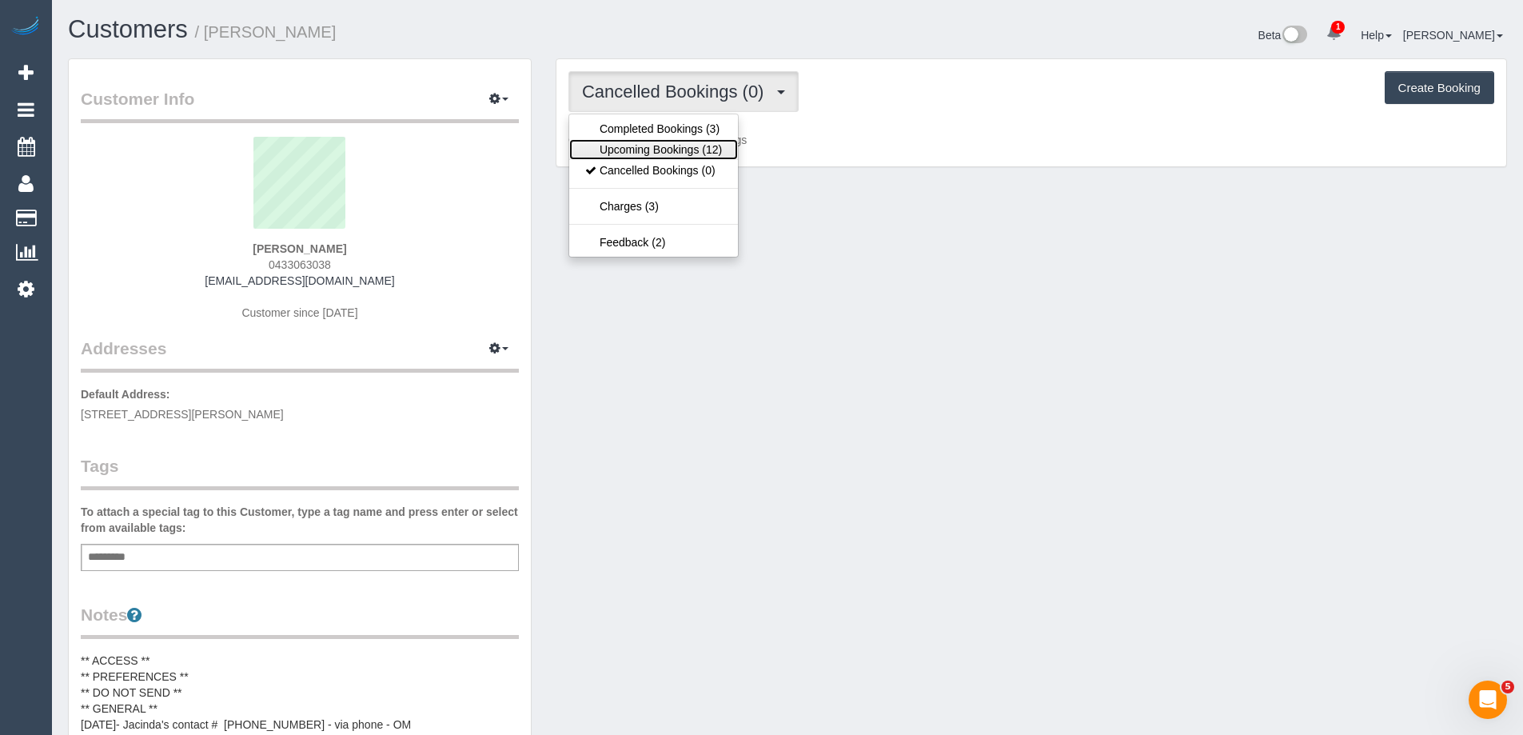
click at [663, 146] on link "Upcoming Bookings (12)" at bounding box center [653, 149] width 169 height 21
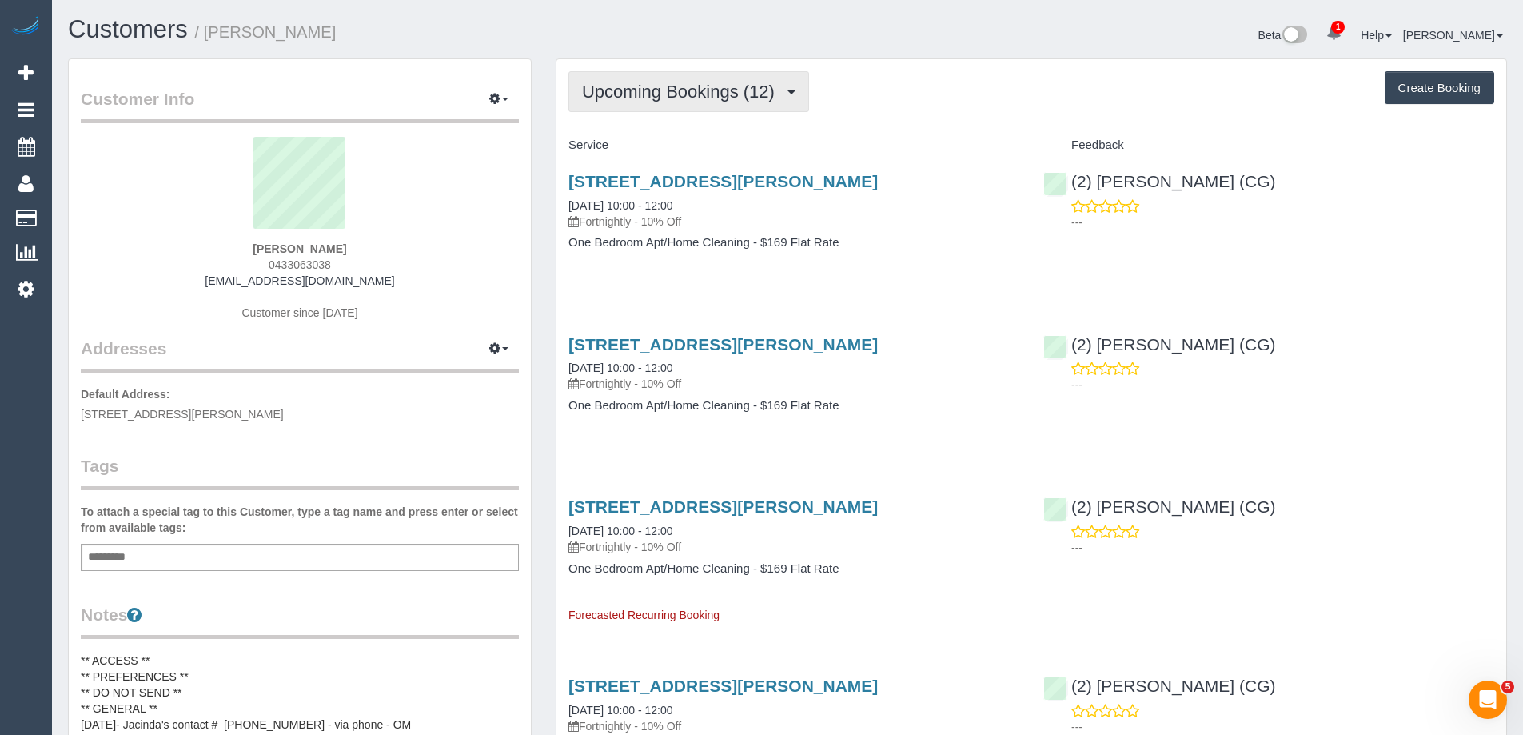
click at [684, 89] on span "Upcoming Bookings (12)" at bounding box center [682, 92] width 201 height 20
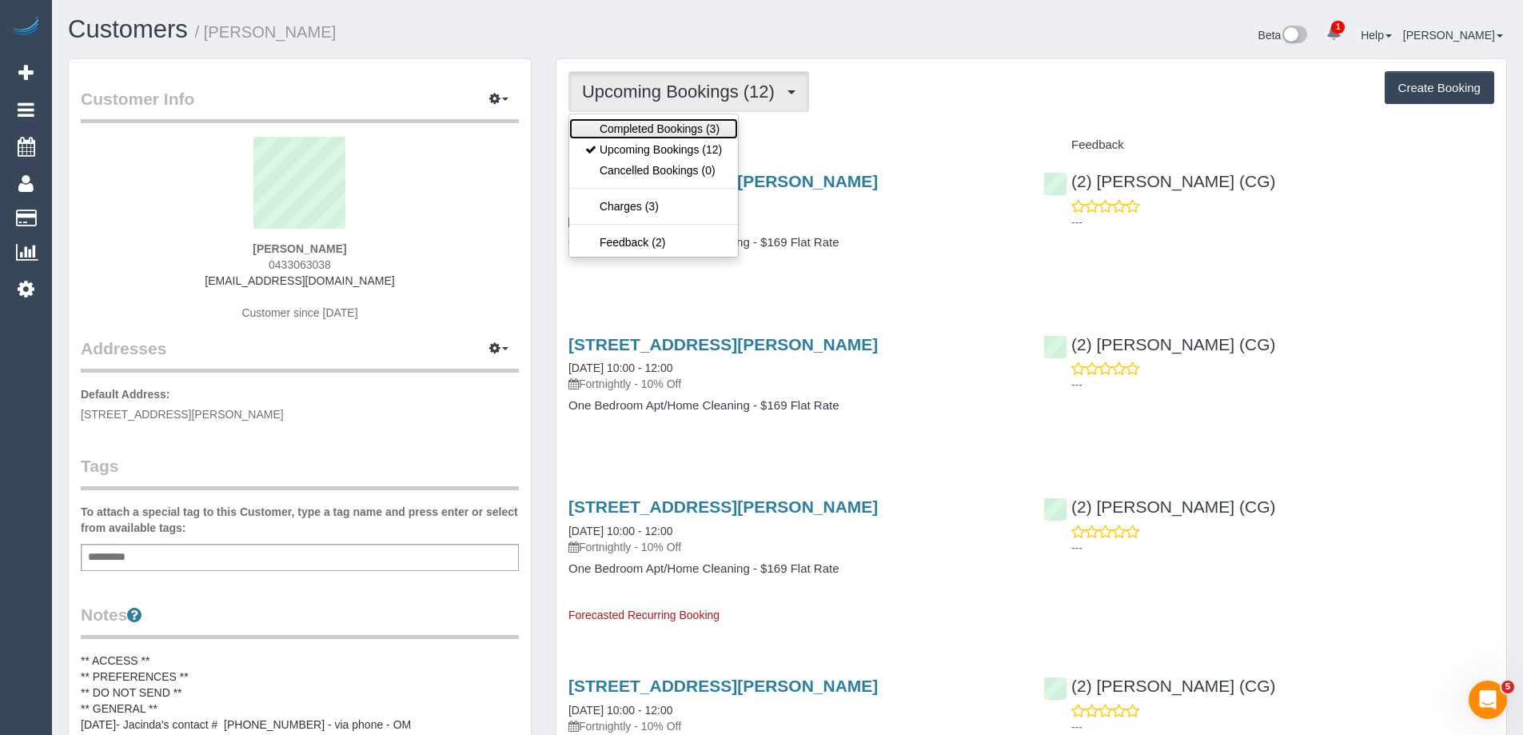
click at [682, 134] on link "Completed Bookings (3)" at bounding box center [653, 128] width 169 height 21
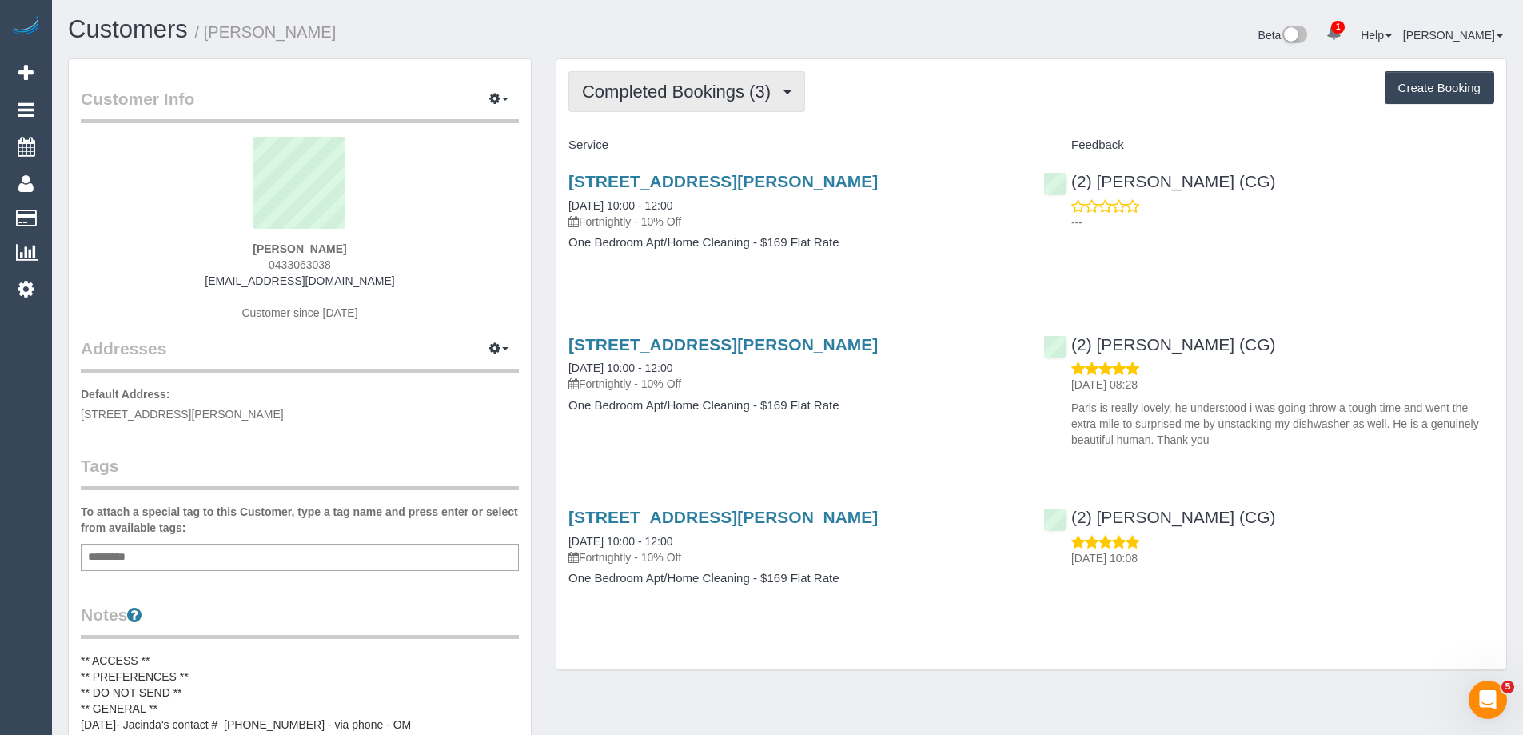
click at [704, 84] on span "Completed Bookings (3)" at bounding box center [680, 92] width 197 height 20
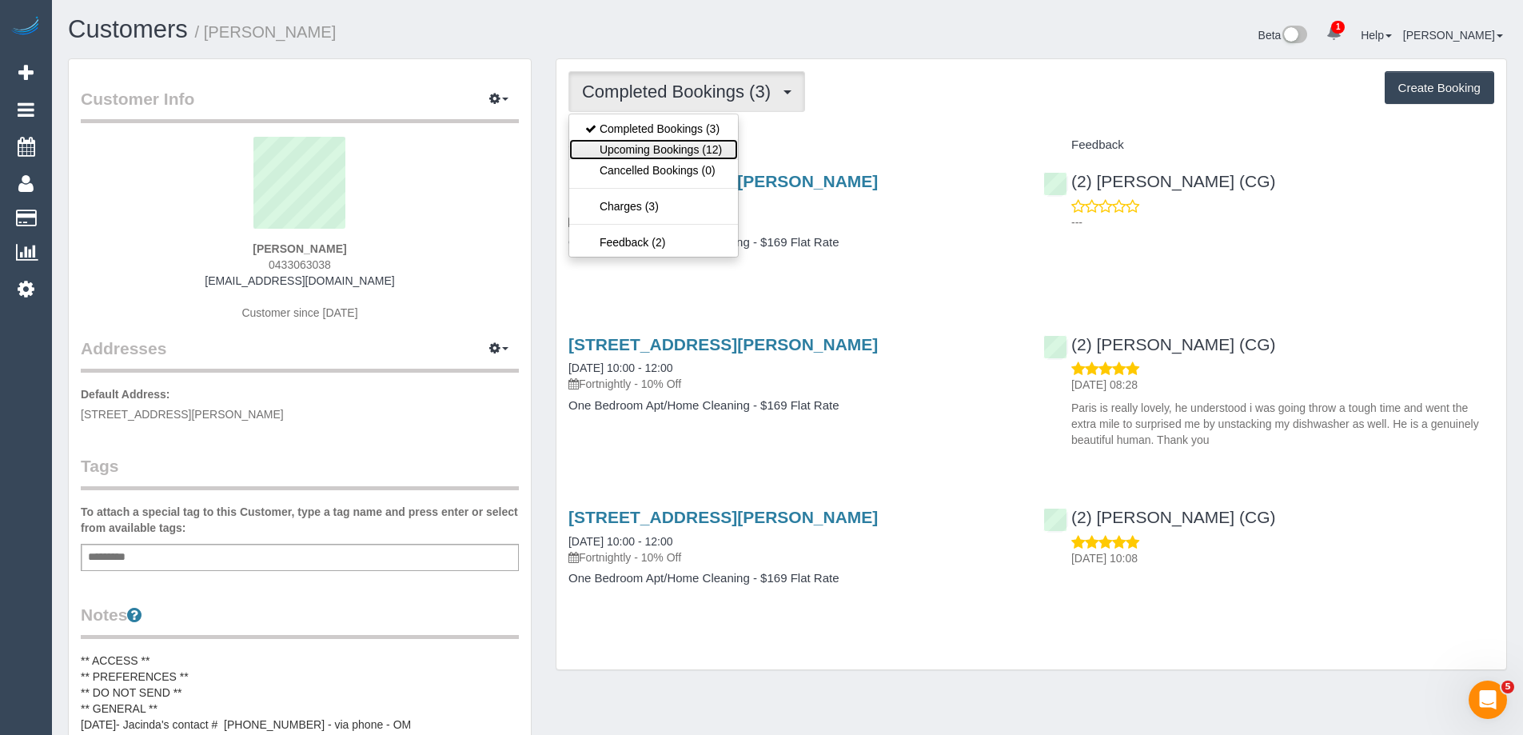
click at [696, 141] on link "Upcoming Bookings (12)" at bounding box center [653, 149] width 169 height 21
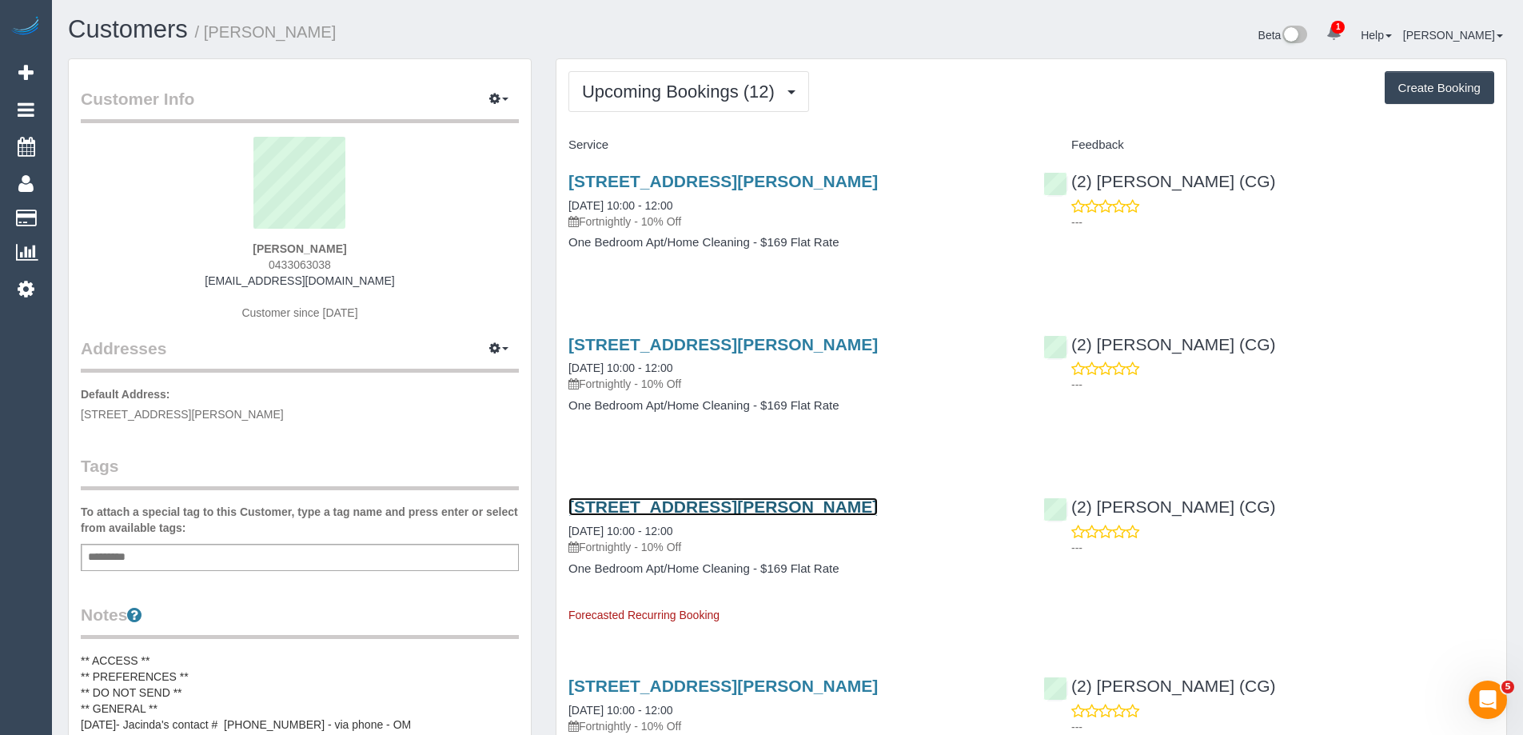
click at [800, 509] on link "Unit 1 61 Kyle Rd, 1, Altona North, VIC 3025" at bounding box center [723, 506] width 309 height 18
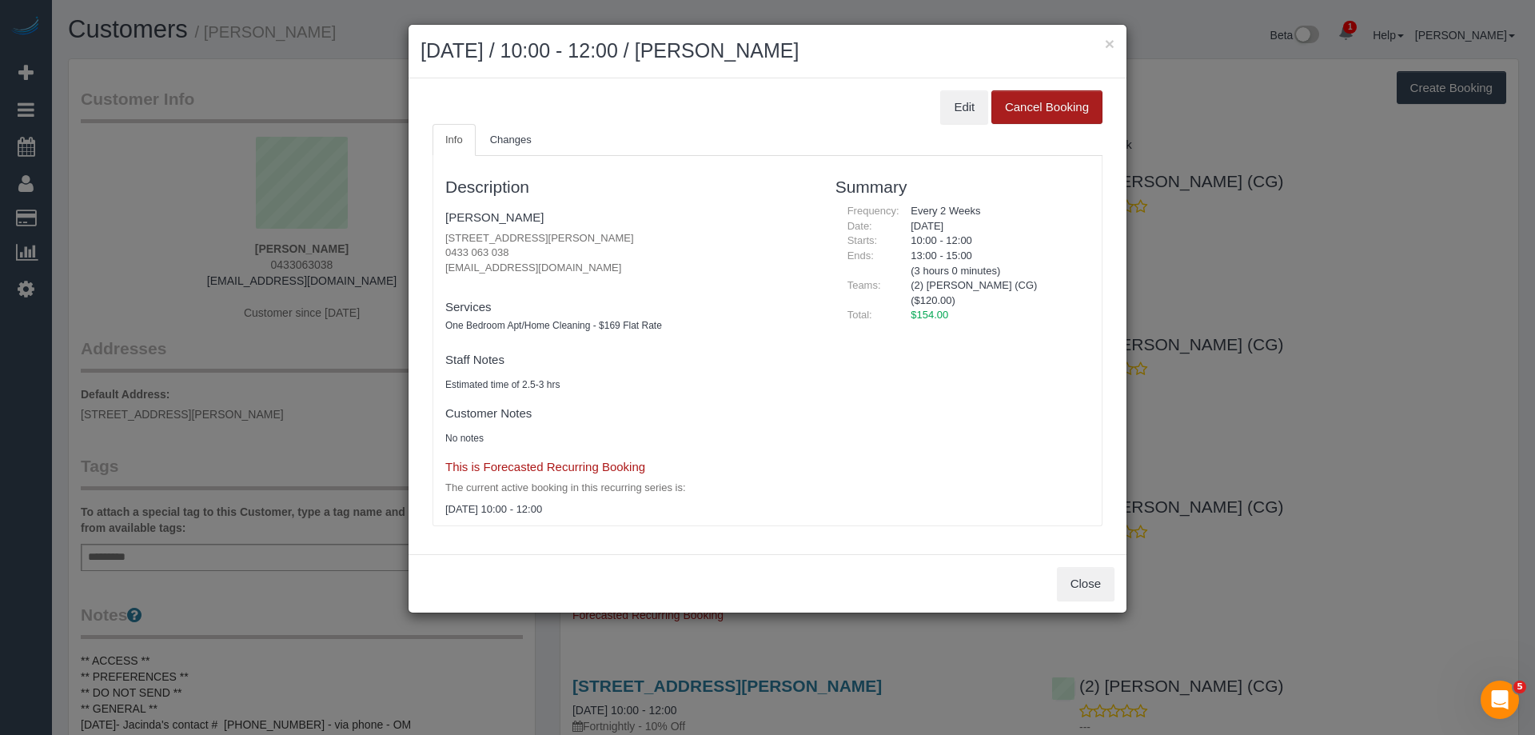
click at [1039, 107] on button "Cancel Booking" at bounding box center [1047, 107] width 111 height 34
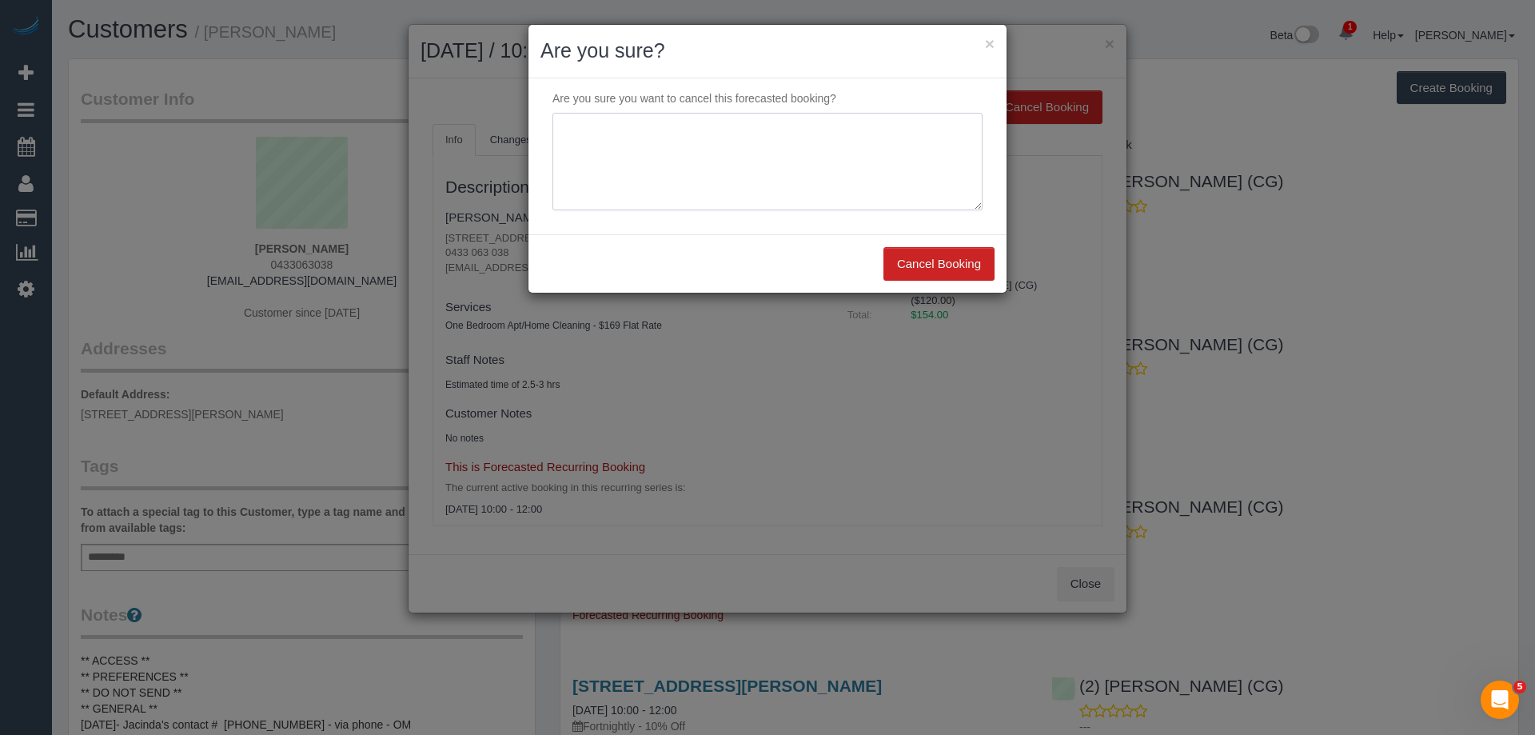
click at [682, 162] on textarea at bounding box center [768, 162] width 430 height 98
drag, startPoint x: 747, startPoint y: 138, endPoint x: 400, endPoint y: 134, distance: 347.1
click at [400, 134] on div "× Are you sure? Are you sure you want to cancel this forecasted booking? Cancel…" at bounding box center [767, 367] width 1535 height 735
type textarea "Customer away via email VC"
click at [950, 262] on button "Cancel Booking" at bounding box center [939, 264] width 111 height 34
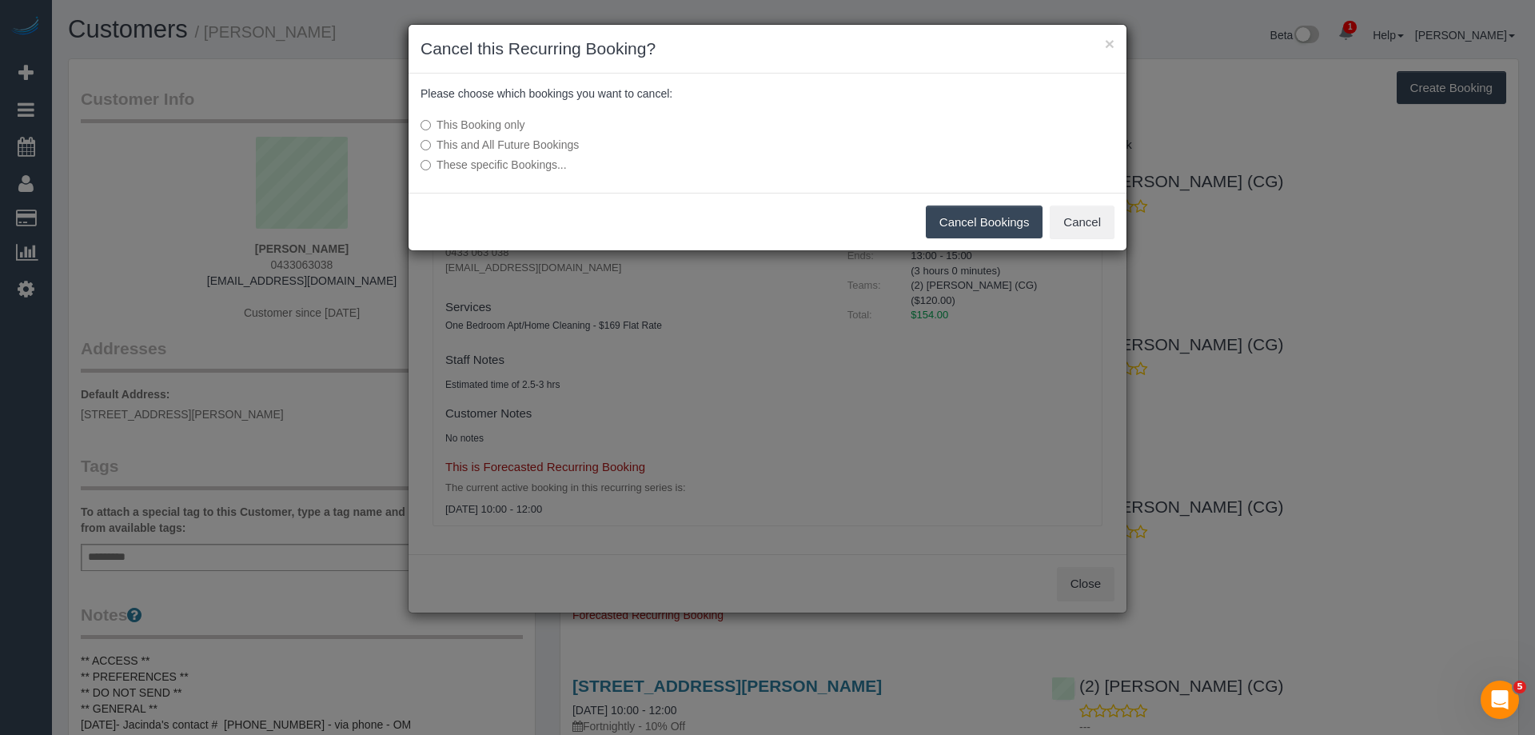
click at [996, 211] on button "Cancel Bookings" at bounding box center [985, 222] width 118 height 34
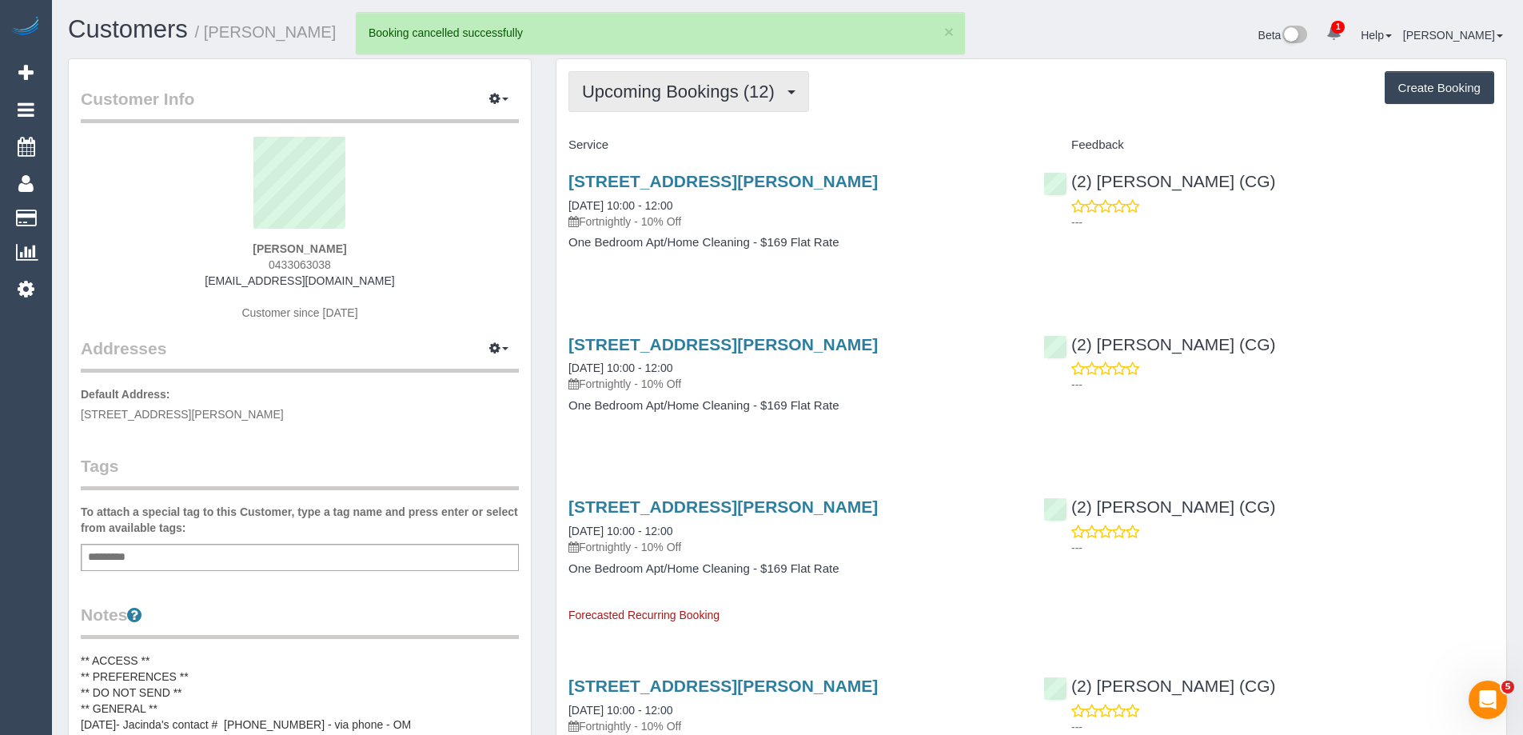
click at [674, 80] on button "Upcoming Bookings (12)" at bounding box center [689, 91] width 241 height 41
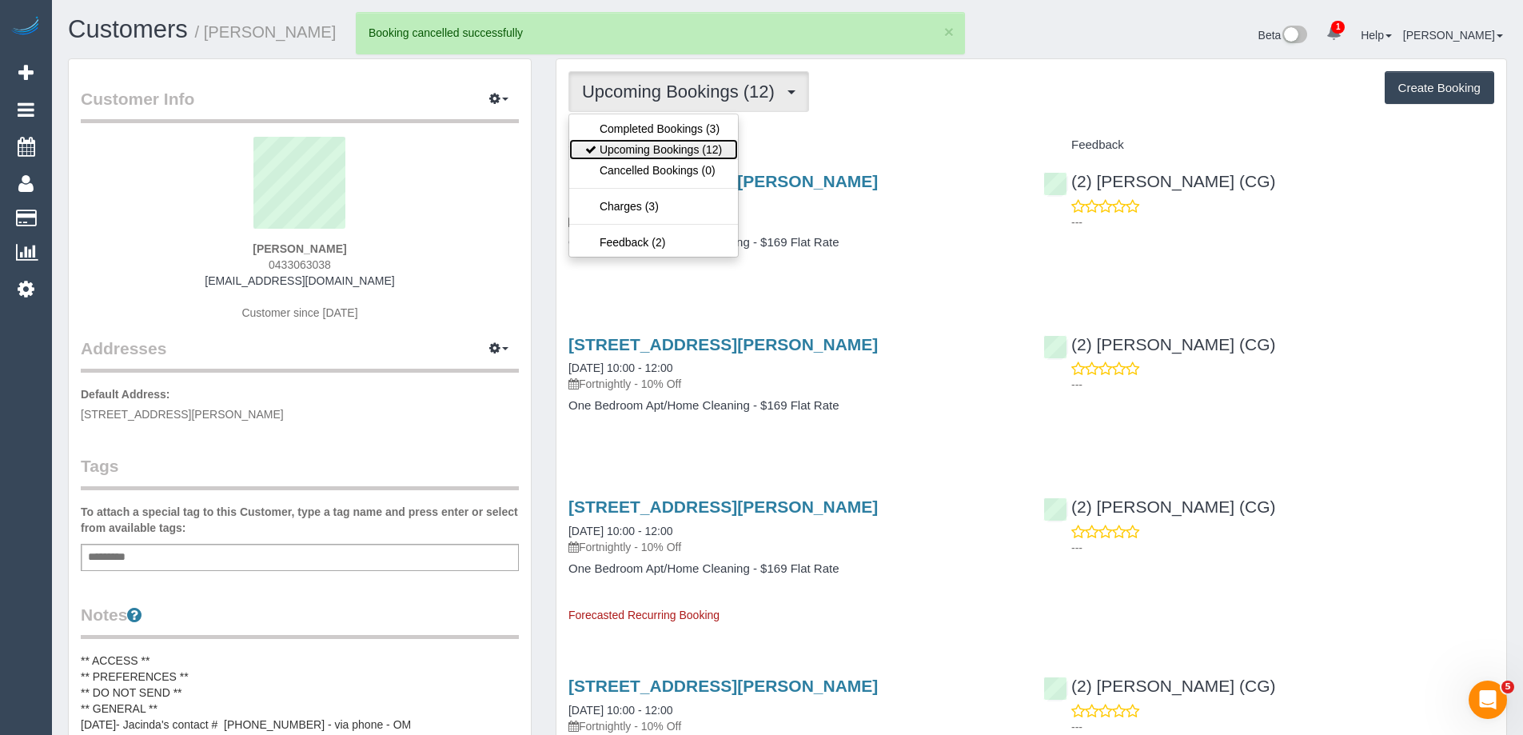
click at [700, 150] on link "Upcoming Bookings (12)" at bounding box center [653, 149] width 169 height 21
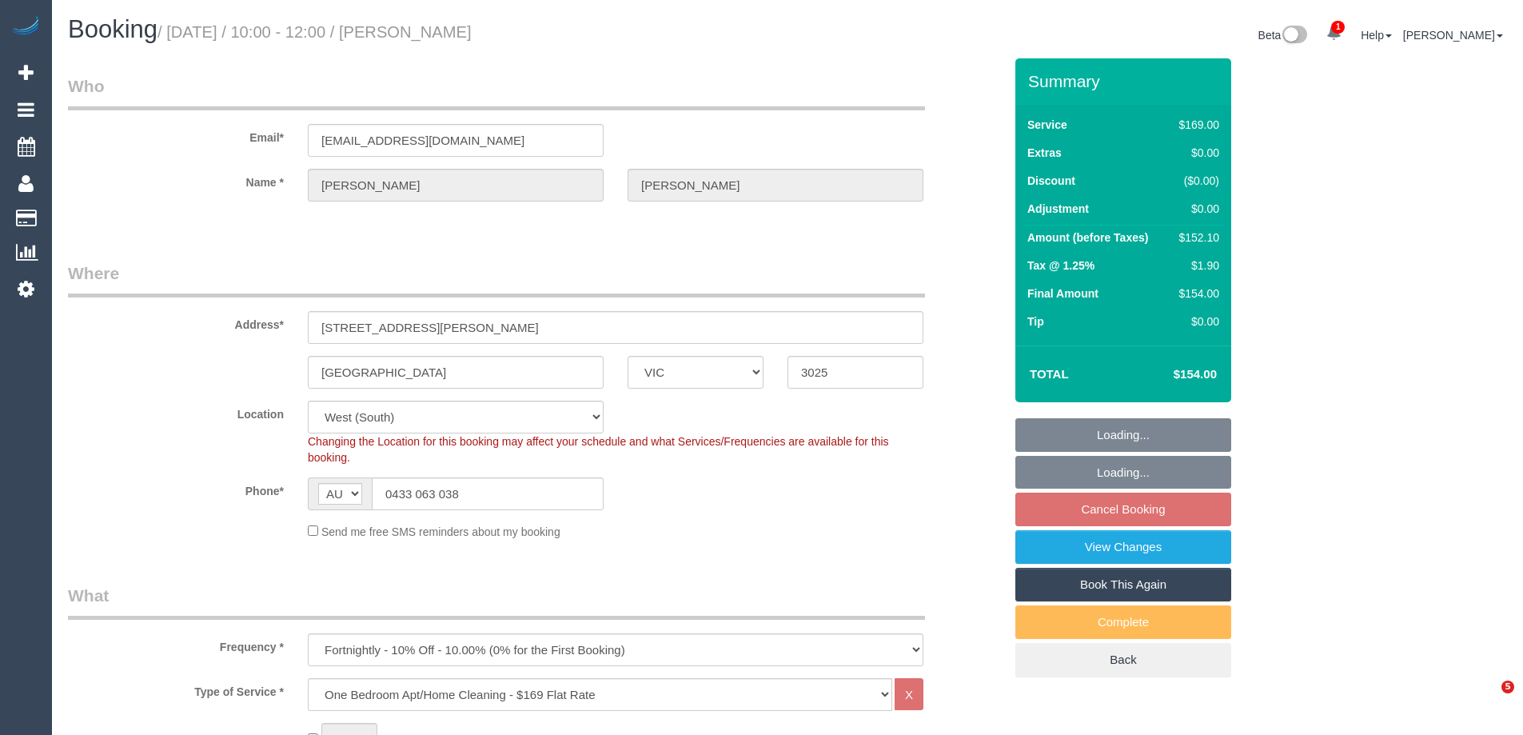
select select "VIC"
select select "number:27"
select select "number:14"
select select "number:19"
select select "number:24"
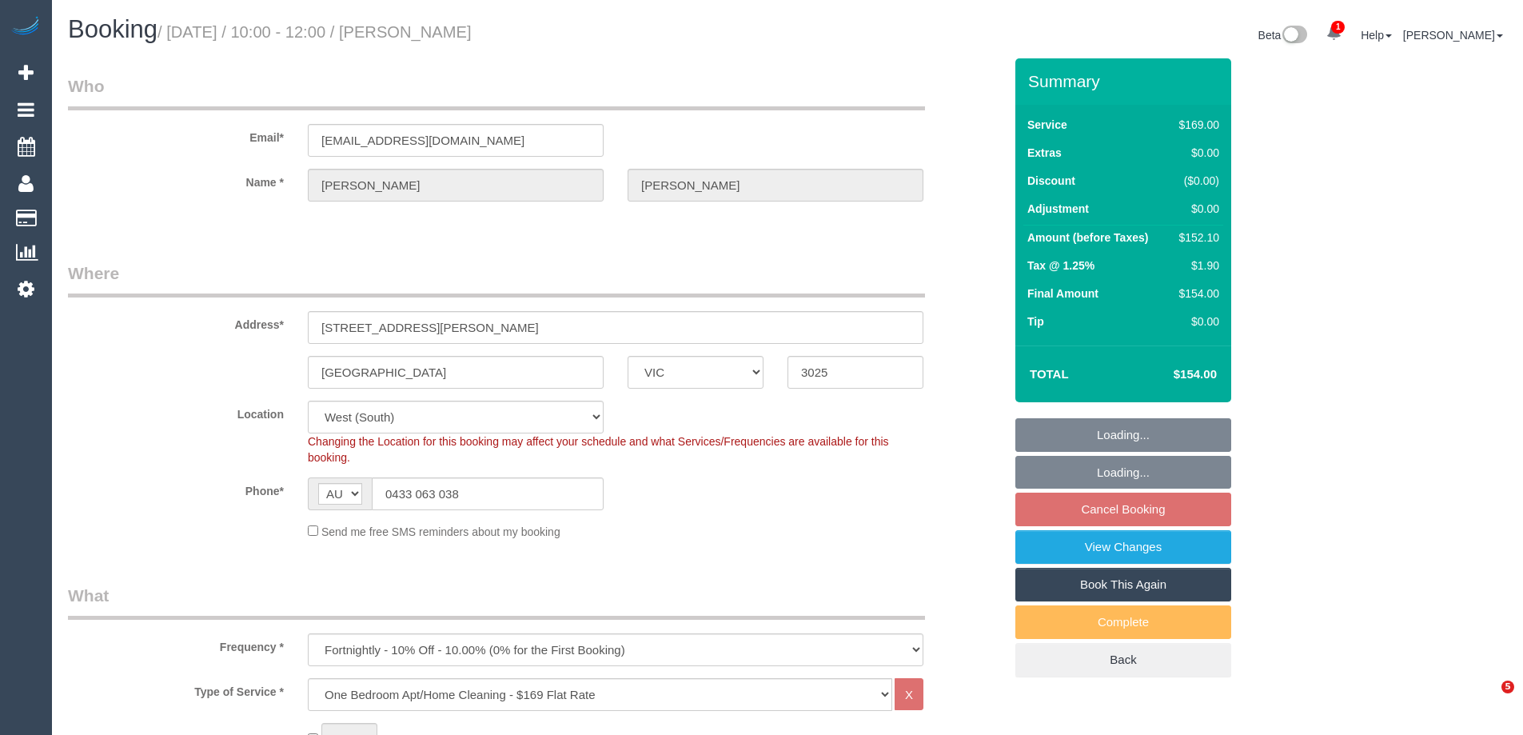
select select "number:34"
select select "number:11"
select select "spot3"
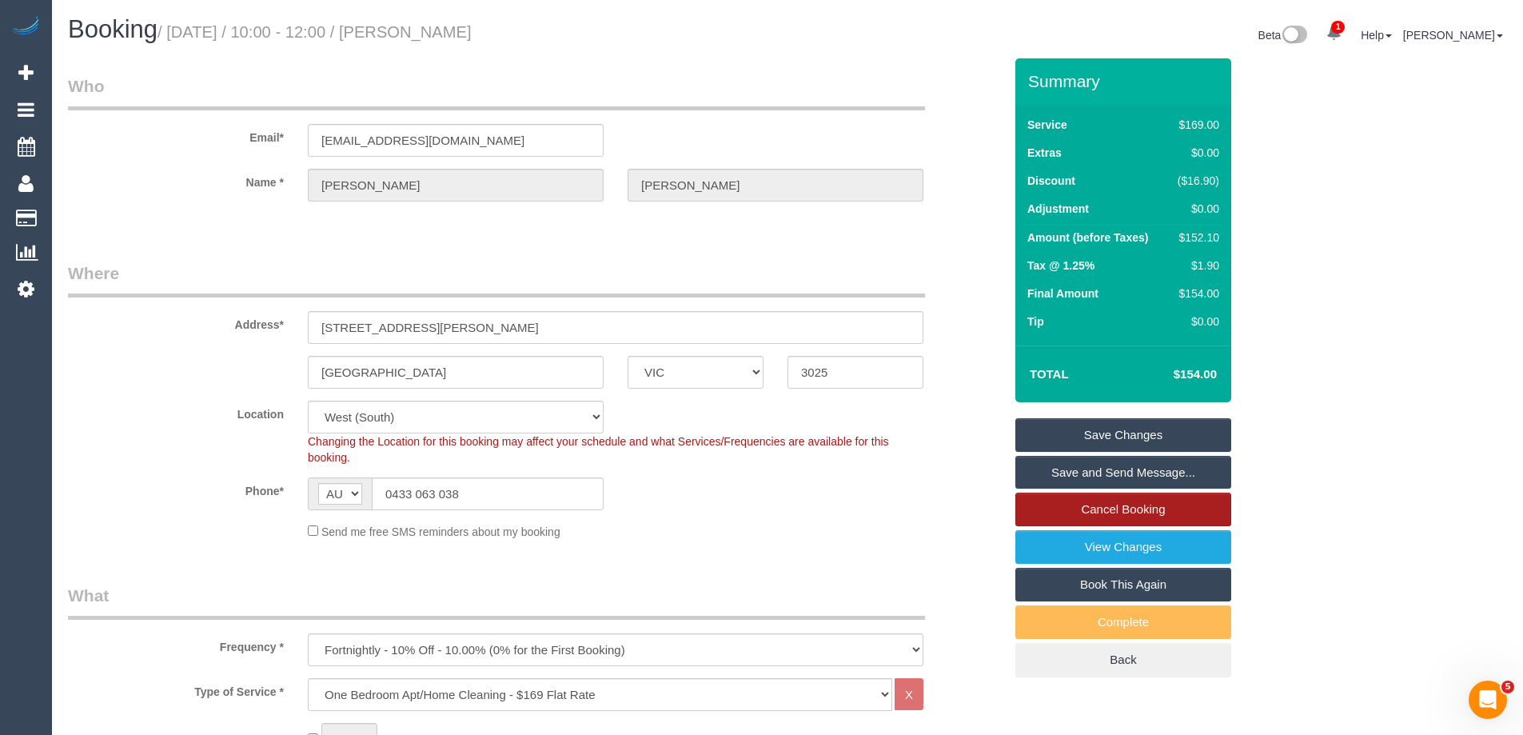
click at [1127, 503] on link "Cancel Booking" at bounding box center [1123, 510] width 216 height 34
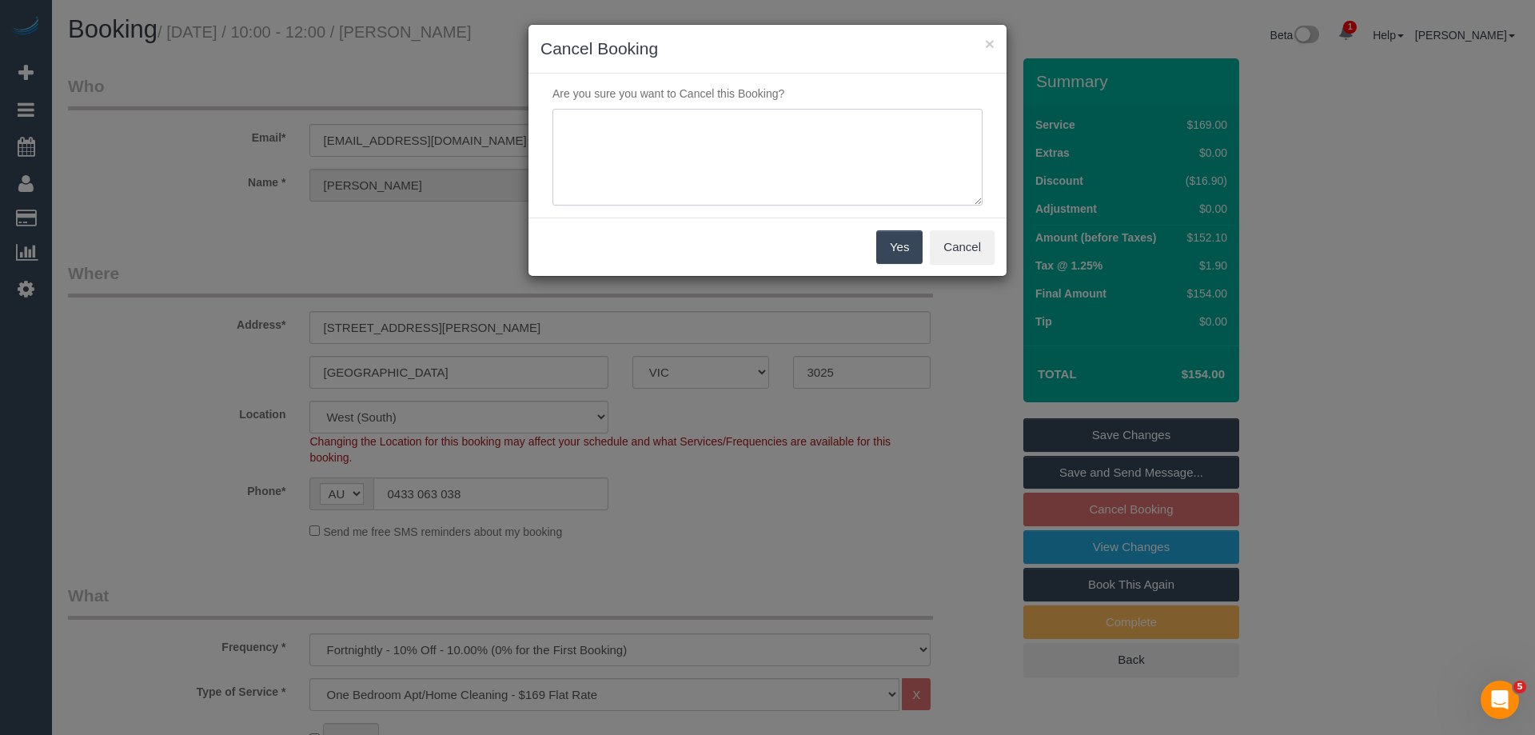
click at [771, 176] on textarea at bounding box center [768, 158] width 430 height 98
paste textarea "Customer away via email VC"
type textarea "Customer away via email VC"
click at [910, 237] on button "Yes" at bounding box center [899, 247] width 46 height 34
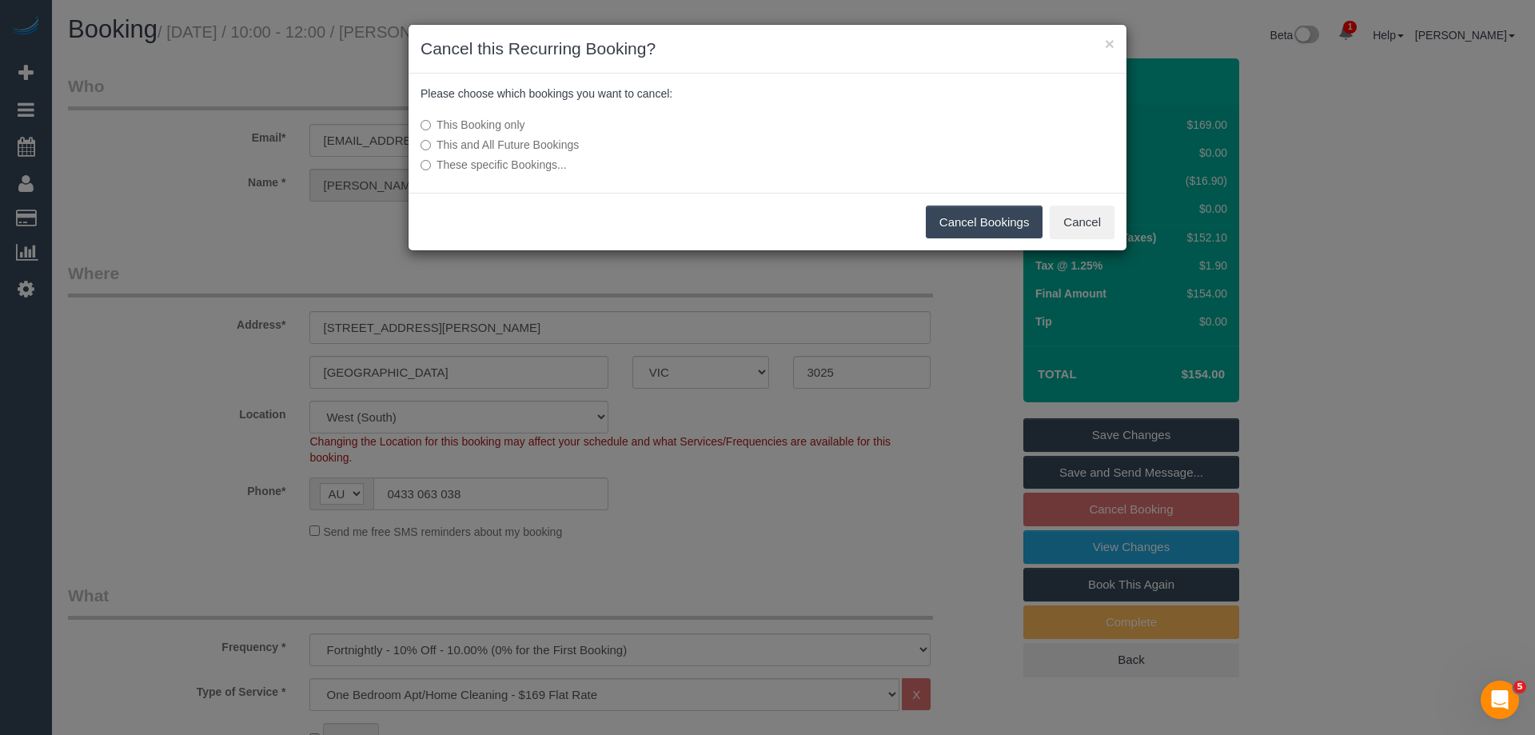
click at [999, 214] on button "Cancel Bookings" at bounding box center [985, 222] width 118 height 34
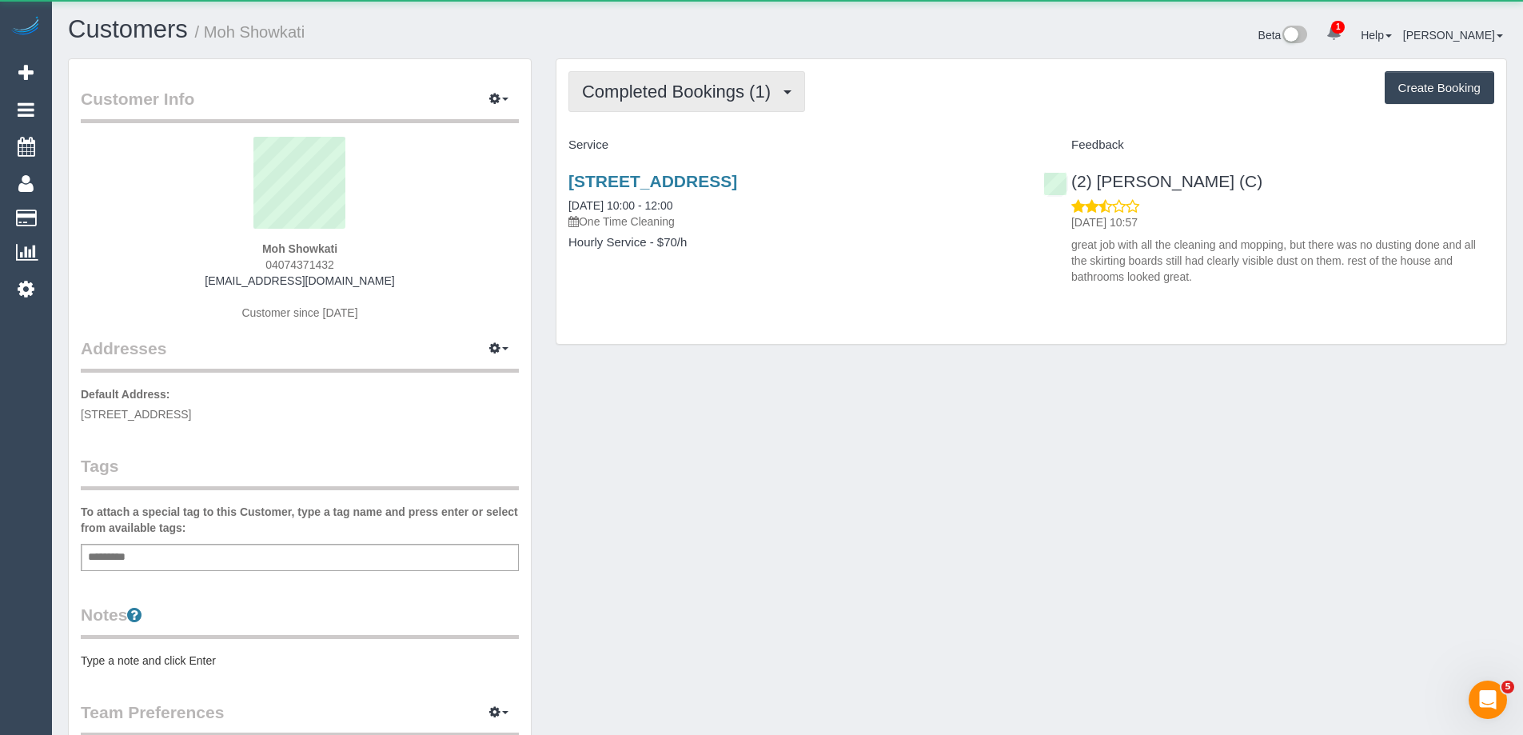
click at [673, 101] on span "Completed Bookings (1)" at bounding box center [680, 92] width 197 height 20
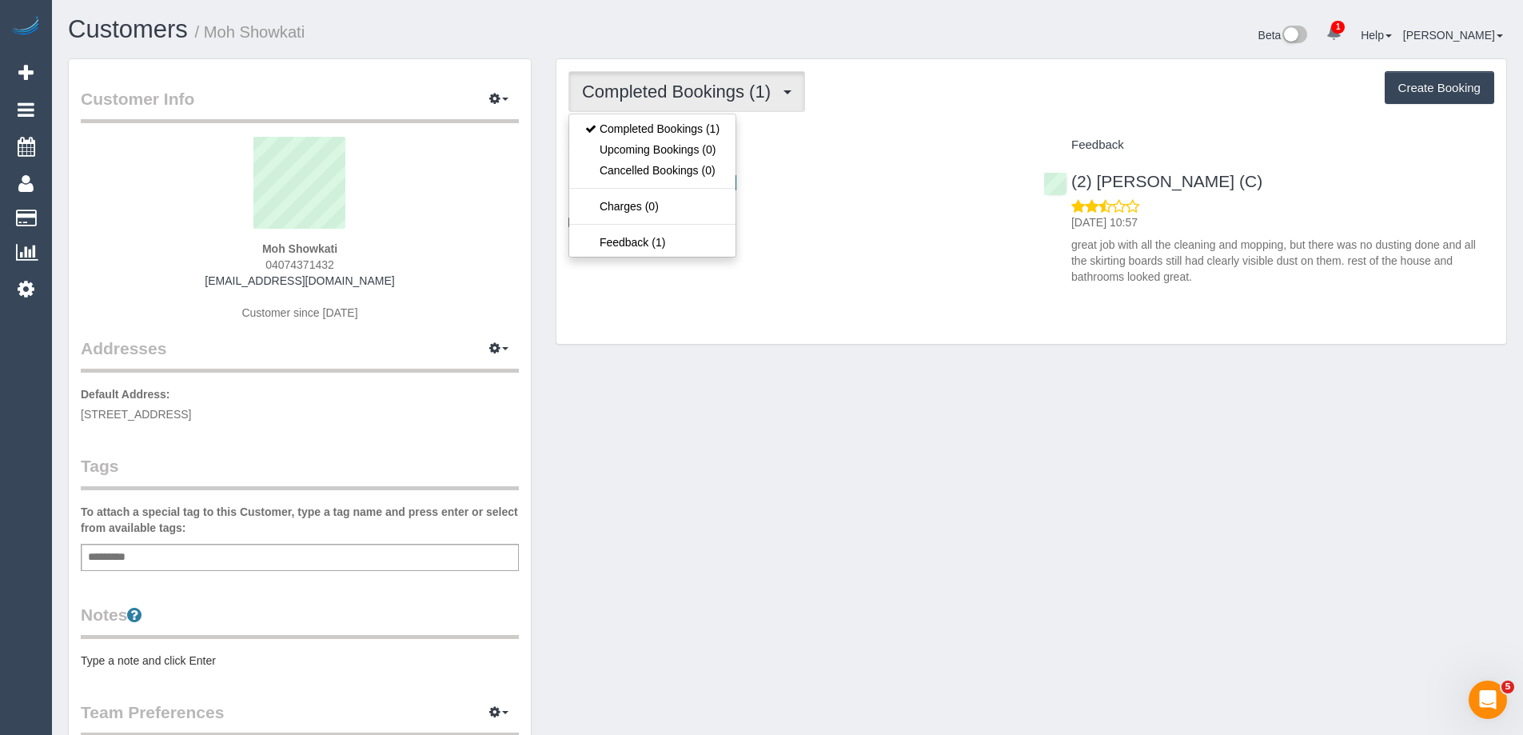
click at [916, 130] on div "Completed Bookings (1) Completed Bookings (1) Upcoming Bookings (0) Cancelled B…" at bounding box center [1032, 201] width 950 height 285
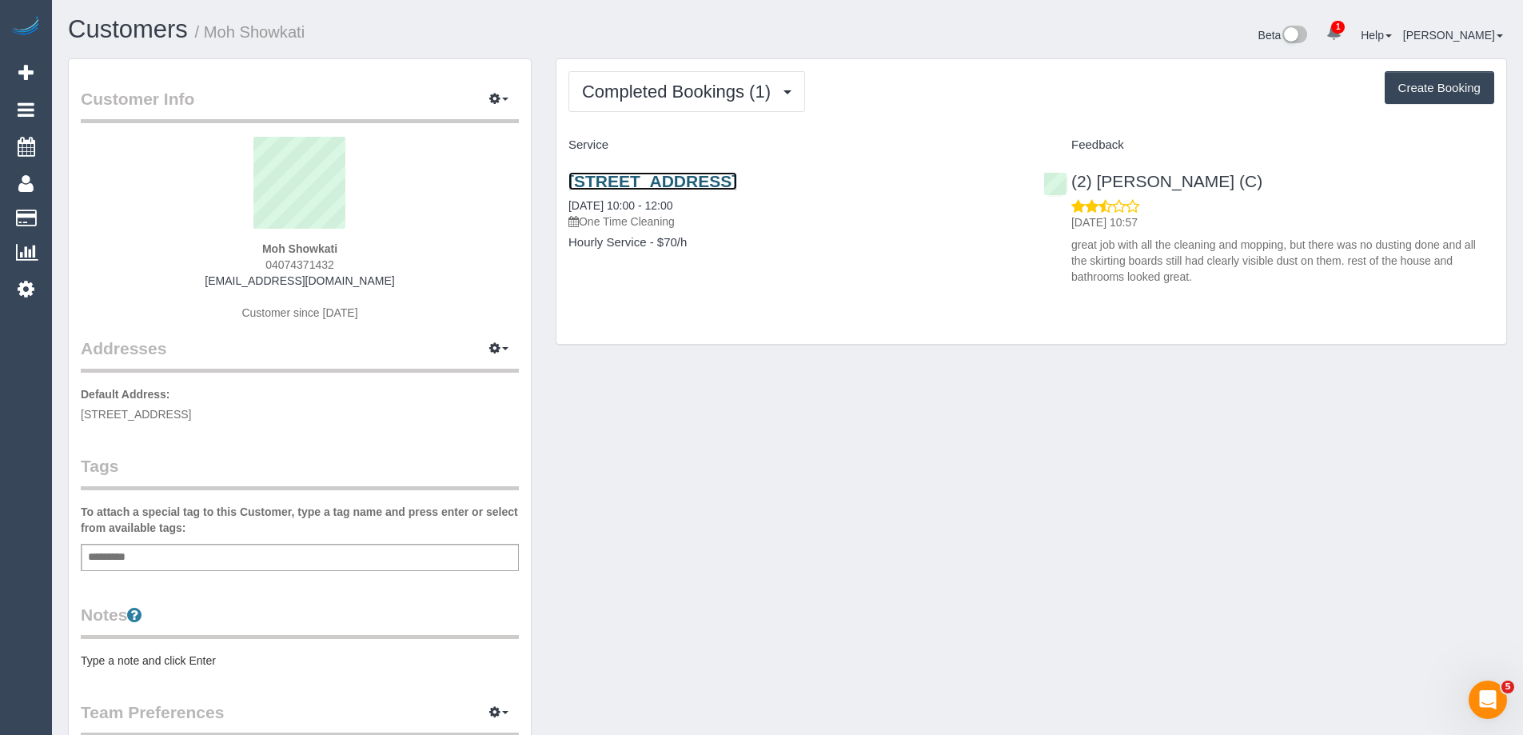
click at [737, 178] on link "[STREET_ADDRESS]" at bounding box center [653, 181] width 169 height 18
drag, startPoint x: 373, startPoint y: 261, endPoint x: 190, endPoint y: 261, distance: 183.1
click at [199, 263] on div "Moh Showkati 04074371432 [EMAIL_ADDRESS][DOMAIN_NAME] Customer since [DATE]" at bounding box center [300, 237] width 438 height 200
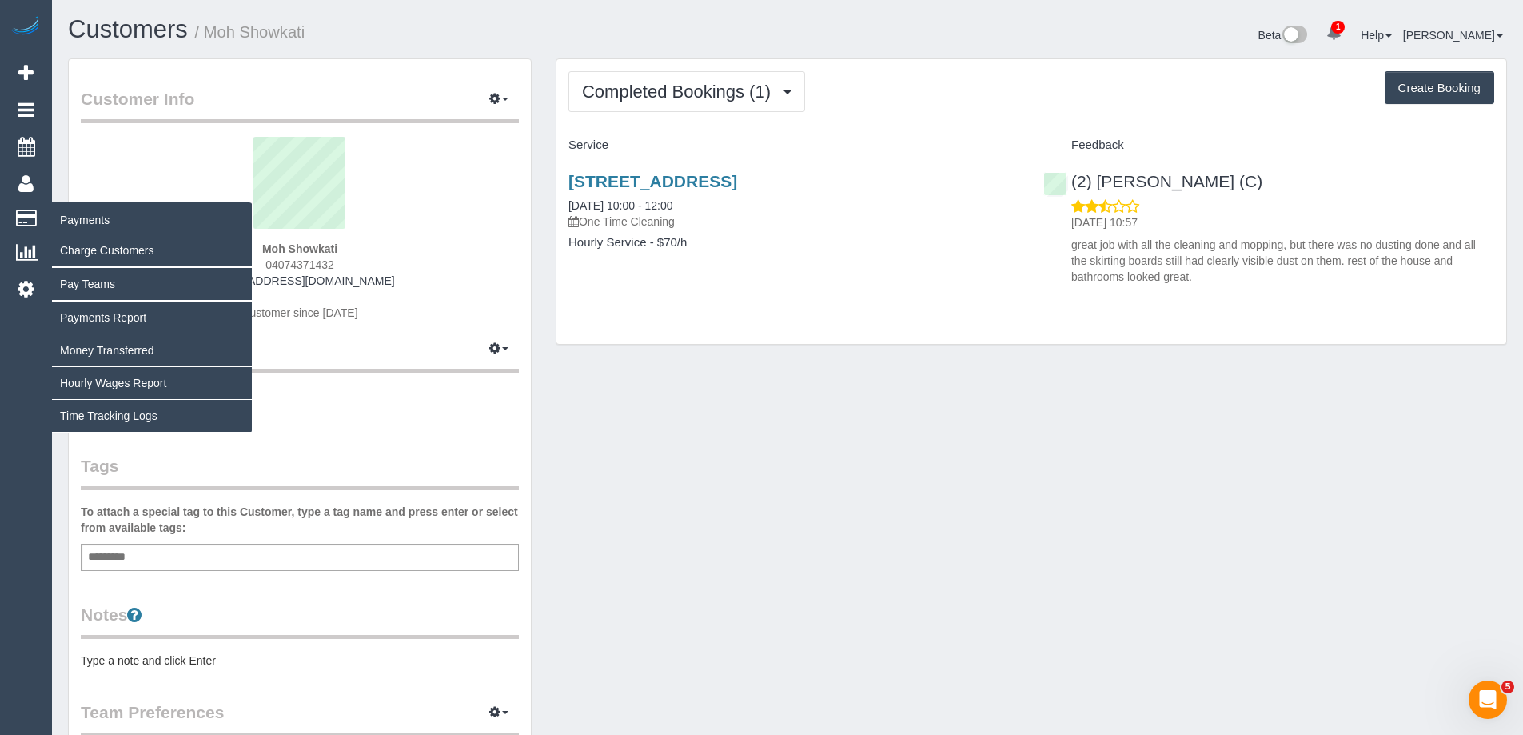
copy span "04074371432"
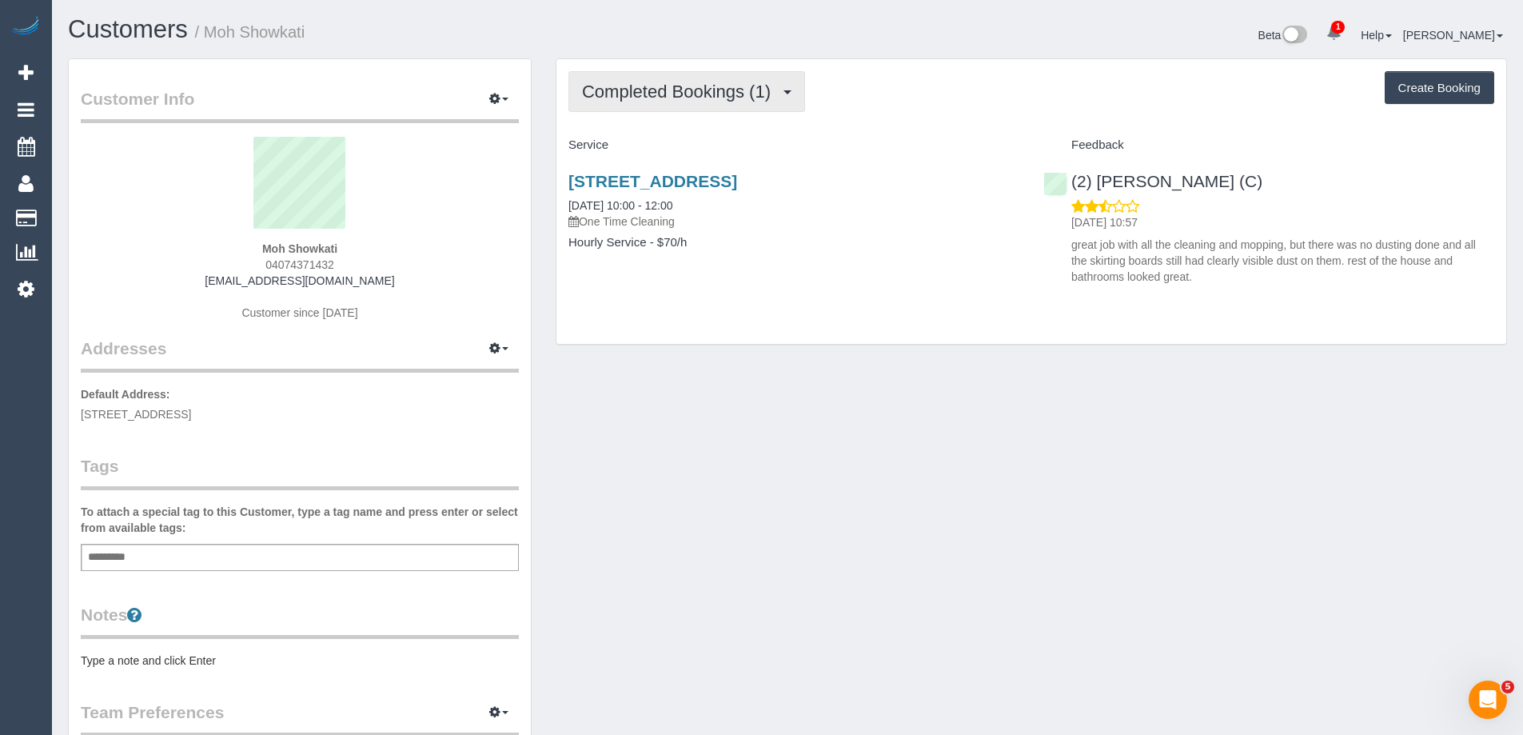
click at [652, 92] on span "Completed Bookings (1)" at bounding box center [680, 92] width 197 height 20
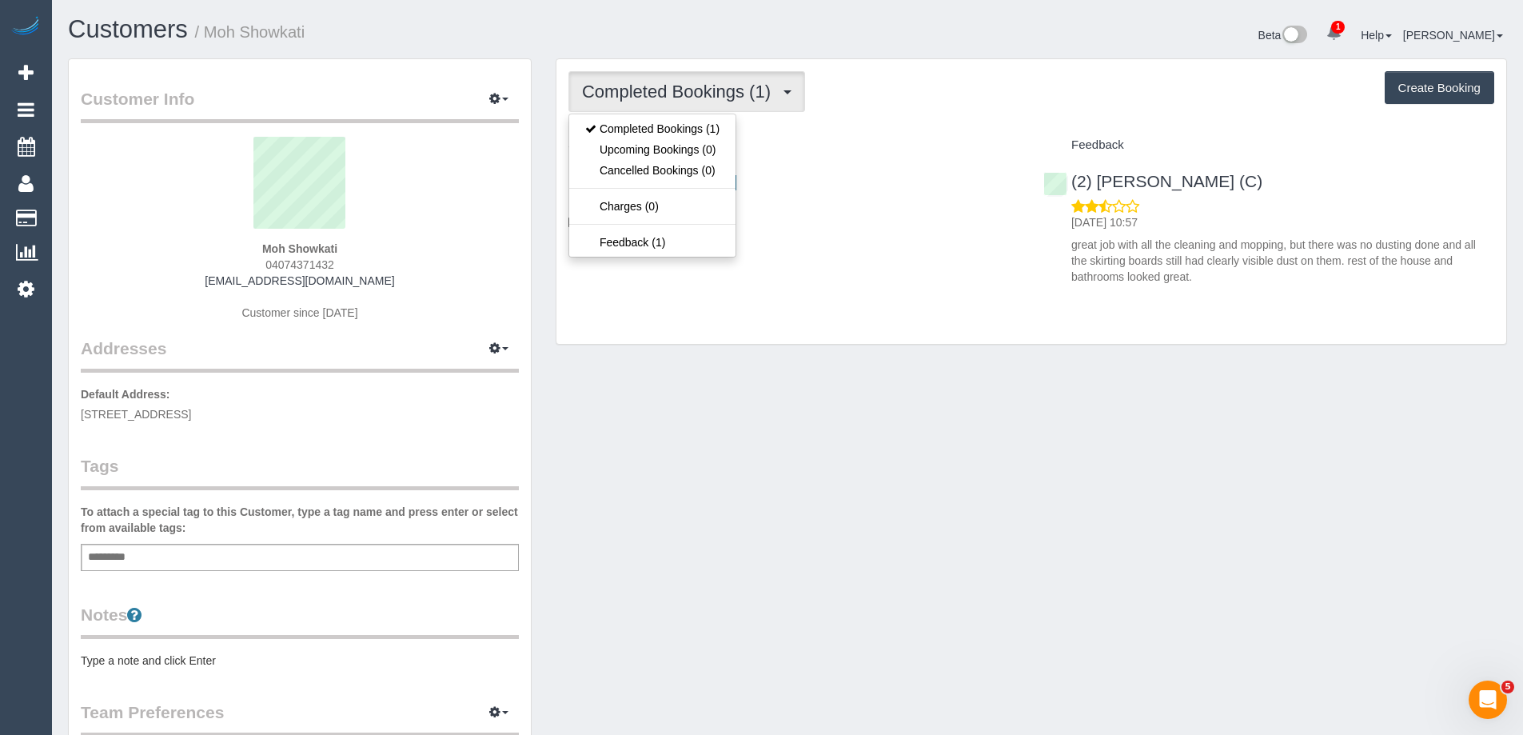
click at [937, 136] on div "Service" at bounding box center [794, 145] width 475 height 27
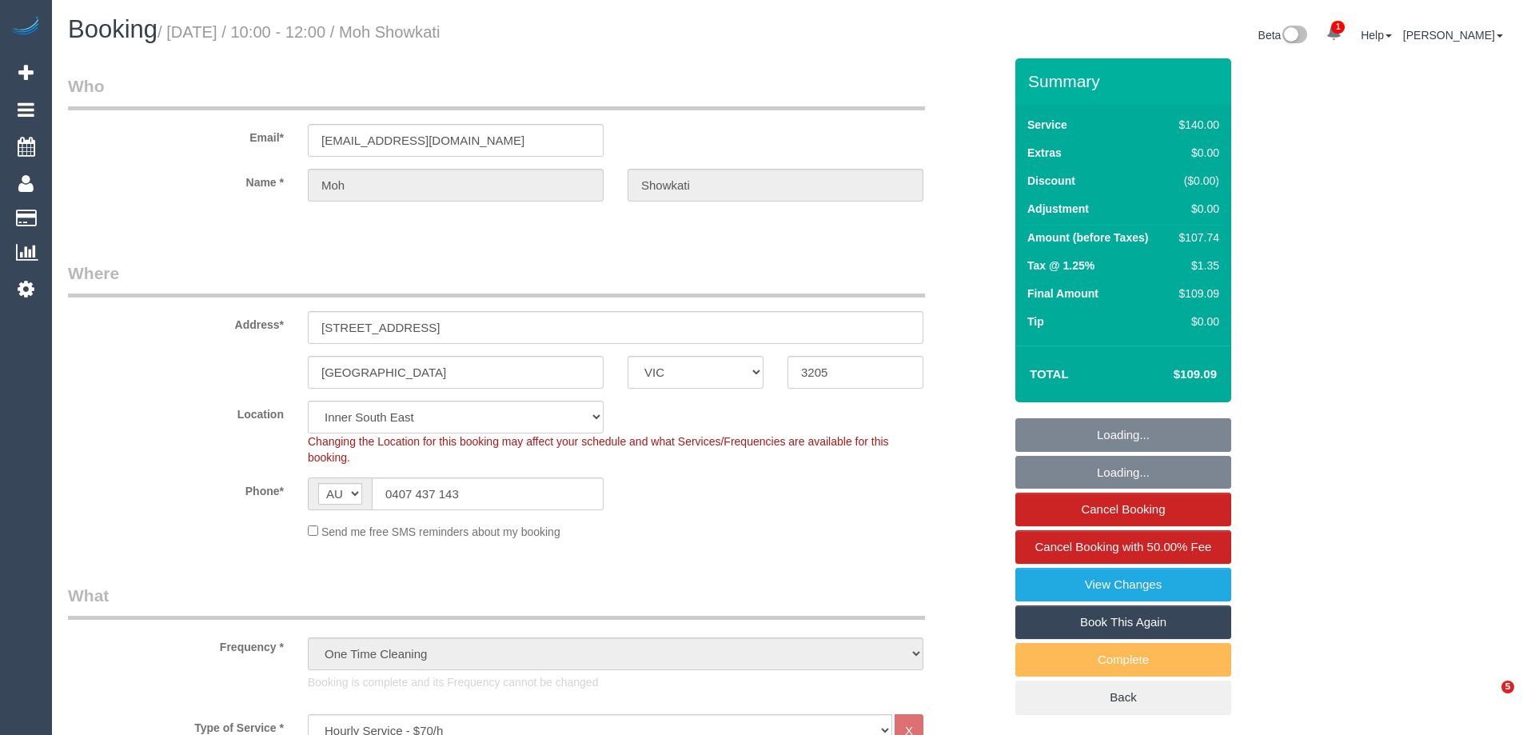
select select "VIC"
select select "number:28"
select select "number:14"
select select "number:20"
select select "number:22"
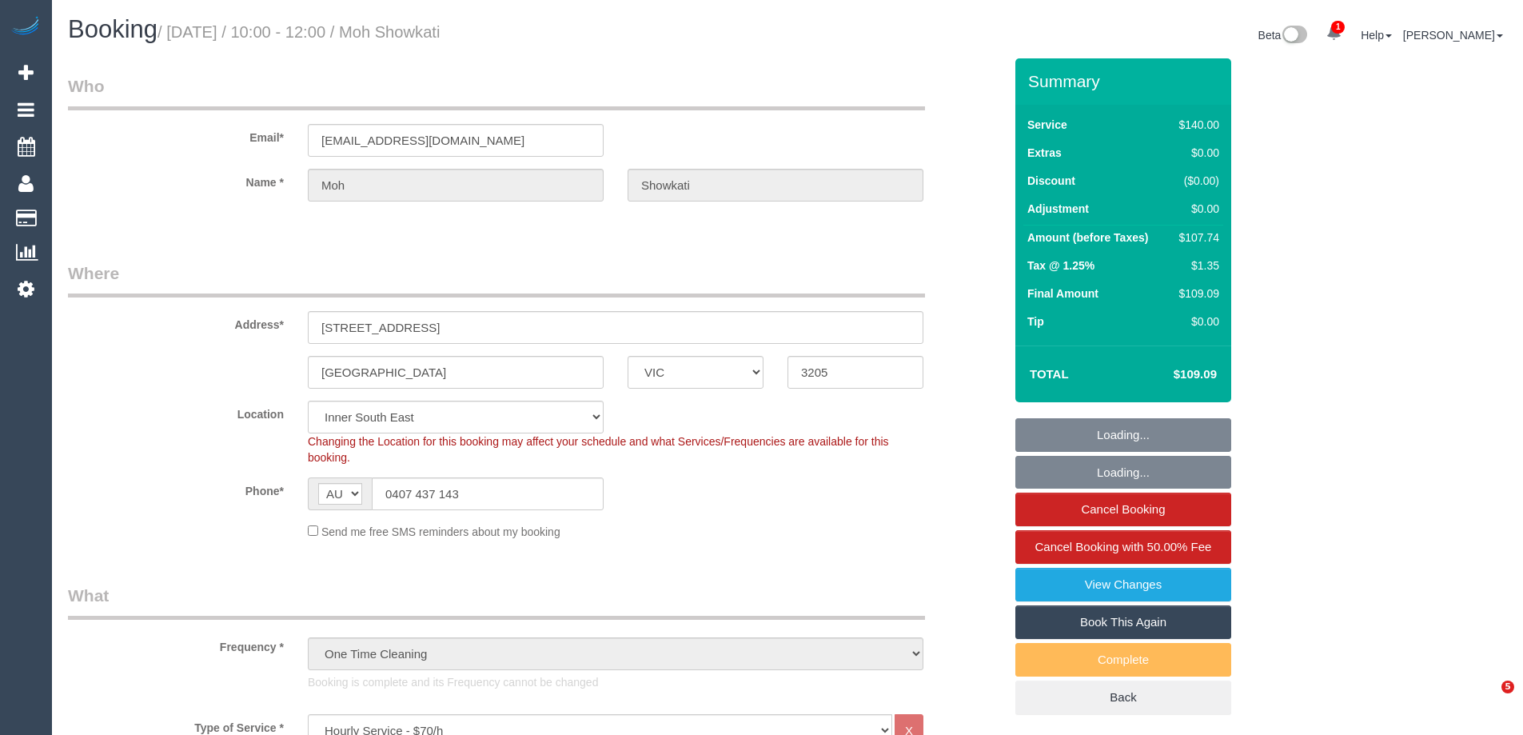
select select "number:26"
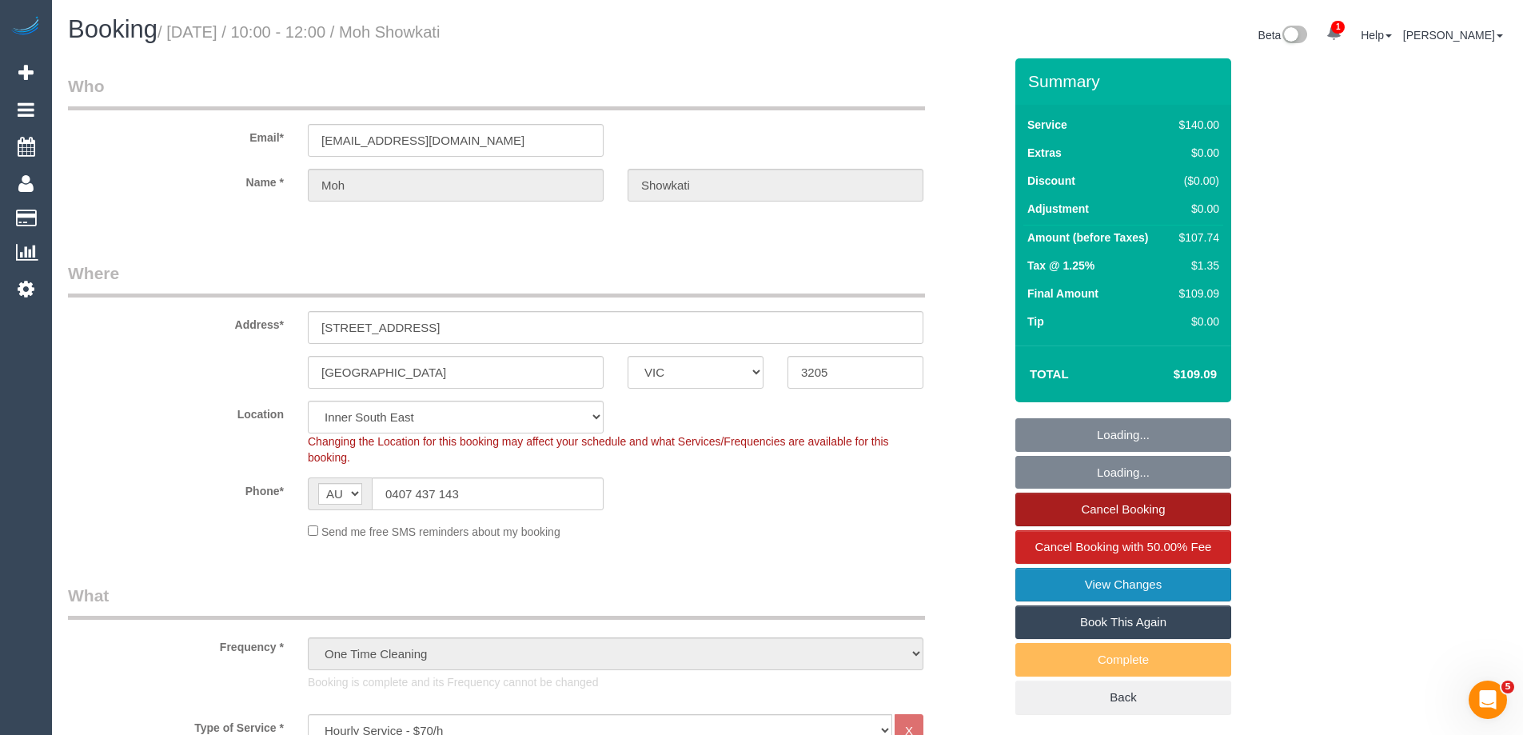
click at [1154, 584] on link "View Changes" at bounding box center [1123, 585] width 216 height 34
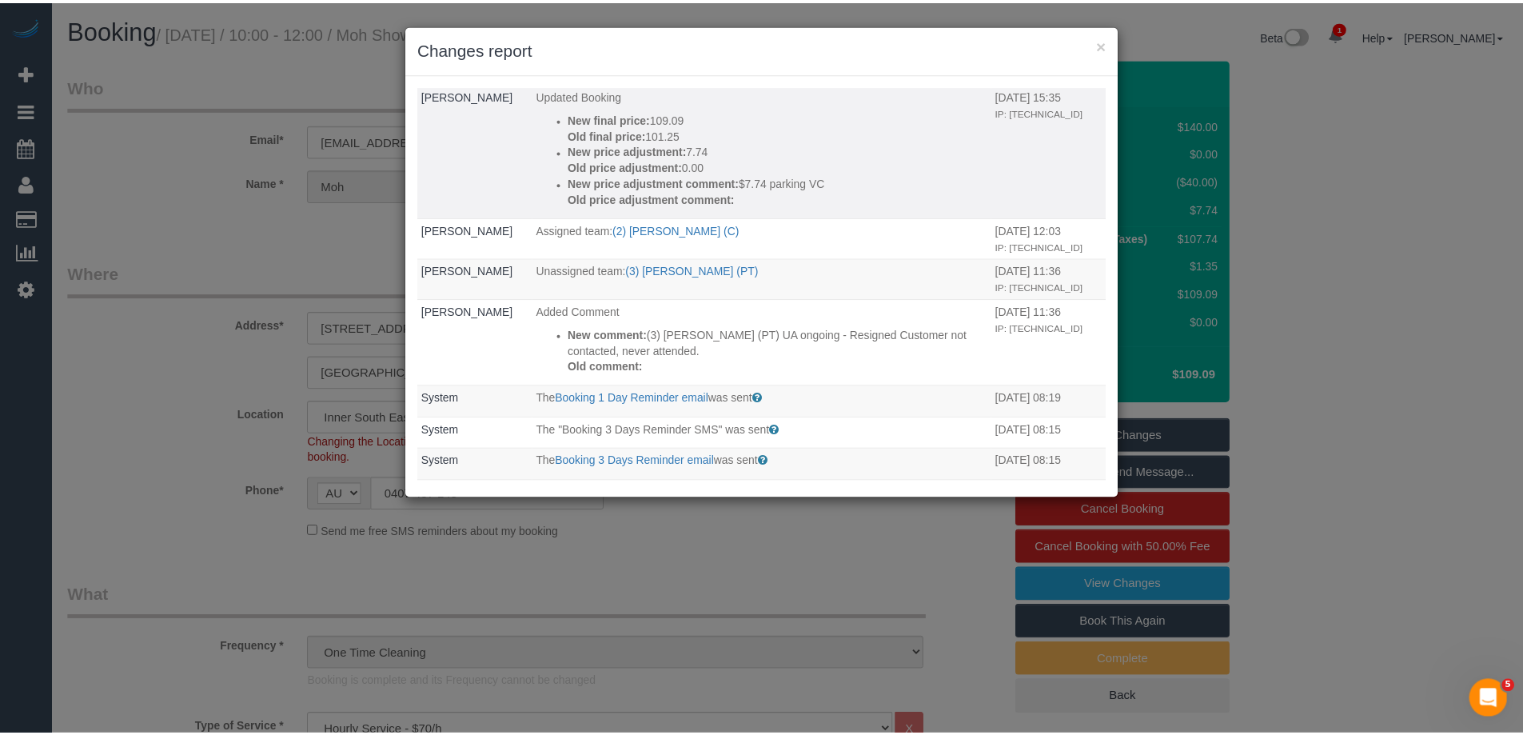
scroll to position [480, 0]
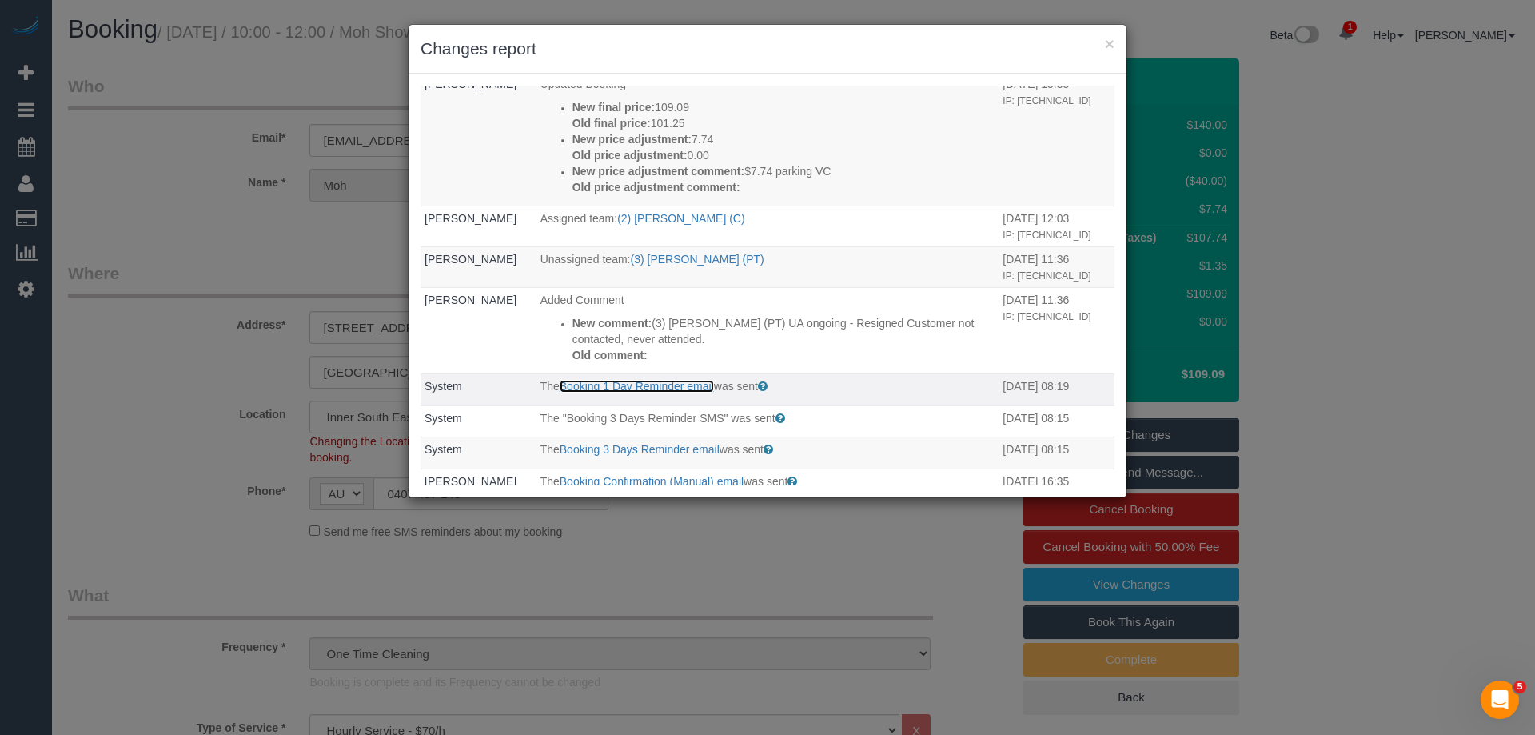
click at [665, 393] on link "Booking 1 Day Reminder email" at bounding box center [637, 386] width 154 height 13
click at [1111, 44] on button "×" at bounding box center [1110, 43] width 10 height 17
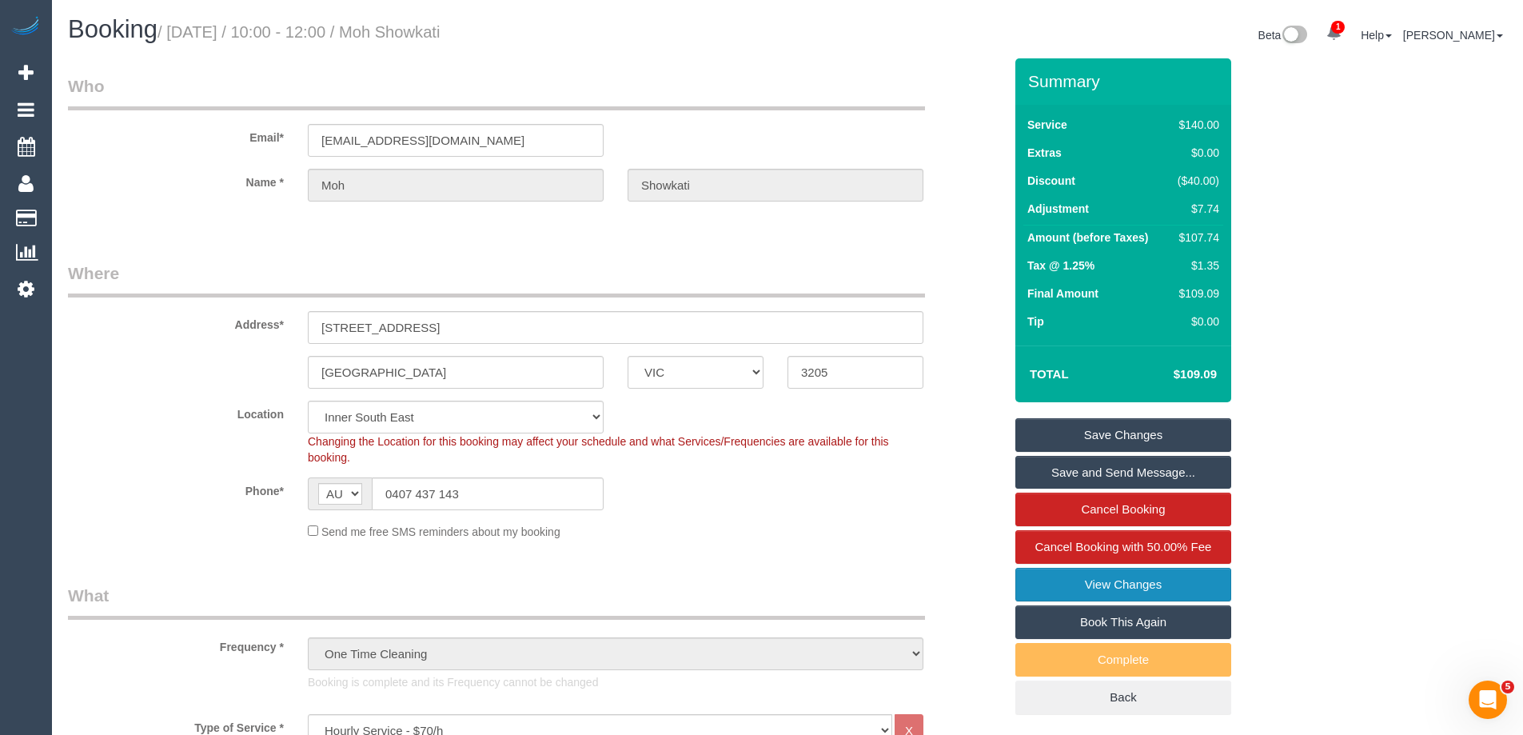
scroll to position [0, 0]
drag, startPoint x: 478, startPoint y: 500, endPoint x: 301, endPoint y: 497, distance: 177.5
click at [313, 495] on div "AF AL DZ AD AO AI AQ AG AR AM AW AU AT AZ BS BH BD BB BY BE BZ BJ BM BT BO BA B…" at bounding box center [456, 493] width 296 height 33
paste input "text"
